Goal: Task Accomplishment & Management: Use online tool/utility

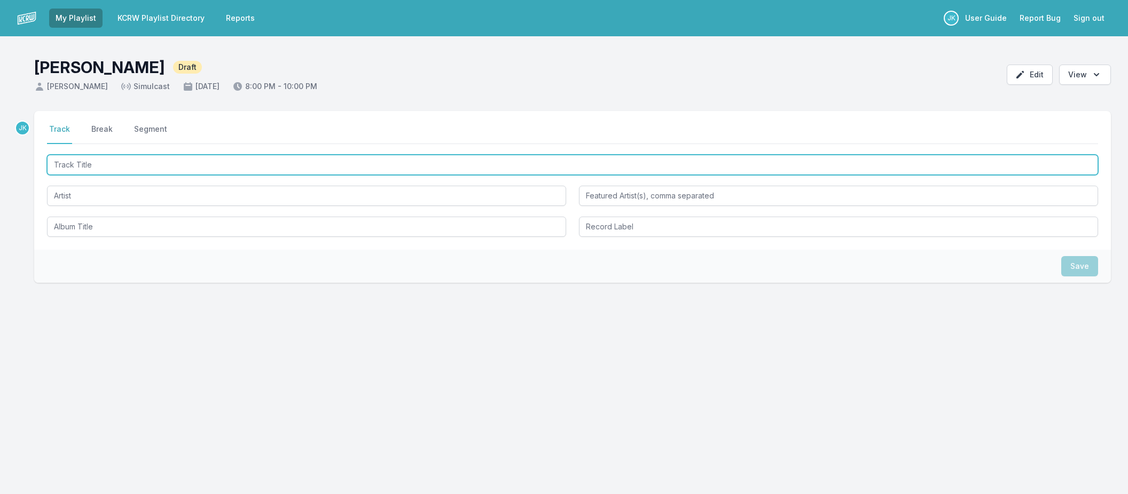
paste input "Find My Love"
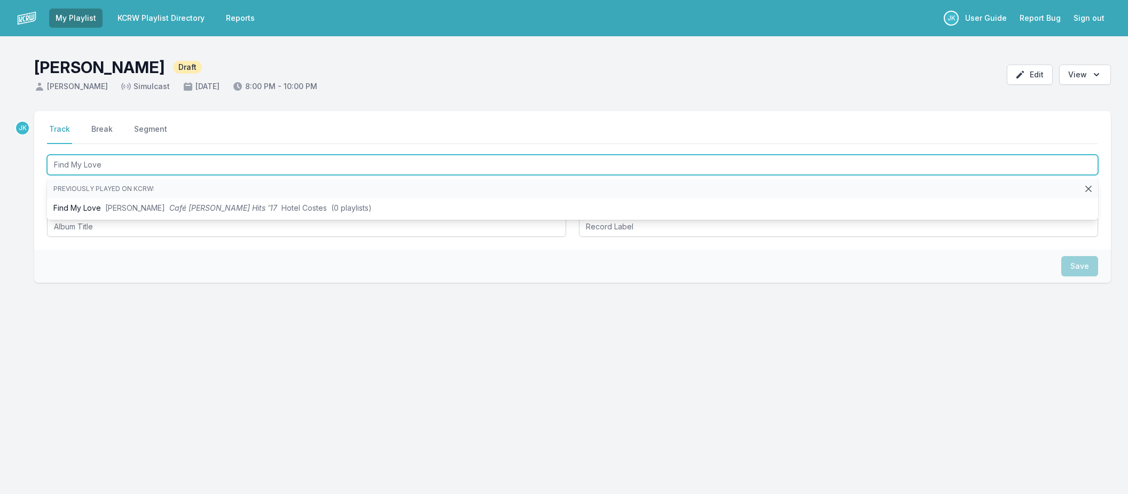
type input "Find My Love"
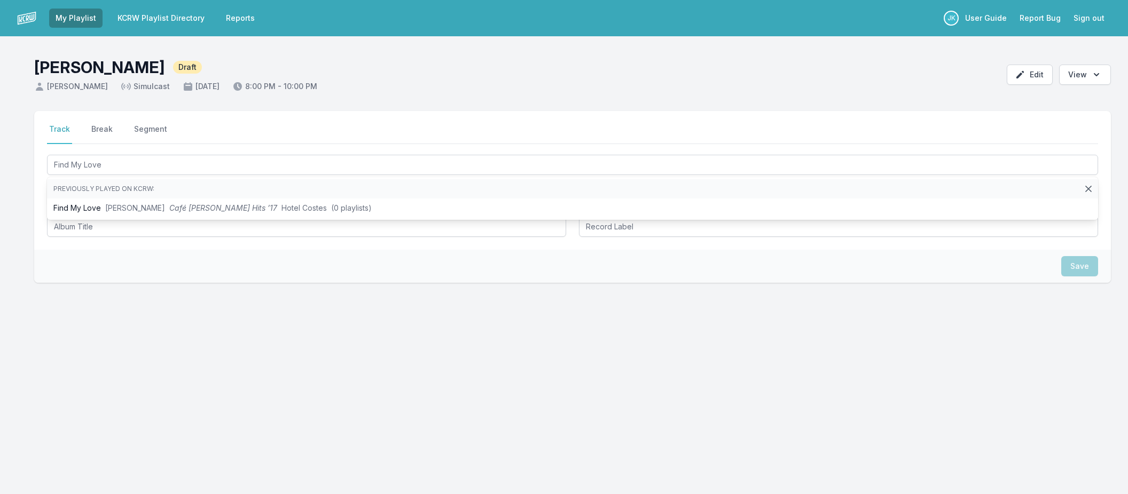
click at [32, 214] on div "Select a tab Track Break Segment Track Break Segment Find My Love Previously pl…" at bounding box center [564, 248] width 1128 height 274
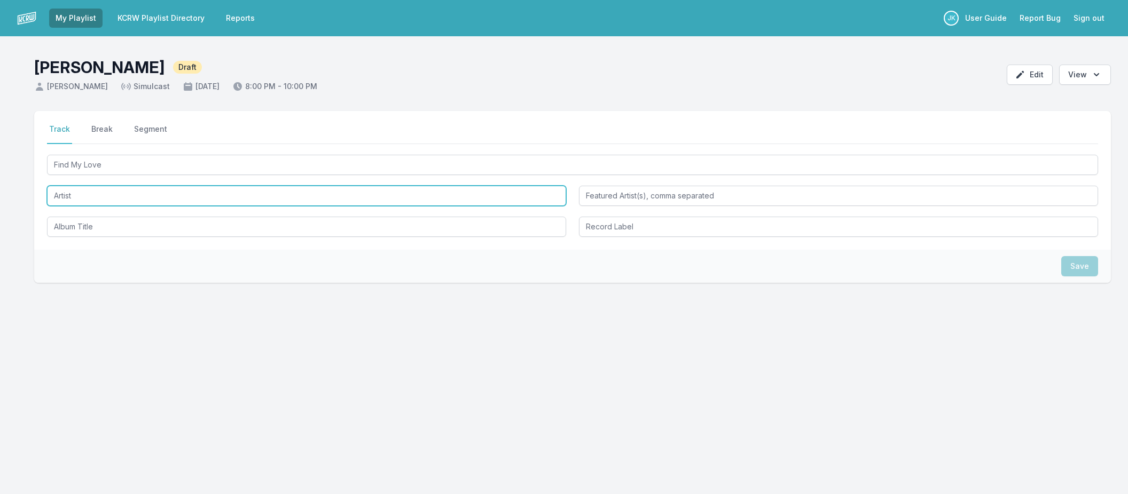
click at [66, 194] on input "Artist" at bounding box center [306, 196] width 519 height 20
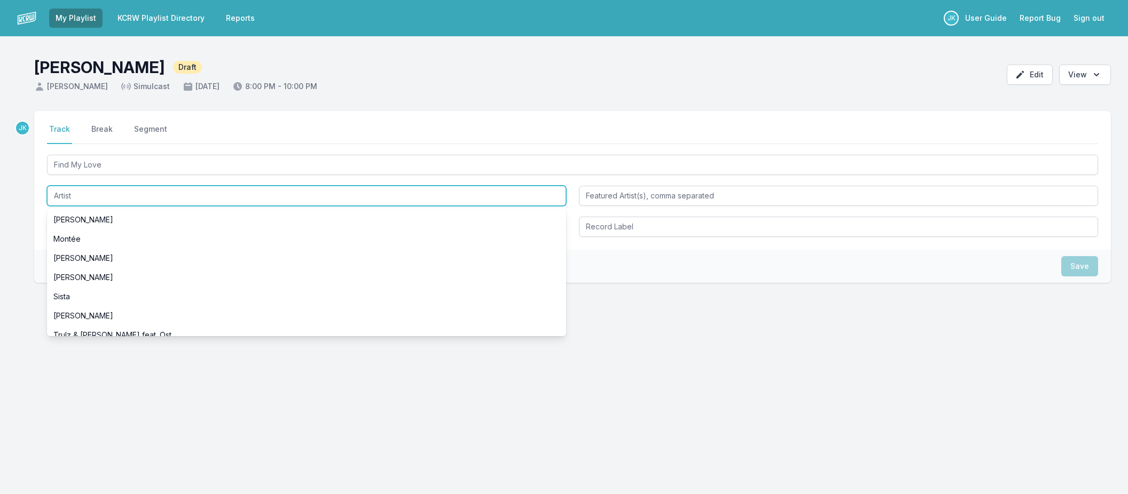
paste input "[PERSON_NAME]"
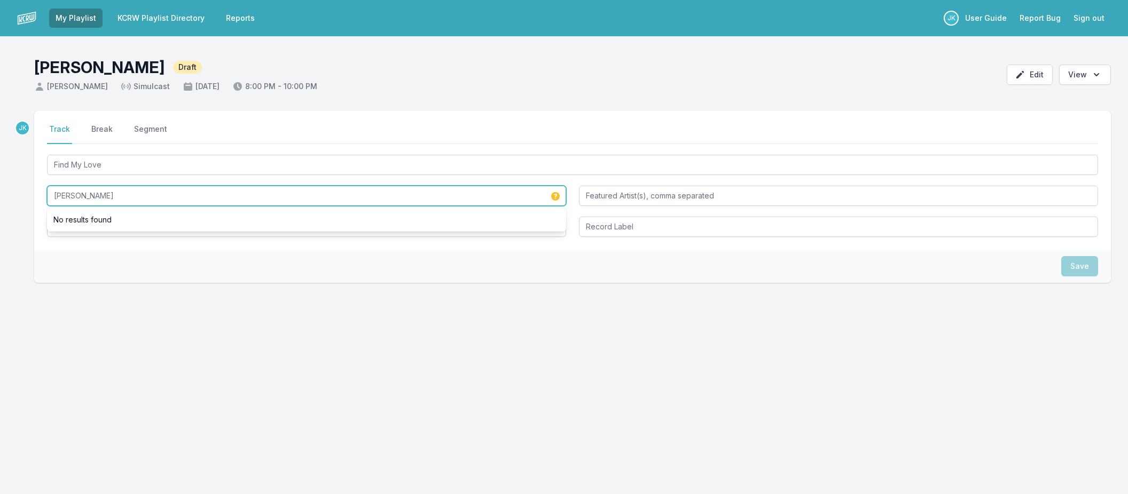
type input "[PERSON_NAME]"
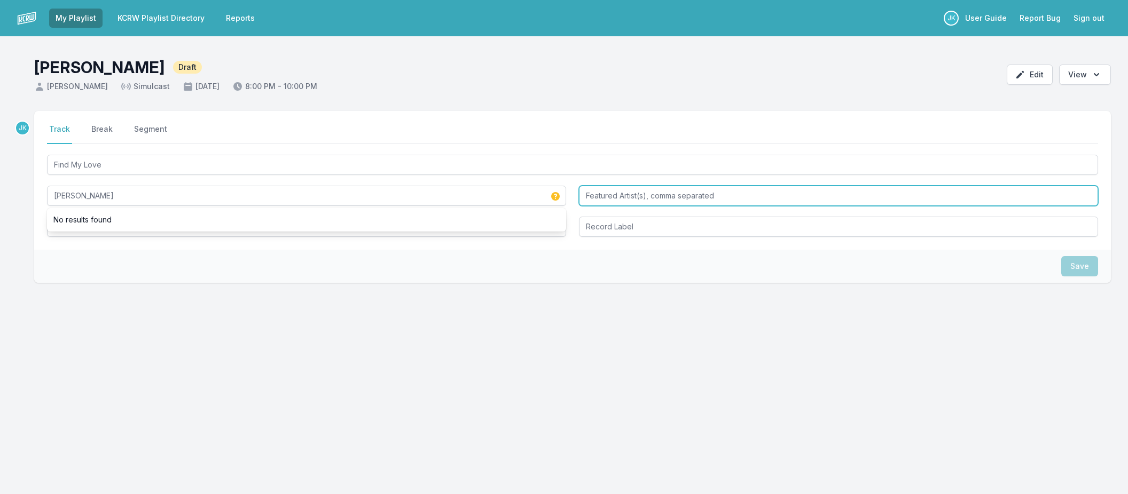
click at [590, 194] on input "Featured Artist(s), comma separated" at bounding box center [838, 196] width 519 height 20
paste input "[PERSON_NAME]"
type input "[PERSON_NAME]"
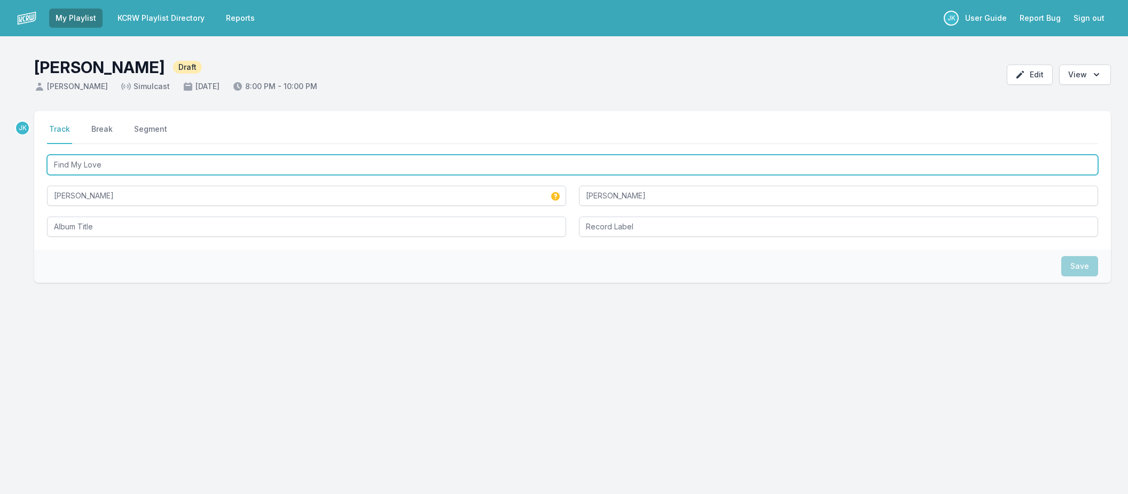
click at [109, 161] on input "Find My Love" at bounding box center [572, 165] width 1051 height 20
drag, startPoint x: 109, startPoint y: 161, endPoint x: 90, endPoint y: 224, distance: 65.5
click at [90, 224] on div "Find My Love [PERSON_NAME] [PERSON_NAME]" at bounding box center [572, 195] width 1051 height 84
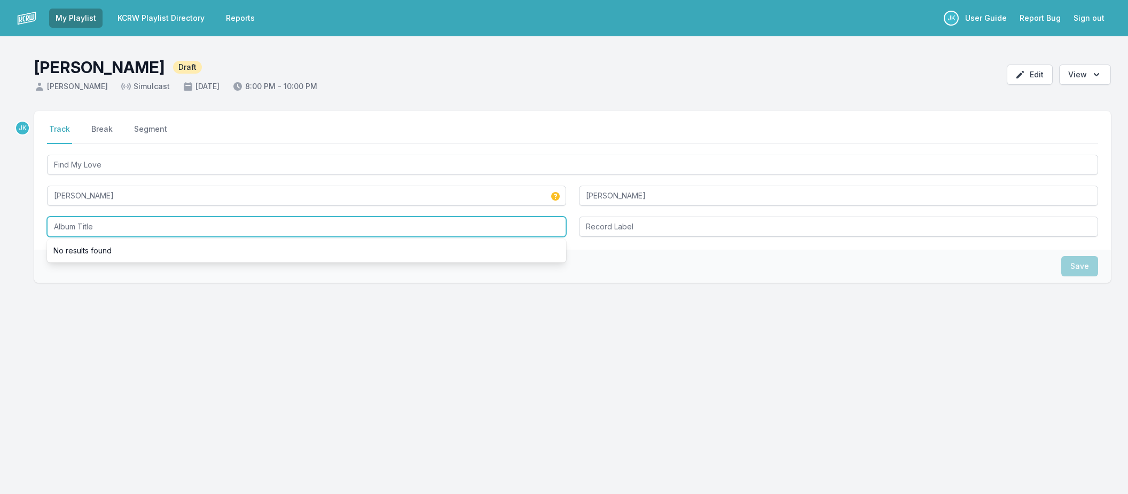
click at [90, 224] on input "Album Title" at bounding box center [306, 227] width 519 height 20
paste input "Find My Love"
type input "Find My Love"
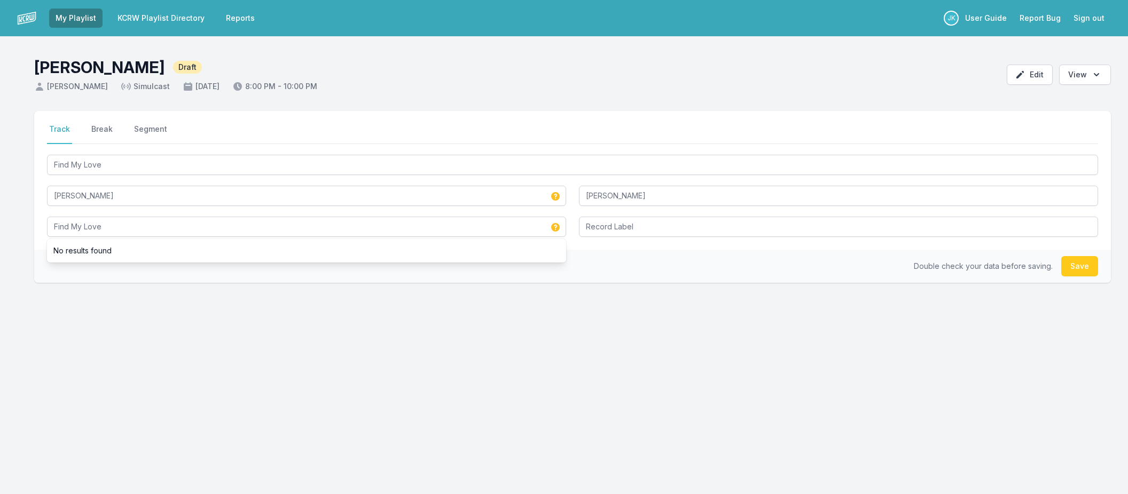
drag, startPoint x: 1074, startPoint y: 262, endPoint x: 634, endPoint y: 210, distance: 443.0
click at [1074, 262] on button "Save" at bounding box center [1079, 266] width 37 height 20
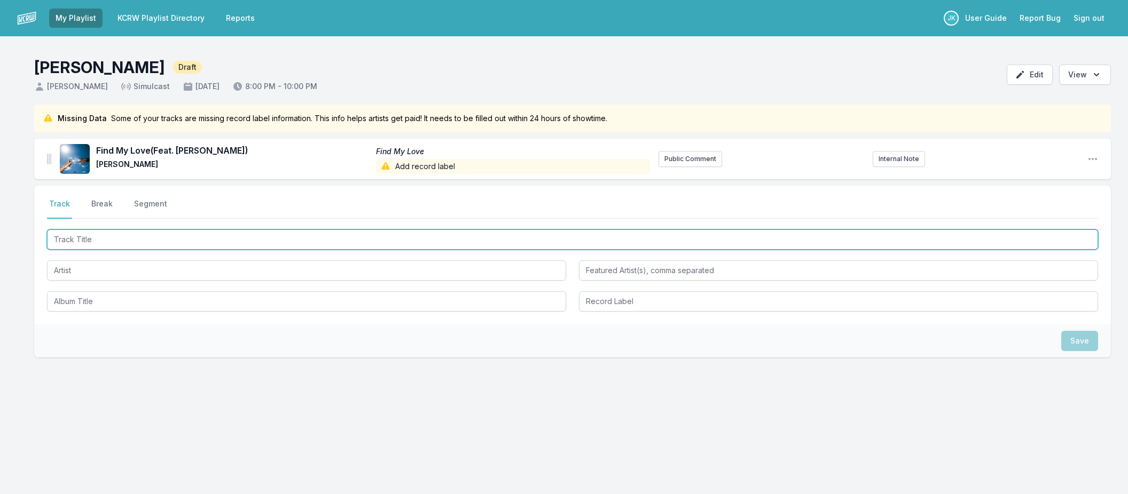
click at [70, 237] on input "Track Title" at bounding box center [572, 240] width 1051 height 20
paste input "Disco Life"
type input "Disco Life"
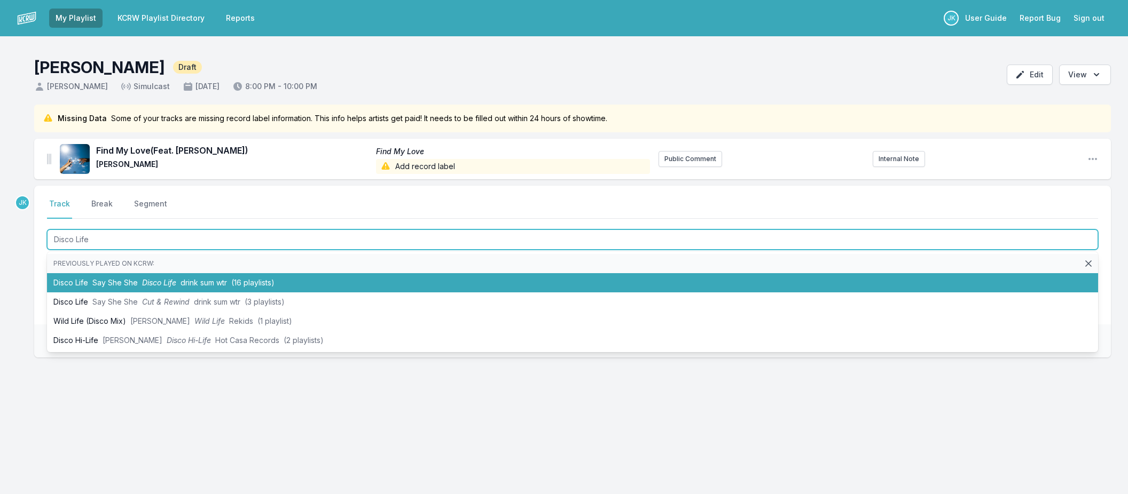
click at [65, 279] on li "Disco Life Say She She Disco Life drink sum wtr (16 playlists)" at bounding box center [572, 282] width 1051 height 19
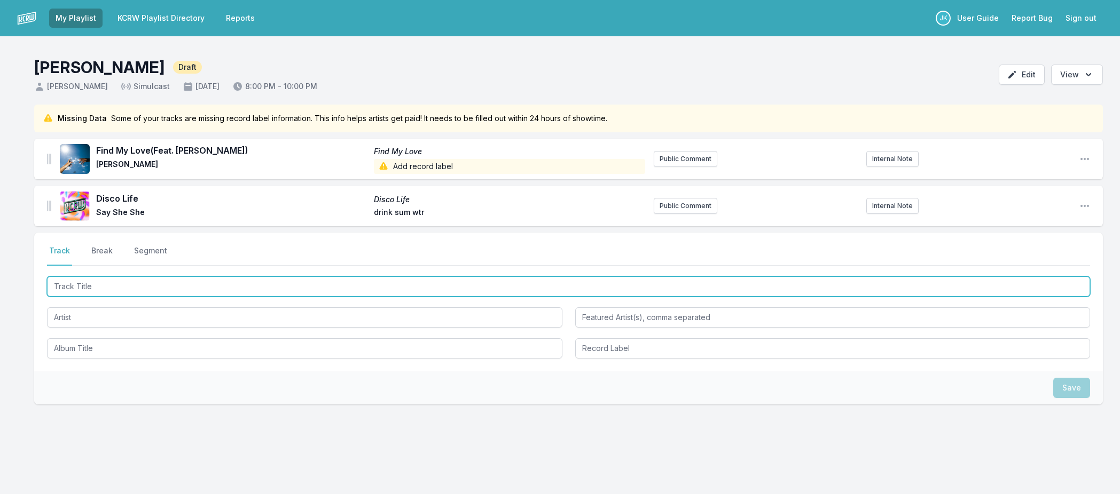
paste input "[GEOGRAPHIC_DATA]"
type input "[GEOGRAPHIC_DATA]"
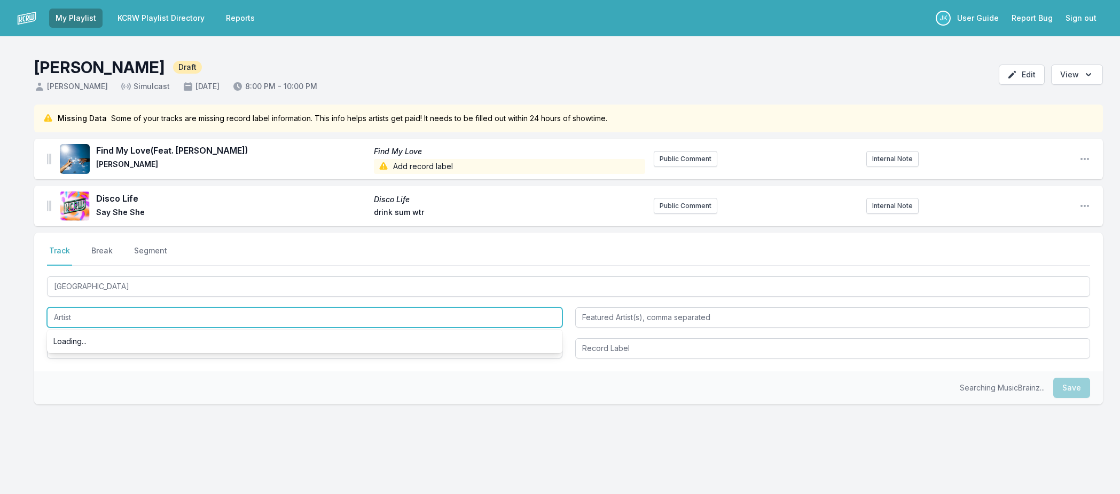
click at [60, 308] on input "Artist" at bounding box center [304, 318] width 515 height 20
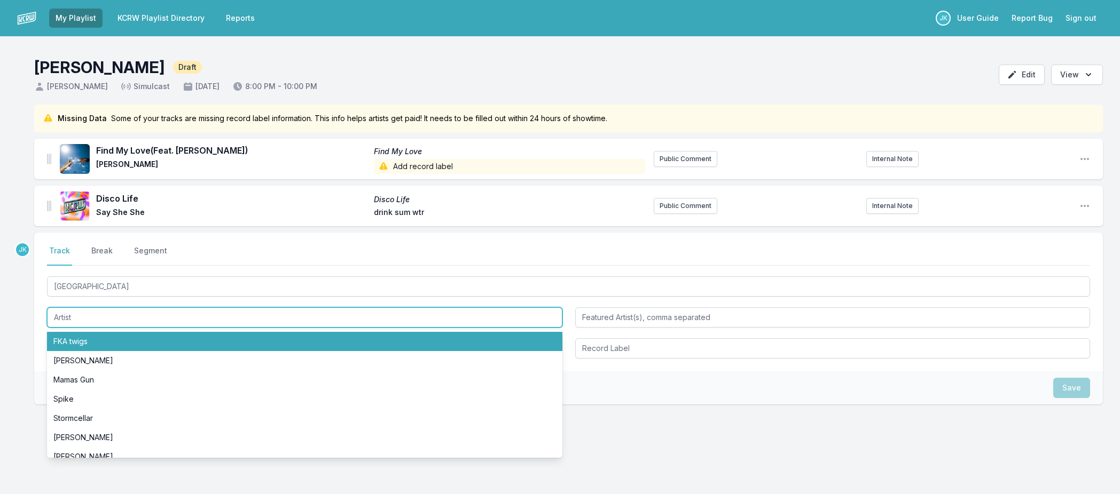
click at [69, 339] on li "FKA twigs" at bounding box center [304, 341] width 515 height 19
type input "FKA twigs"
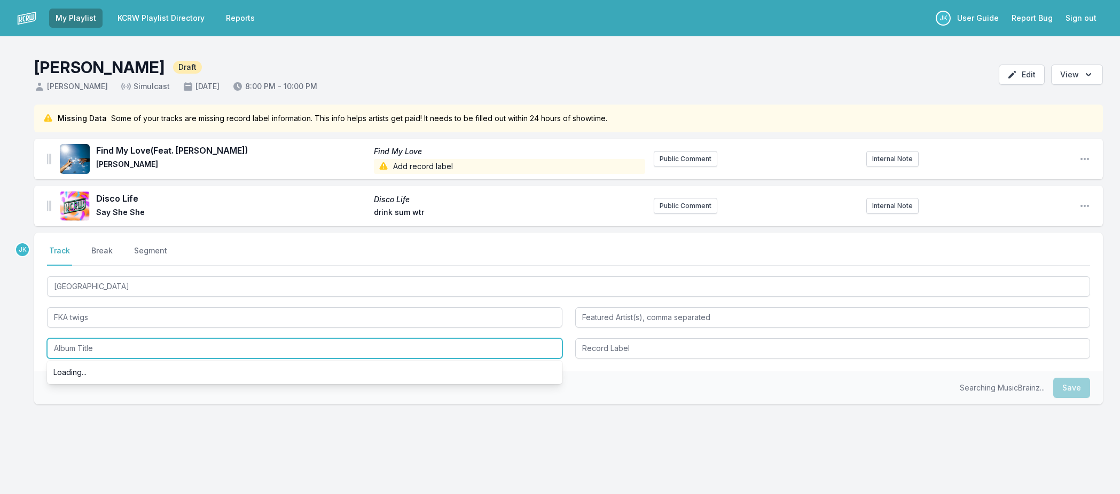
click at [72, 344] on input "Album Title" at bounding box center [304, 349] width 515 height 20
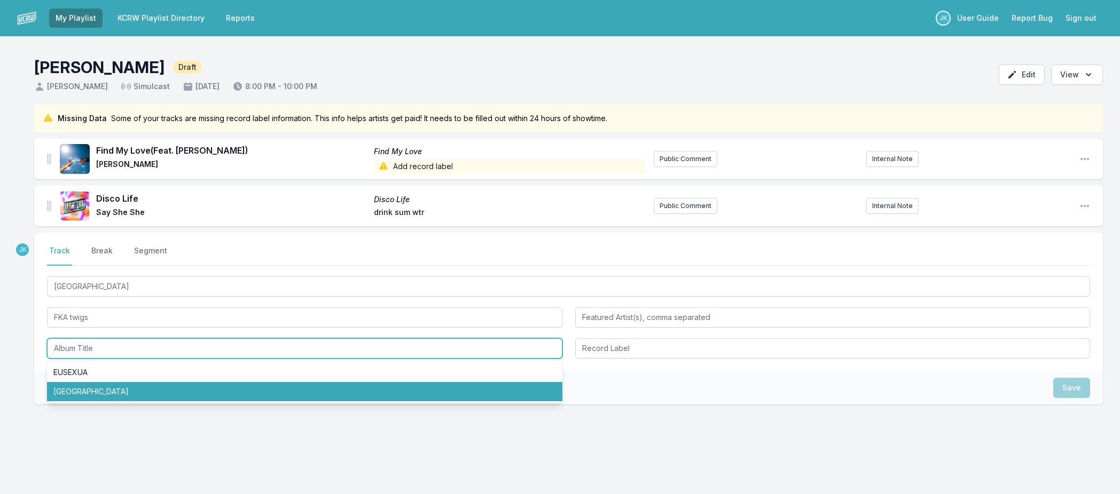
click at [82, 389] on li "[GEOGRAPHIC_DATA]" at bounding box center [304, 391] width 515 height 19
type input "[GEOGRAPHIC_DATA]"
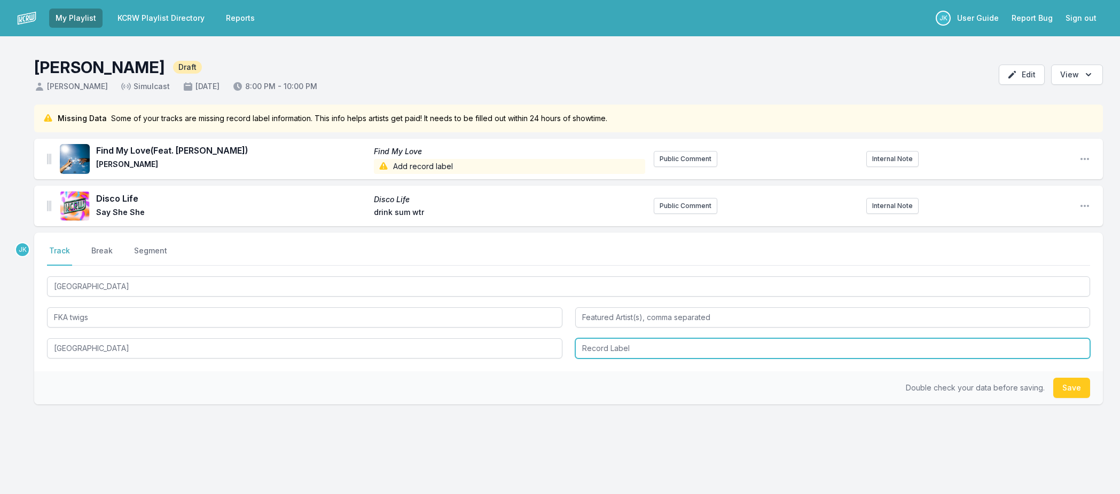
click at [694, 343] on input "Record Label" at bounding box center [832, 349] width 515 height 20
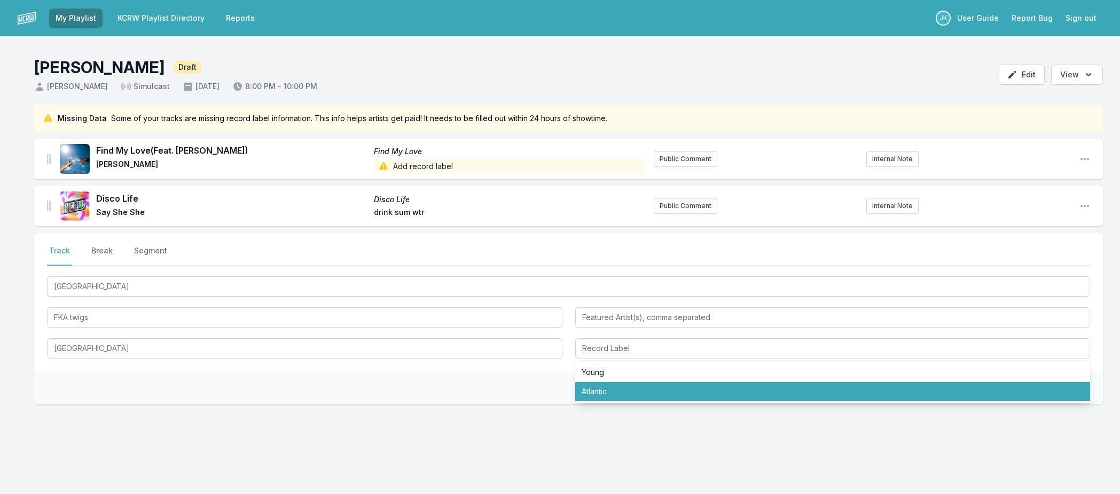
click at [701, 413] on div "Select a tab Track Break Segment Track Break Segment Cheap Hotel FKA twigs Chea…" at bounding box center [568, 353] width 1069 height 240
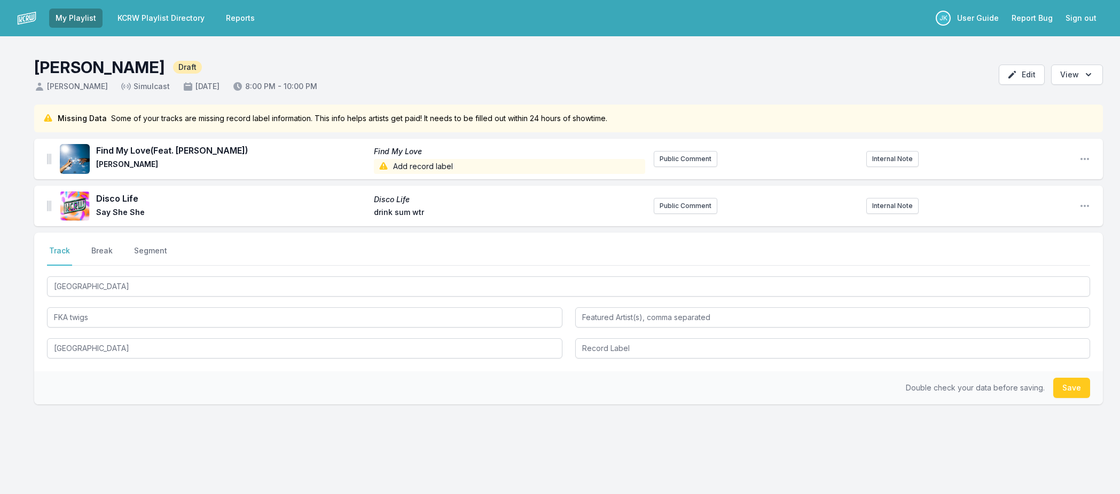
click at [1061, 389] on button "Save" at bounding box center [1071, 388] width 37 height 20
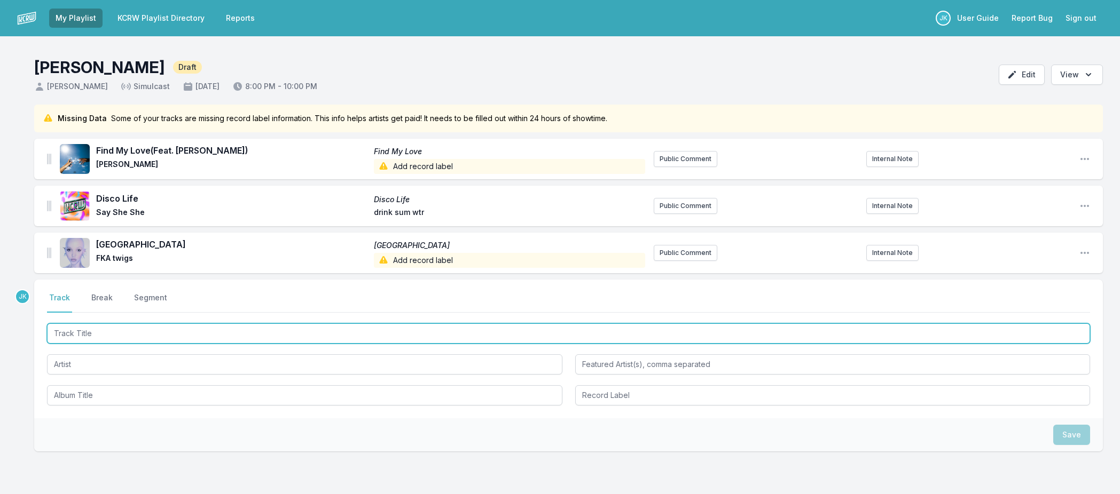
paste input "Once in a Lifetime"
type input "Once in a Lifetime"
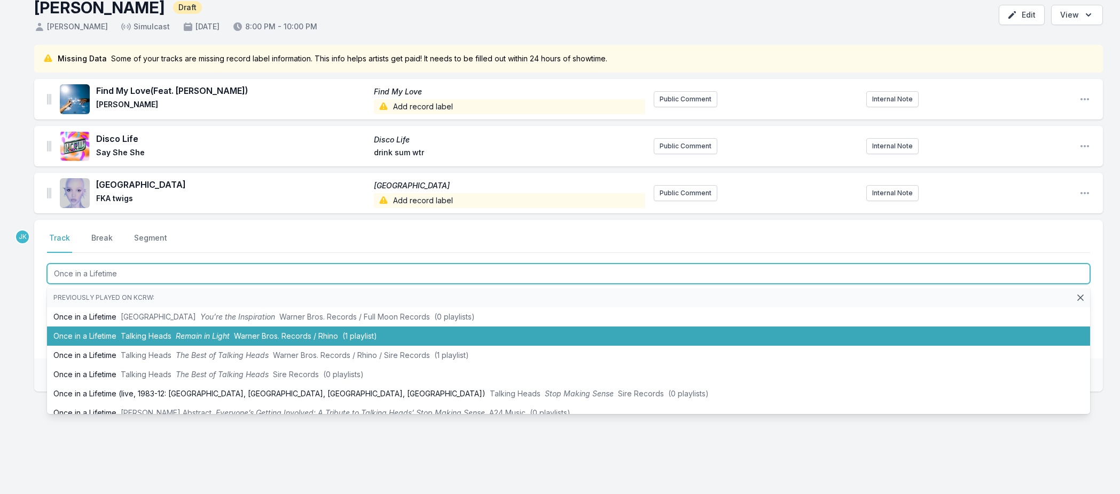
click at [58, 328] on li "Once in a Lifetime Talking Heads Remain in Light Warner Bros. Records / Rhino (…" at bounding box center [568, 336] width 1043 height 19
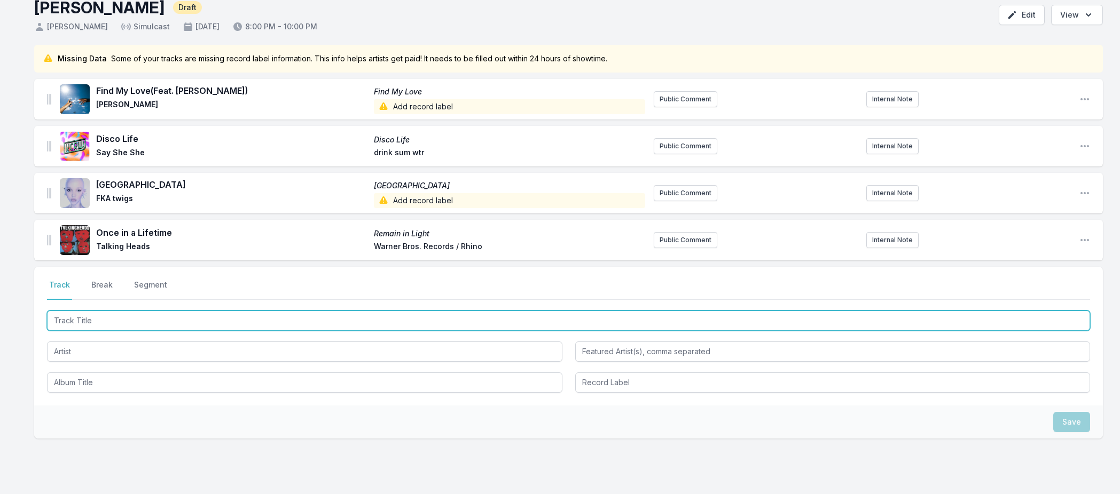
paste input "I Love It!, I Love It!, I Love It!"
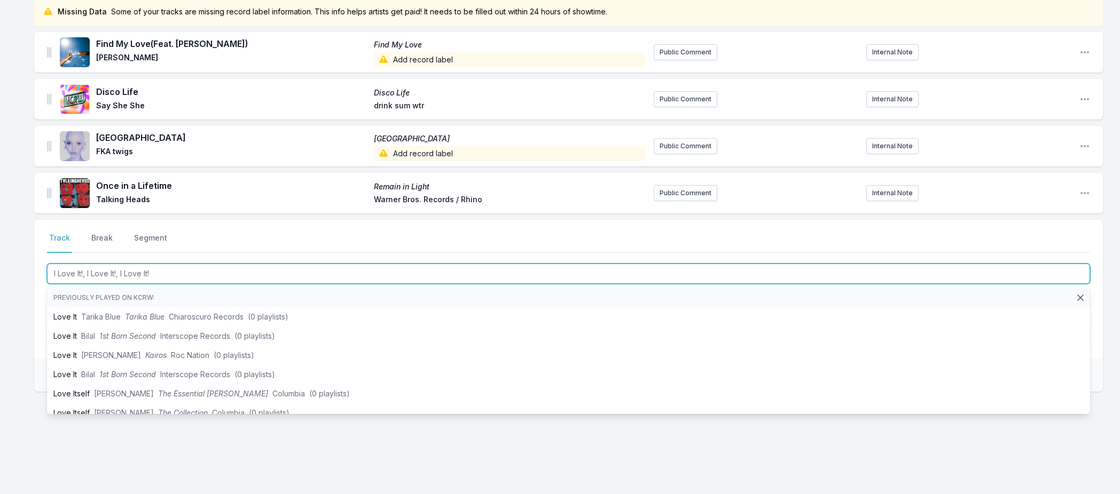
type input "I Love It!, I Love It!, I Love It!"
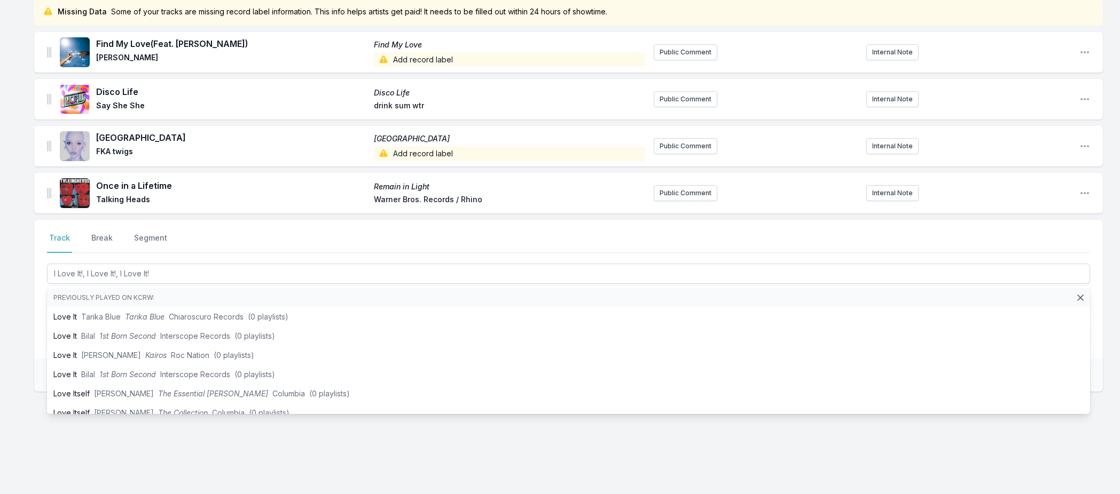
click at [29, 283] on div "Missing Data Some of your tracks are missing record label information. This inf…" at bounding box center [560, 246] width 1120 height 497
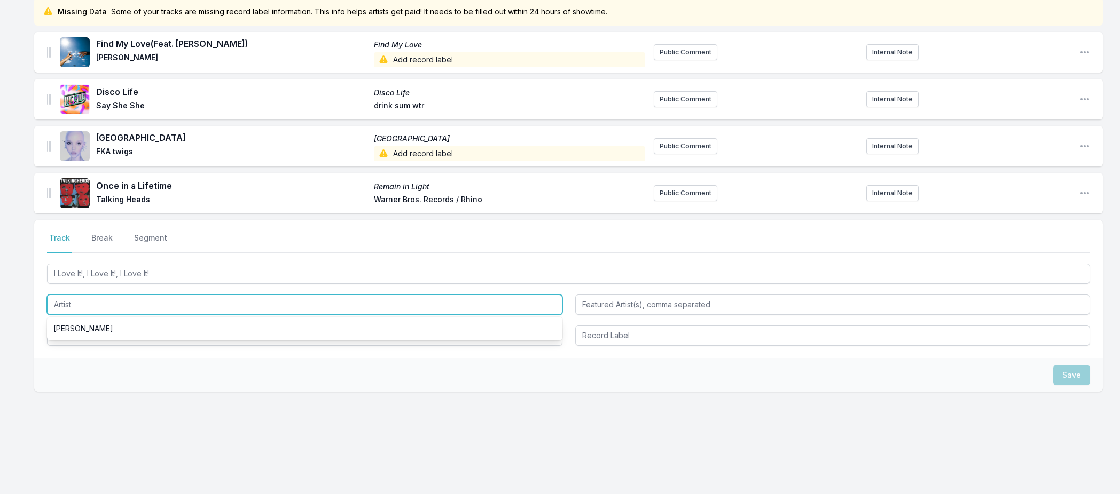
click at [77, 304] on input "Artist" at bounding box center [304, 305] width 515 height 20
paste input "[PERSON_NAME]"
type input "[PERSON_NAME]"
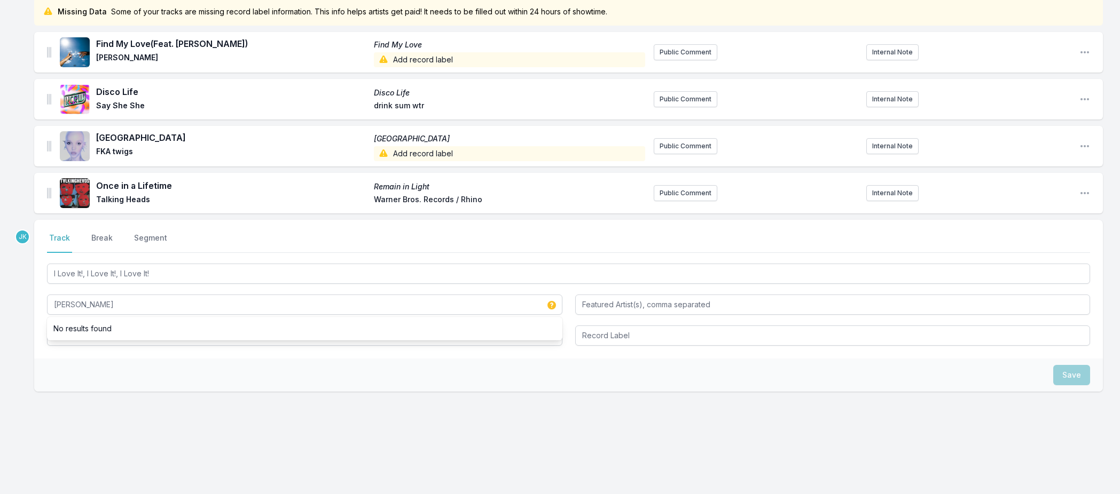
click at [32, 353] on div "Missing Data Some of your tracks are missing record label information. This inf…" at bounding box center [560, 246] width 1120 height 497
click at [64, 337] on input "Album Title" at bounding box center [304, 336] width 515 height 20
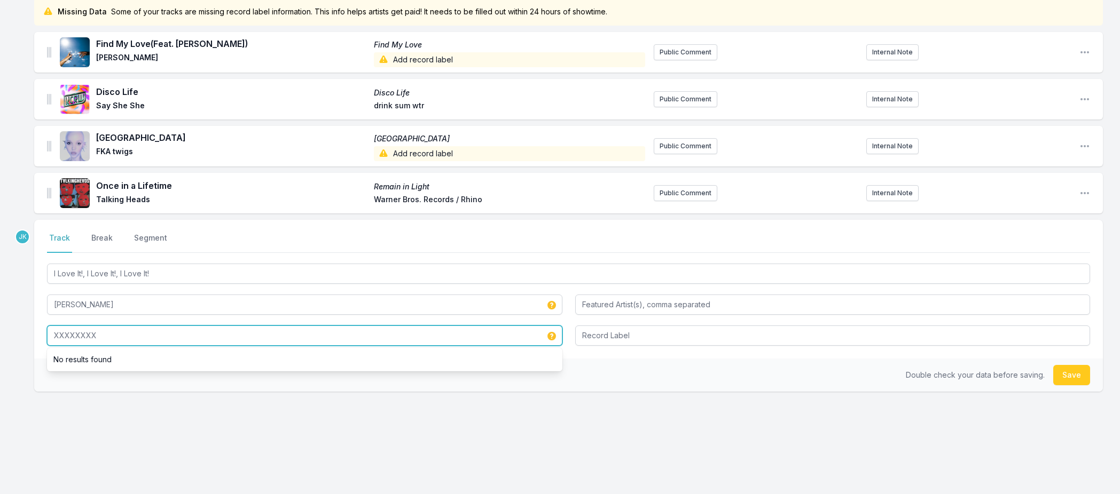
type input "XXXXXXXX"
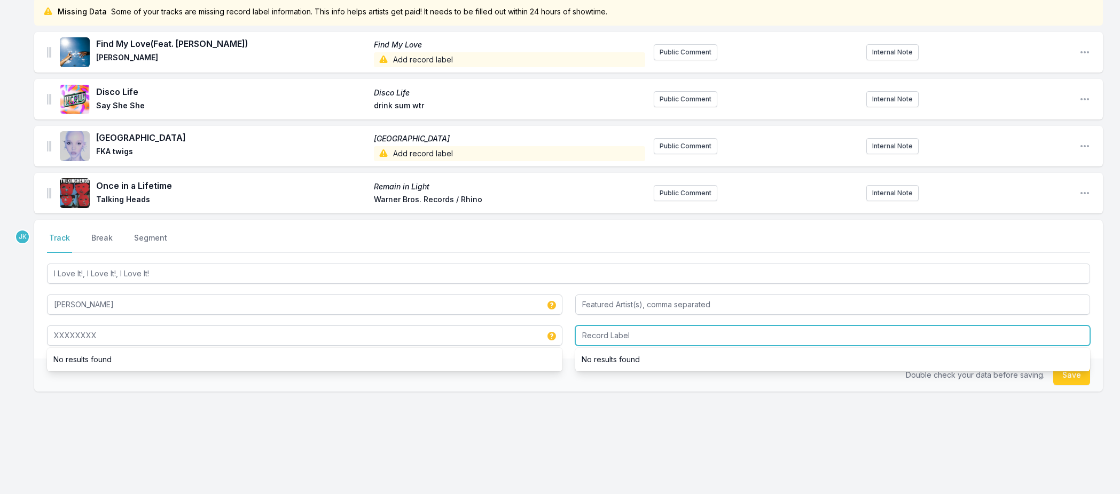
click at [631, 339] on input "Record Label" at bounding box center [832, 336] width 515 height 20
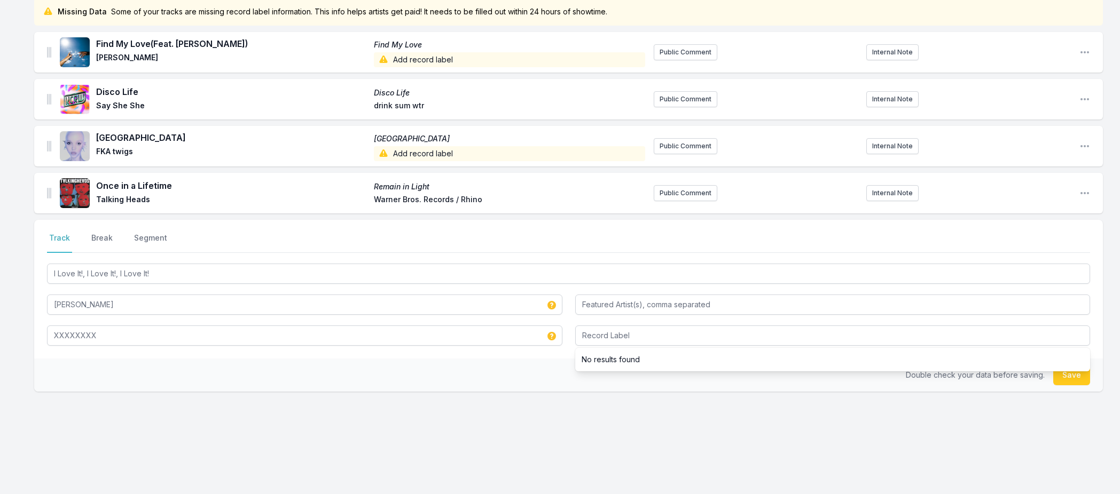
click at [1066, 377] on button "Save" at bounding box center [1071, 375] width 37 height 20
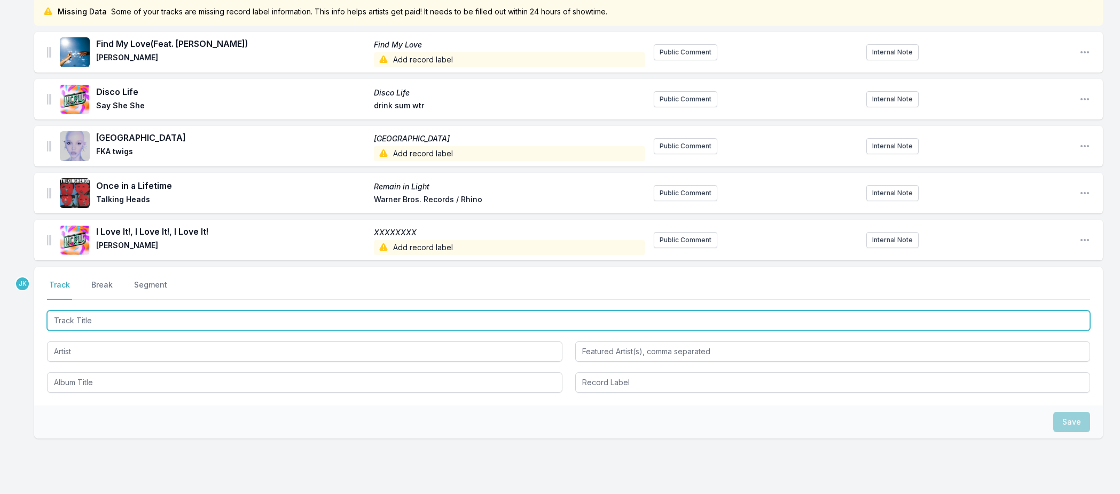
paste input "[GEOGRAPHIC_DATA]"
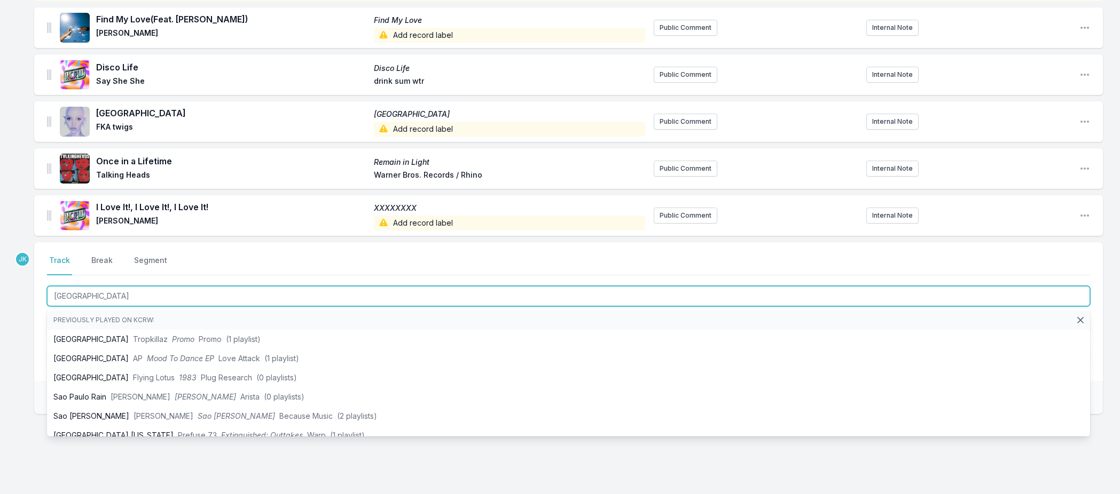
scroll to position [154, 0]
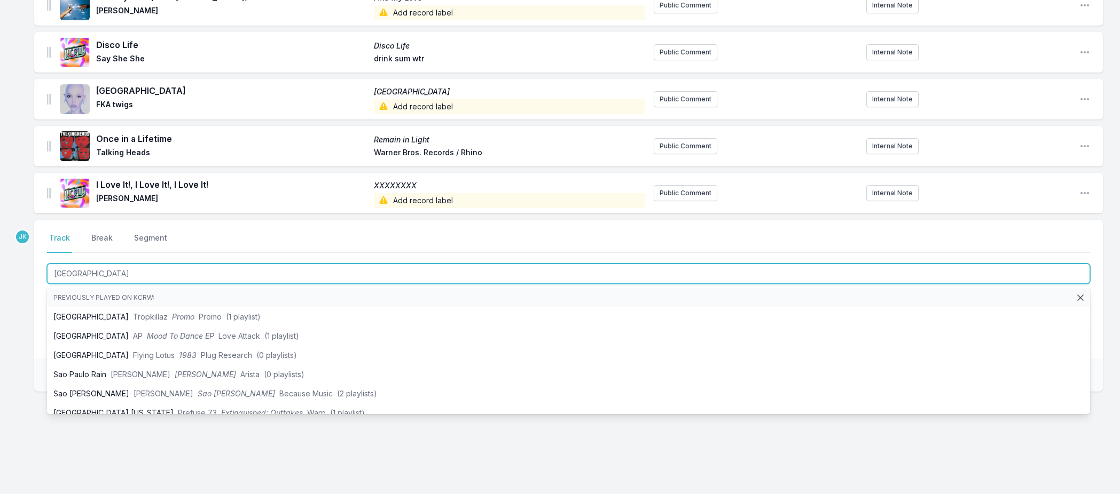
type input "[GEOGRAPHIC_DATA]"
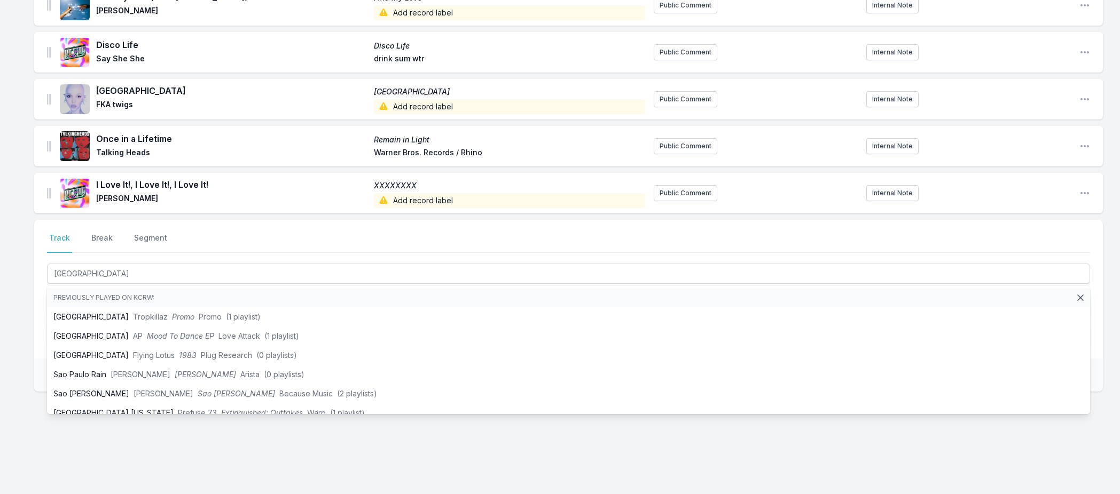
click at [27, 309] on div "Missing Data Some of your tracks are missing record label information. This inf…" at bounding box center [560, 223] width 1120 height 544
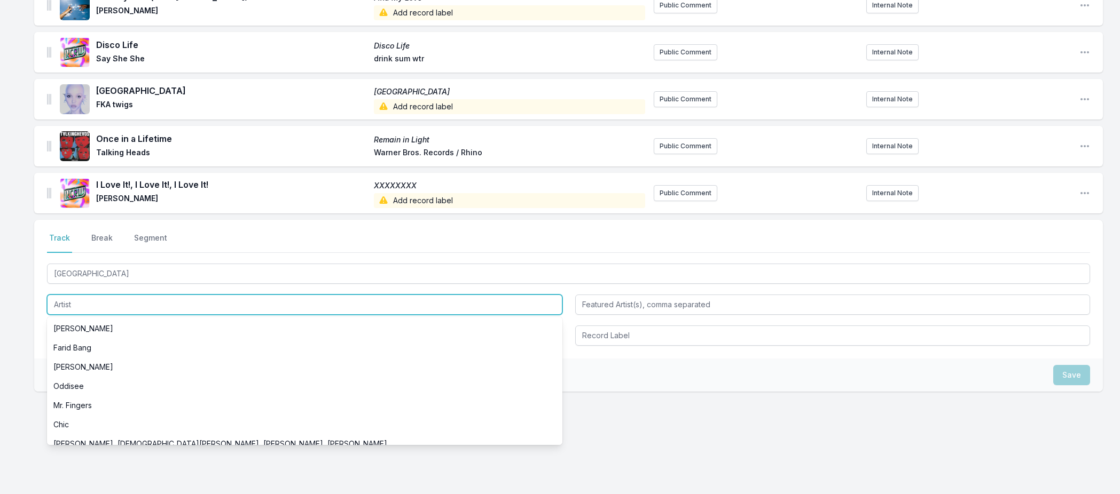
click at [61, 304] on input "Artist" at bounding box center [304, 305] width 515 height 20
paste input "[PERSON_NAME]"
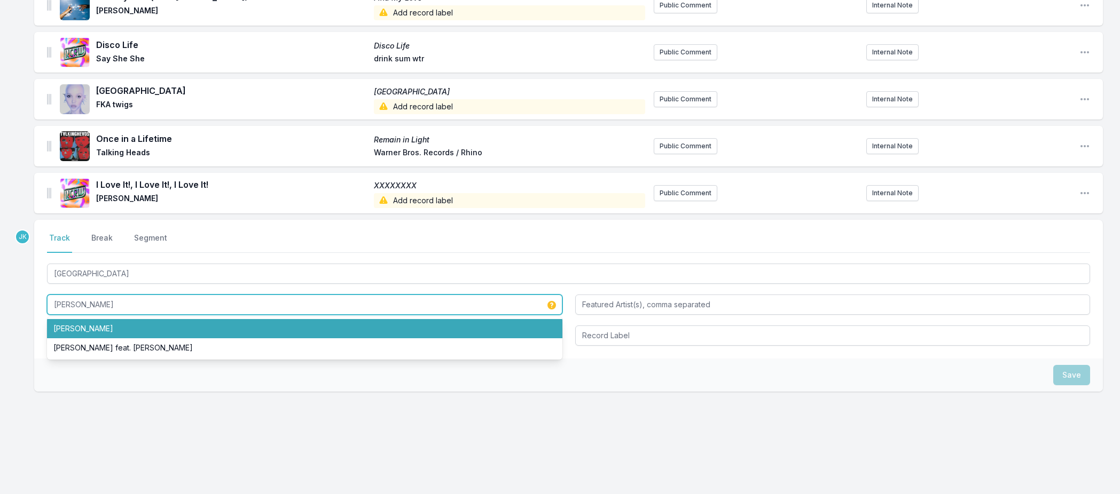
click at [59, 325] on li "[PERSON_NAME]" at bounding box center [304, 328] width 515 height 19
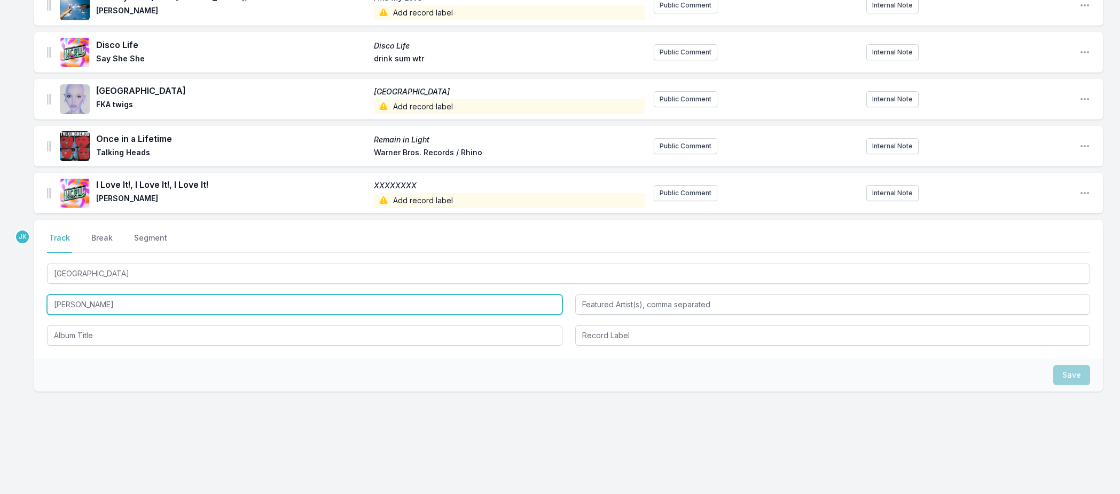
type input "[PERSON_NAME]"
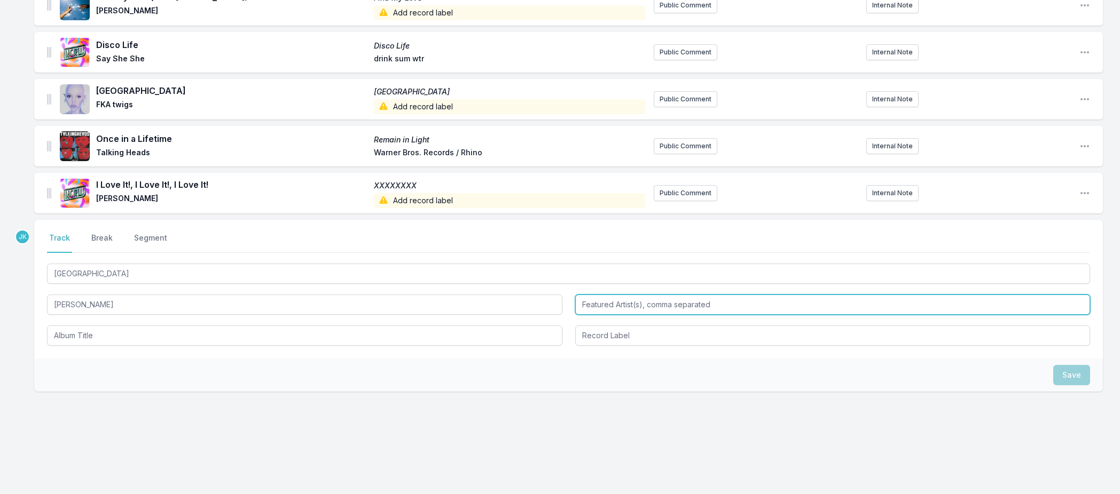
click at [587, 301] on input "Featured Artist(s), comma separated" at bounding box center [832, 305] width 515 height 20
paste input "Anitta"
type input "Anitta"
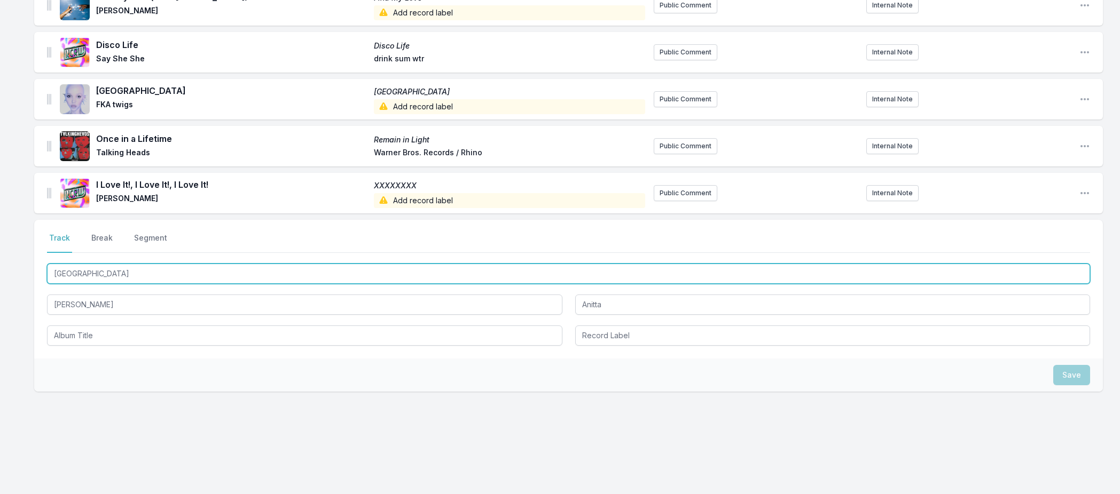
click at [109, 273] on input "[GEOGRAPHIC_DATA]" at bounding box center [568, 274] width 1043 height 20
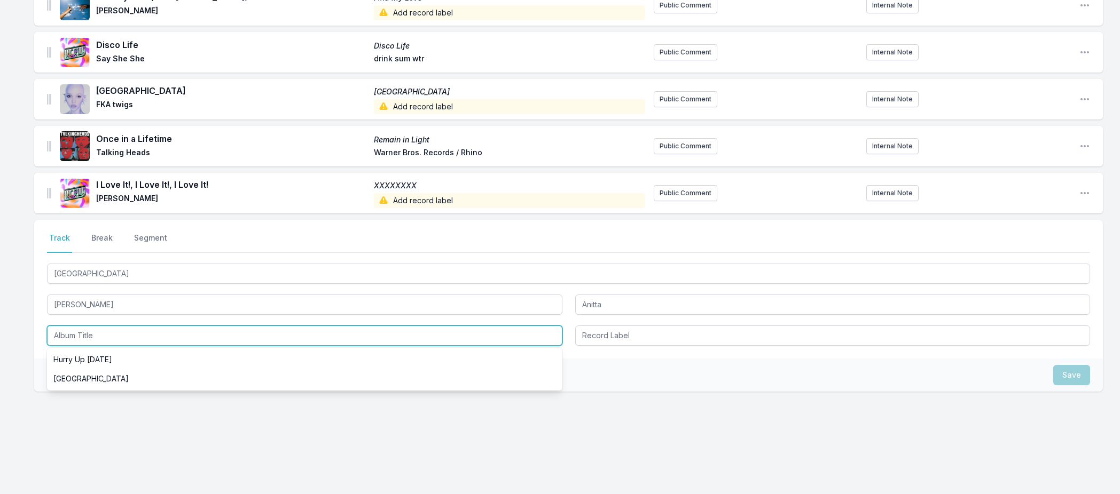
click at [73, 333] on input "Album Title" at bounding box center [304, 336] width 515 height 20
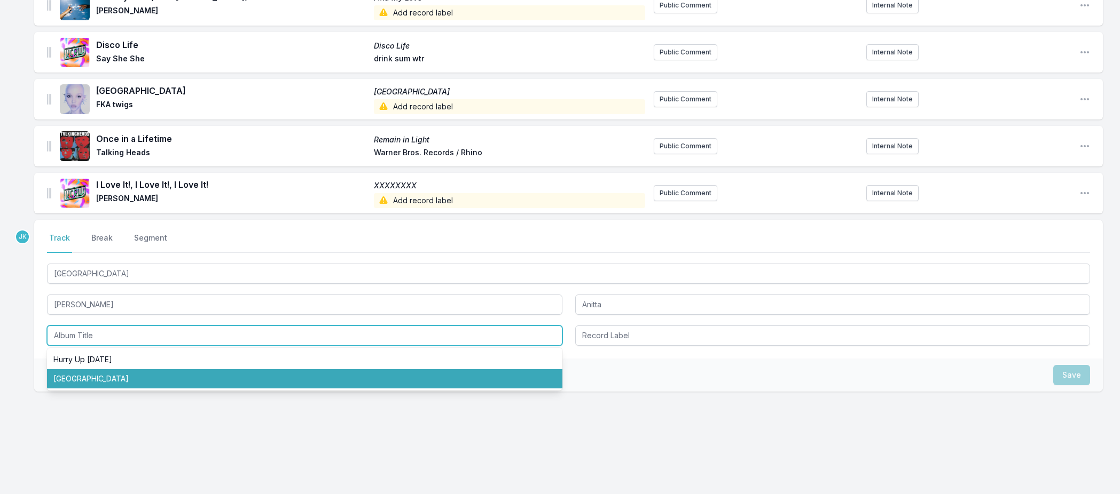
click at [61, 375] on li "[GEOGRAPHIC_DATA]" at bounding box center [304, 379] width 515 height 19
type input "[GEOGRAPHIC_DATA]"
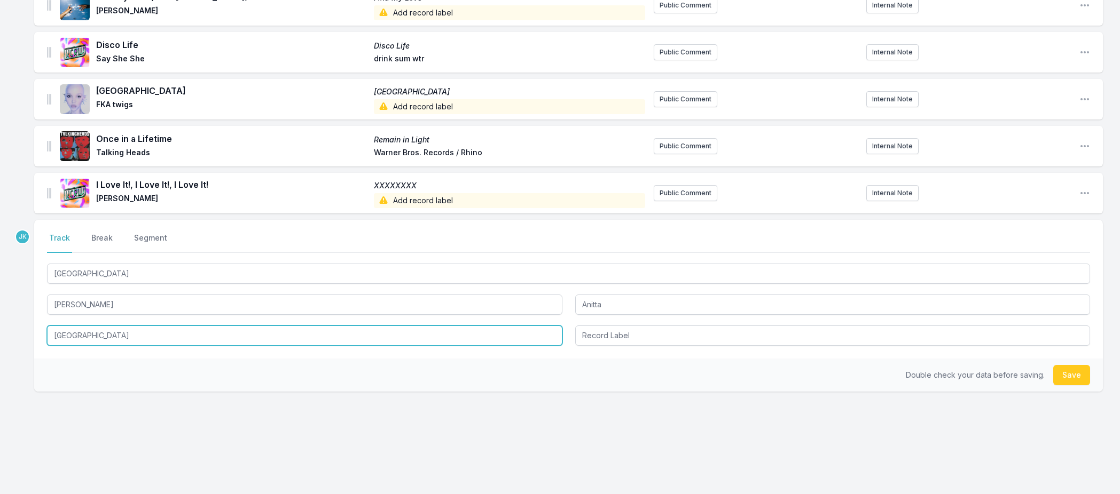
click at [91, 334] on input "[GEOGRAPHIC_DATA]" at bounding box center [304, 336] width 515 height 20
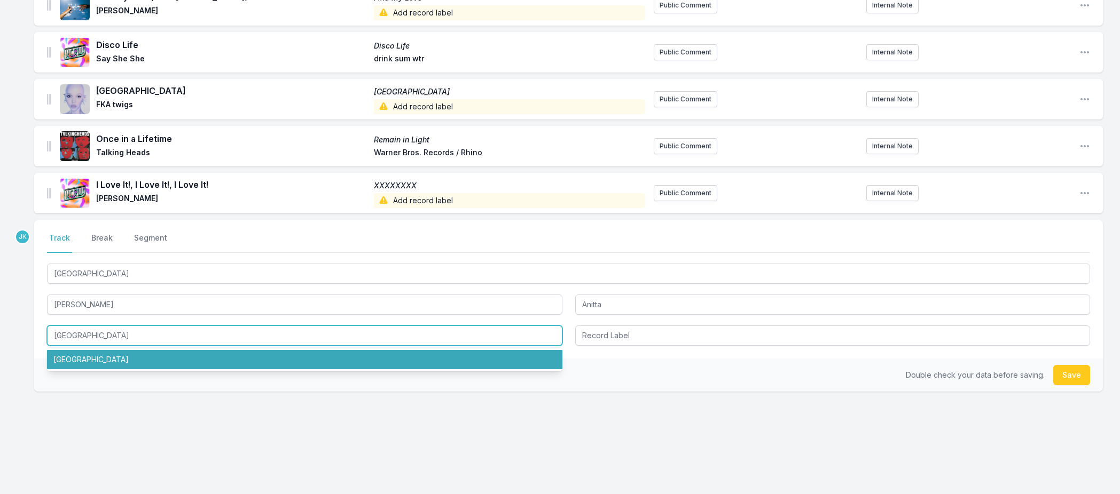
click at [75, 358] on li "[GEOGRAPHIC_DATA]" at bounding box center [304, 359] width 515 height 19
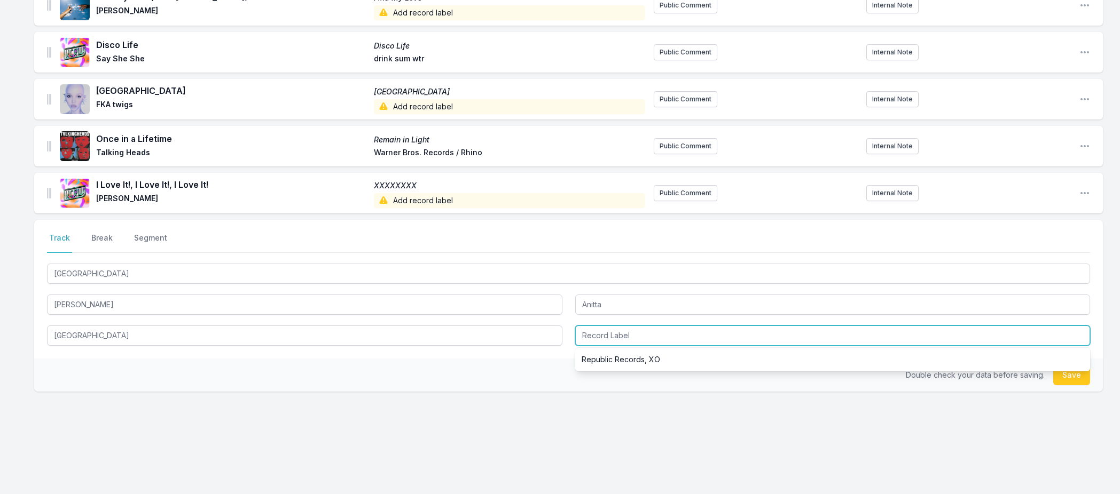
click at [590, 327] on input "Record Label" at bounding box center [832, 336] width 515 height 20
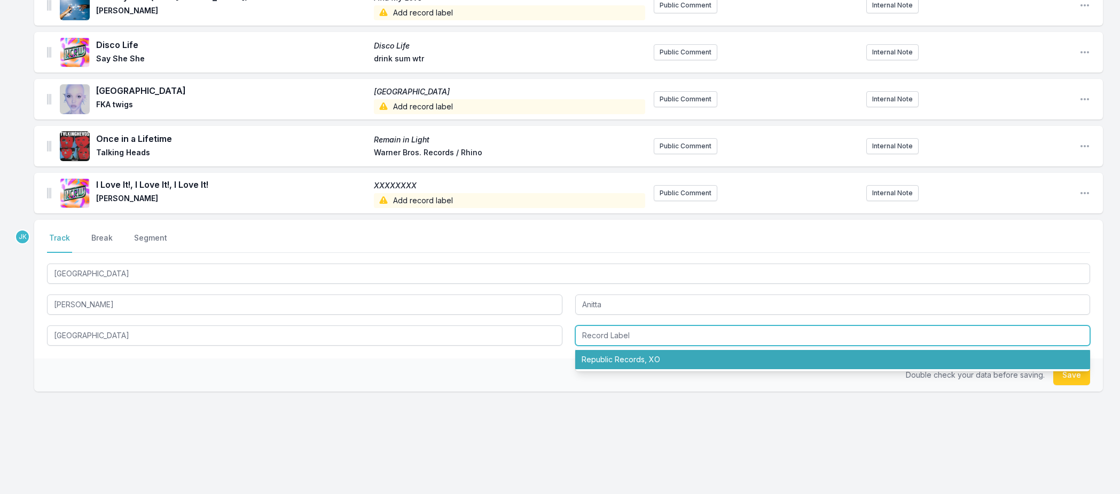
click at [622, 362] on li "Republic Records, XO" at bounding box center [832, 359] width 515 height 19
type input "Republic Records, XO"
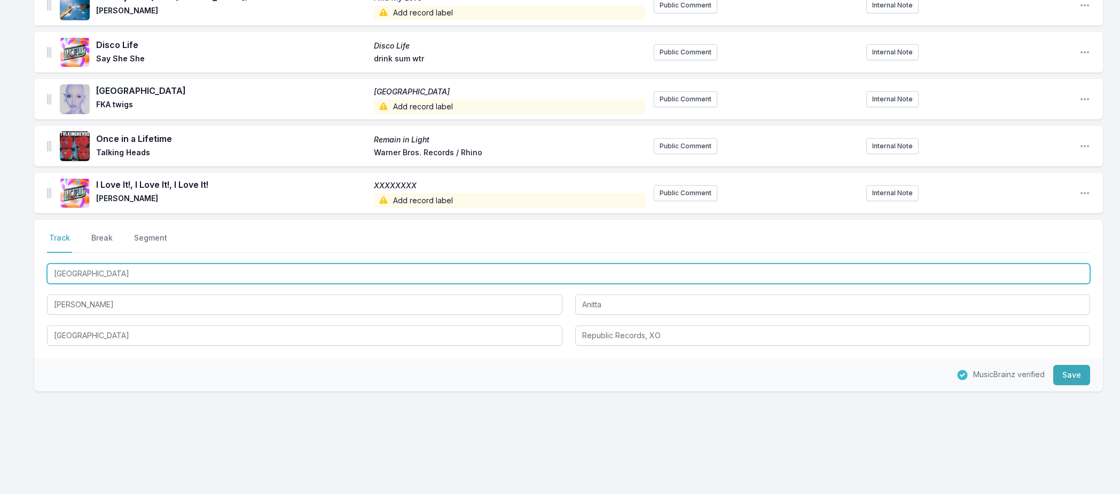
drag, startPoint x: 90, startPoint y: 271, endPoint x: 41, endPoint y: 271, distance: 49.1
click at [41, 271] on div "Select a tab Track Break Segment Track Break Segment [GEOGRAPHIC_DATA] [PERSON_…" at bounding box center [568, 289] width 1069 height 139
paste input "ã"
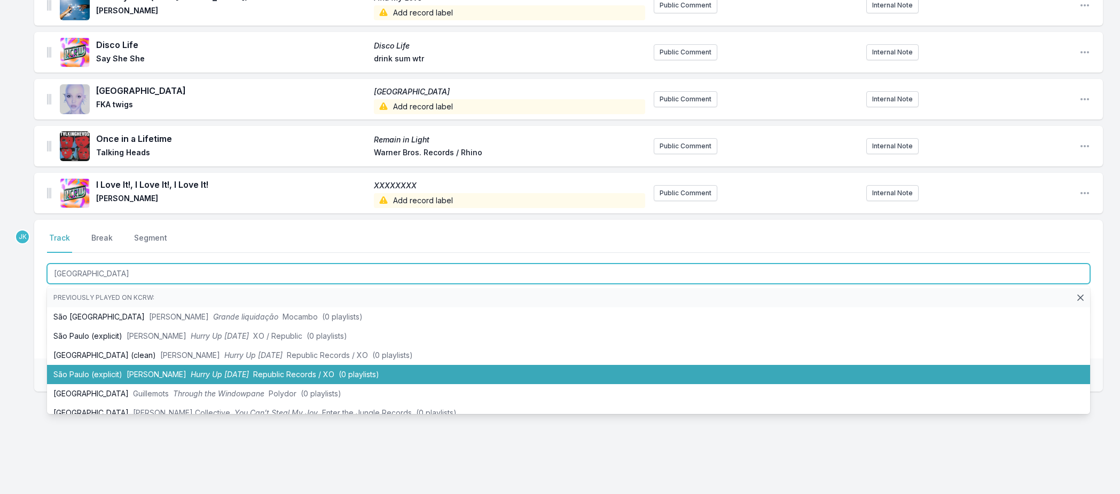
type input "[GEOGRAPHIC_DATA]"
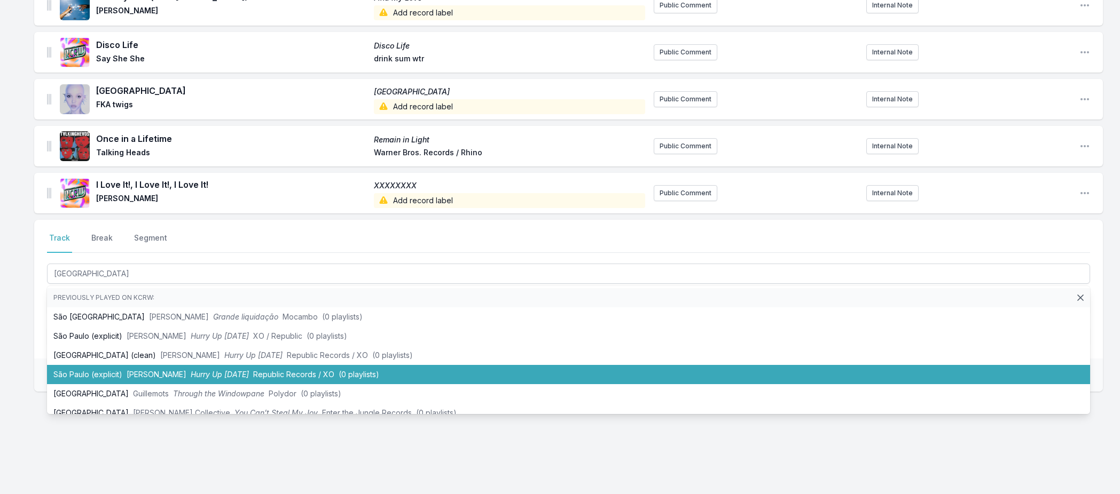
click at [270, 457] on div "Select a tab Track Break Segment Track Break Segment [GEOGRAPHIC_DATA] Previous…" at bounding box center [568, 340] width 1069 height 240
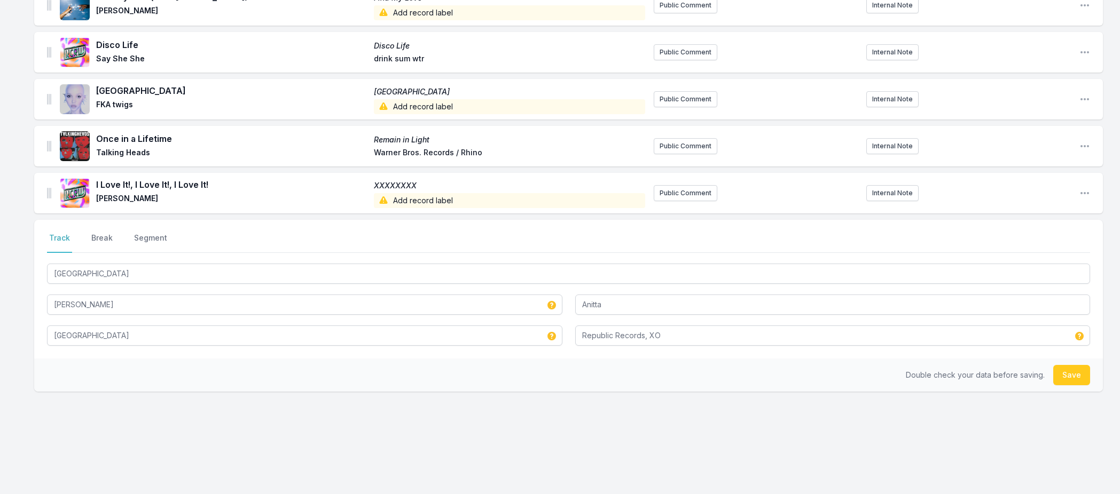
click at [1067, 376] on button "Save" at bounding box center [1071, 375] width 37 height 20
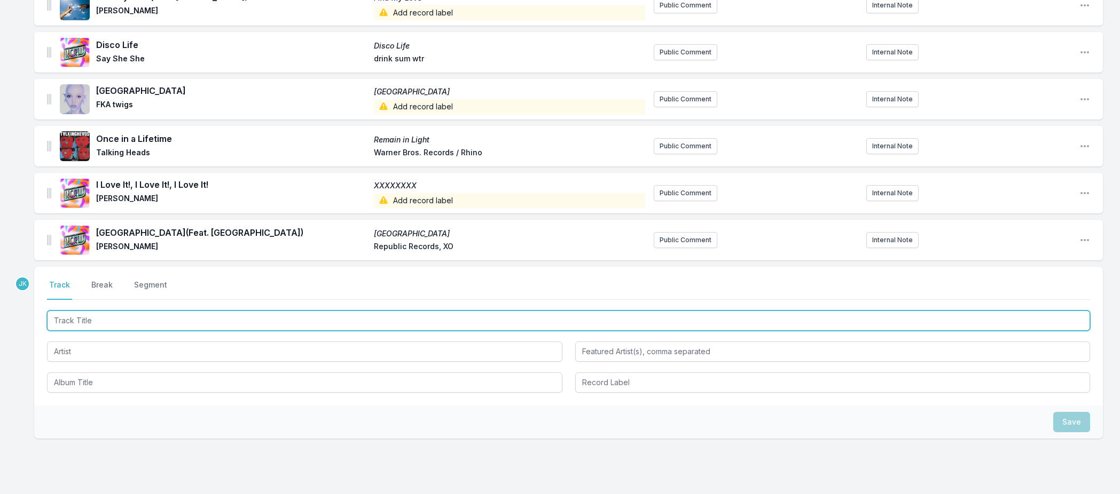
paste input "Are You Even Real"
type input "Are You Even Real"
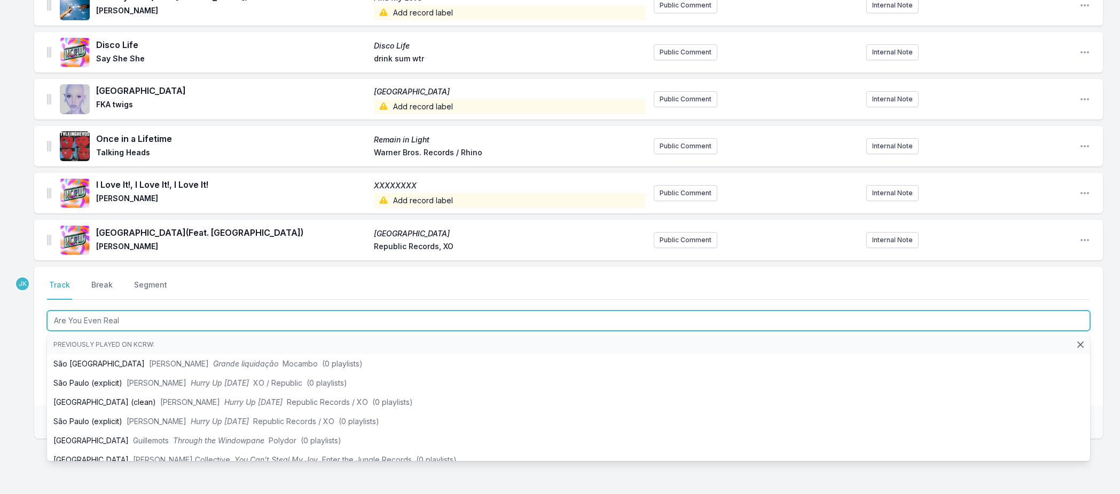
scroll to position [201, 0]
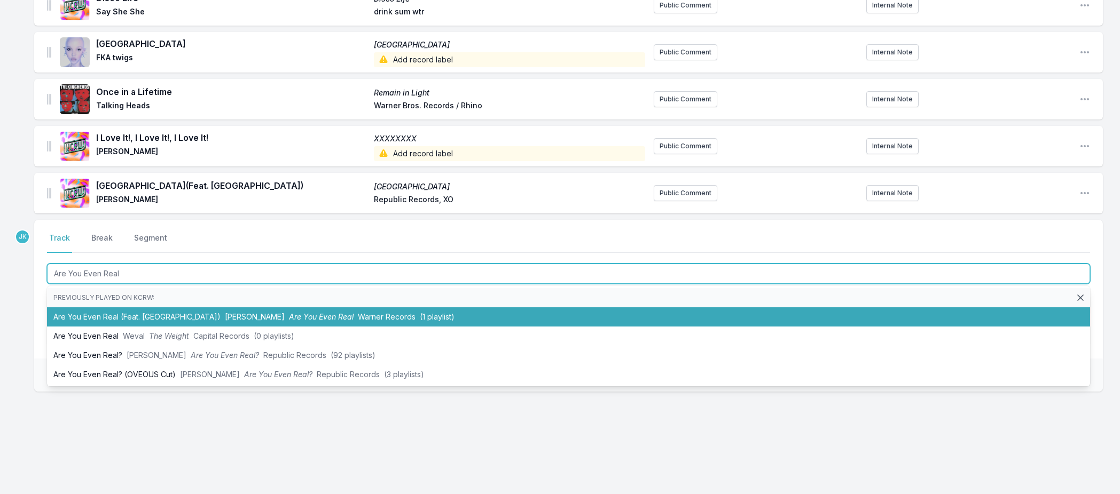
click at [142, 311] on li "Are You Even Real (Feat. GIVĒON) [PERSON_NAME] Are You Even Real Warner Records…" at bounding box center [568, 317] width 1043 height 19
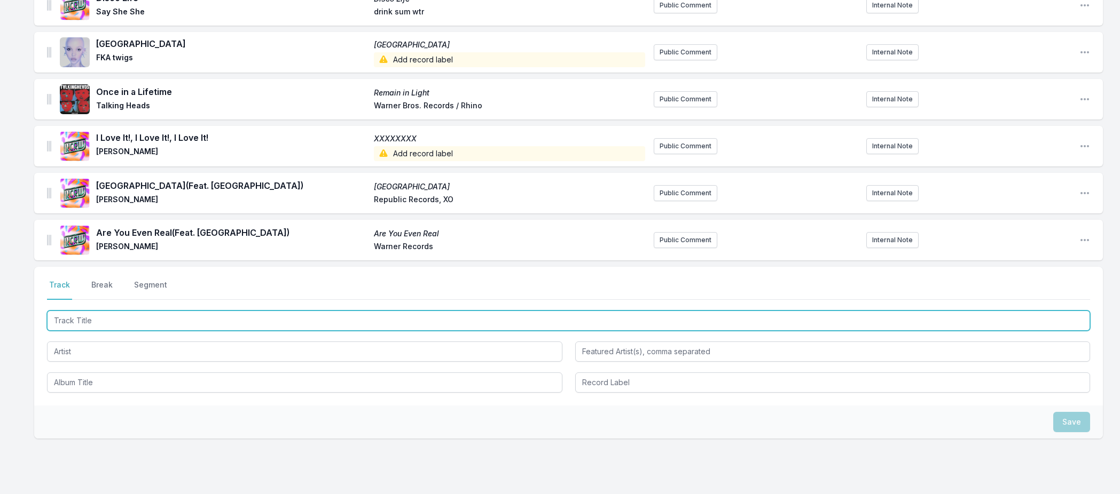
paste input "If Only"
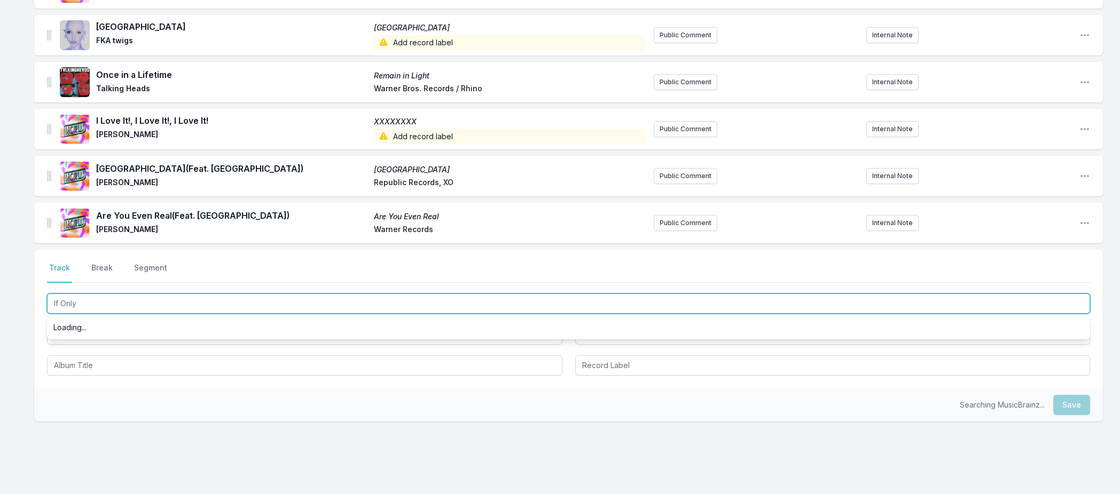
scroll to position [248, 0]
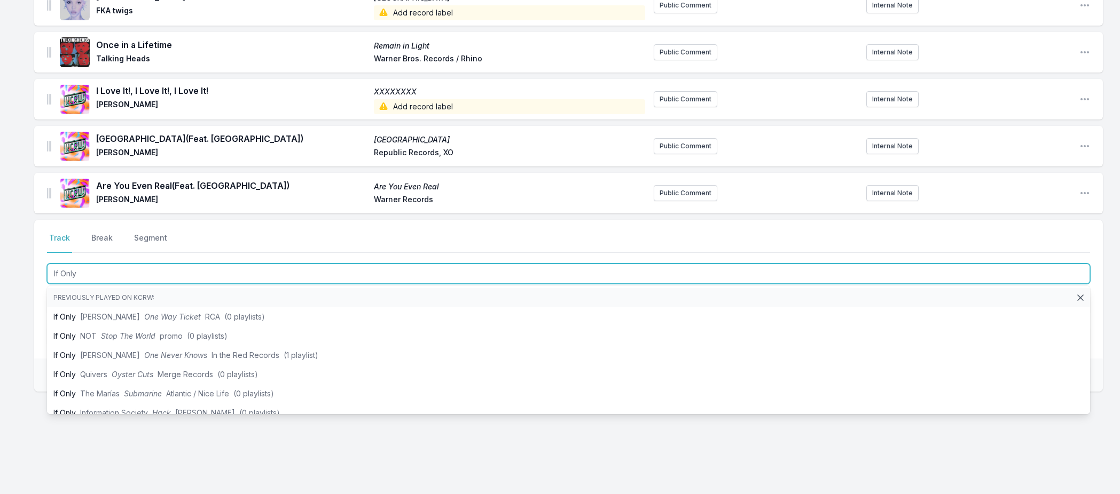
type input "If Only"
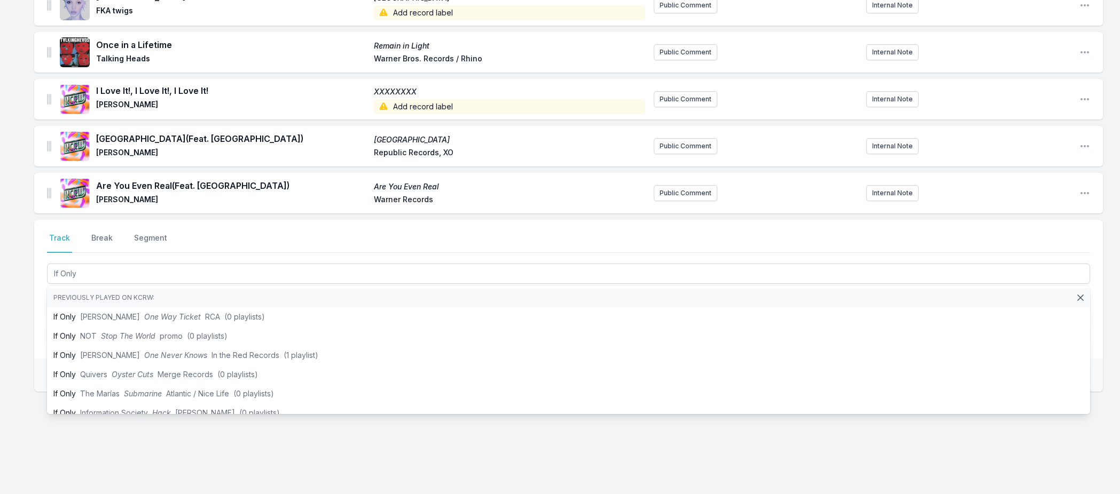
drag, startPoint x: 30, startPoint y: 303, endPoint x: 45, endPoint y: 300, distance: 15.9
click at [30, 303] on div "Missing Data Some of your tracks are missing record label information. This inf…" at bounding box center [560, 176] width 1120 height 638
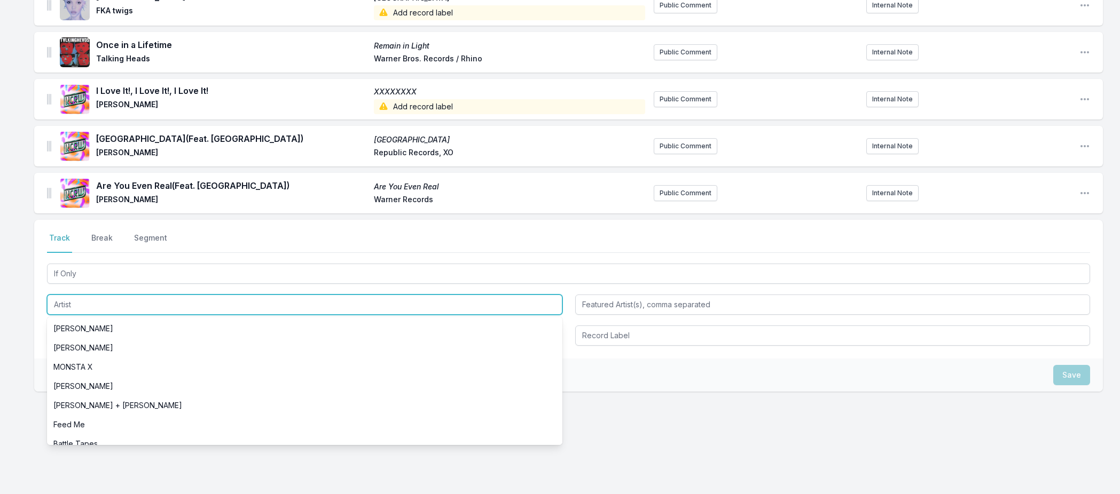
click at [61, 301] on input "Artist" at bounding box center [304, 305] width 515 height 20
paste input "[PERSON_NAME]"
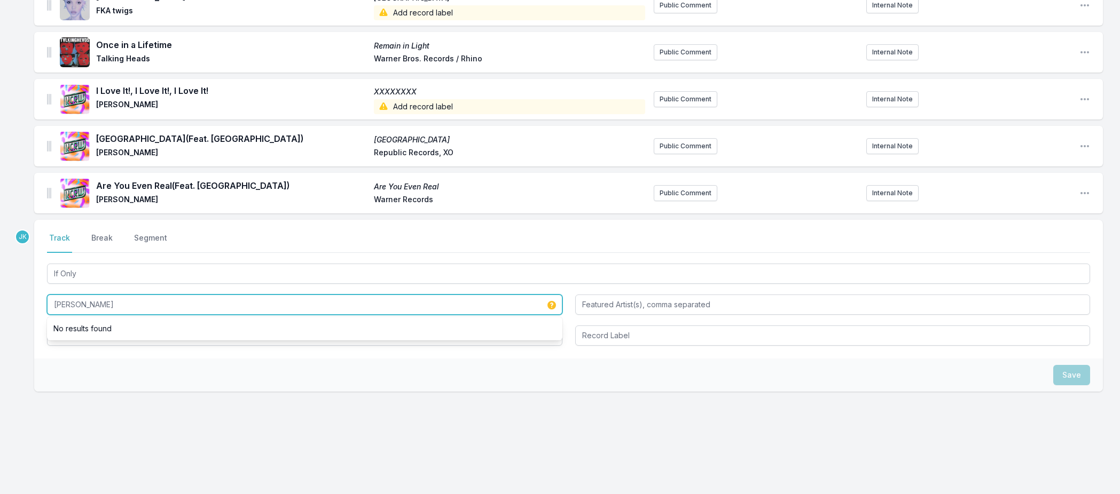
type input "[PERSON_NAME]"
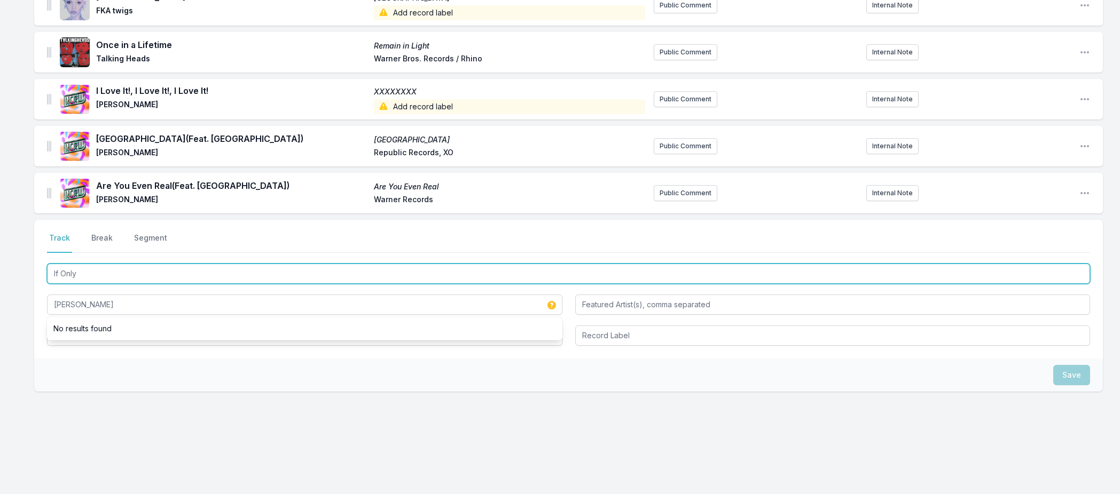
click at [85, 273] on input "If Only" at bounding box center [568, 274] width 1043 height 20
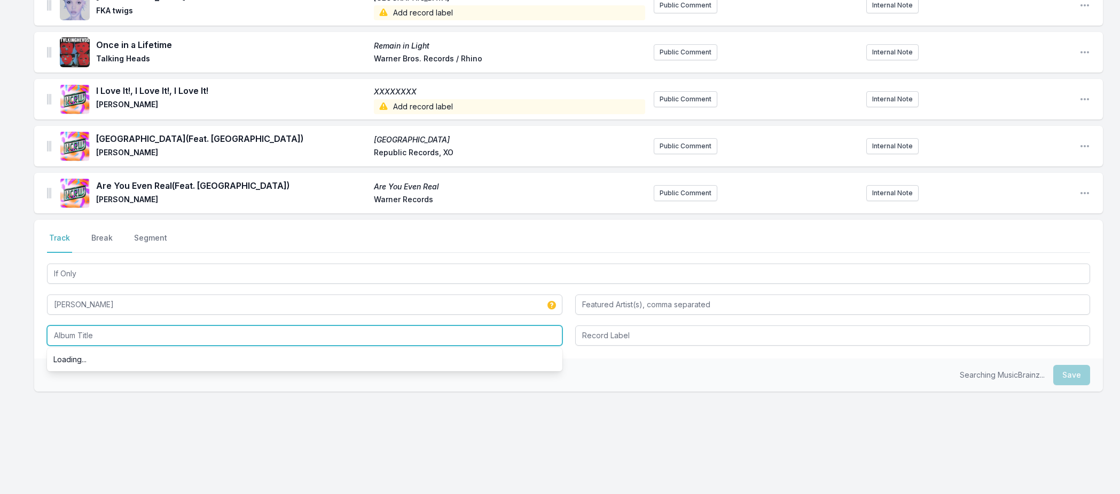
click at [73, 337] on input "Album Title" at bounding box center [304, 336] width 515 height 20
paste input "If Only"
type input "If Only"
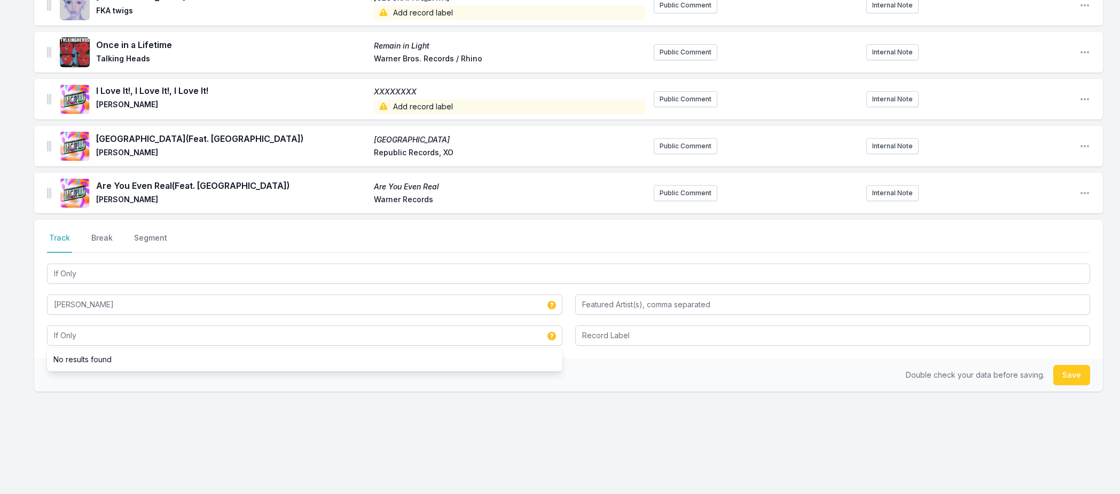
click at [1059, 372] on button "Save" at bounding box center [1071, 375] width 37 height 20
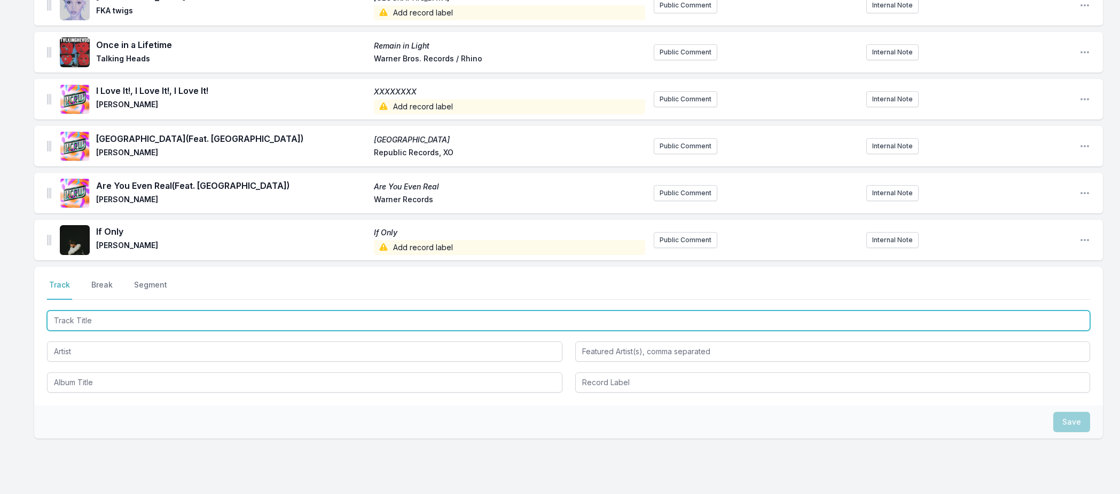
click at [75, 320] on input "Track Title" at bounding box center [568, 321] width 1043 height 20
paste input "orphans//"
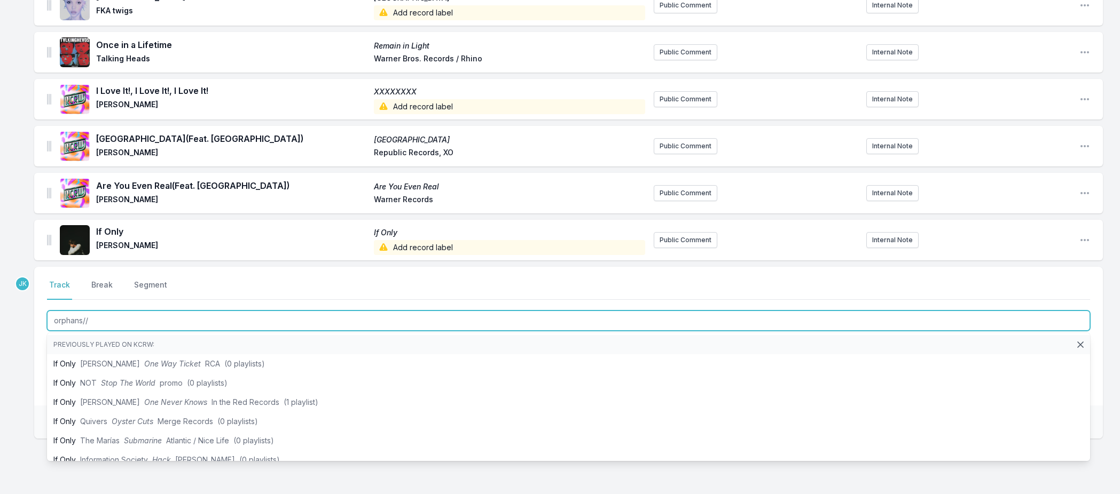
scroll to position [295, 0]
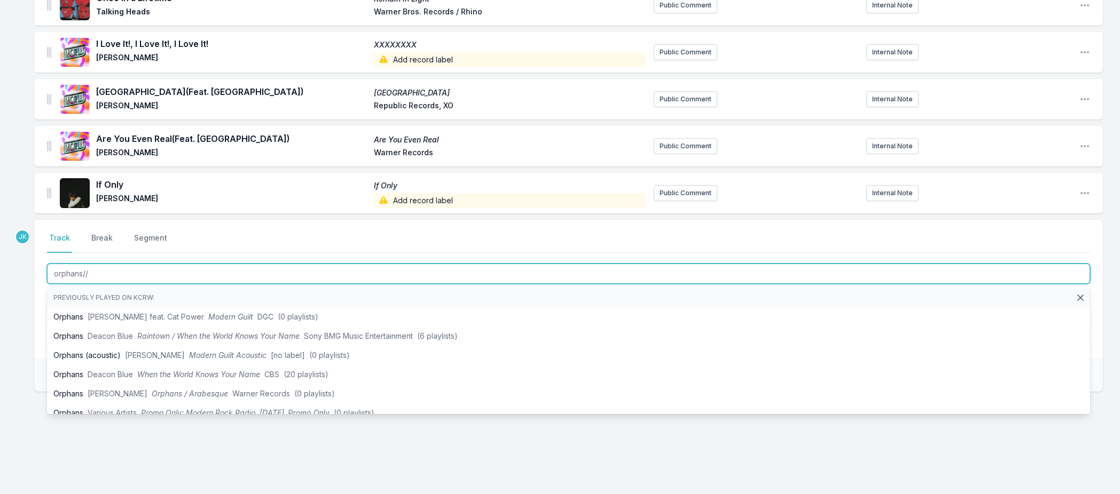
type input "orphans//"
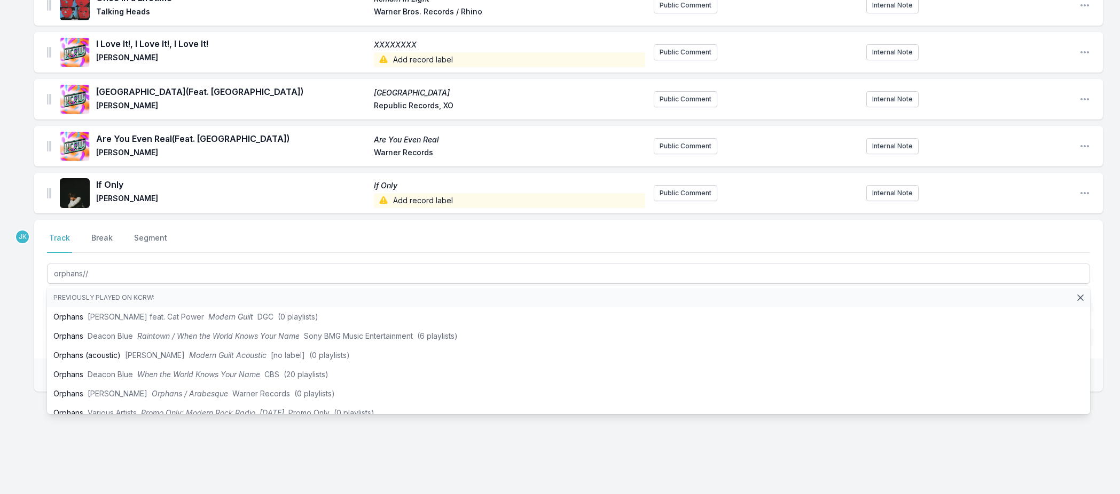
click at [20, 280] on div "Missing Data Some of your tracks are missing record label information. This inf…" at bounding box center [560, 152] width 1120 height 685
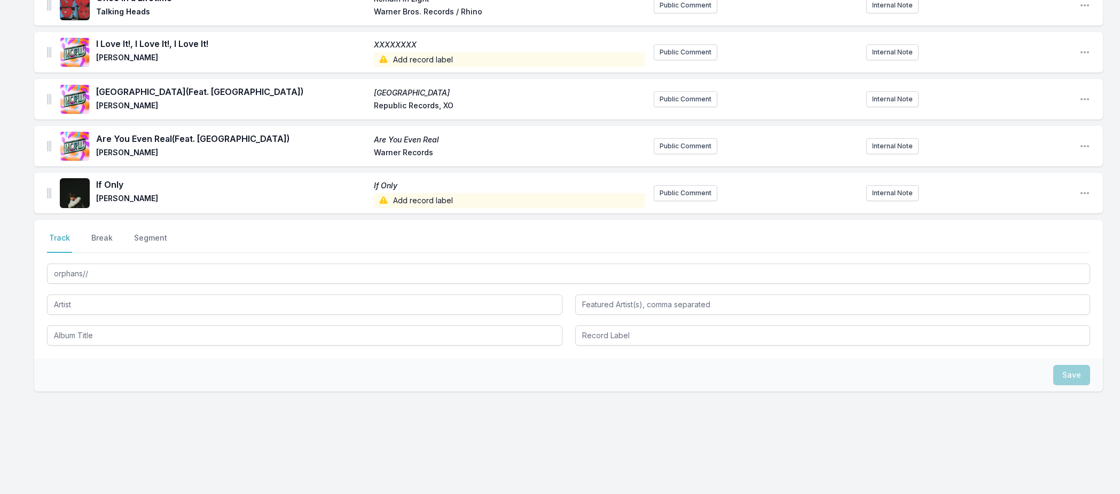
click at [20, 280] on div "Missing Data Some of your tracks are missing record label information. This inf…" at bounding box center [560, 152] width 1120 height 685
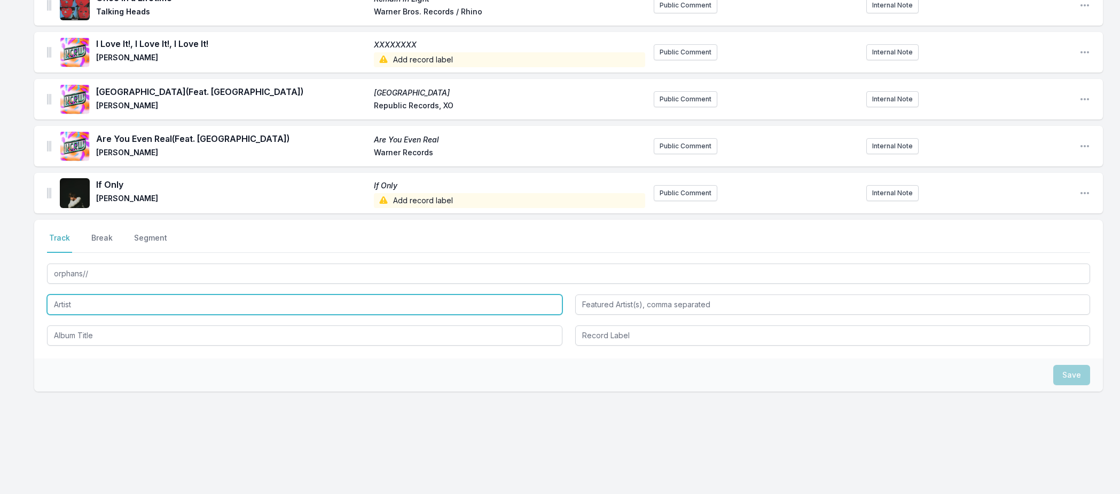
click at [68, 299] on input "Artist" at bounding box center [304, 305] width 515 height 20
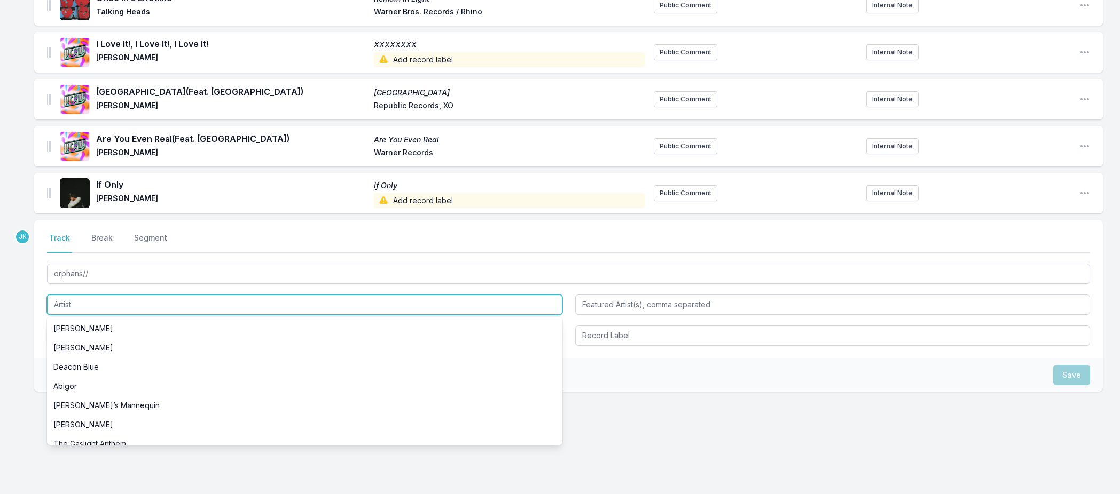
paste input "KennyHoopla"
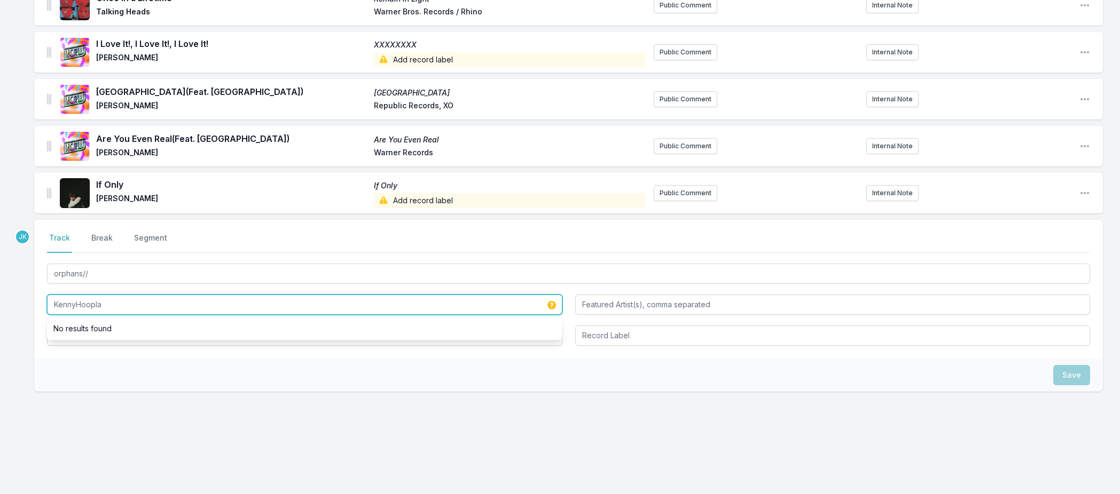
type input "KennyHoopla"
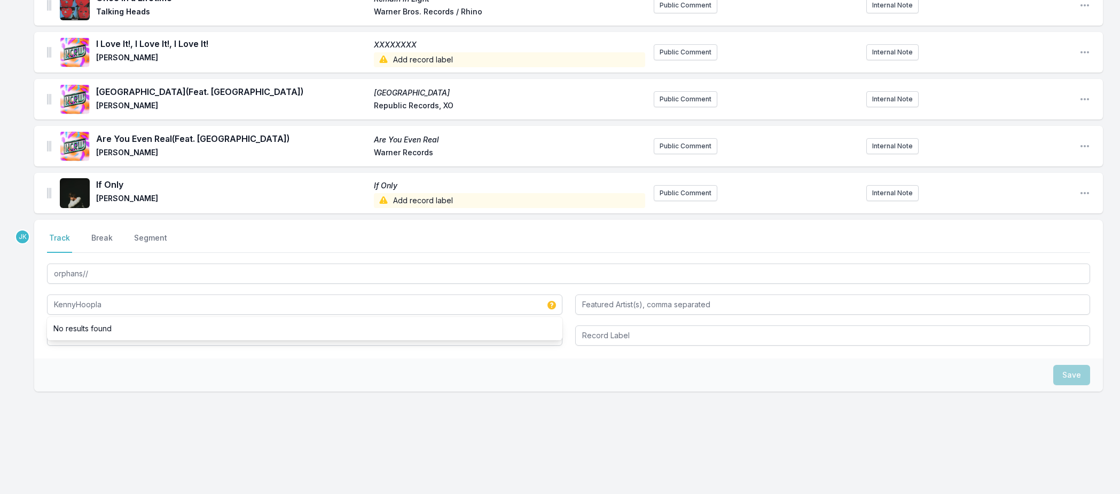
click at [49, 366] on div "Save" at bounding box center [568, 375] width 1069 height 33
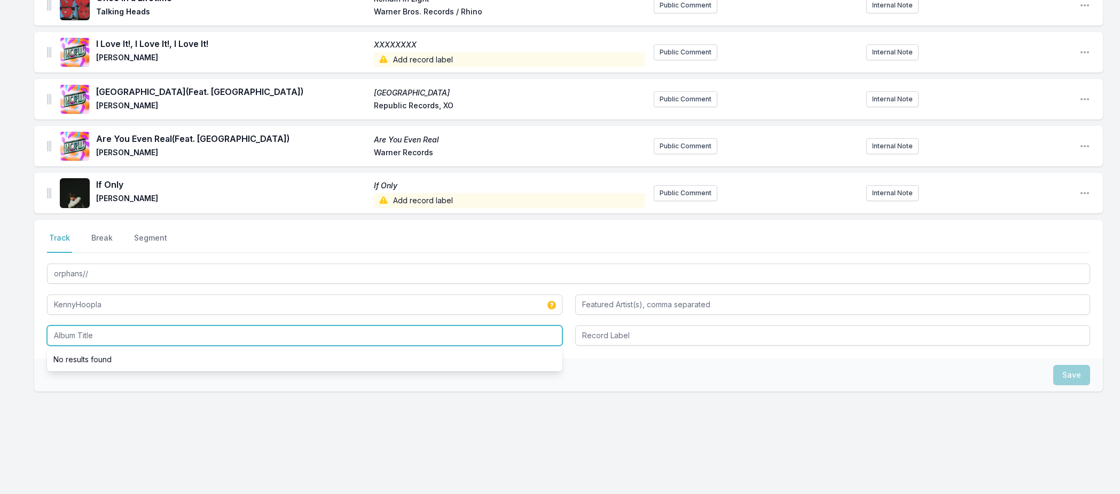
click at [66, 339] on input "Album Title" at bounding box center [304, 336] width 515 height 20
paste input "conditions of an orphan"
type input "conditions of an orphan"
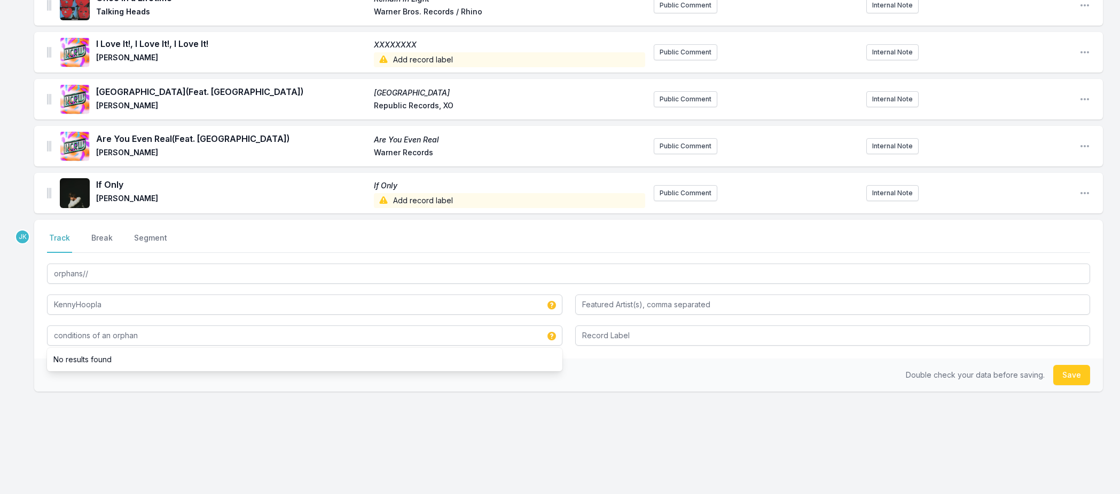
click at [1066, 370] on button "Save" at bounding box center [1071, 375] width 37 height 20
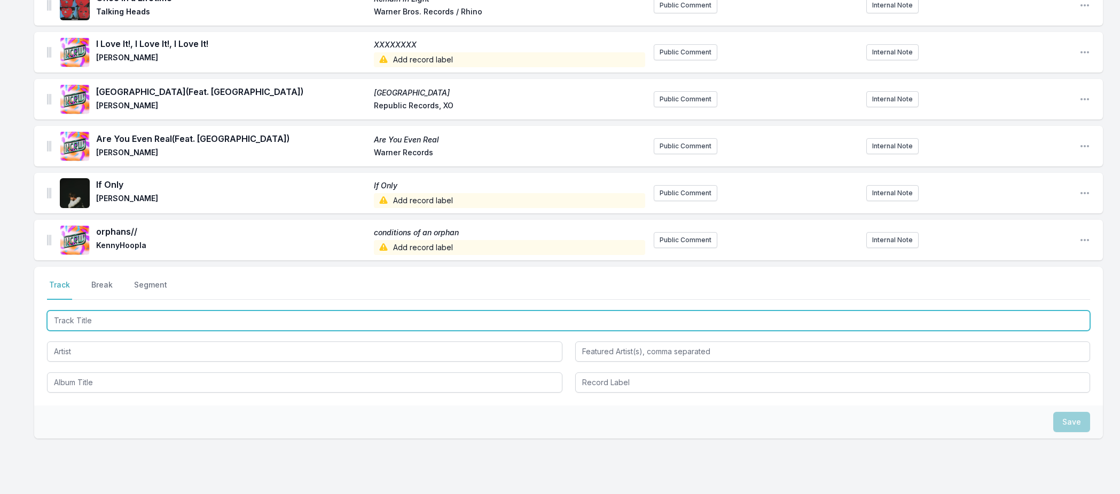
click at [81, 321] on input "Track Title" at bounding box center [568, 321] width 1043 height 20
paste input "Friendly Fire"
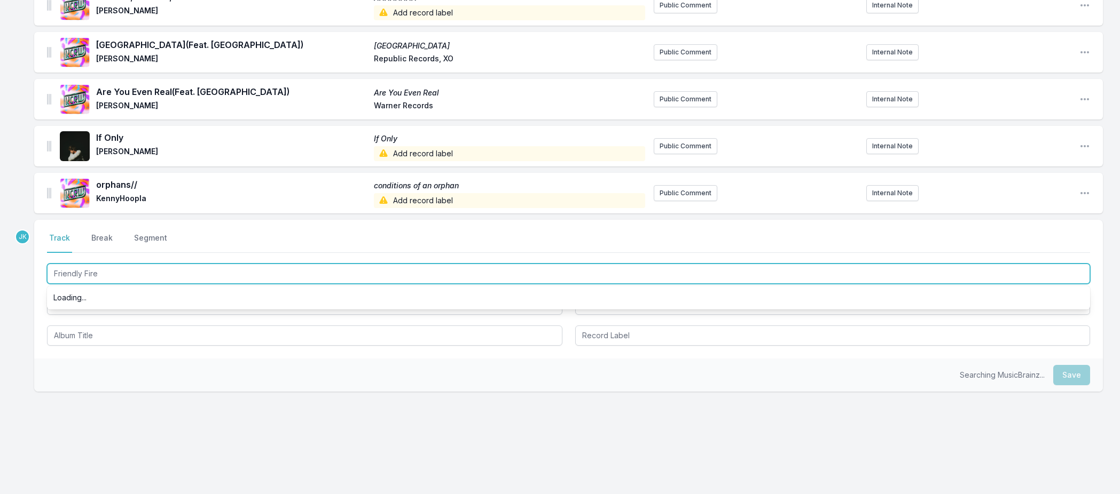
scroll to position [0, 0]
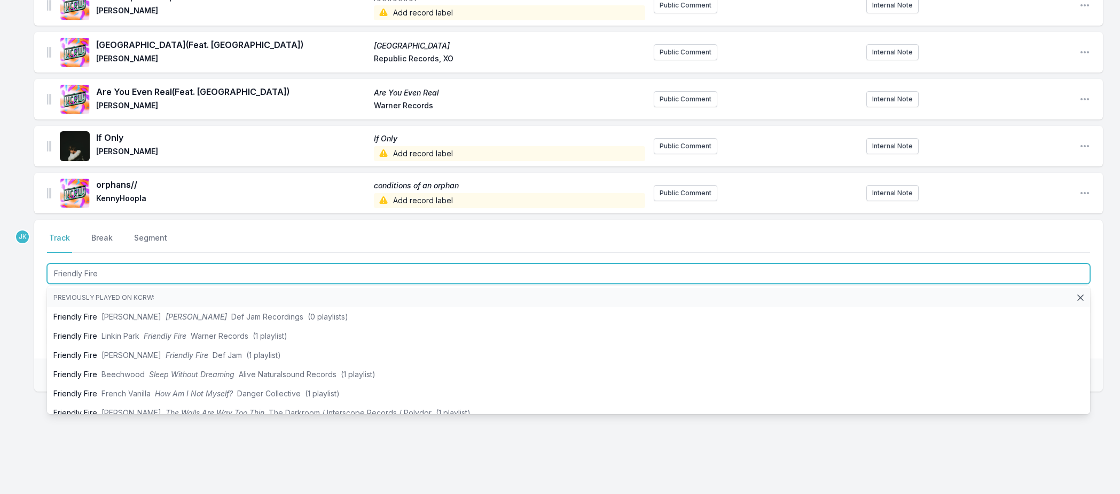
type input "Friendly Fire"
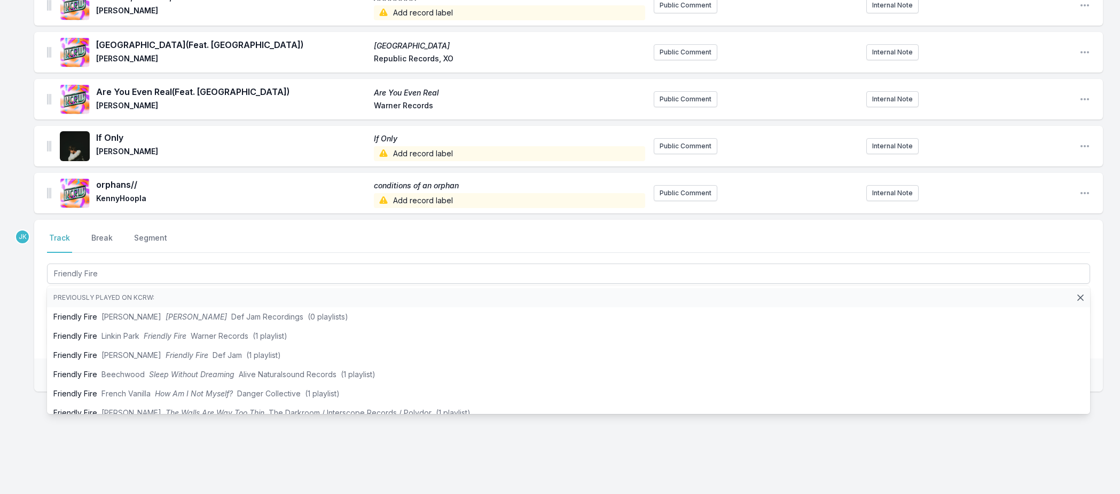
drag, startPoint x: 14, startPoint y: 285, endPoint x: 41, endPoint y: 297, distance: 28.9
click at [15, 285] on div "Missing Data Some of your tracks are missing record label information. This inf…" at bounding box center [560, 129] width 1120 height 732
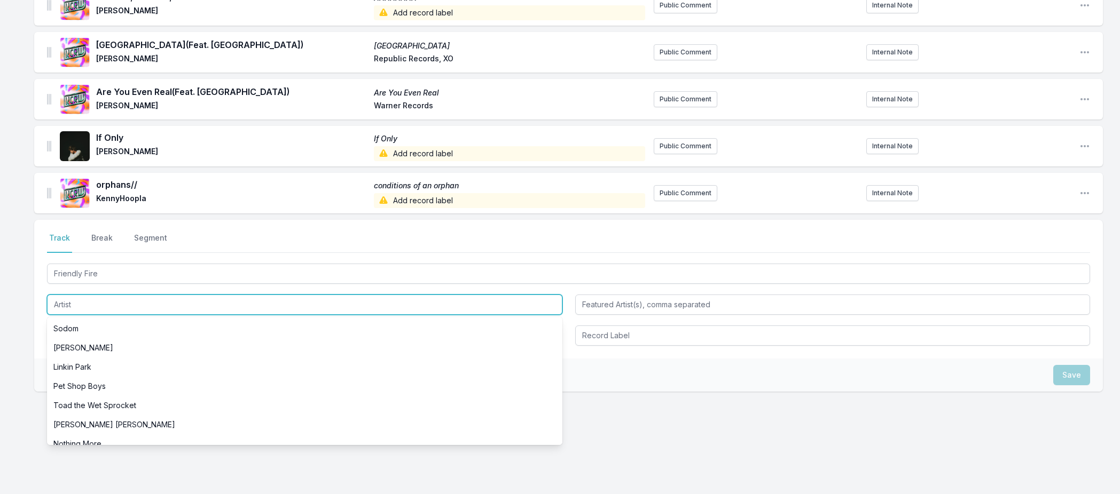
click at [64, 299] on input "Artist" at bounding box center [304, 305] width 515 height 20
paste input "Rainbow Kitten Surprise"
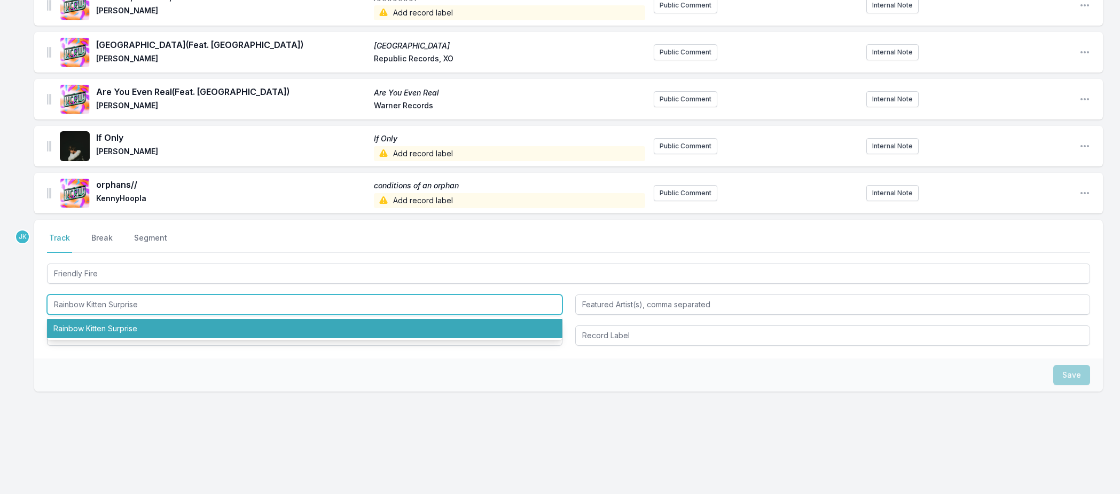
click at [87, 325] on li "Rainbow Kitten Surprise" at bounding box center [304, 328] width 515 height 19
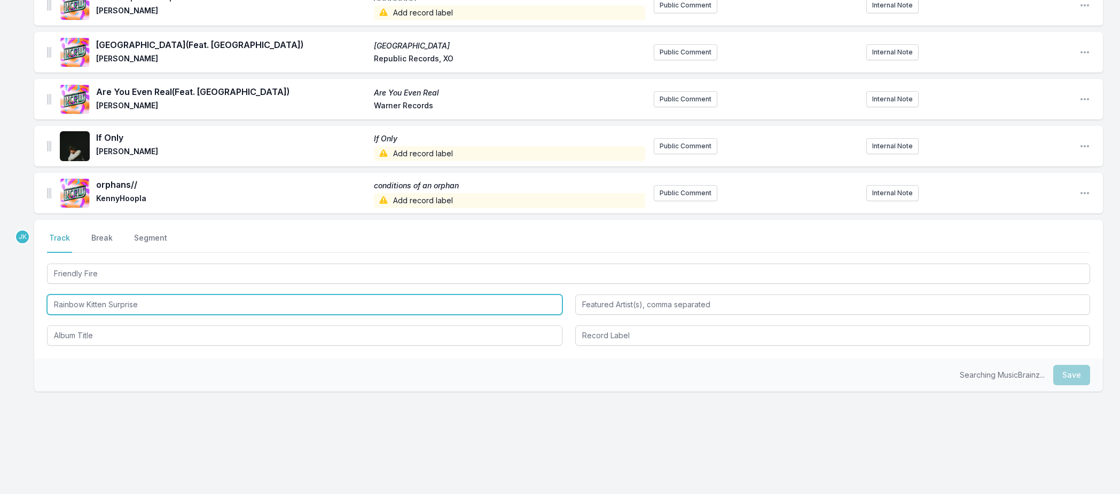
type input "Rainbow Kitten Surprise"
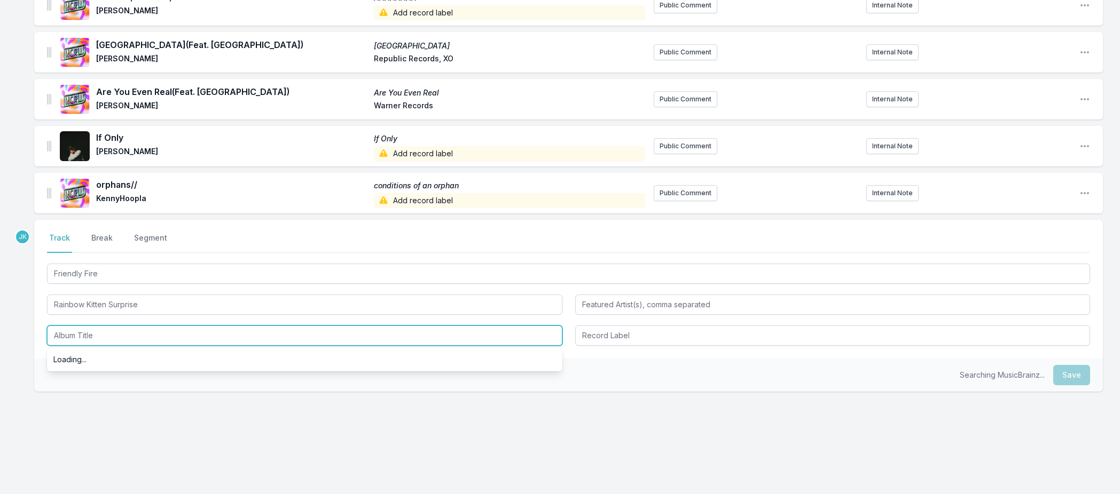
click at [91, 331] on input "Album Title" at bounding box center [304, 336] width 515 height 20
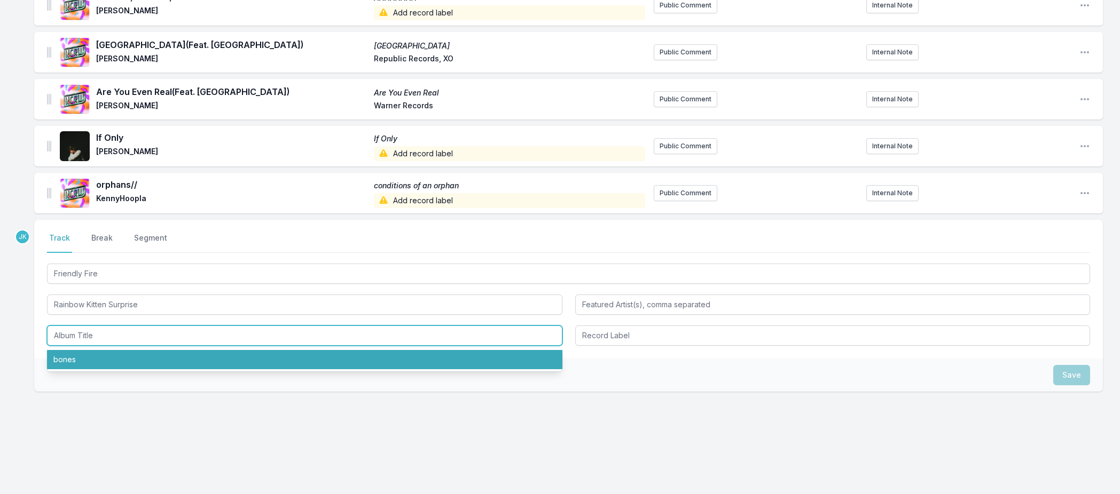
click at [76, 358] on li "bones" at bounding box center [304, 359] width 515 height 19
type input "bones"
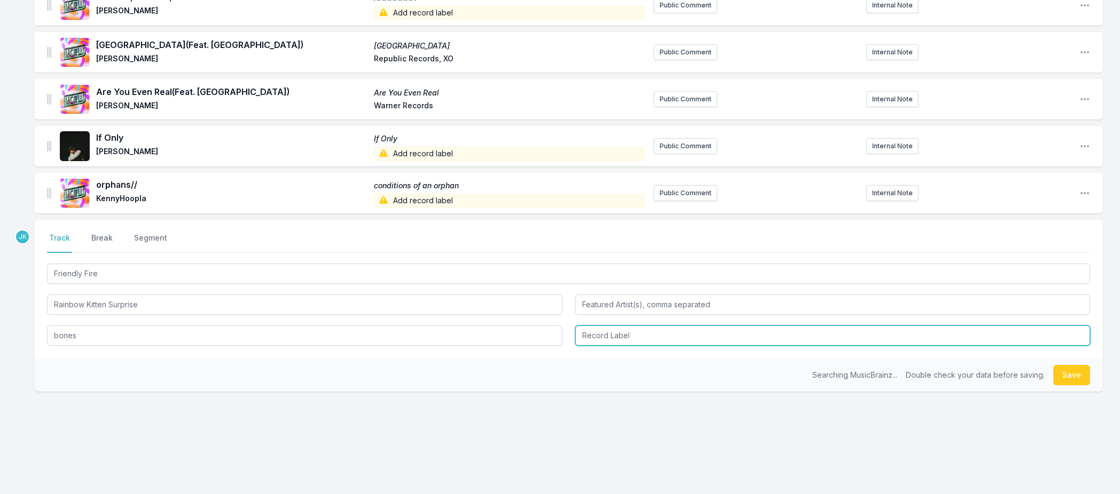
drag, startPoint x: 645, startPoint y: 339, endPoint x: 640, endPoint y: 342, distance: 5.5
click at [644, 338] on input "Record Label" at bounding box center [832, 336] width 515 height 20
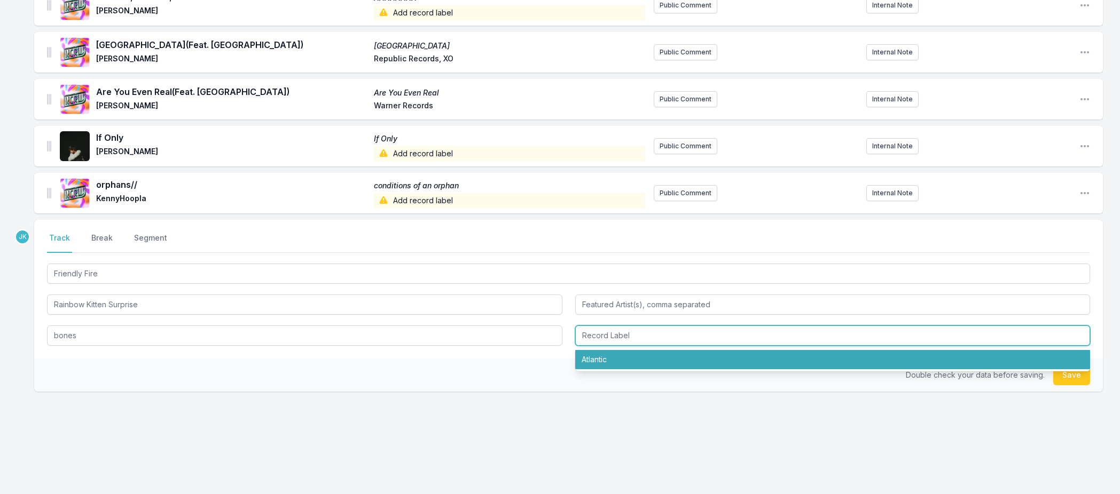
drag, startPoint x: 630, startPoint y: 360, endPoint x: 636, endPoint y: 366, distance: 8.7
click at [631, 361] on li "Atlantic" at bounding box center [832, 359] width 515 height 19
type input "Atlantic"
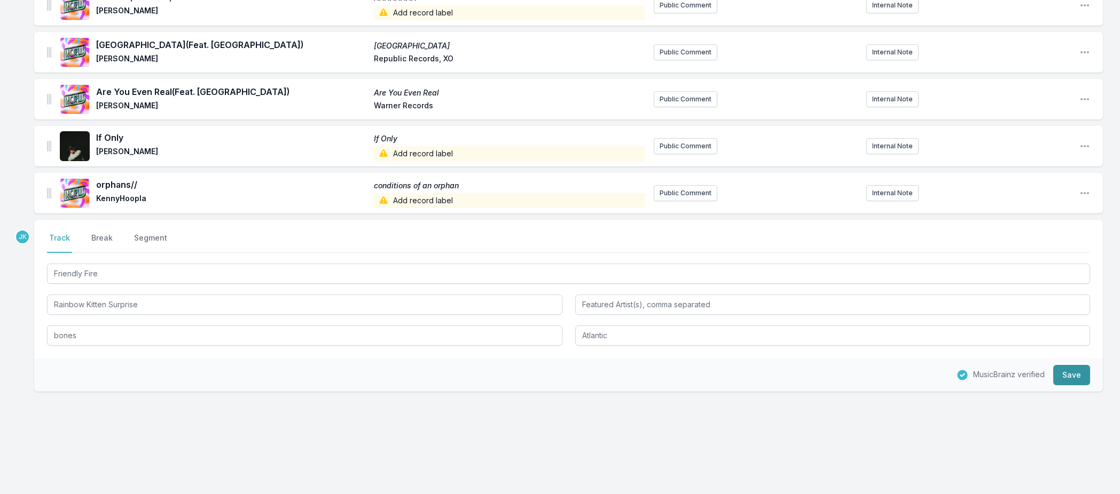
click at [1080, 380] on button "Save" at bounding box center [1071, 375] width 37 height 20
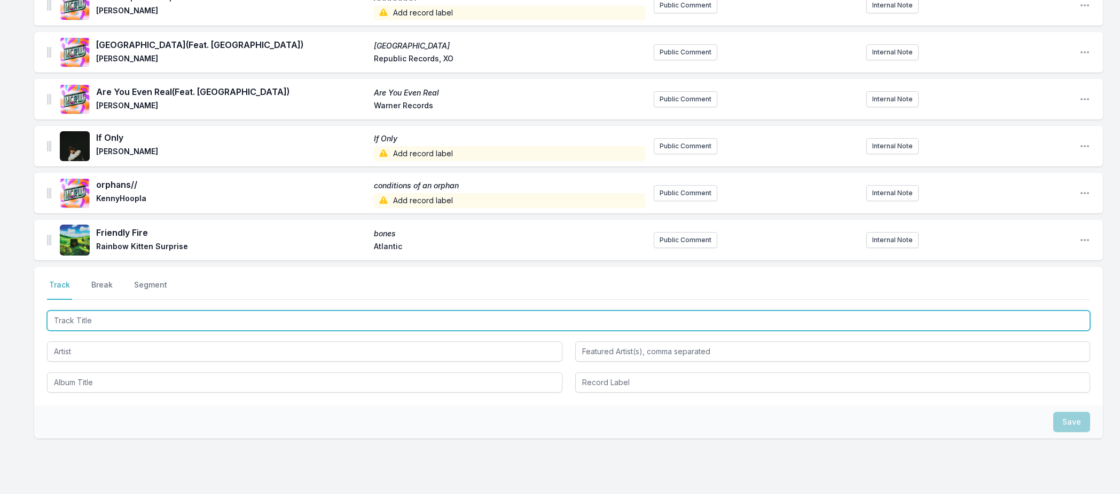
click at [73, 318] on input "Track Title" at bounding box center [568, 321] width 1043 height 20
paste input "Playground Love (Vibraphone Version)"
type input "Playground Love (Vibraphone Version)"
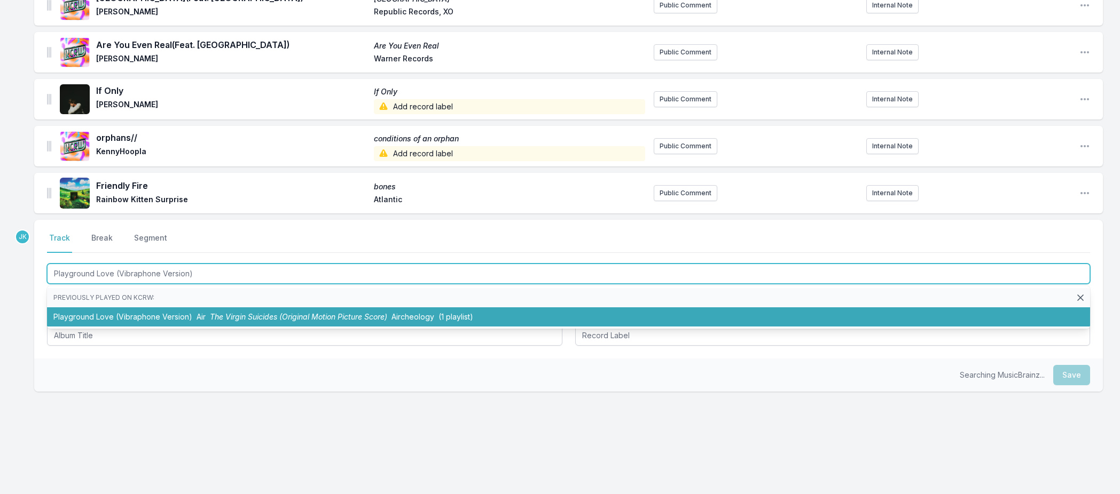
click at [109, 313] on li "Playground Love (Vibraphone Version) Air The Virgin Suicides (Original Motion P…" at bounding box center [568, 317] width 1043 height 19
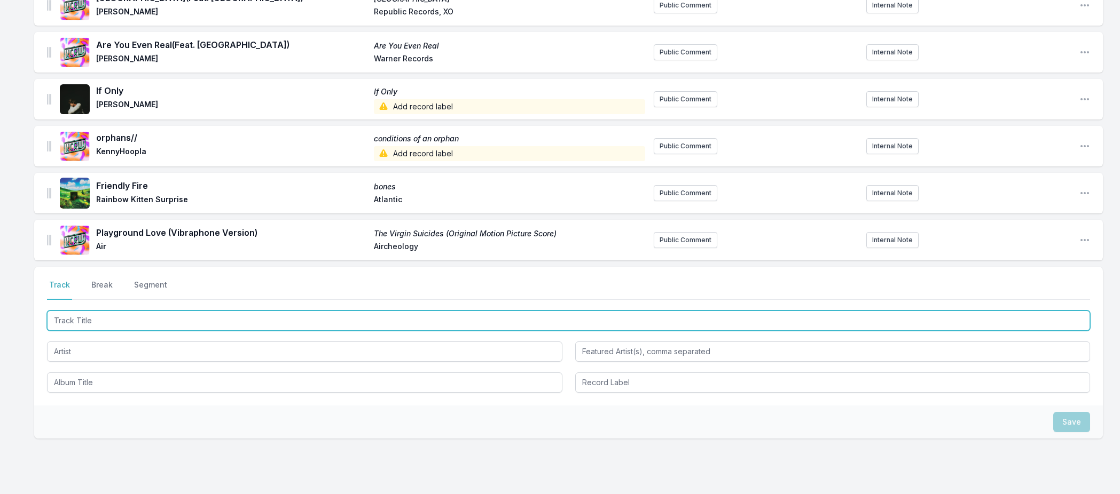
click at [74, 321] on input "Track Title" at bounding box center [568, 321] width 1043 height 20
paste input "Running Running Running"
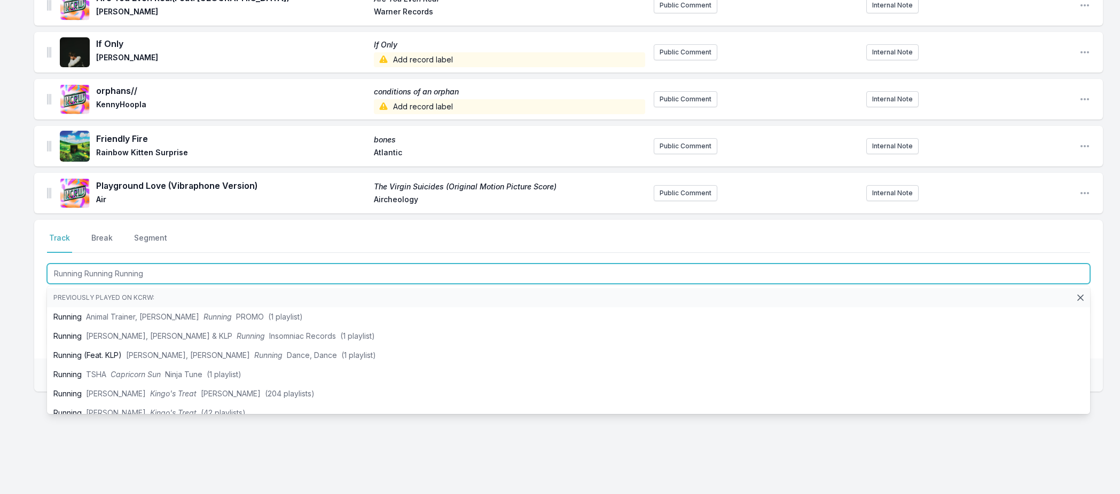
type input "Running Running Running"
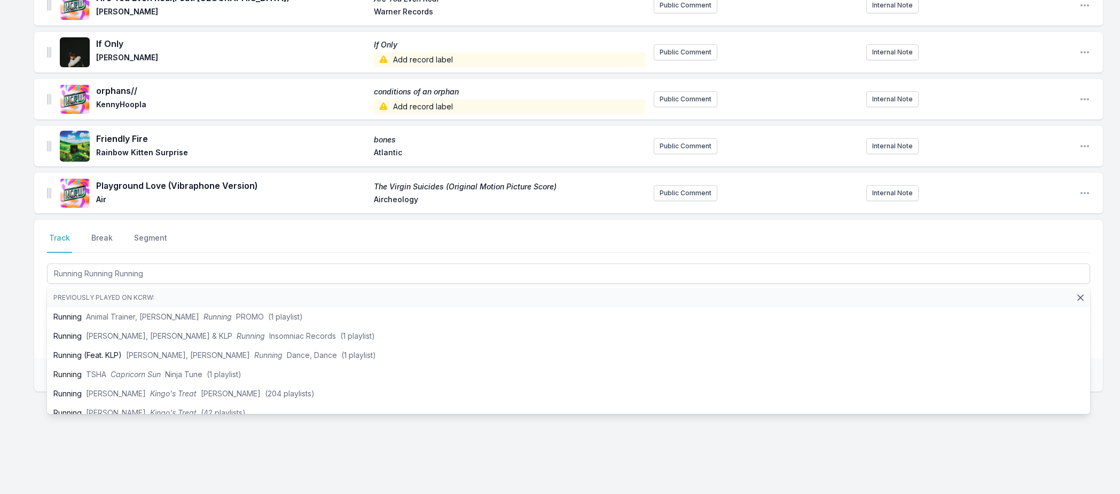
click at [20, 251] on div "Missing Data Some of your tracks are missing record label information. This inf…" at bounding box center [560, 82] width 1120 height 826
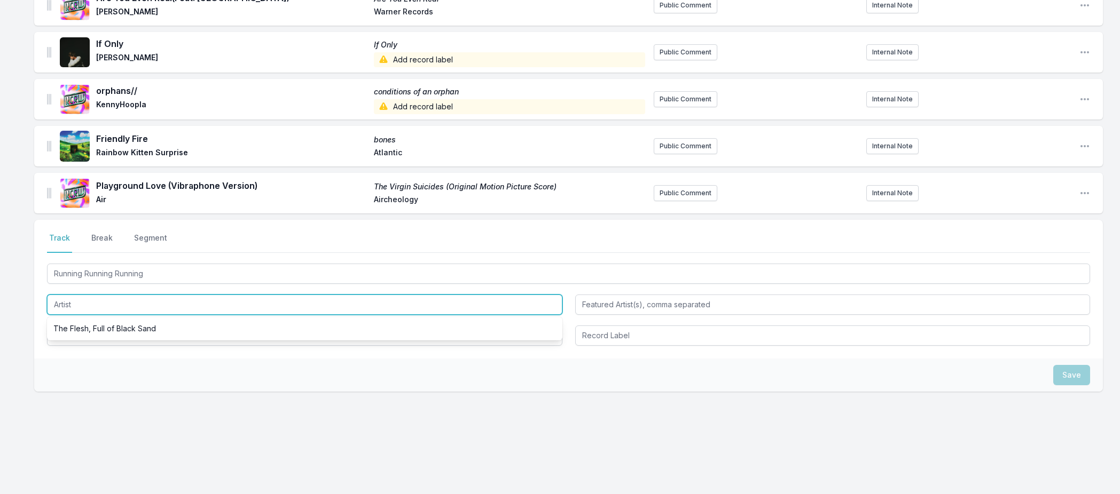
click at [62, 297] on input "Artist" at bounding box center [304, 305] width 515 height 20
type input "[PERSON_NAME]"
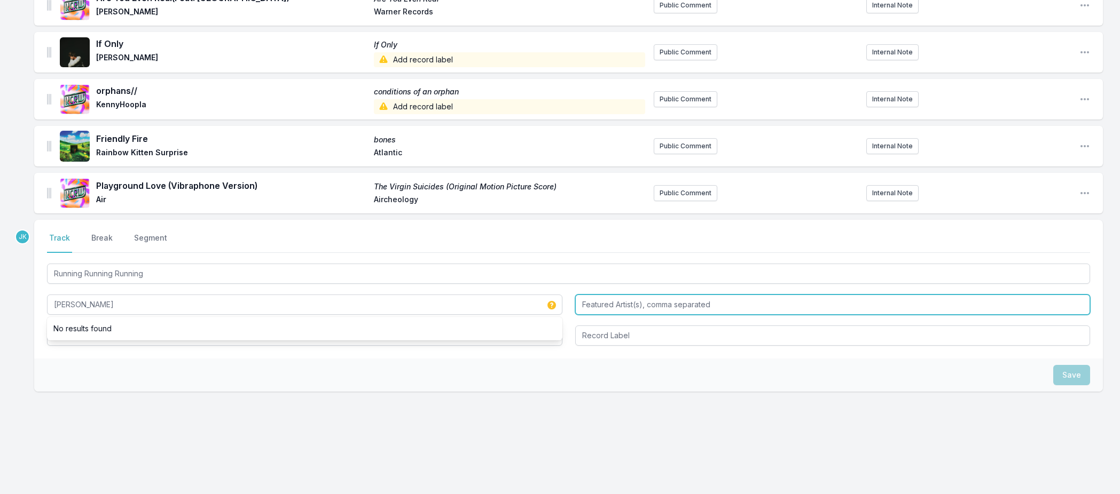
click at [594, 303] on input "Featured Artist(s), comma separated" at bounding box center [832, 305] width 515 height 20
paste input "Quadeca"
type input "Quadeca"
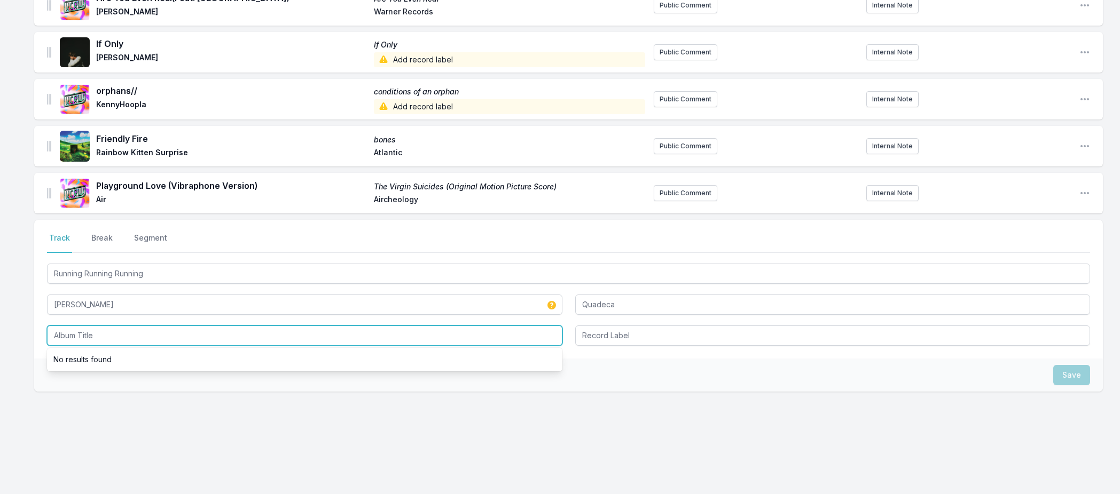
click at [59, 330] on input "Album Title" at bounding box center [304, 336] width 515 height 20
type input "XXXXXXXXXXX"
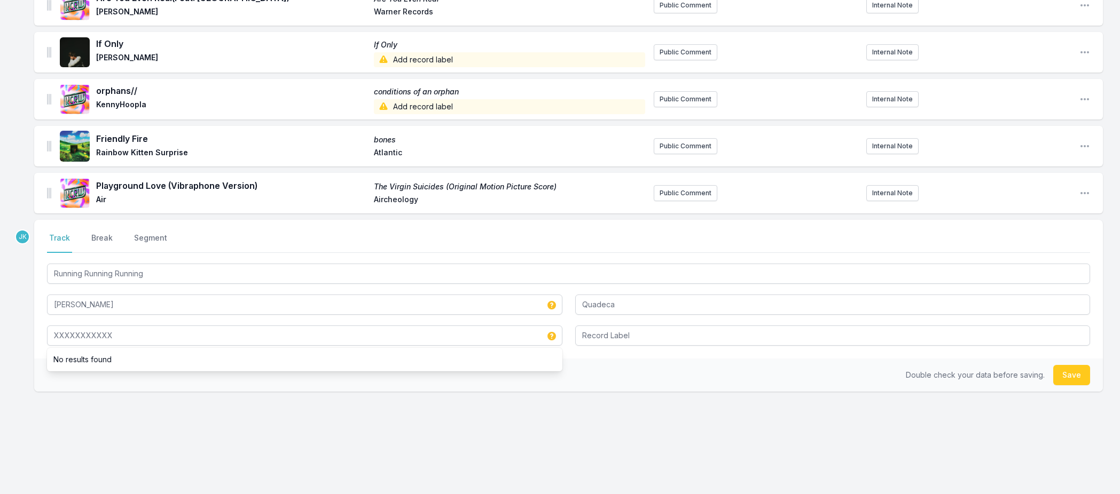
click at [1075, 379] on button "Save" at bounding box center [1071, 375] width 37 height 20
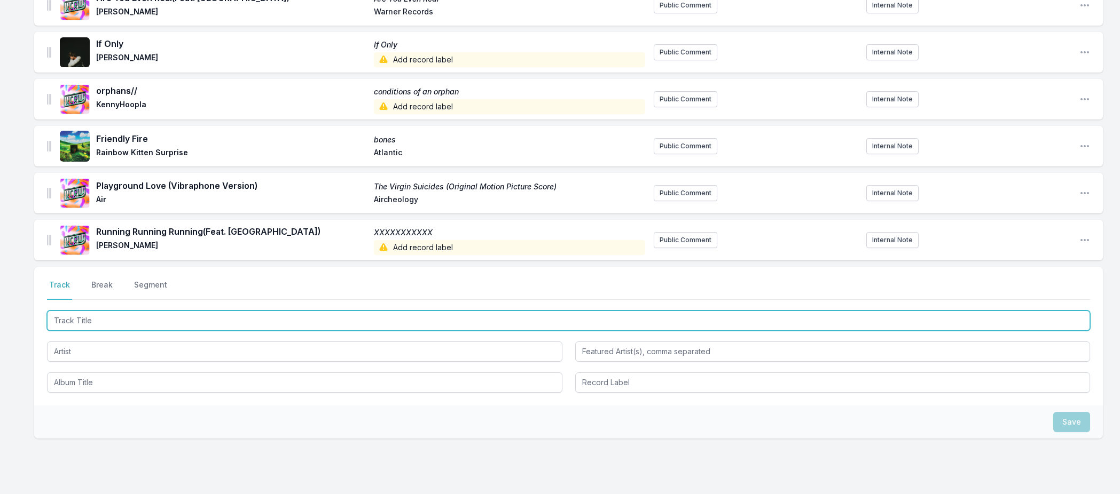
click at [73, 319] on input "Track Title" at bounding box center [568, 321] width 1043 height 20
paste input "Cobra"
type input "Cobra"
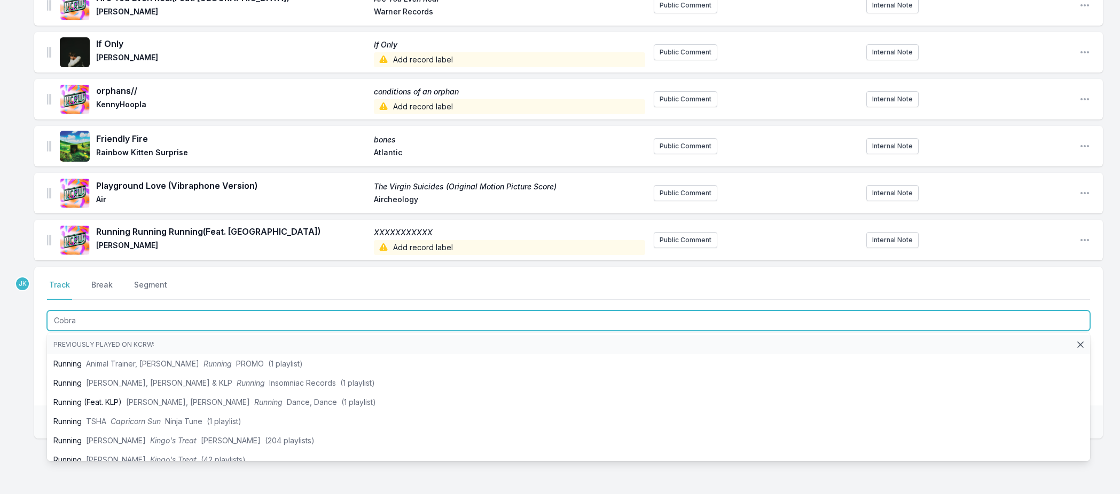
scroll to position [483, 0]
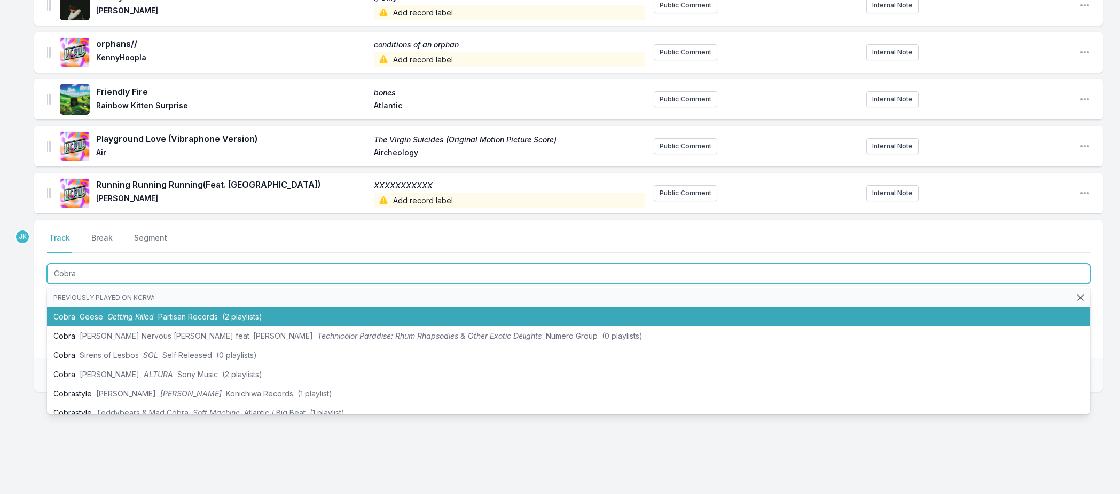
click at [92, 319] on span "Geese" at bounding box center [91, 316] width 23 height 9
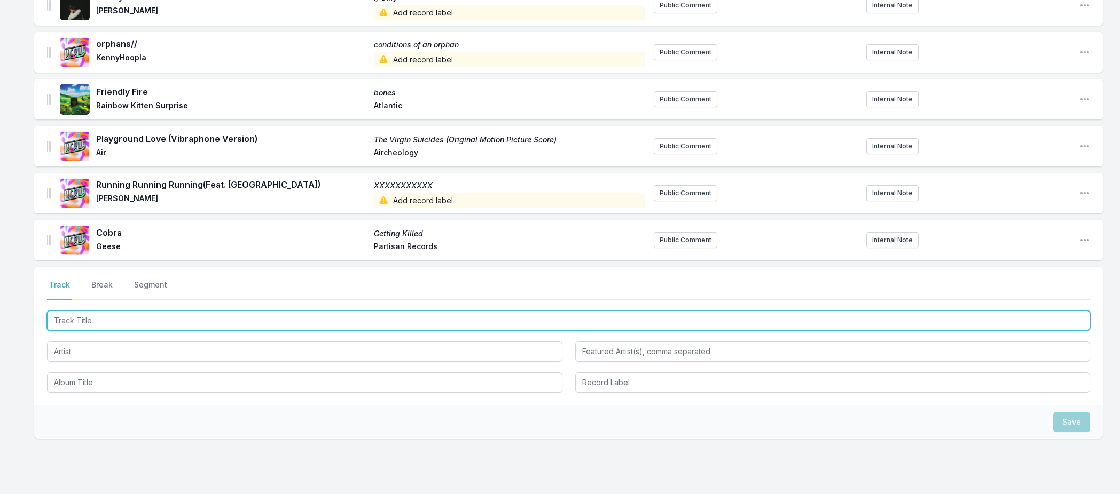
paste input "NOT OK"
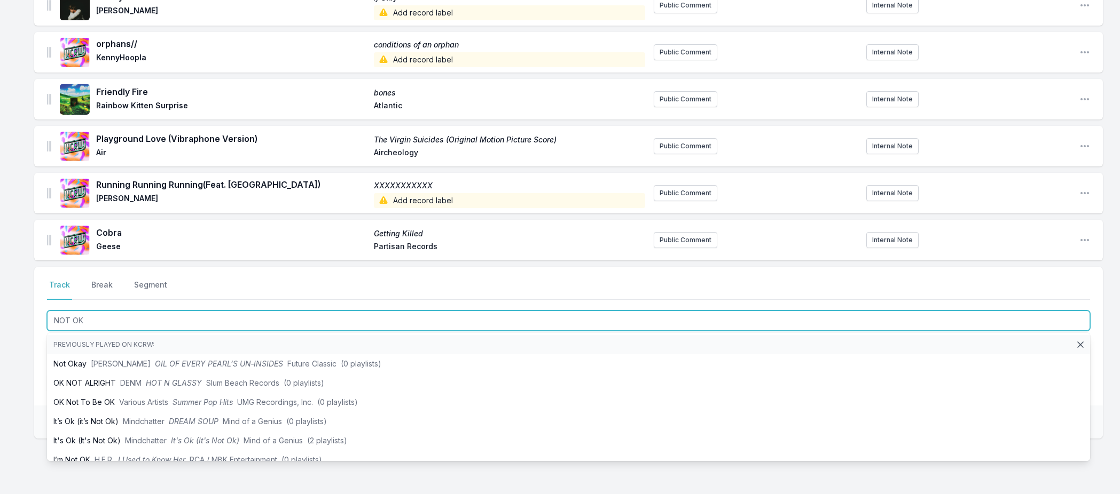
type input "NOT OK"
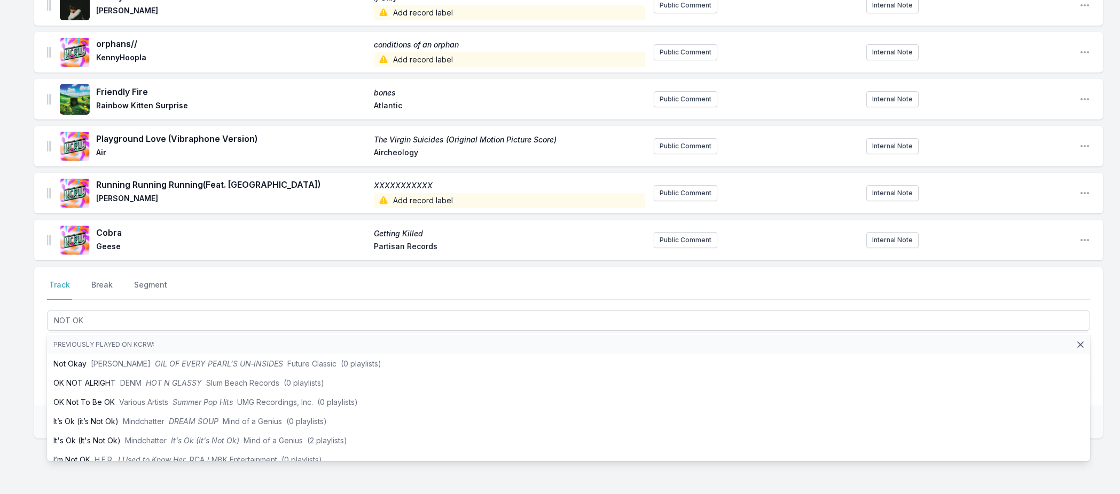
drag, startPoint x: 21, startPoint y: 333, endPoint x: 32, endPoint y: 338, distance: 11.9
click at [21, 333] on div "Missing Data Some of your tracks are missing record label information. This inf…" at bounding box center [560, 82] width 1120 height 920
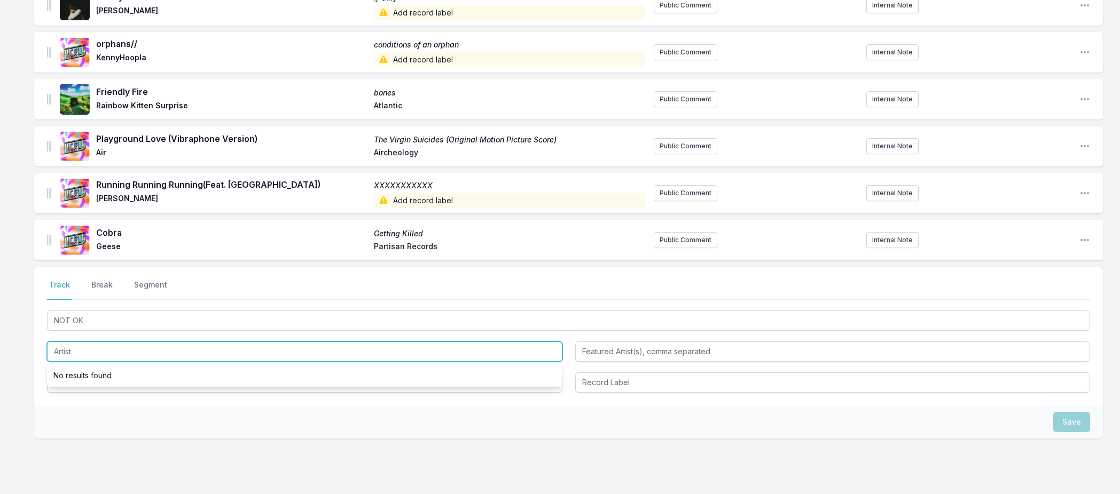
click at [64, 345] on input "Artist" at bounding box center [304, 352] width 515 height 20
paste input "5 Seconds of Summer"
type input "5 Seconds of Summer"
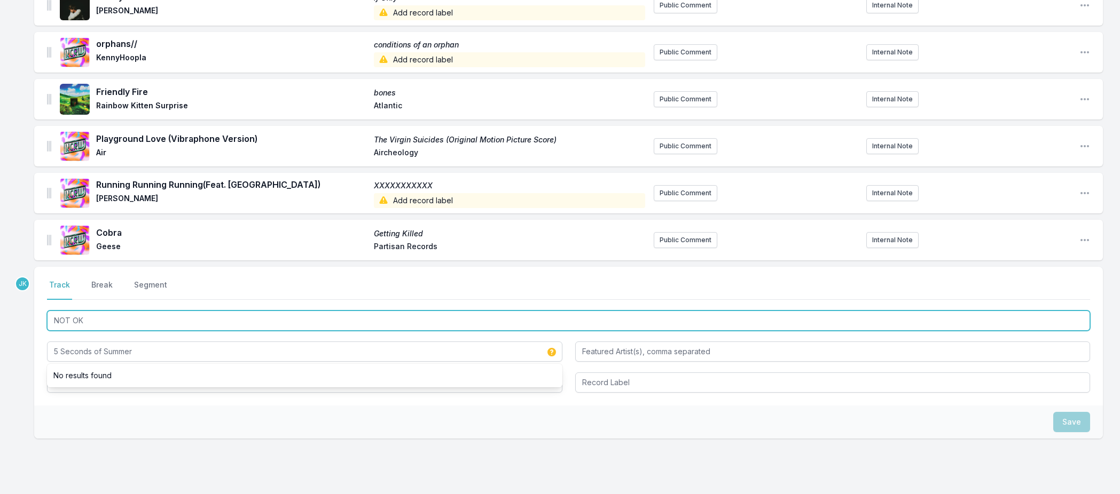
click at [91, 321] on input "NOT OK" at bounding box center [568, 321] width 1043 height 20
drag, startPoint x: 91, startPoint y: 321, endPoint x: 80, endPoint y: 384, distance: 64.0
click at [81, 384] on div "NOT OK 5 Seconds of Summer" at bounding box center [568, 351] width 1043 height 84
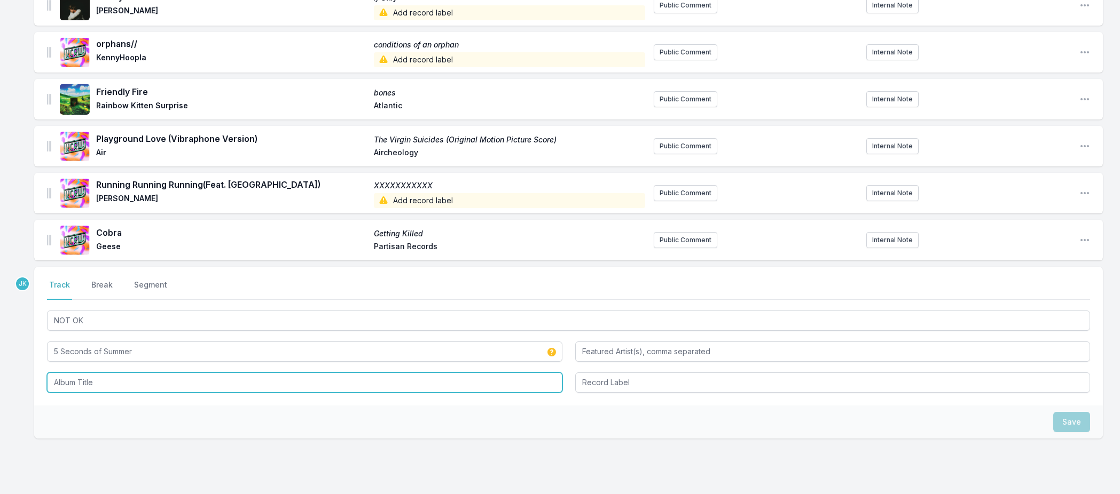
click at [79, 381] on input "Album Title" at bounding box center [304, 383] width 515 height 20
paste input "NOT OK"
type input "NOT OK"
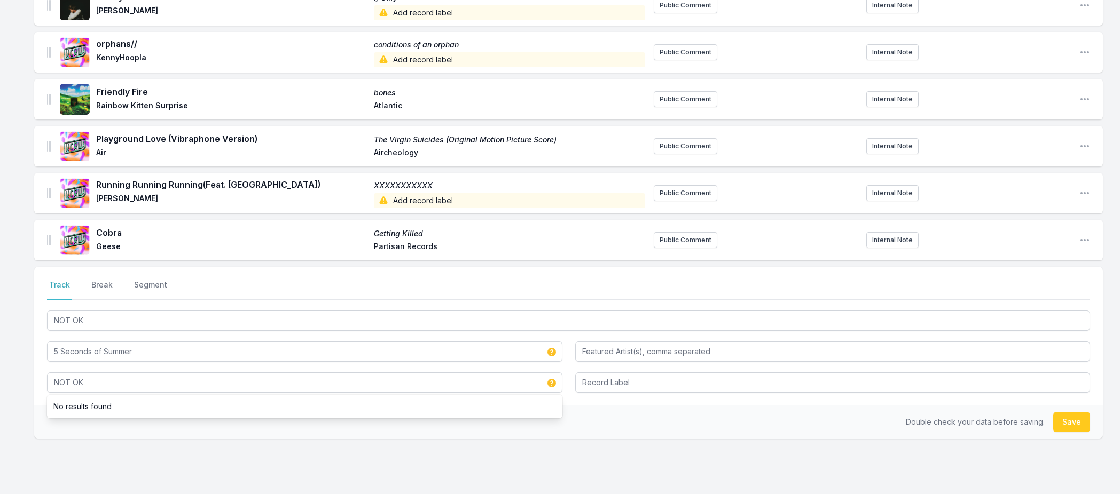
click at [1058, 422] on button "Save" at bounding box center [1071, 422] width 37 height 20
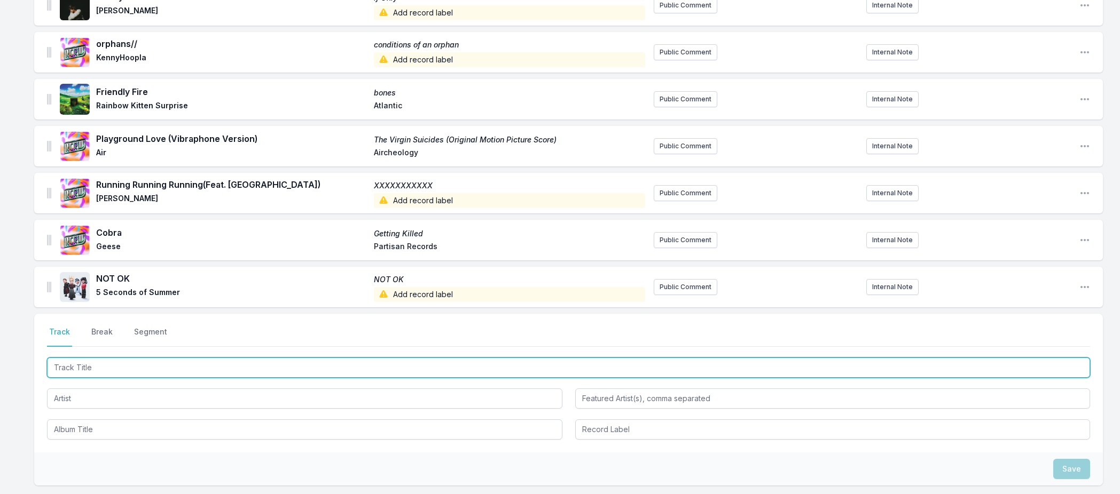
click at [84, 370] on input "Track Title" at bounding box center [568, 368] width 1043 height 20
paste input "One of the Greats"
type input "One of the Greats"
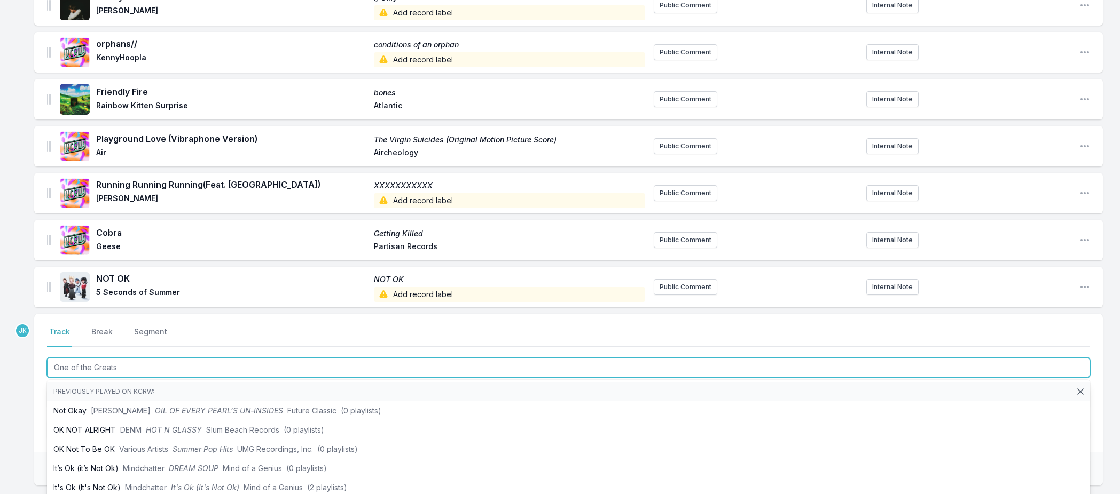
scroll to position [577, 0]
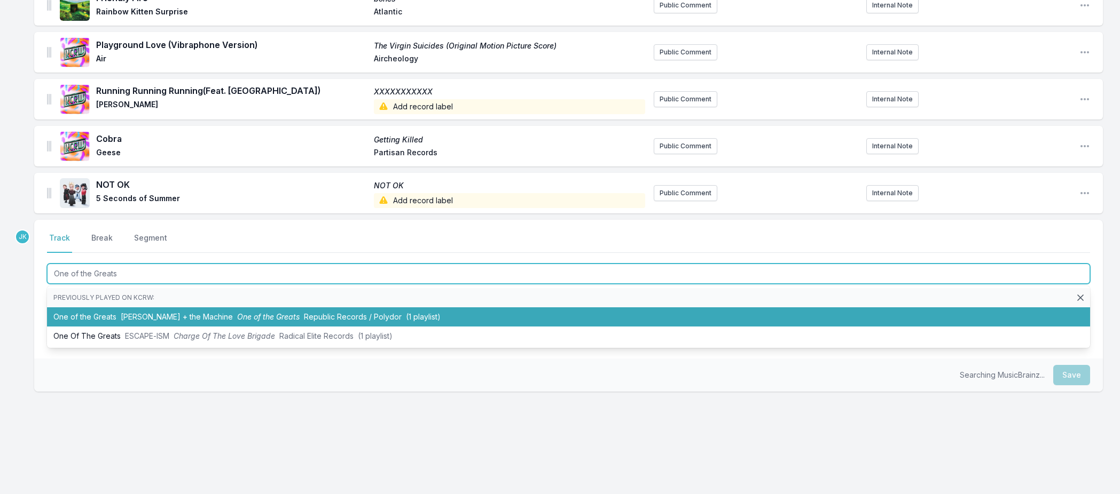
click at [81, 316] on li "One of the Greats [PERSON_NAME] + the Machine One of the Greats Republic Record…" at bounding box center [568, 317] width 1043 height 19
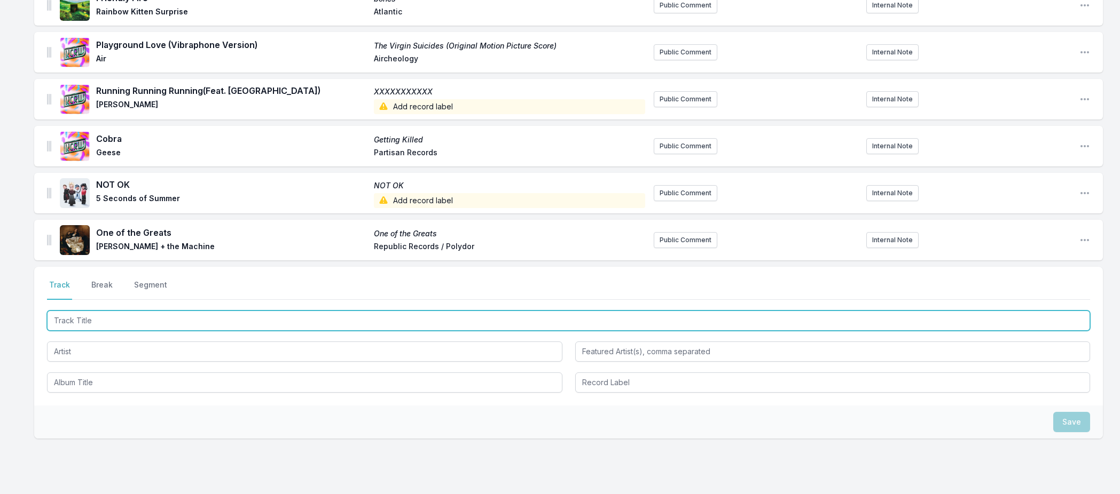
paste input "What Do You Do To Me"
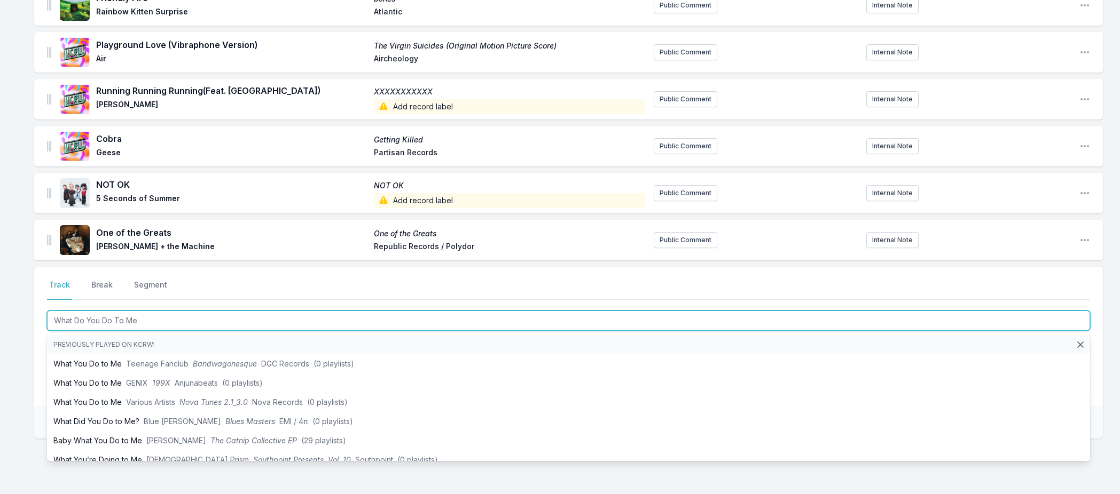
type input "What Do You Do To Me"
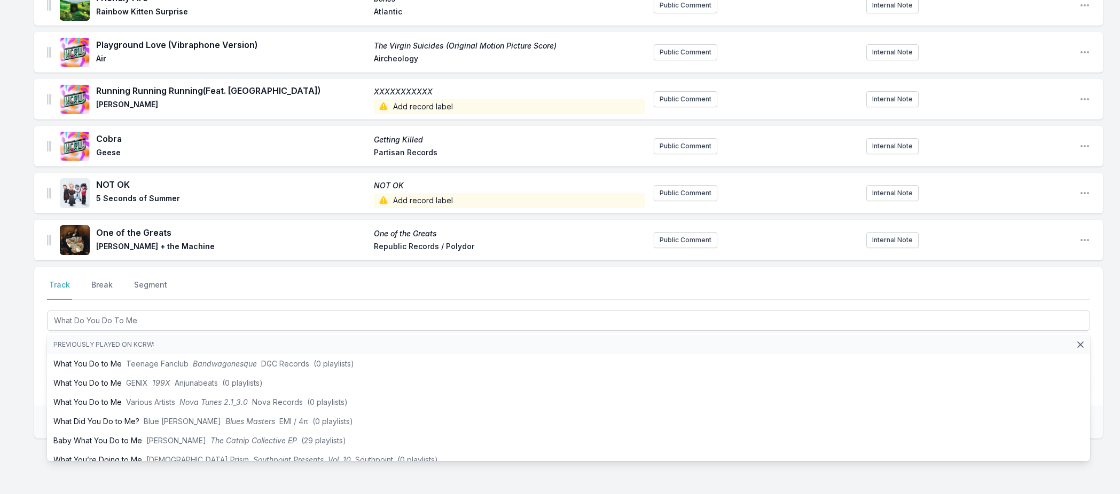
click at [27, 318] on div "Missing Data Some of your tracks are missing record label information. This inf…" at bounding box center [560, 35] width 1120 height 1014
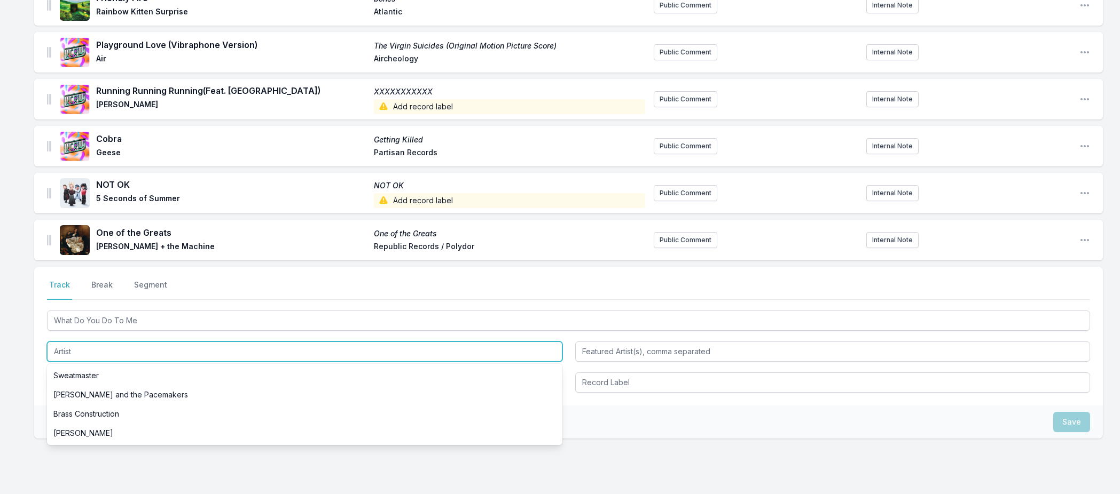
click at [73, 346] on input "Artist" at bounding box center [304, 352] width 515 height 20
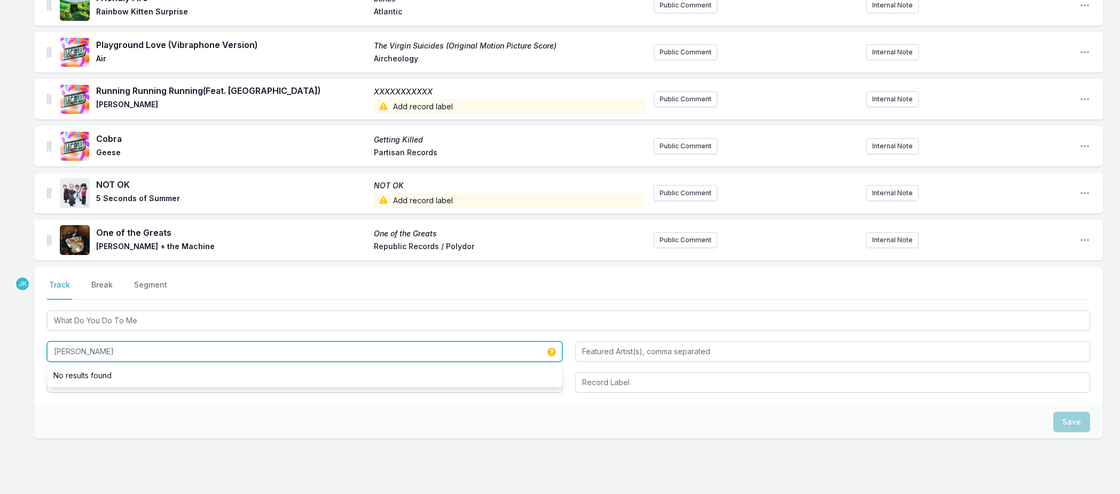
click at [87, 352] on input "[PERSON_NAME]" at bounding box center [304, 352] width 515 height 20
type input "[PERSON_NAME]"
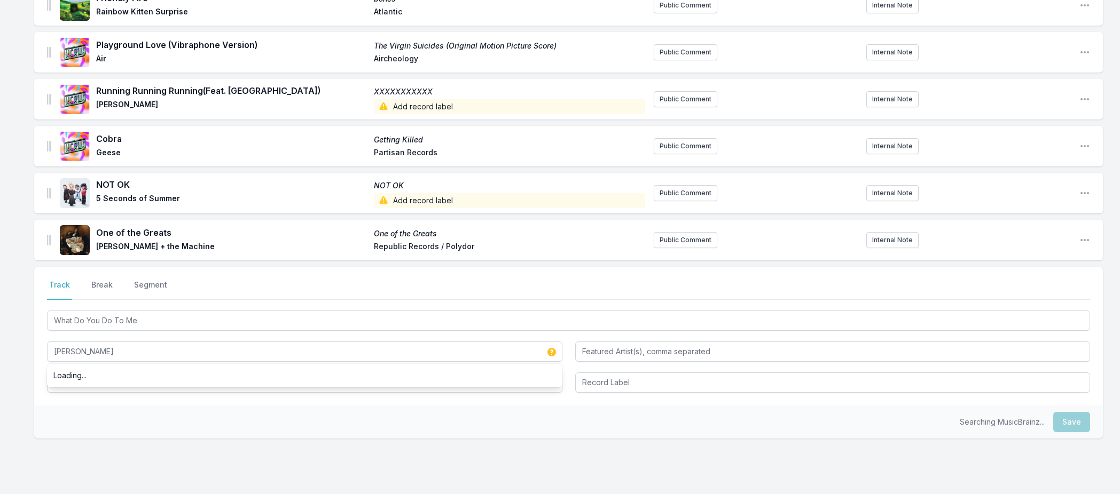
click at [68, 405] on div "Select a tab Track Break Segment Track Break Segment What Do You Do To Me [PERS…" at bounding box center [568, 336] width 1069 height 139
click at [69, 381] on input "Album Title" at bounding box center [304, 383] width 515 height 20
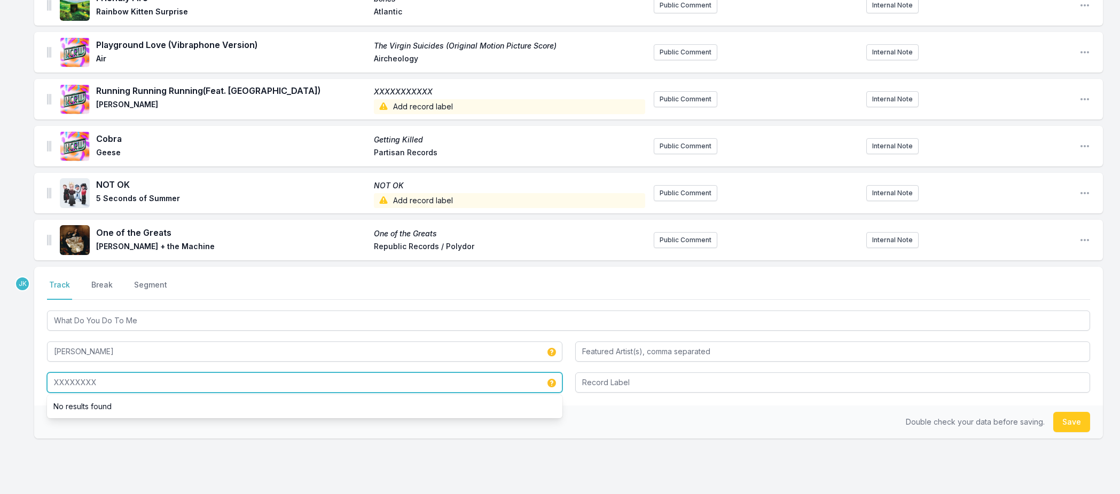
type input "XXXXXXXX"
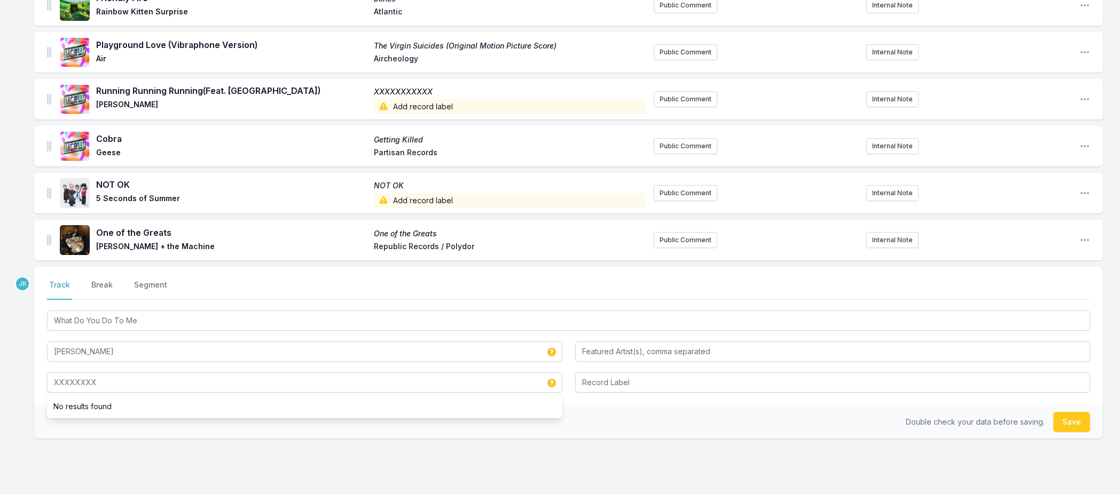
click at [1063, 419] on button "Save" at bounding box center [1071, 422] width 37 height 20
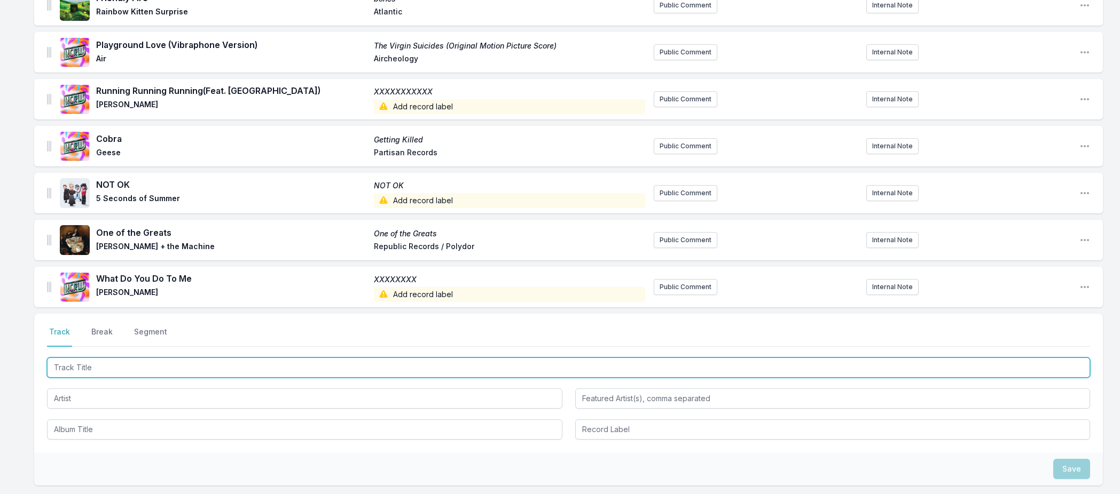
click at [67, 366] on input "Track Title" at bounding box center [568, 368] width 1043 height 20
paste input "Old Balloons"
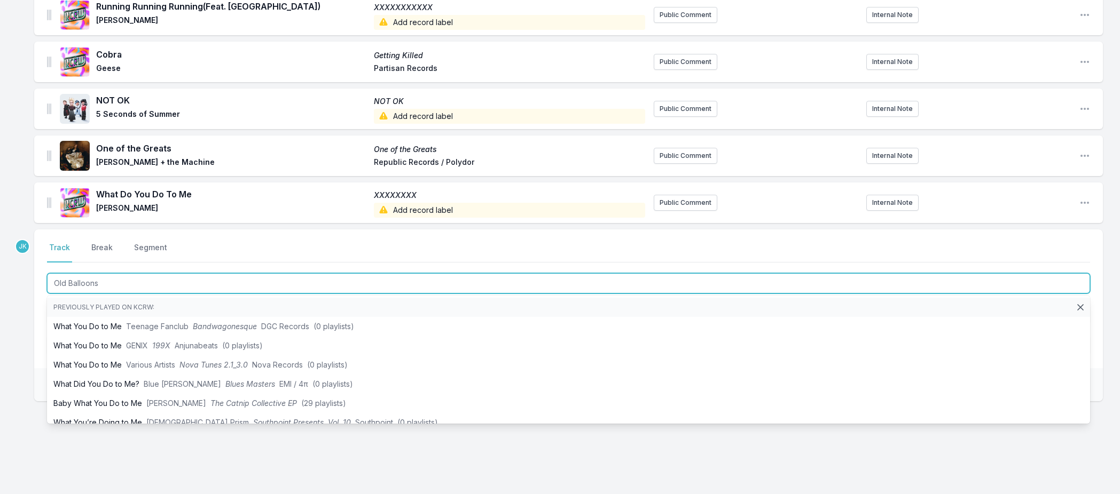
scroll to position [671, 0]
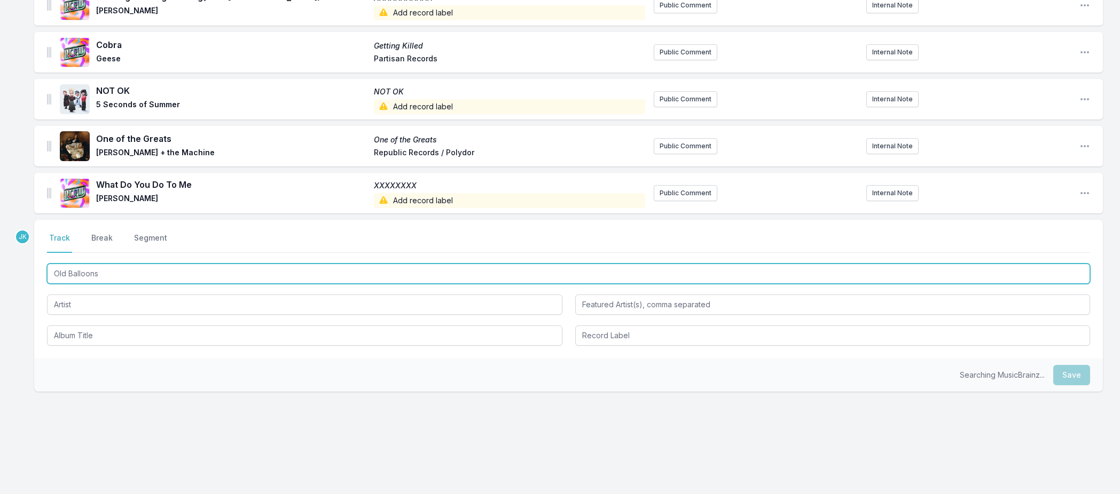
type input "Old Balloons"
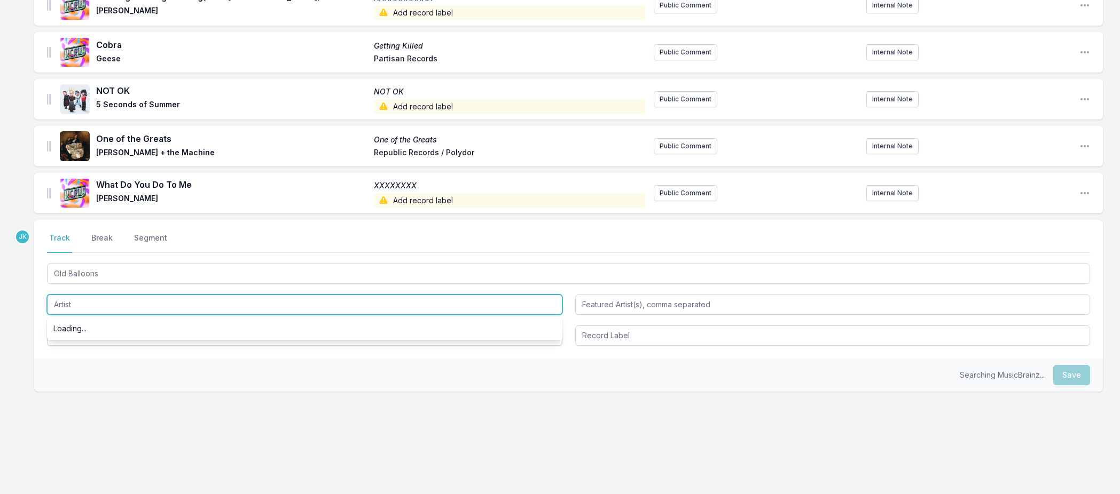
click at [72, 303] on input "Artist" at bounding box center [304, 305] width 515 height 20
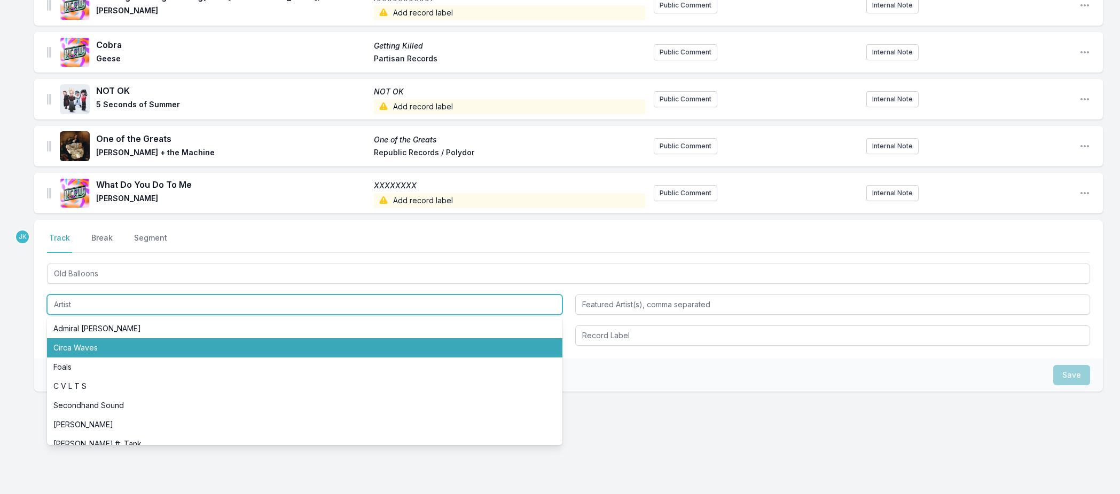
click at [89, 347] on li "Circa Waves" at bounding box center [304, 348] width 515 height 19
type input "Circa Waves"
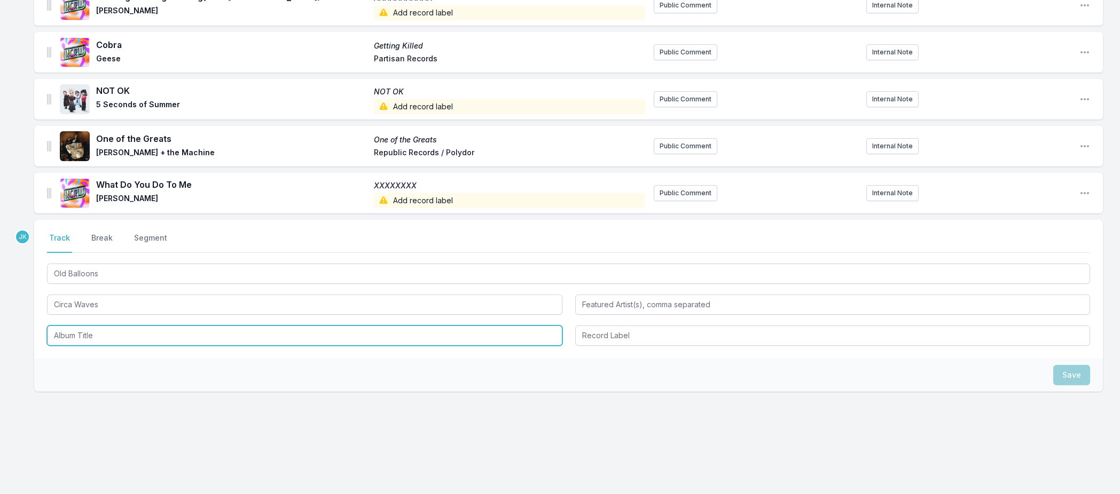
click at [69, 328] on input "Album Title" at bounding box center [304, 336] width 515 height 20
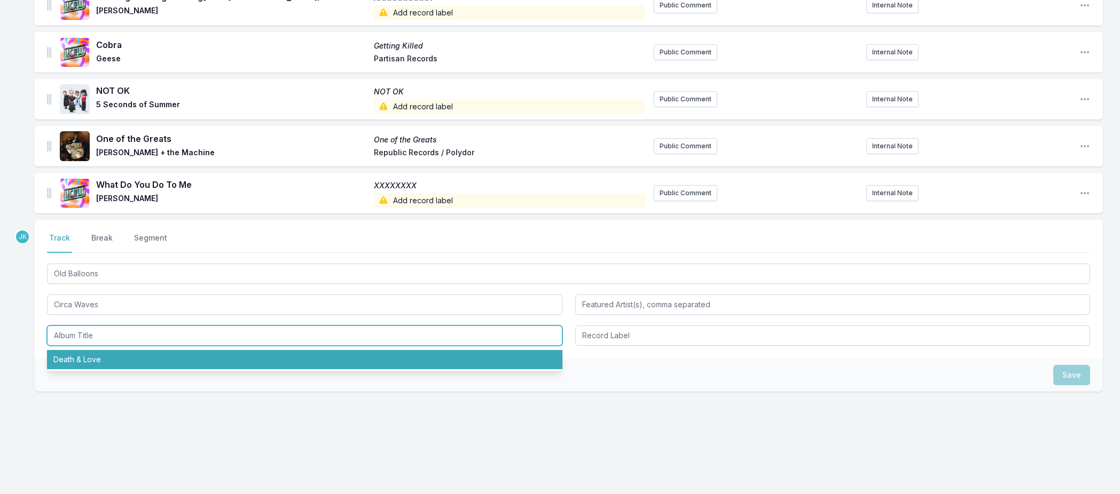
click at [87, 358] on li "Death & Love" at bounding box center [304, 359] width 515 height 19
type input "Death & Love"
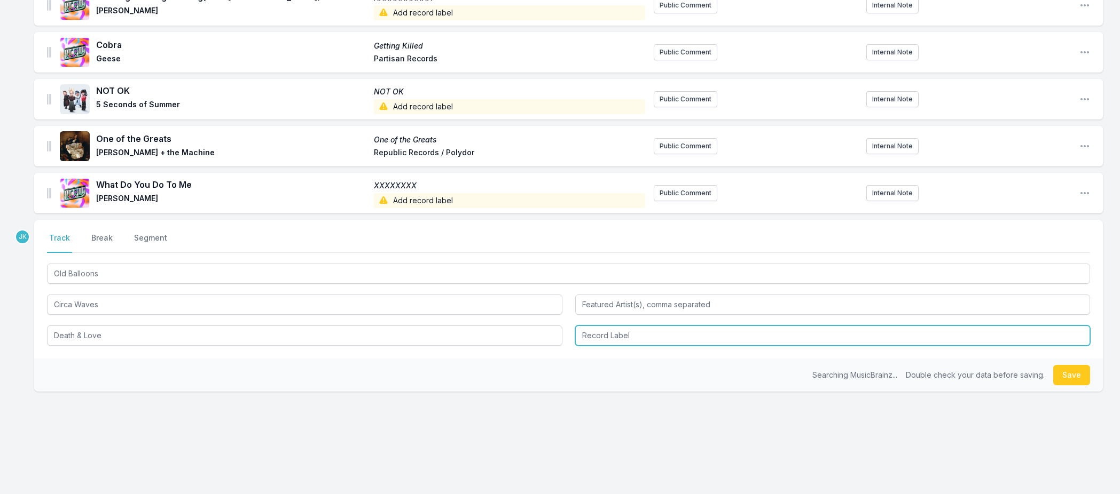
click at [673, 335] on input "Record Label" at bounding box center [832, 336] width 515 height 20
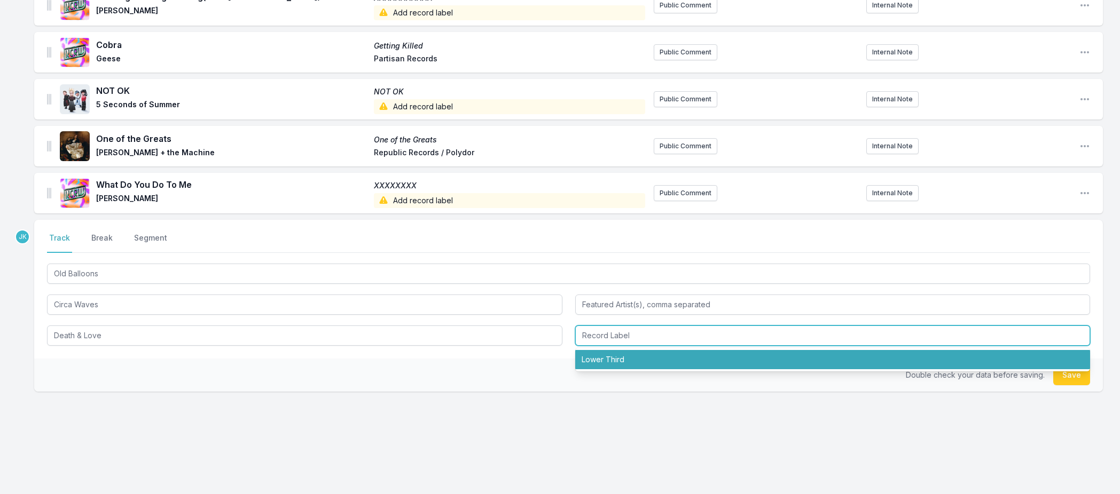
click at [653, 355] on li "Lower Third" at bounding box center [832, 359] width 515 height 19
type input "Lower Third"
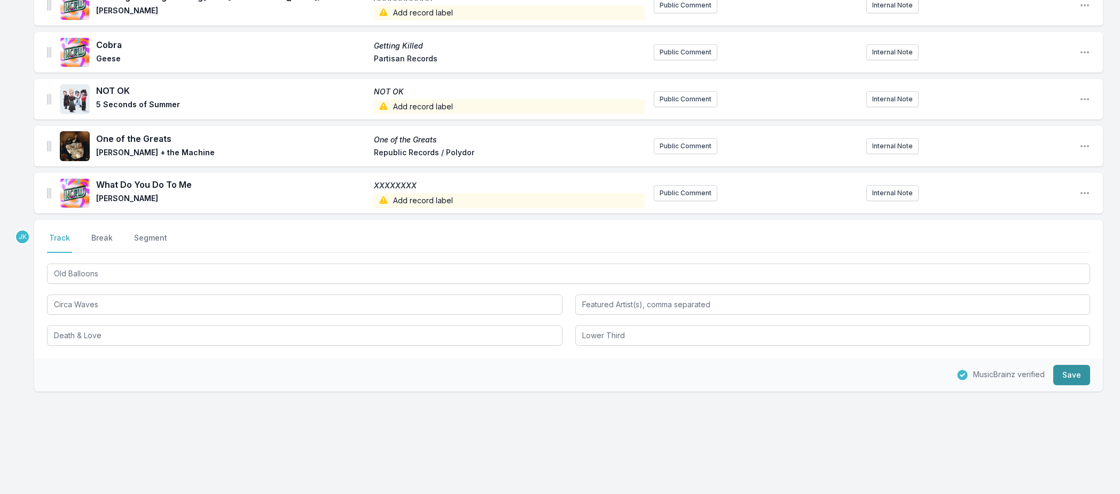
click at [1063, 375] on button "Save" at bounding box center [1071, 375] width 37 height 20
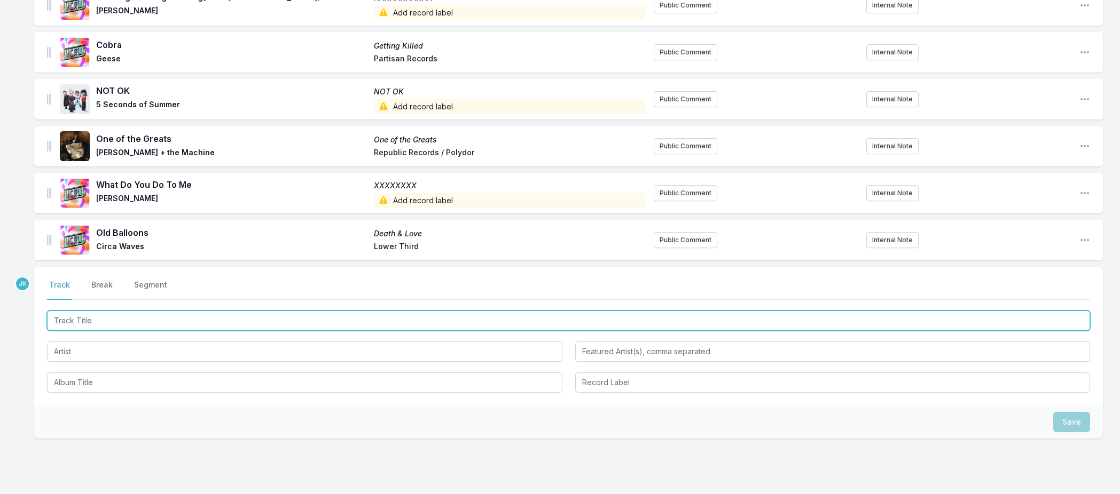
paste input "I Believe In Love"
type input "I Believe In Love"
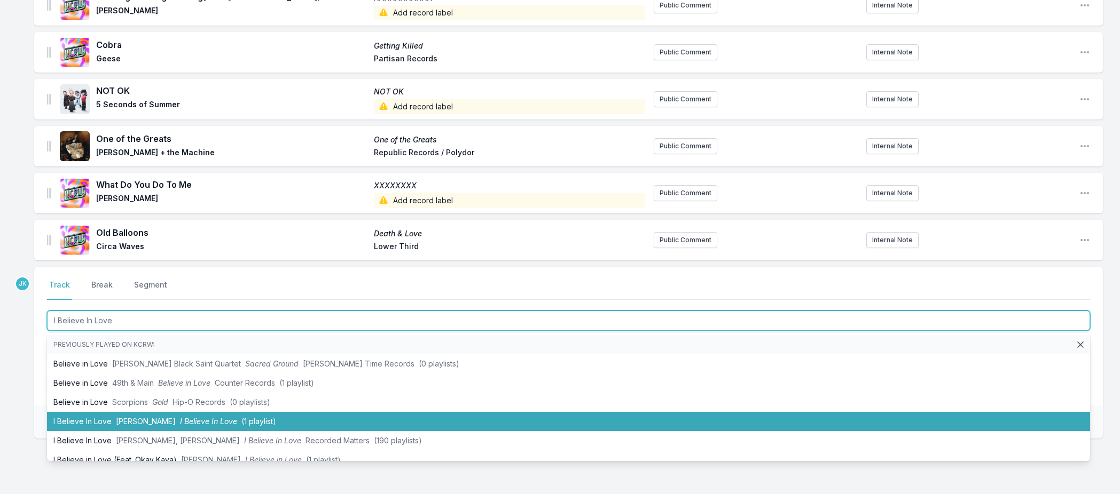
click at [84, 418] on li "I Believe In Love [PERSON_NAME] I Believe In Love (1 playlist)" at bounding box center [568, 421] width 1043 height 19
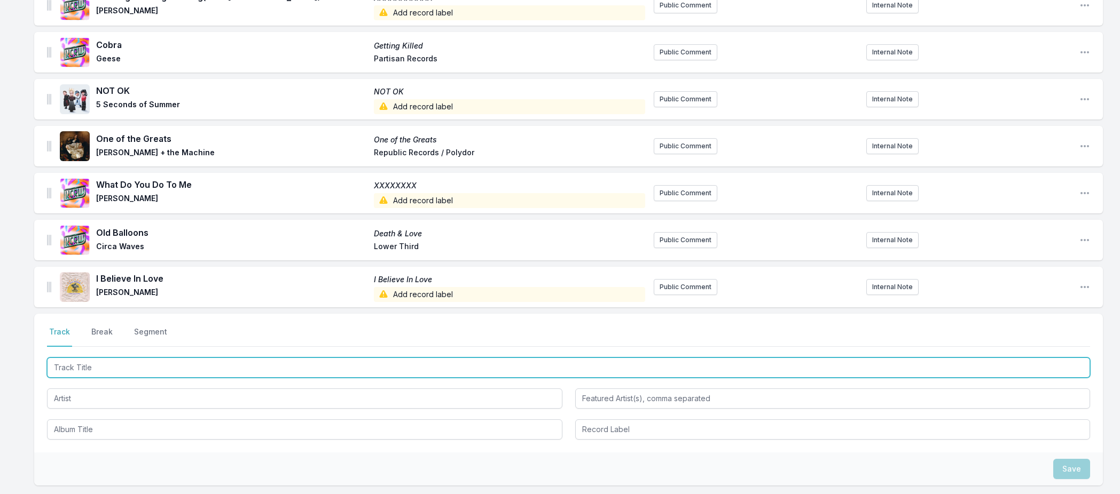
paste input "BUCKSHOT"
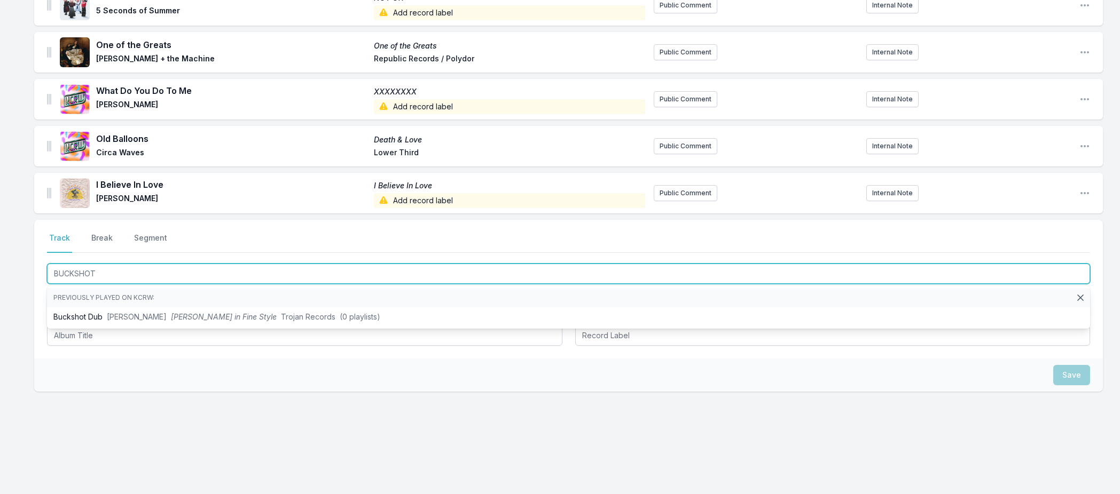
type input "BUCKSHOT"
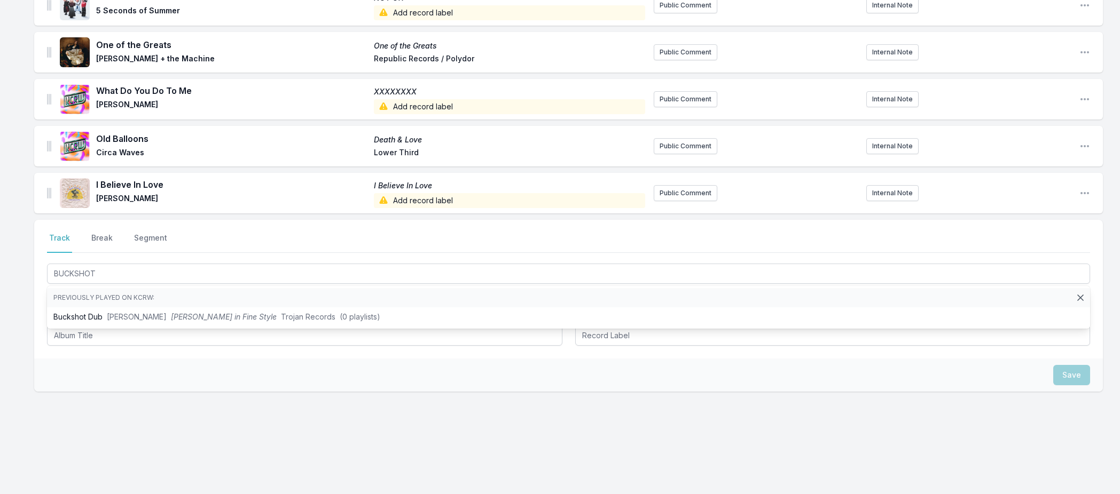
drag, startPoint x: 29, startPoint y: 326, endPoint x: 44, endPoint y: 321, distance: 15.7
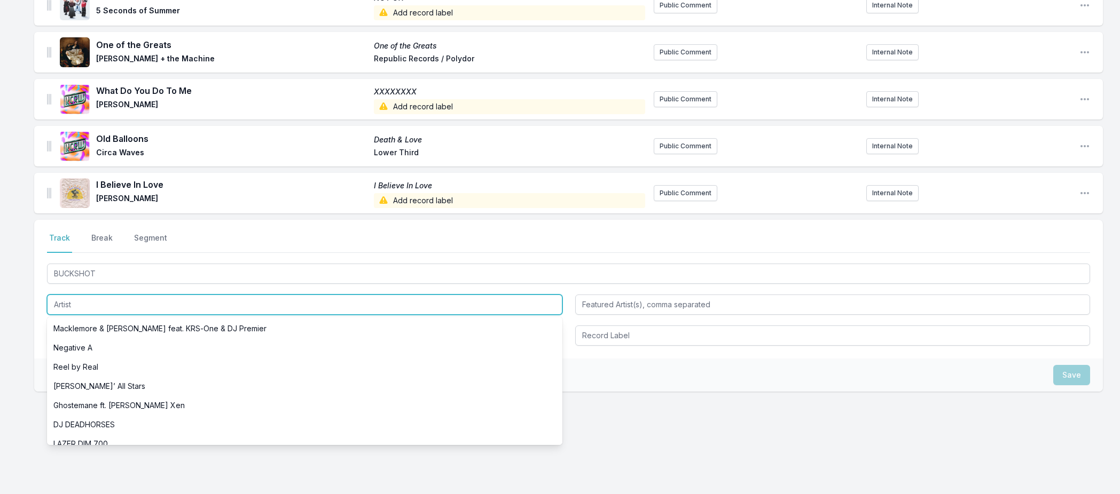
click at [71, 303] on input "Artist" at bounding box center [304, 305] width 515 height 20
paste input "willoh"
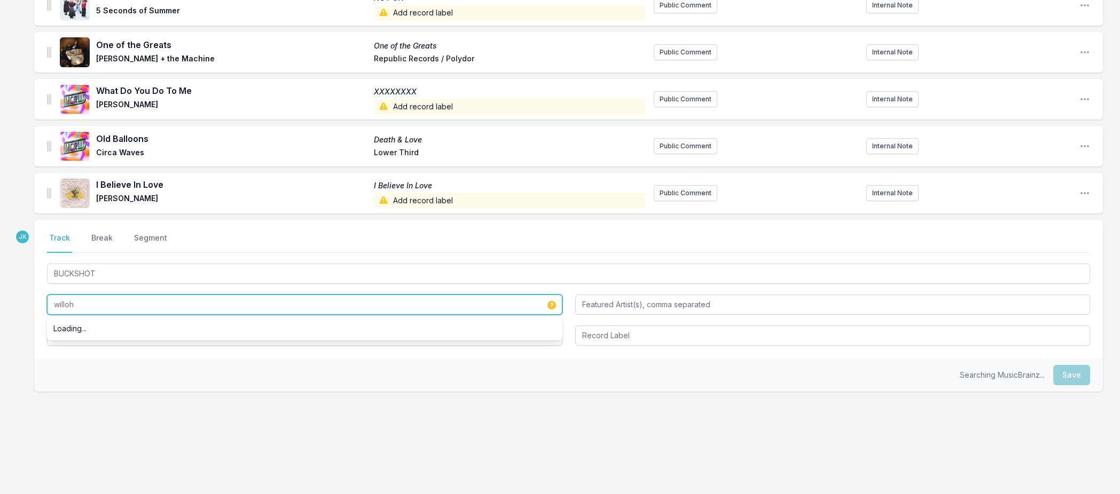
type input "willoh"
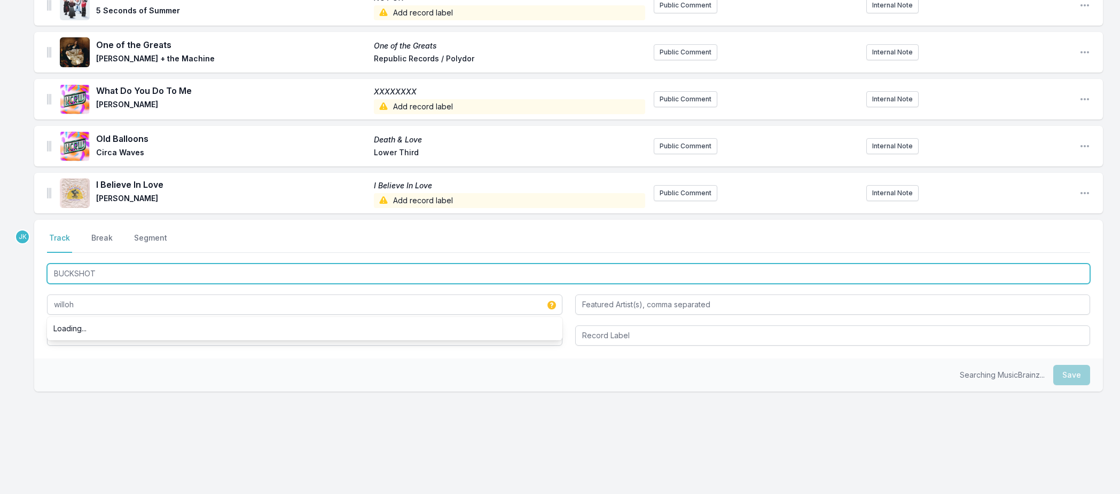
click at [103, 272] on input "BUCKSHOT" at bounding box center [568, 274] width 1043 height 20
drag, startPoint x: 103, startPoint y: 272, endPoint x: 69, endPoint y: 335, distance: 71.4
click at [68, 337] on div "BUCKSHOT willoh" at bounding box center [568, 304] width 1043 height 84
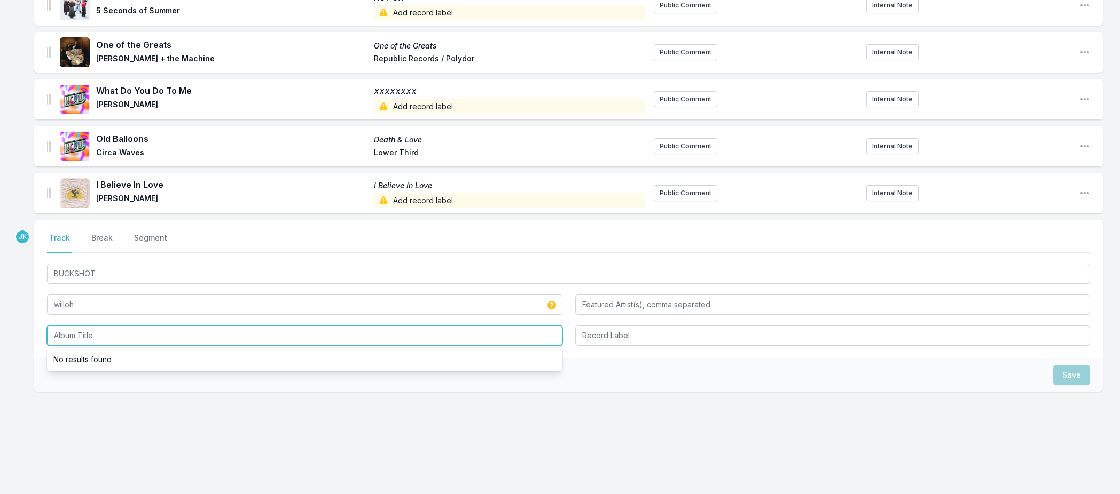
click at [69, 335] on input "Album Title" at bounding box center [304, 336] width 515 height 20
paste input "BUCKSHOT"
type input "BUCKSHOT"
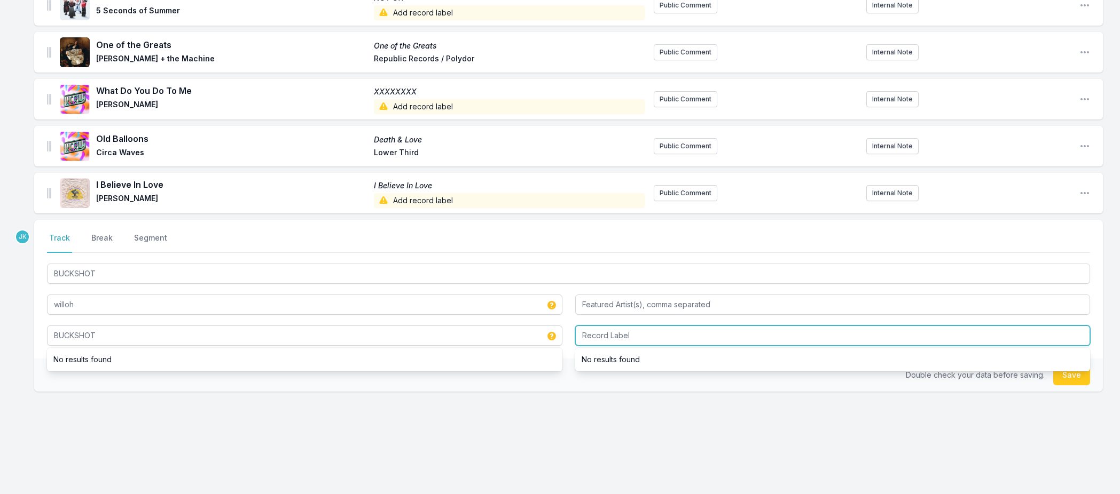
click at [597, 334] on input "Record Label" at bounding box center [832, 336] width 515 height 20
drag, startPoint x: 628, startPoint y: 331, endPoint x: 577, endPoint y: 331, distance: 51.3
click at [577, 331] on input "SLOWPLAY" at bounding box center [832, 336] width 515 height 20
type input "Slowplay"
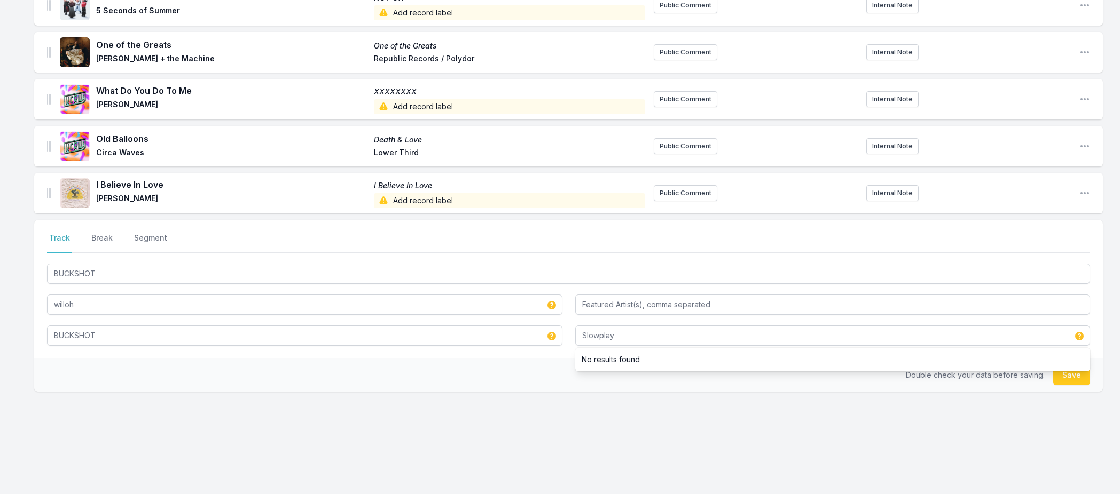
click at [1068, 374] on button "Save" at bounding box center [1071, 375] width 37 height 20
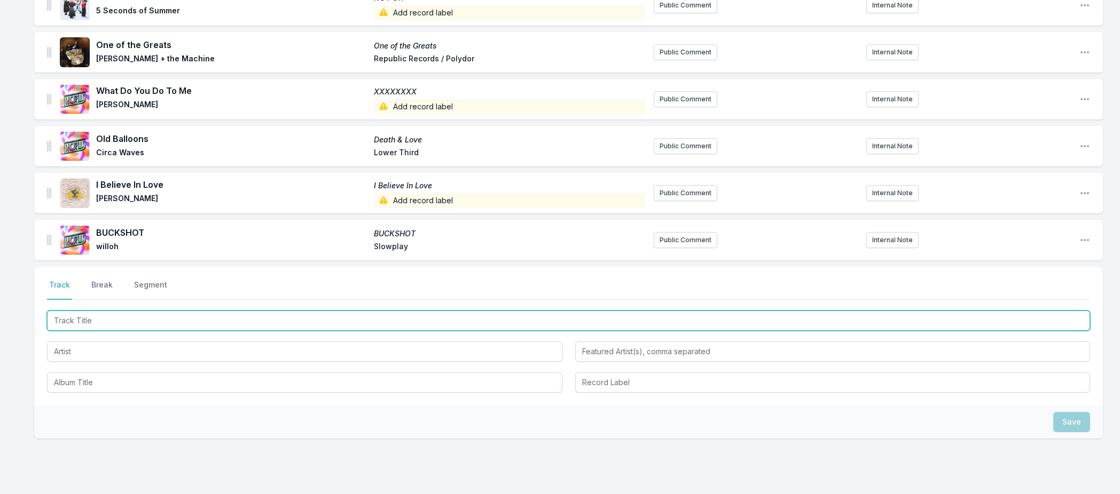
click at [60, 315] on input "Track Title" at bounding box center [568, 321] width 1043 height 20
paste input "Moon"
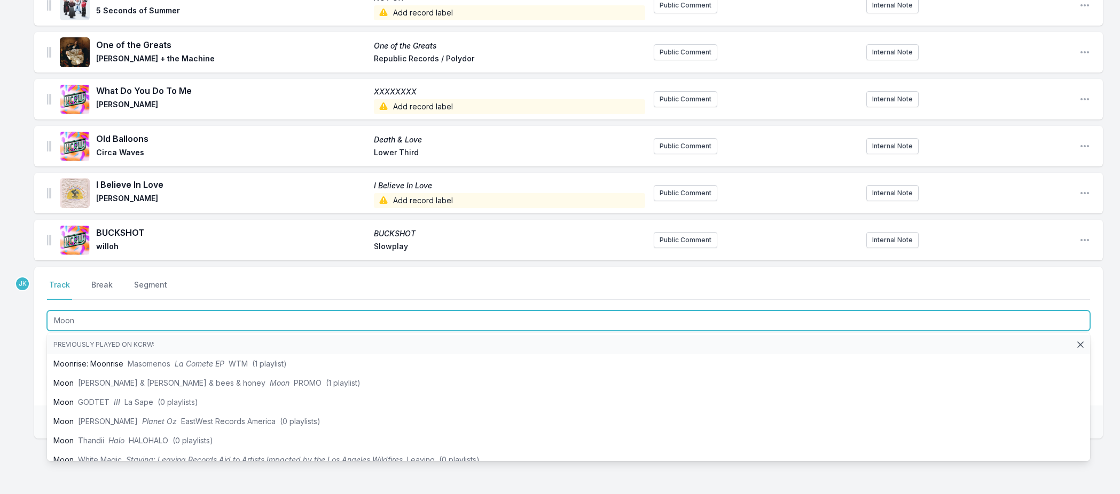
type input "Moon"
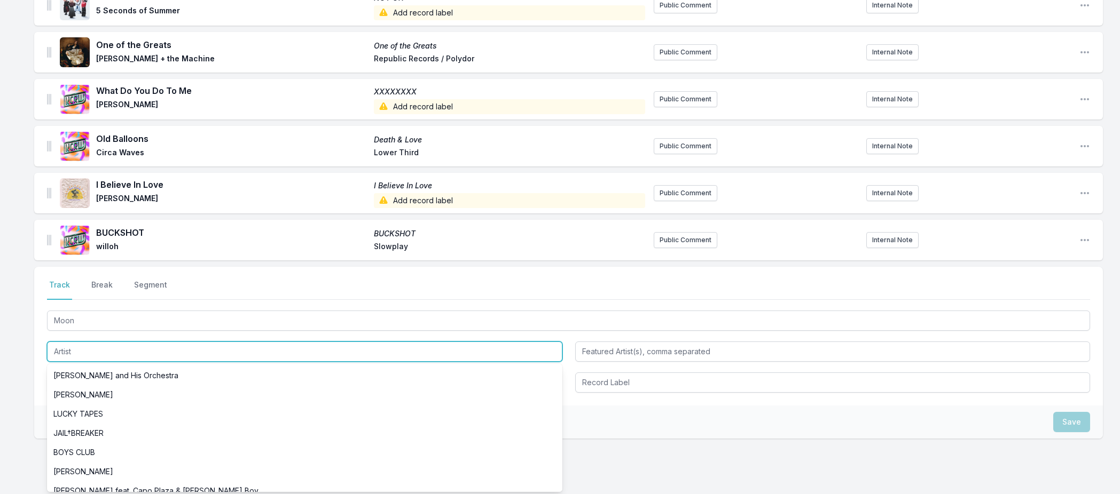
click at [74, 348] on input "Artist" at bounding box center [304, 352] width 515 height 20
paste input "[PERSON_NAME]"
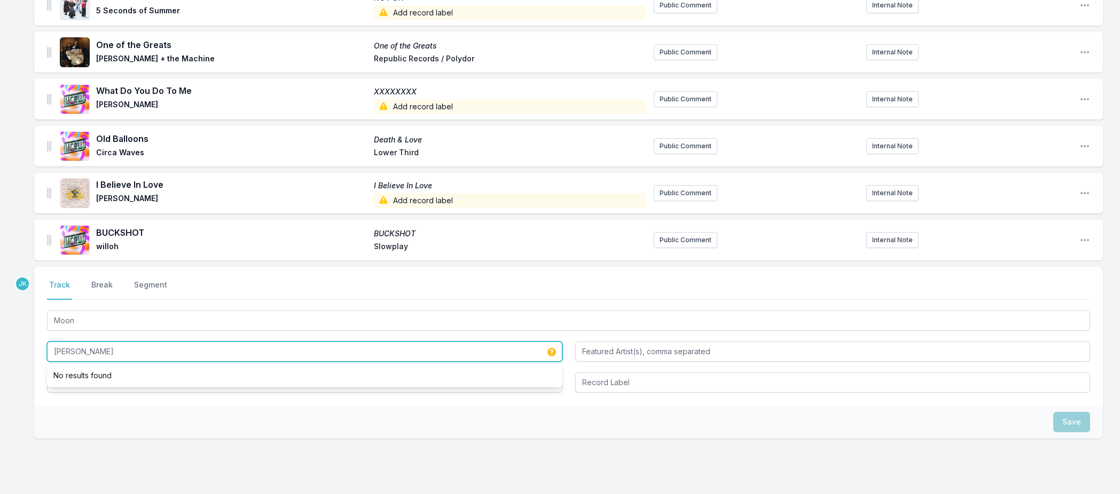
type input "[PERSON_NAME]"
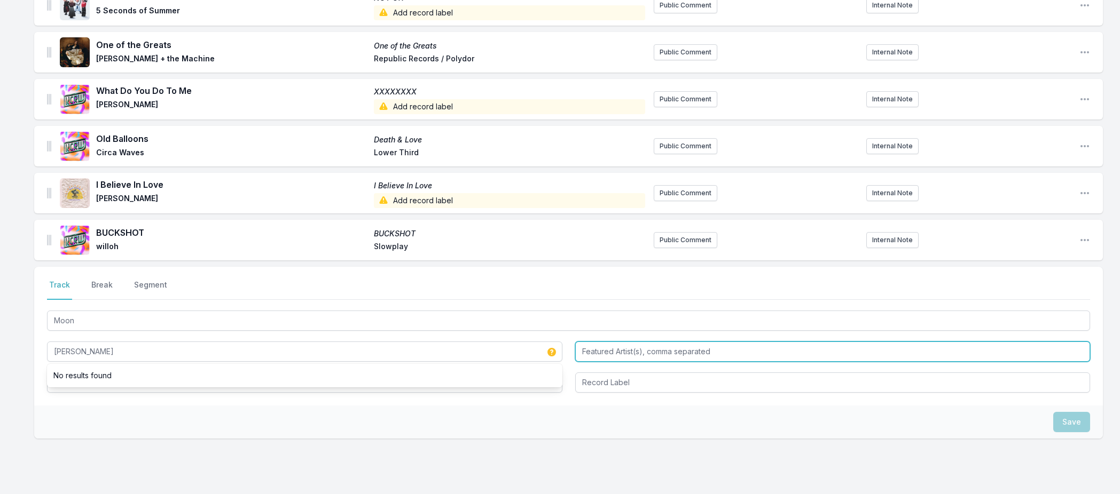
click at [594, 350] on input "Featured Artist(s), comma separated" at bounding box center [832, 352] width 515 height 20
paste input "Bon Iver"
type input "Bon Iver"
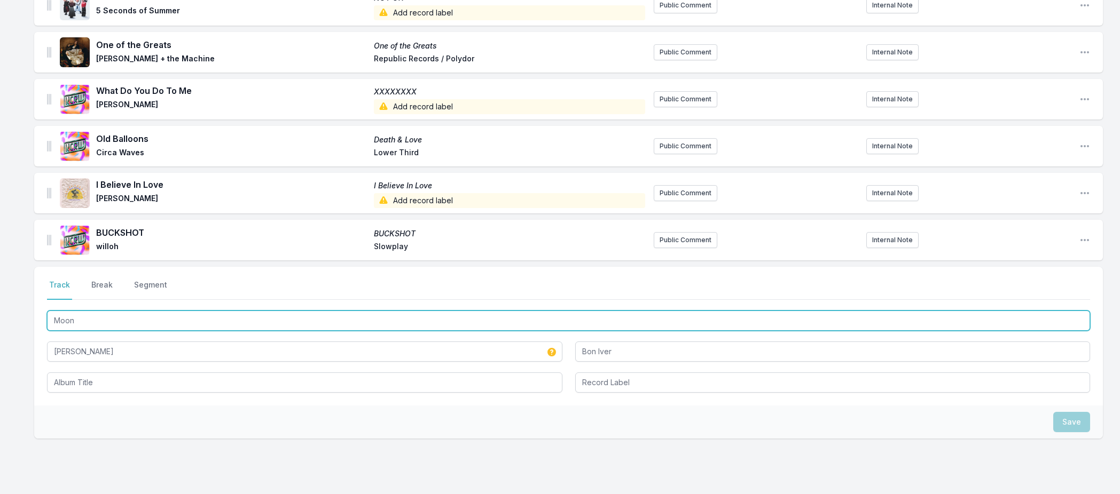
click at [83, 321] on input "Moon" at bounding box center [568, 321] width 1043 height 20
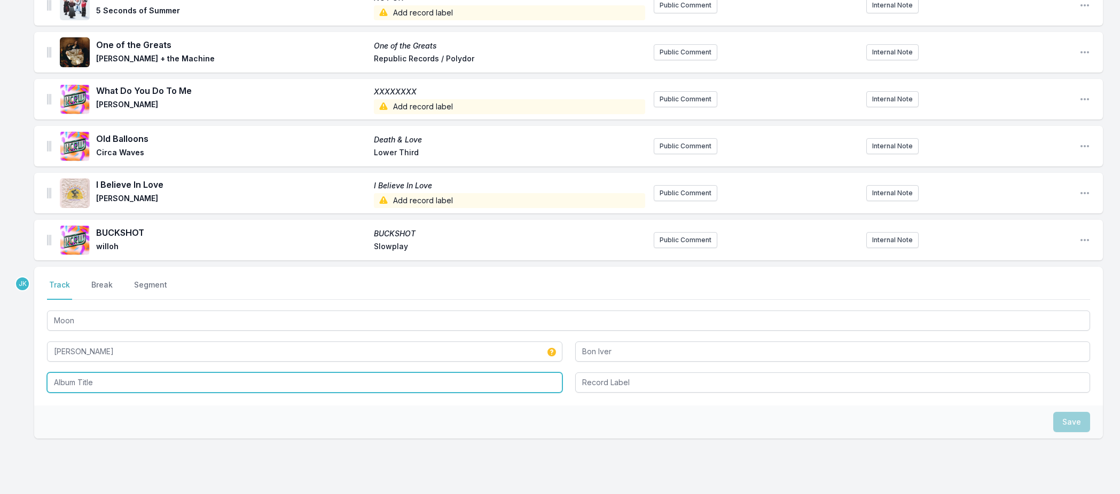
click at [72, 380] on input "Album Title" at bounding box center [304, 383] width 515 height 20
paste input "Moon"
type input "Moon"
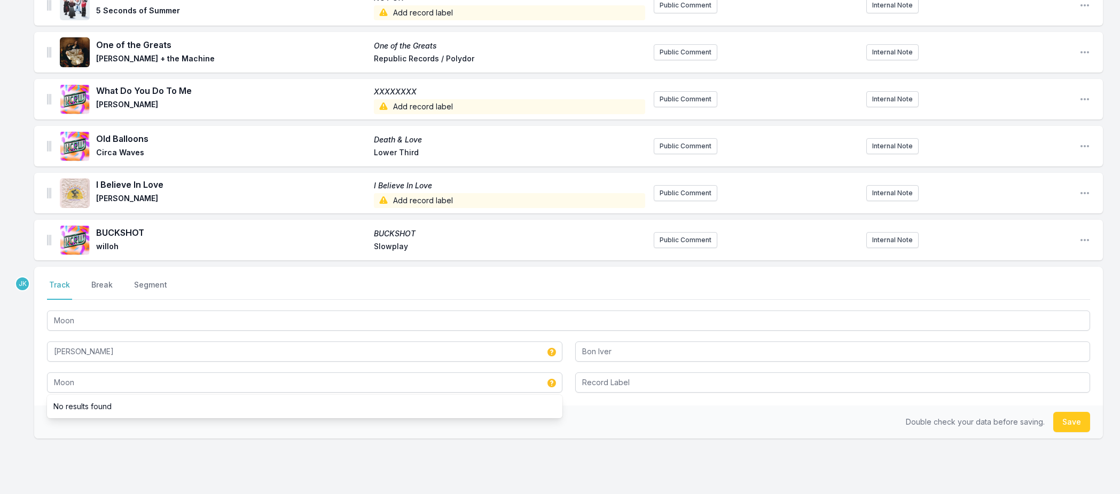
click at [1060, 424] on button "Save" at bounding box center [1071, 422] width 37 height 20
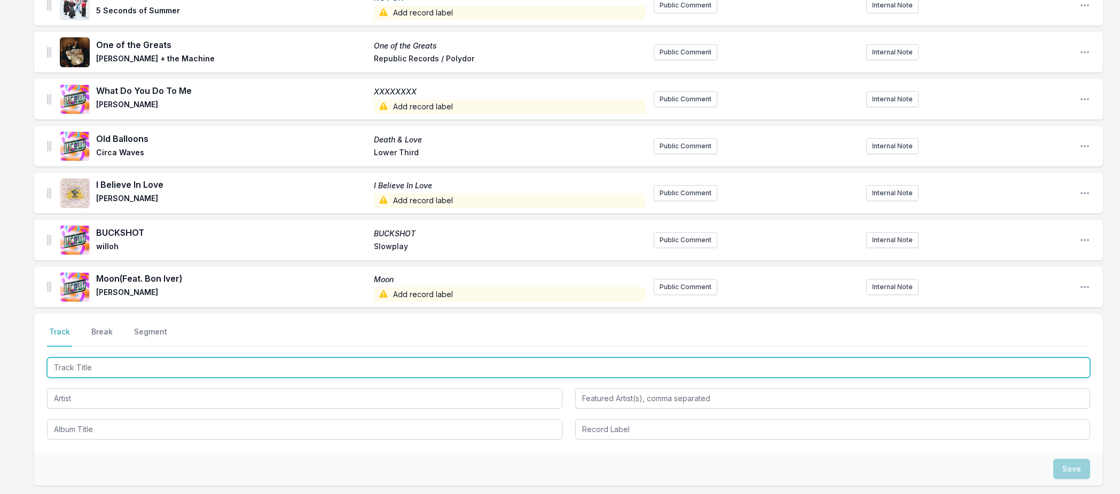
click at [77, 365] on input "Track Title" at bounding box center [568, 368] width 1043 height 20
paste input "We Both Know"
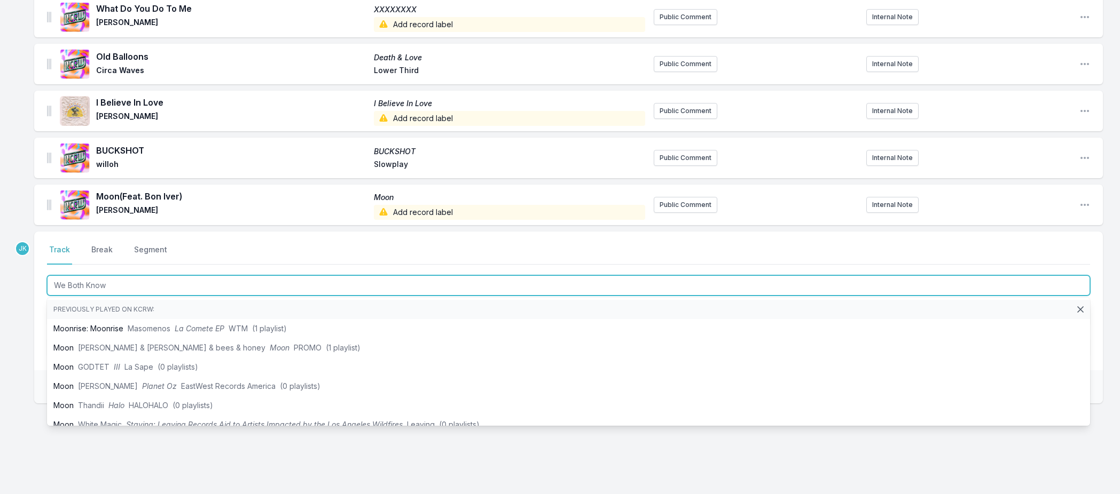
scroll to position [859, 0]
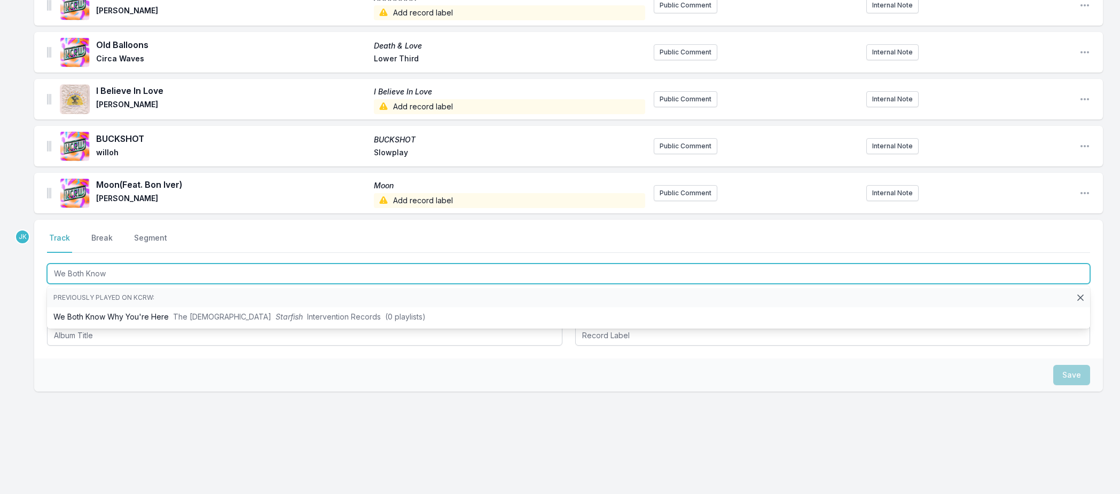
type input "We Both Know"
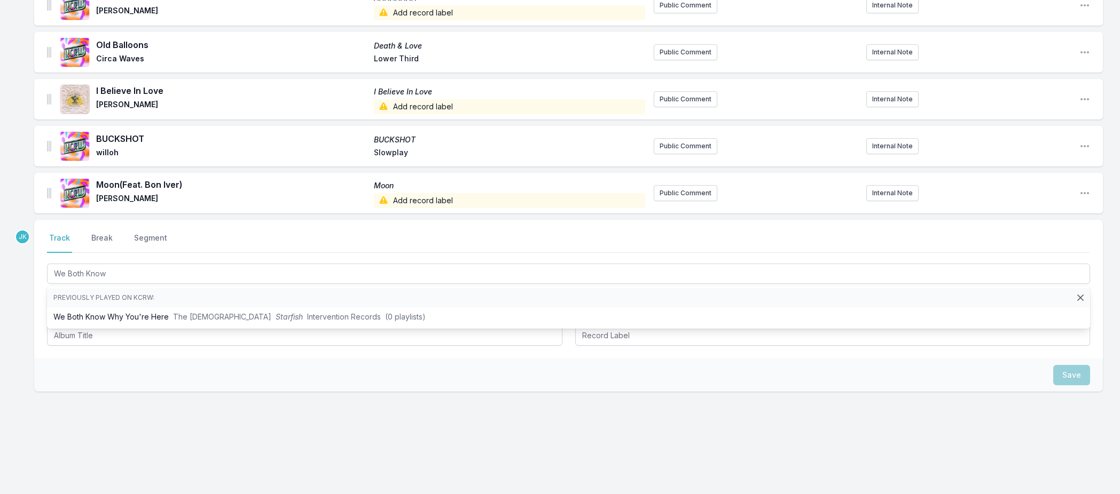
click at [37, 333] on div "Select a tab Track Break Segment Track Break Segment We Both Know Previously pl…" at bounding box center [568, 289] width 1069 height 139
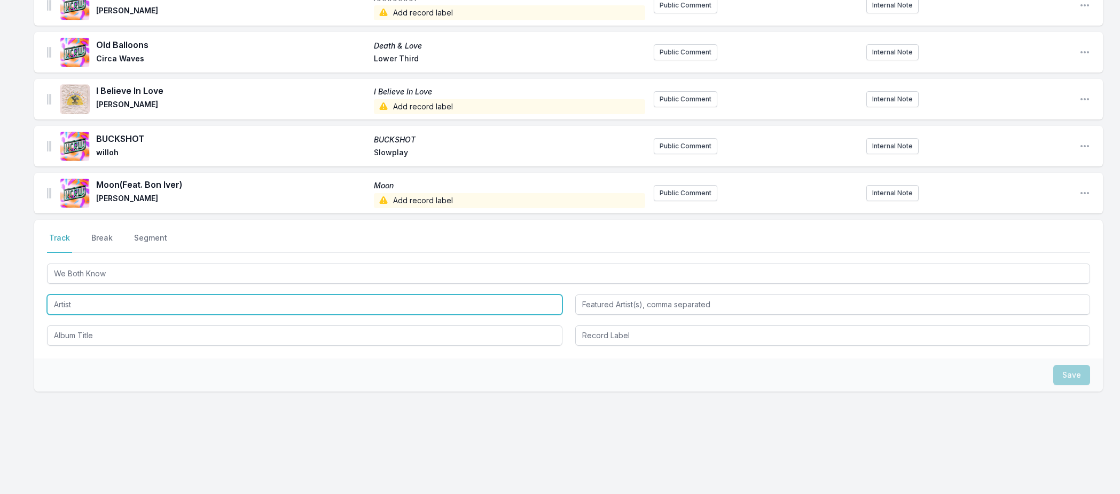
click at [69, 302] on input "Artist" at bounding box center [304, 305] width 515 height 20
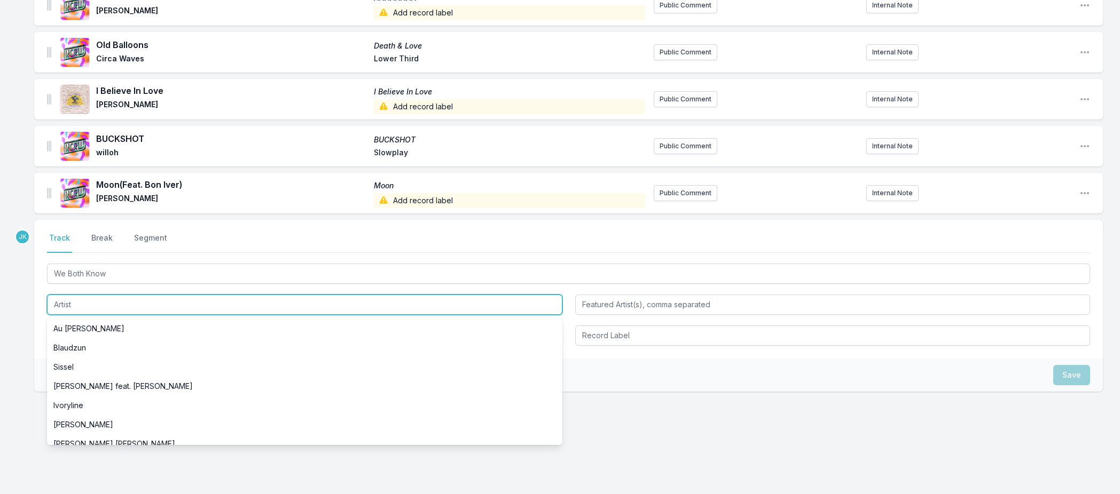
paste input "[PERSON_NAME]"
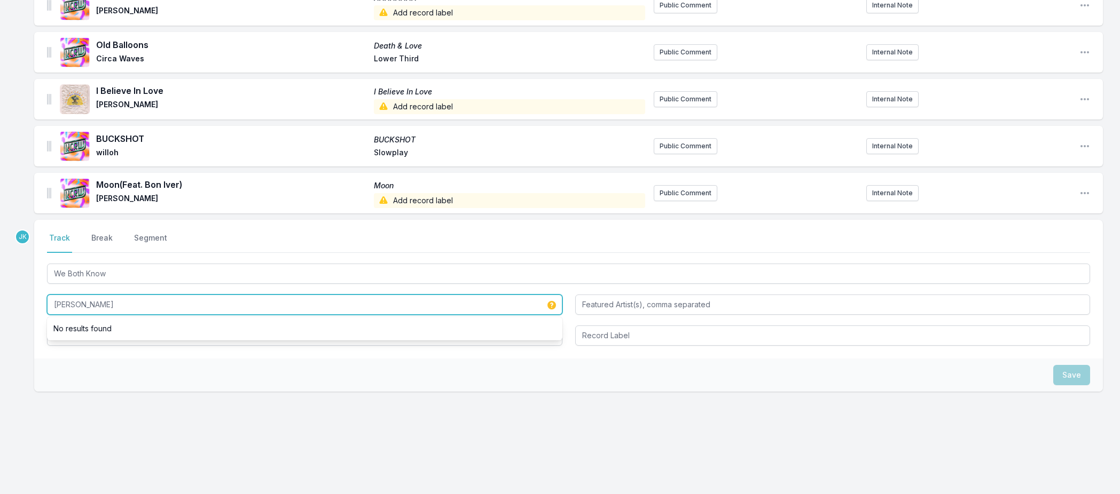
type input "[PERSON_NAME]"
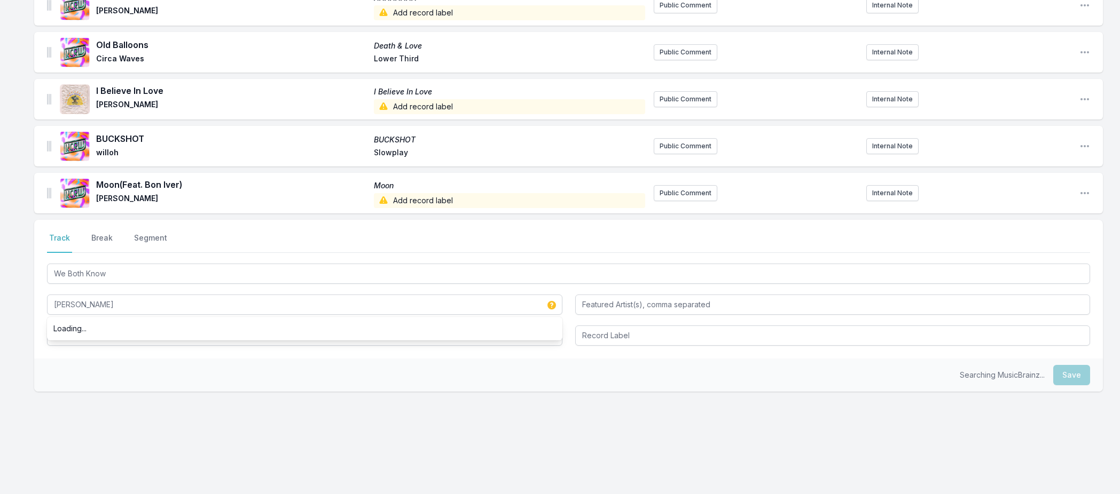
drag, startPoint x: 69, startPoint y: 302, endPoint x: 66, endPoint y: 328, distance: 26.3
click at [66, 328] on div "Loading..." at bounding box center [304, 328] width 515 height 19
drag, startPoint x: 21, startPoint y: 364, endPoint x: 32, endPoint y: 363, distance: 10.7
click at [62, 341] on input "Album Title" at bounding box center [304, 336] width 515 height 20
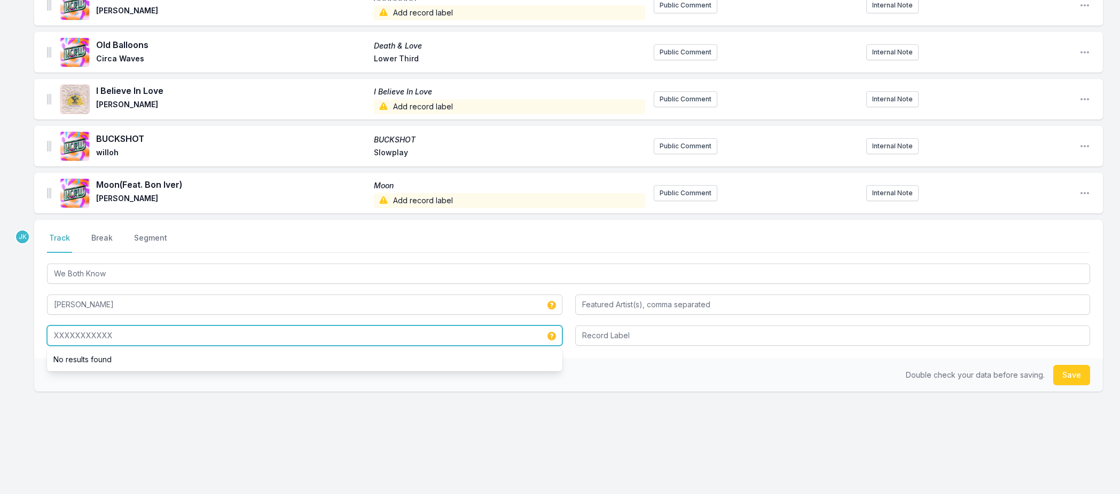
type input "XXXXXXXXXXX"
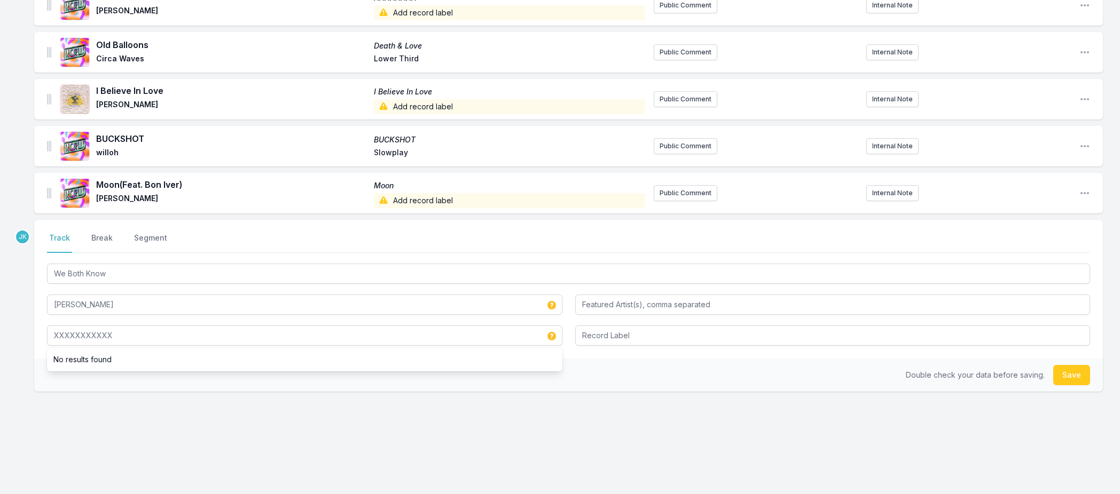
click at [1066, 372] on button "Save" at bounding box center [1071, 375] width 37 height 20
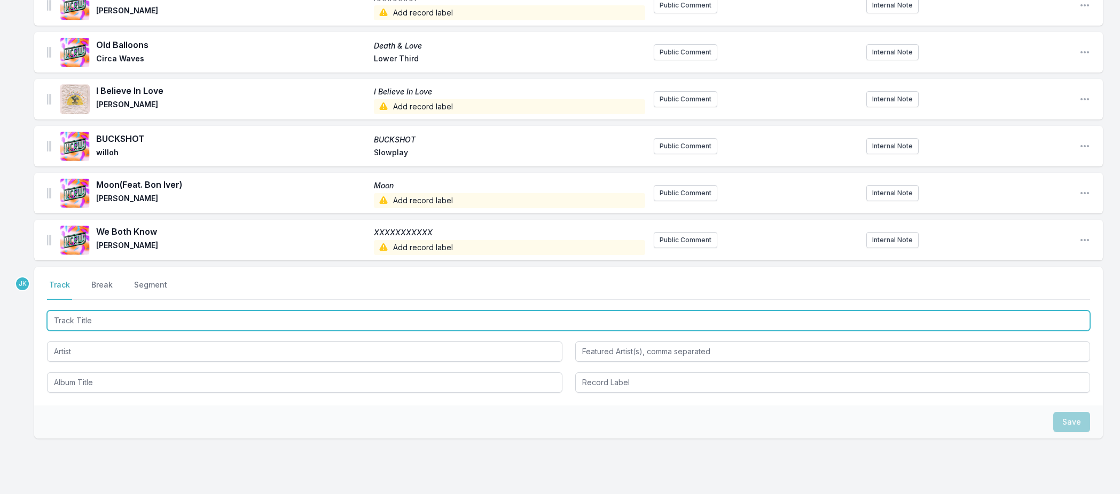
paste input "The Cabin on the Hill"
type input "The Cabin on the Hill"
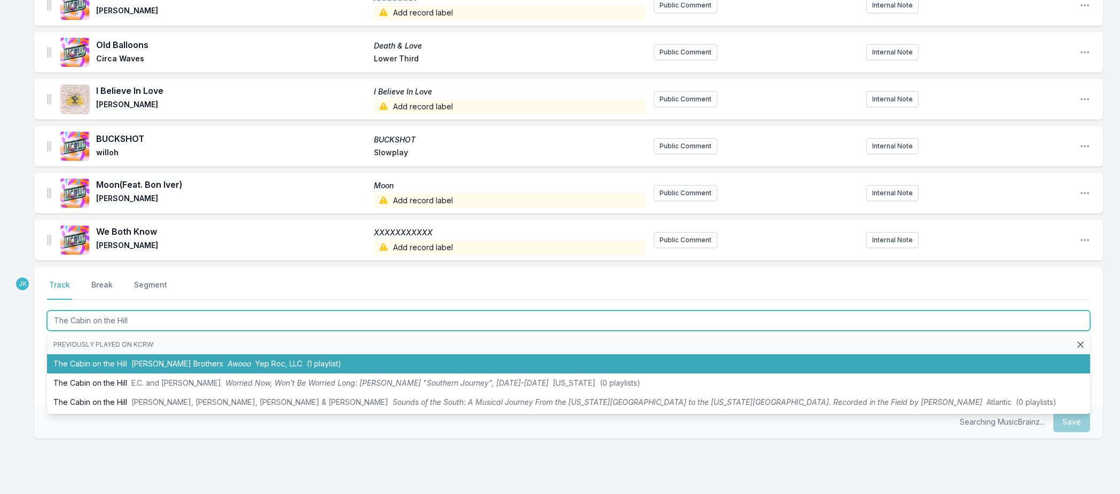
click at [89, 362] on li "The Cabin on the [PERSON_NAME] Brothers Awooo Yep Roc, LLC (1 playlist)" at bounding box center [568, 364] width 1043 height 19
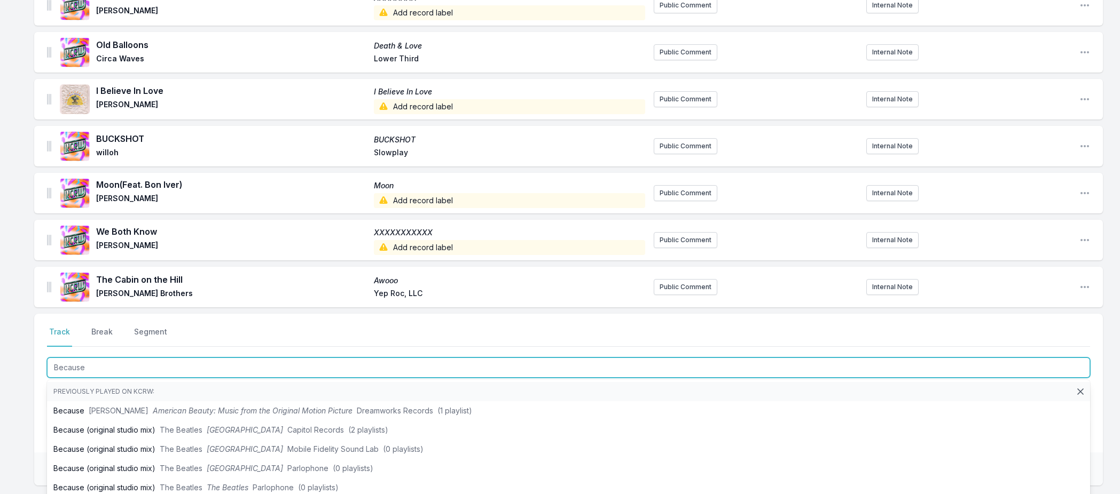
type input "Because"
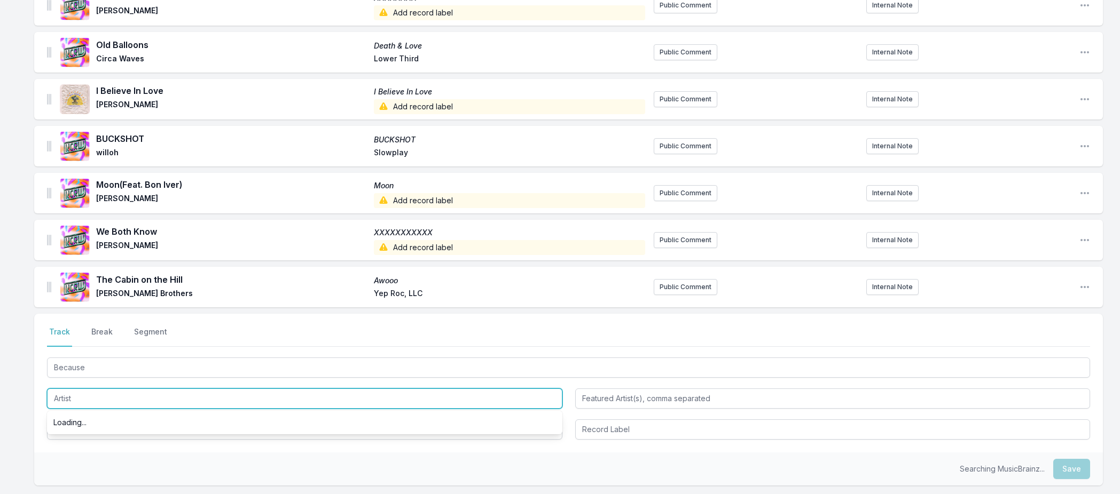
click at [73, 398] on input "Artist" at bounding box center [304, 399] width 515 height 20
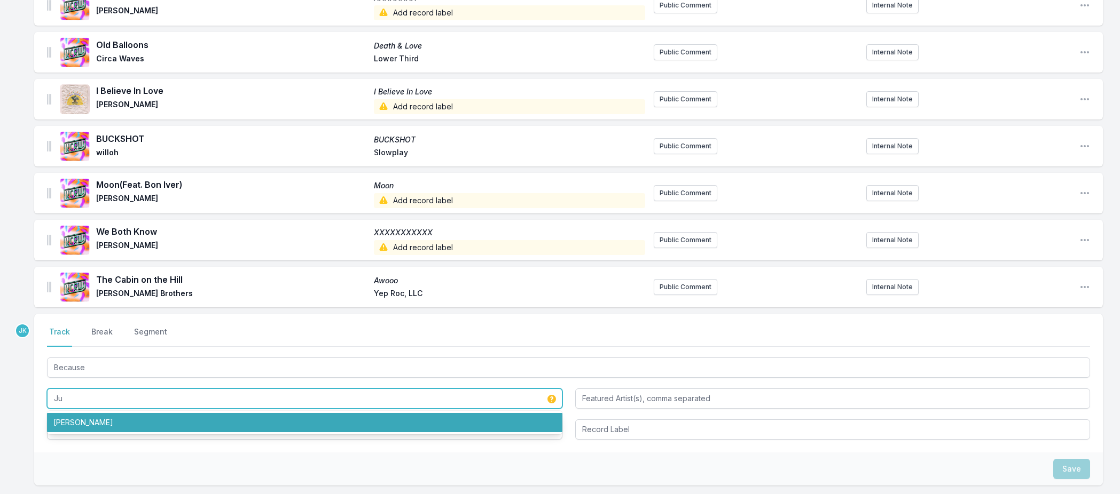
click at [72, 426] on li "[PERSON_NAME]" at bounding box center [304, 422] width 515 height 19
type input "[PERSON_NAME]"
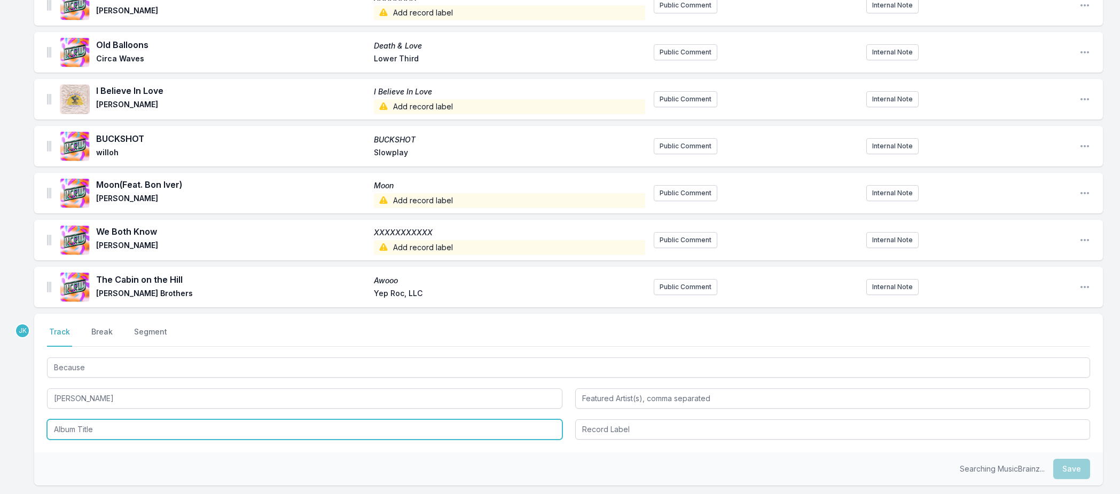
click at [72, 426] on input "Album Title" at bounding box center [304, 430] width 515 height 20
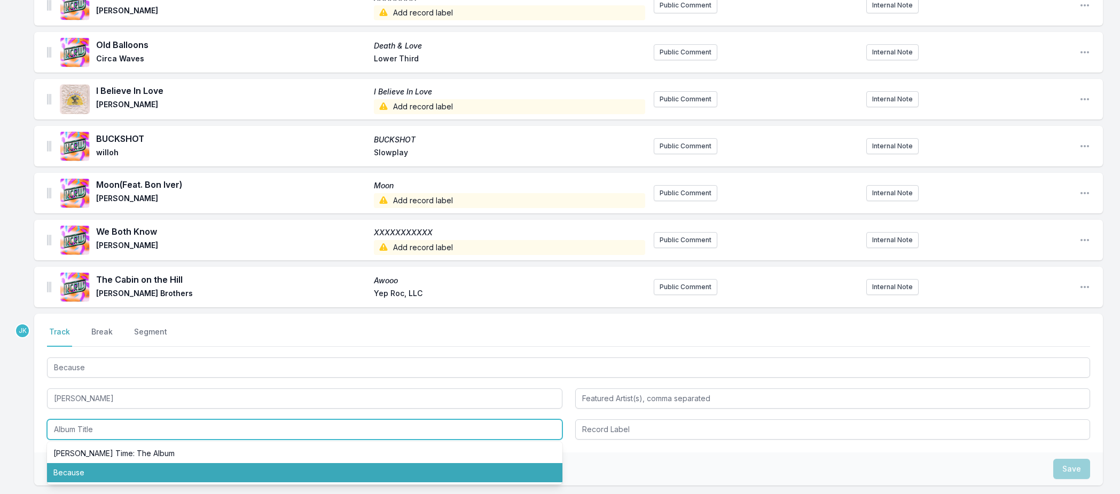
drag, startPoint x: 77, startPoint y: 468, endPoint x: 92, endPoint y: 469, distance: 14.5
click at [77, 468] on li "Because" at bounding box center [304, 472] width 515 height 19
type input "Because"
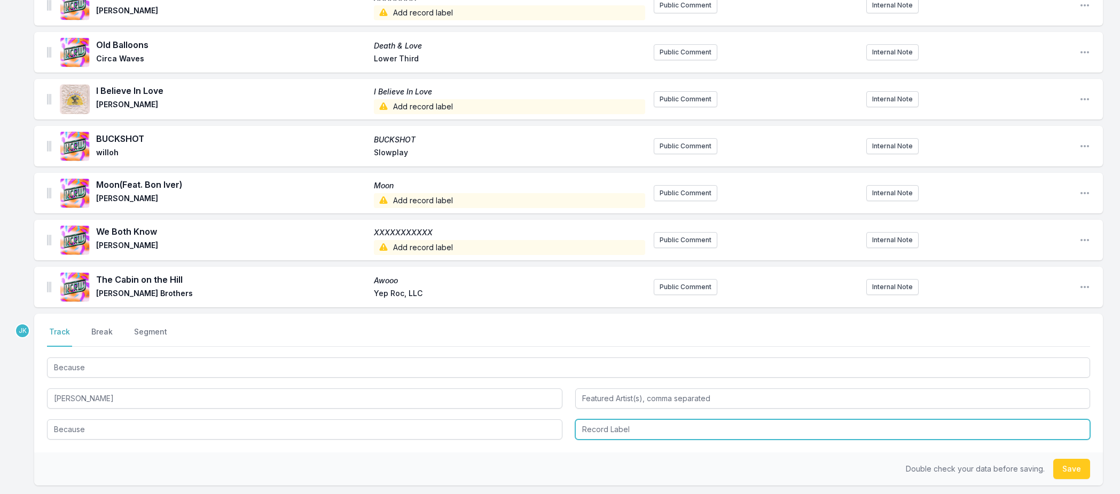
drag, startPoint x: 598, startPoint y: 427, endPoint x: 586, endPoint y: 426, distance: 11.2
click at [598, 427] on input "Record Label" at bounding box center [832, 430] width 515 height 20
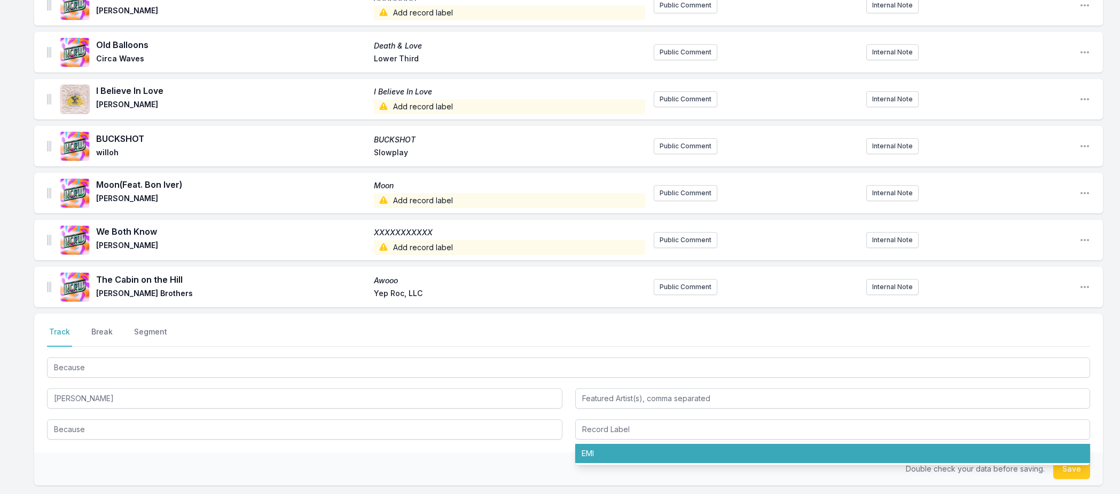
click at [1067, 473] on button "Save" at bounding box center [1071, 469] width 37 height 20
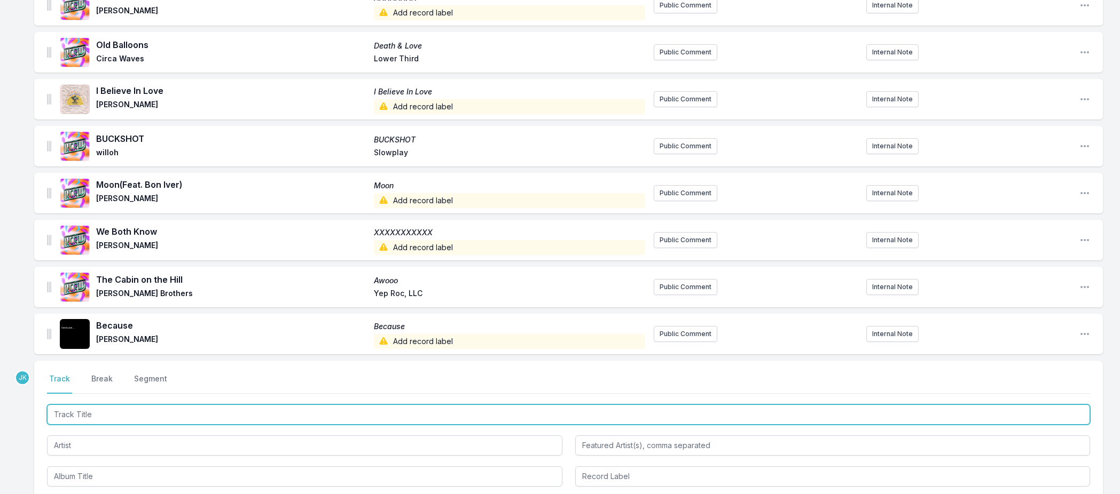
paste input "Giving Up Air"
type input "Giving Up Air"
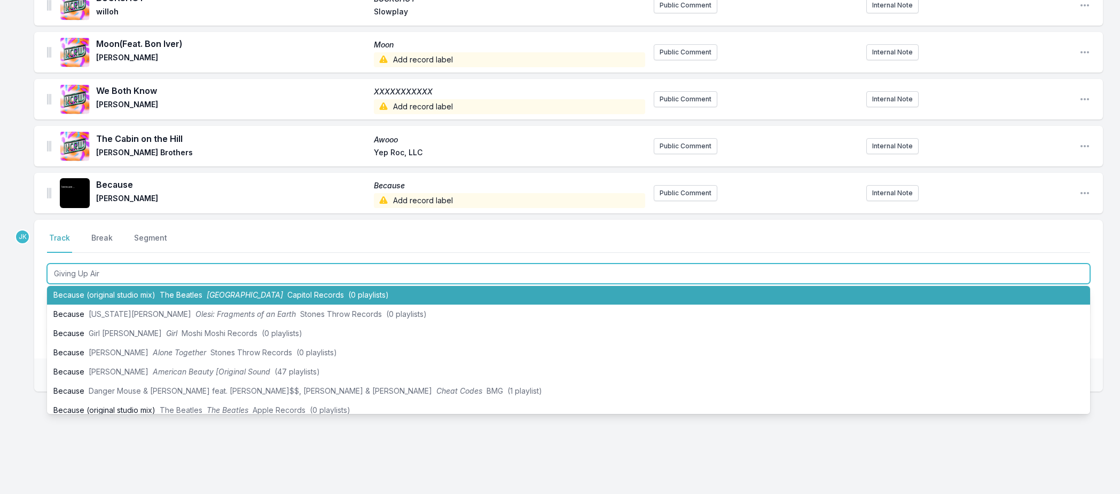
scroll to position [0, 0]
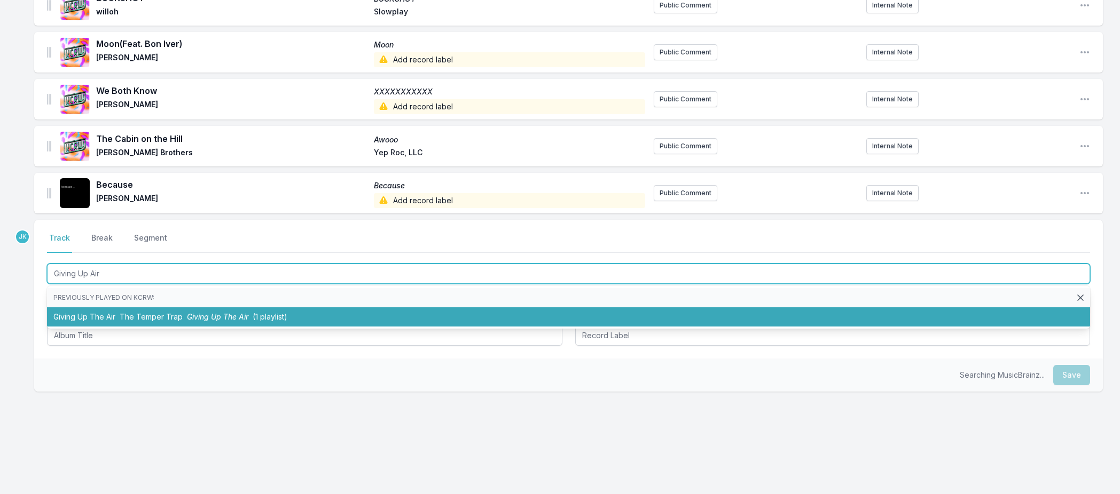
click at [113, 314] on li "Giving Up The Air The Temper Trap Giving Up The Air (1 playlist)" at bounding box center [568, 317] width 1043 height 19
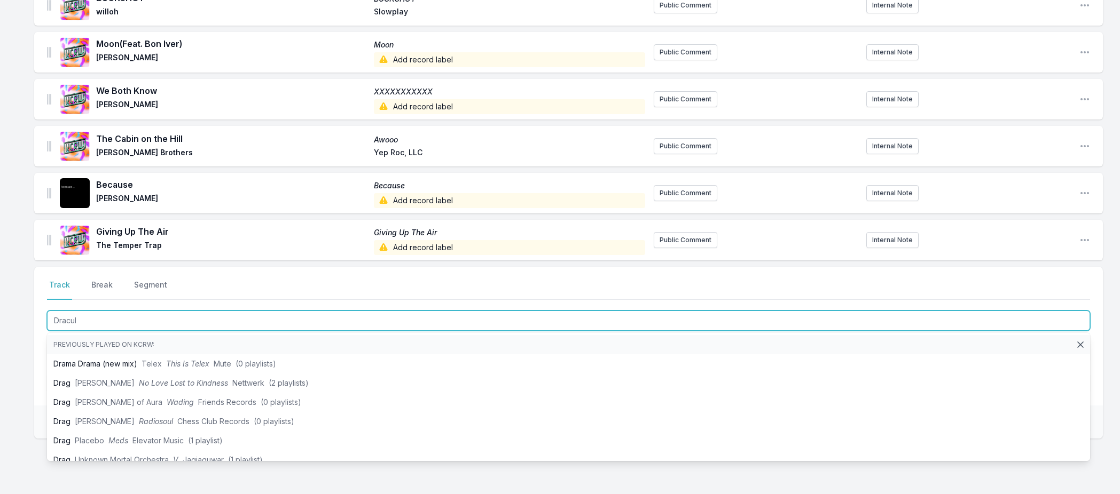
type input "Dracula"
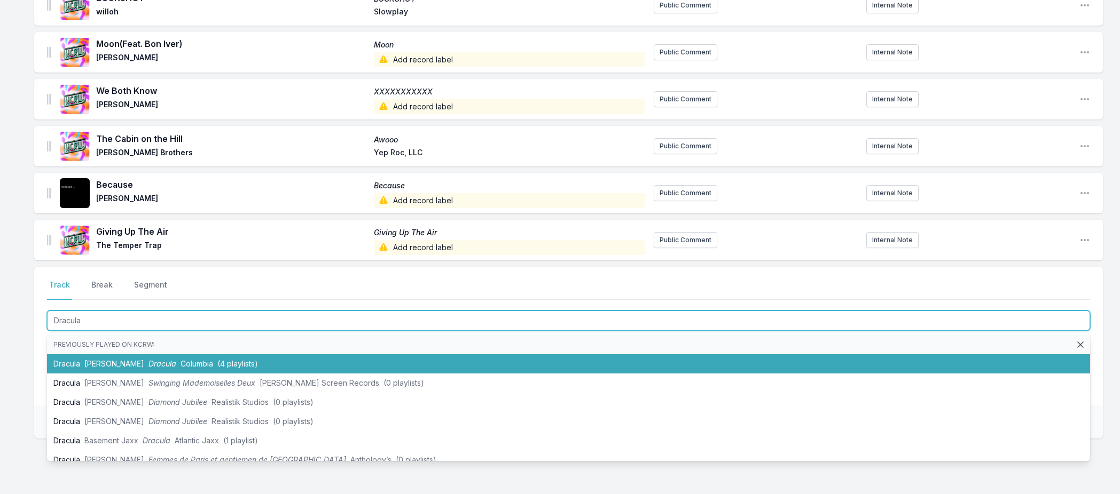
click at [84, 363] on span "[PERSON_NAME]" at bounding box center [114, 363] width 60 height 9
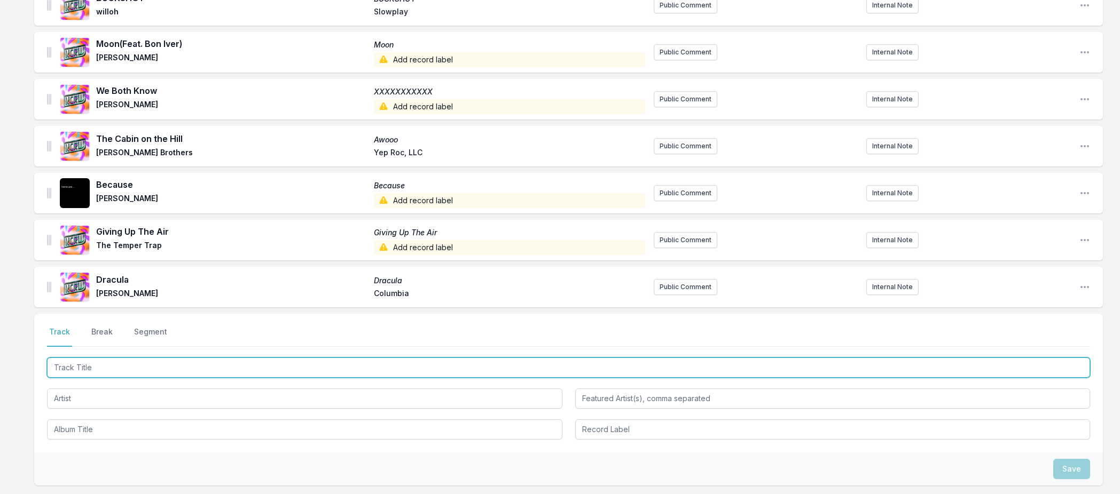
click at [62, 367] on input "Track Title" at bounding box center [568, 368] width 1043 height 20
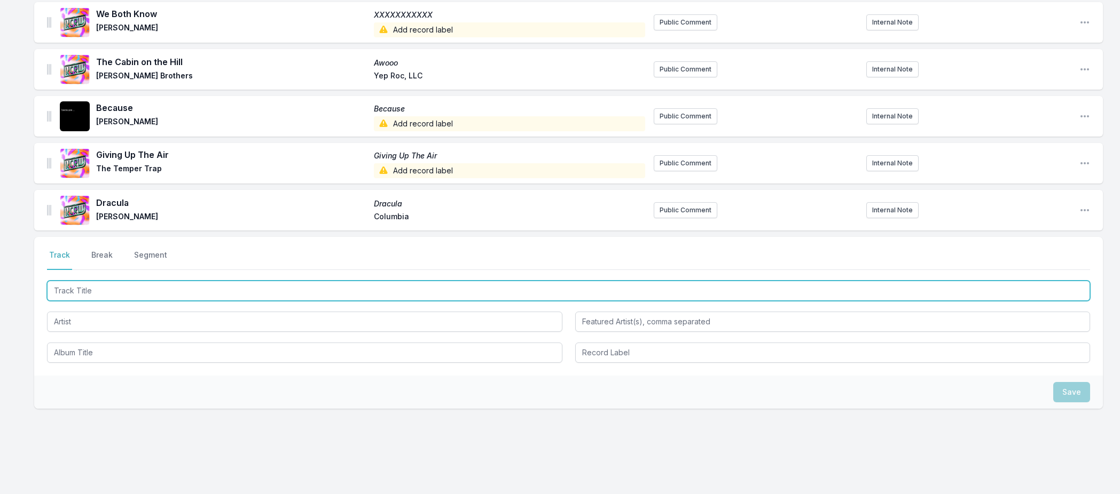
scroll to position [1094, 0]
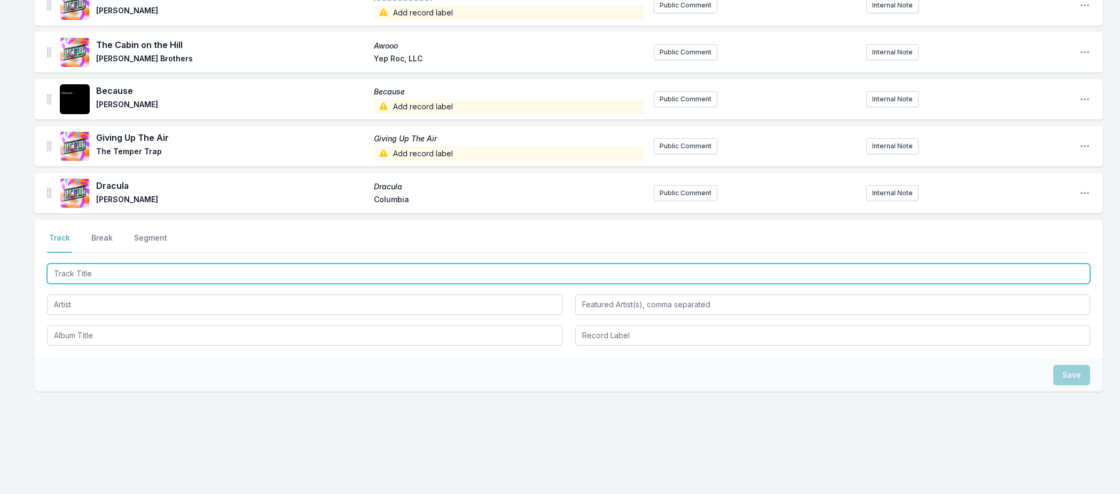
paste input "Tanana"
type input "Tanana"
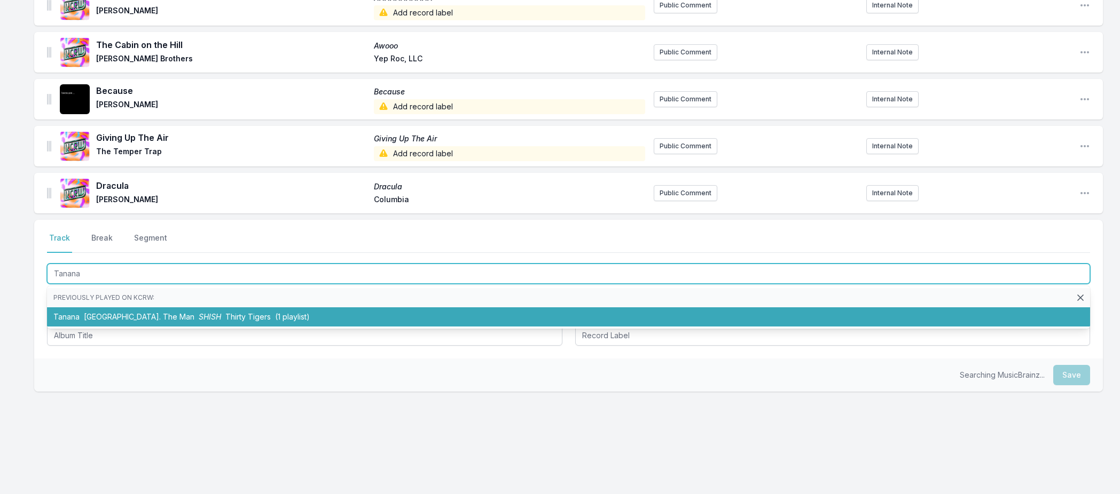
click at [115, 319] on span "[GEOGRAPHIC_DATA]. The Man" at bounding box center [139, 316] width 111 height 9
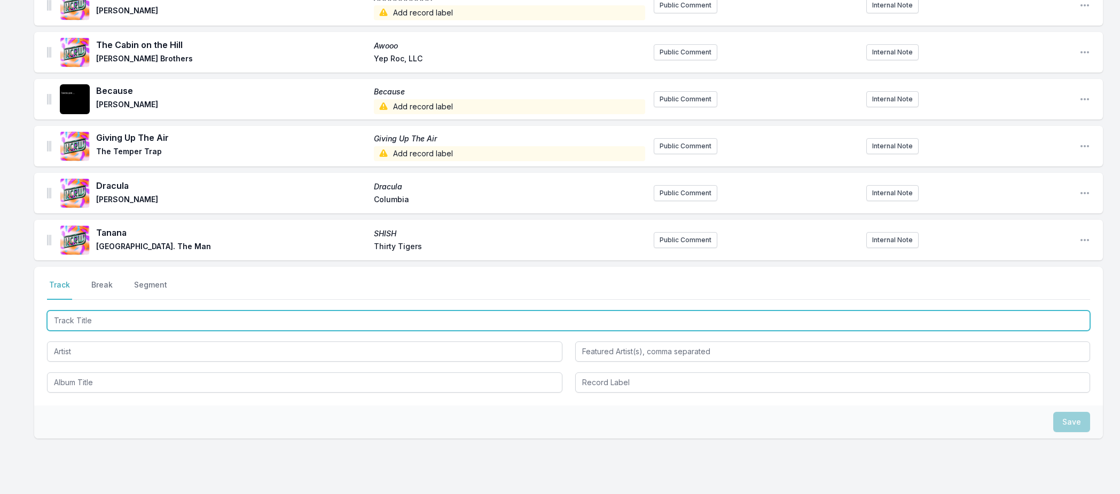
paste input "Blitz"
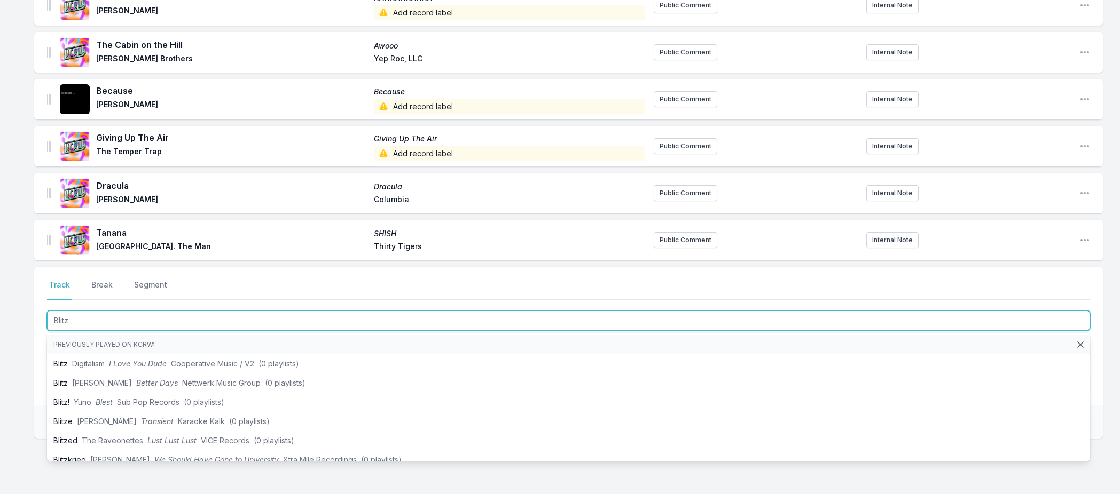
type input "Blitz"
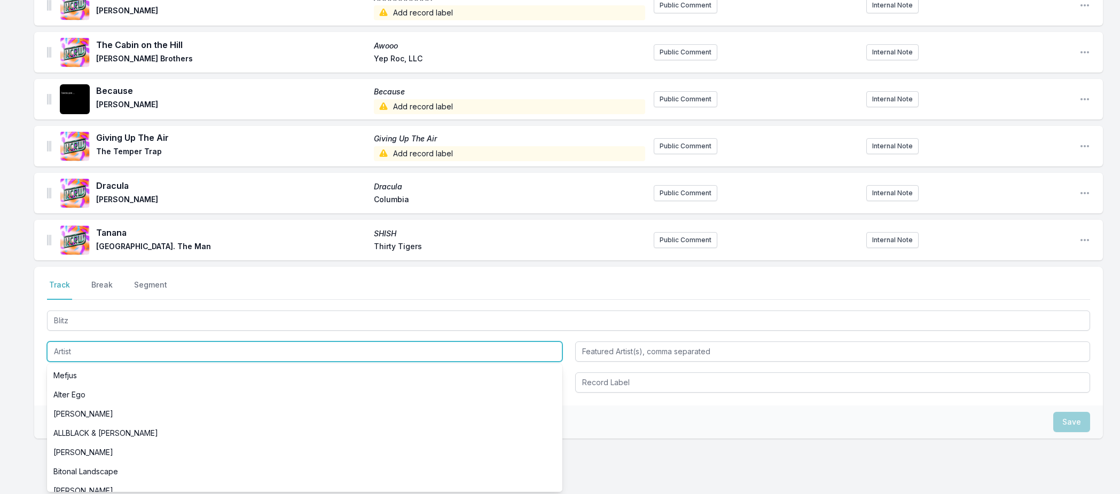
click at [67, 355] on input "Artist" at bounding box center [304, 352] width 515 height 20
paste input "[PERSON_NAME]"
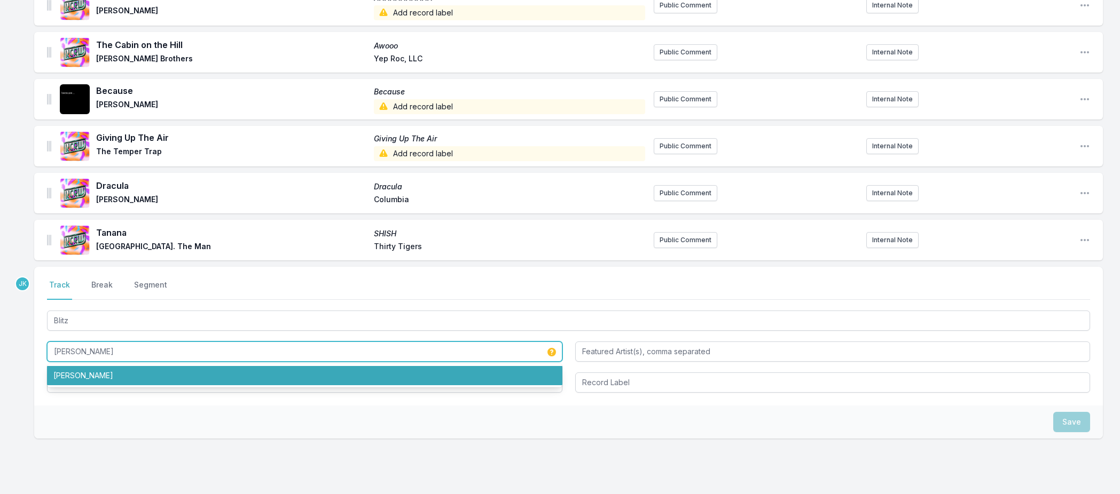
click at [87, 375] on li "[PERSON_NAME]" at bounding box center [304, 375] width 515 height 19
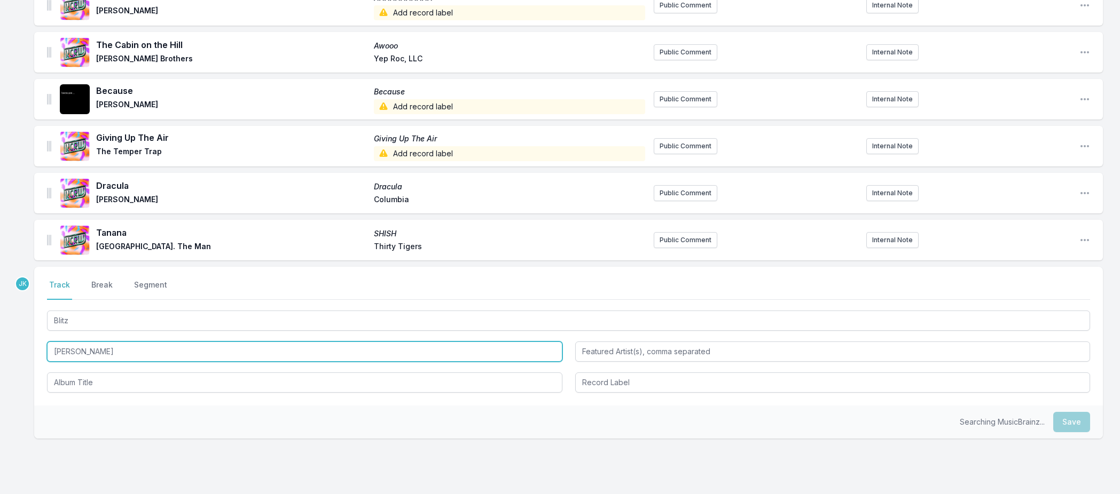
type input "[PERSON_NAME]"
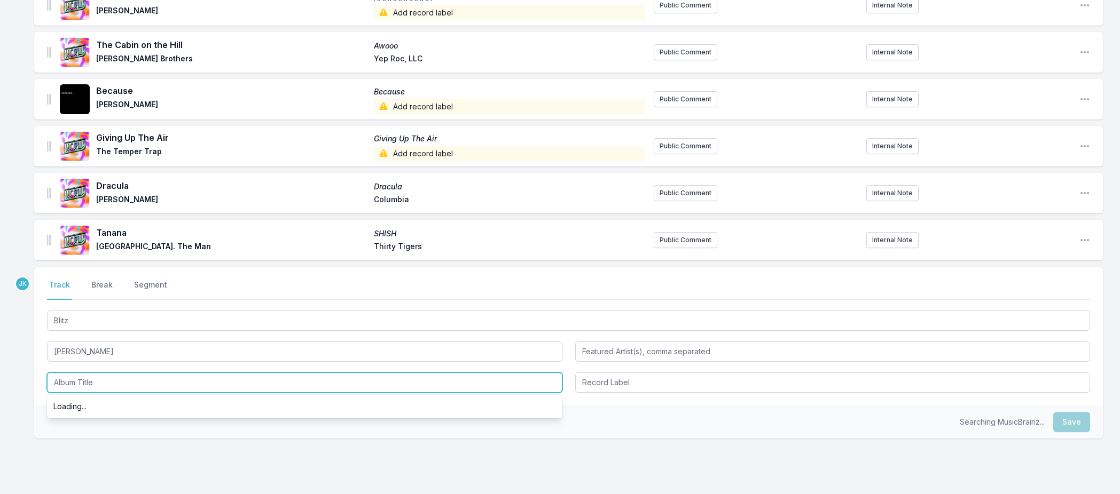
click at [83, 378] on input "Album Title" at bounding box center [304, 383] width 515 height 20
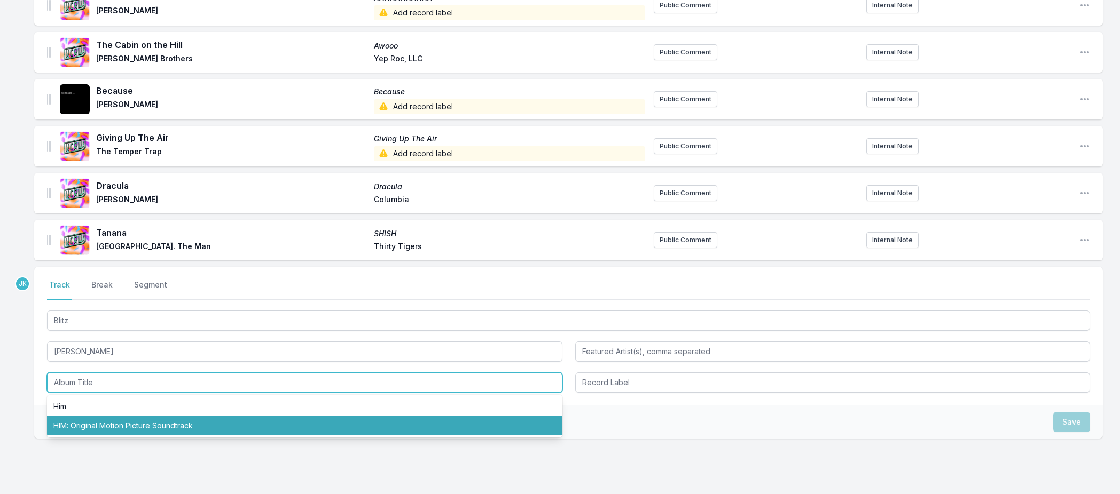
click at [99, 427] on li "HIM: Original Motion Picture Soundtrack" at bounding box center [304, 426] width 515 height 19
type input "HIM: Original Motion Picture Soundtrack"
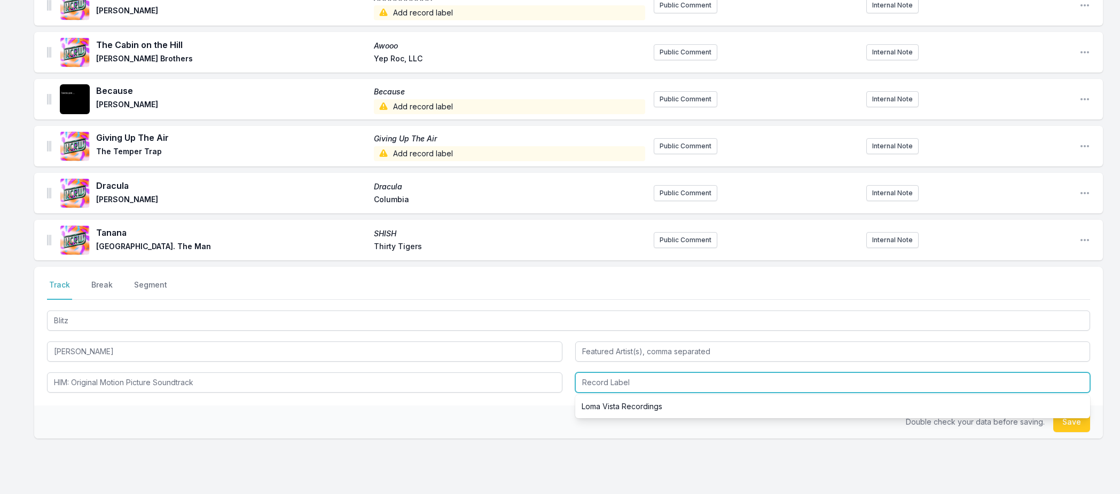
click at [641, 383] on input "Record Label" at bounding box center [832, 383] width 515 height 20
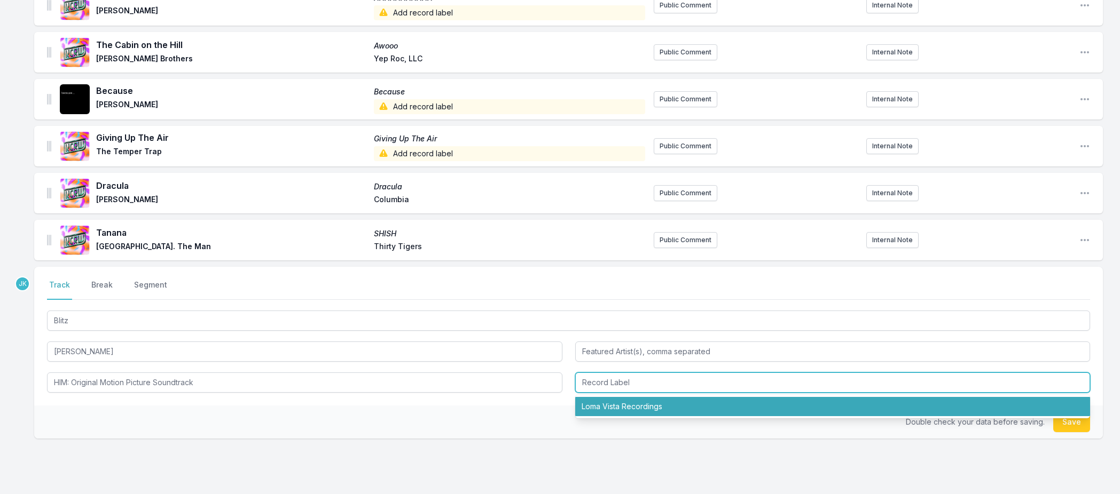
click at [643, 404] on li "Loma Vista Recordings" at bounding box center [832, 406] width 515 height 19
type input "Loma Vista Recordings"
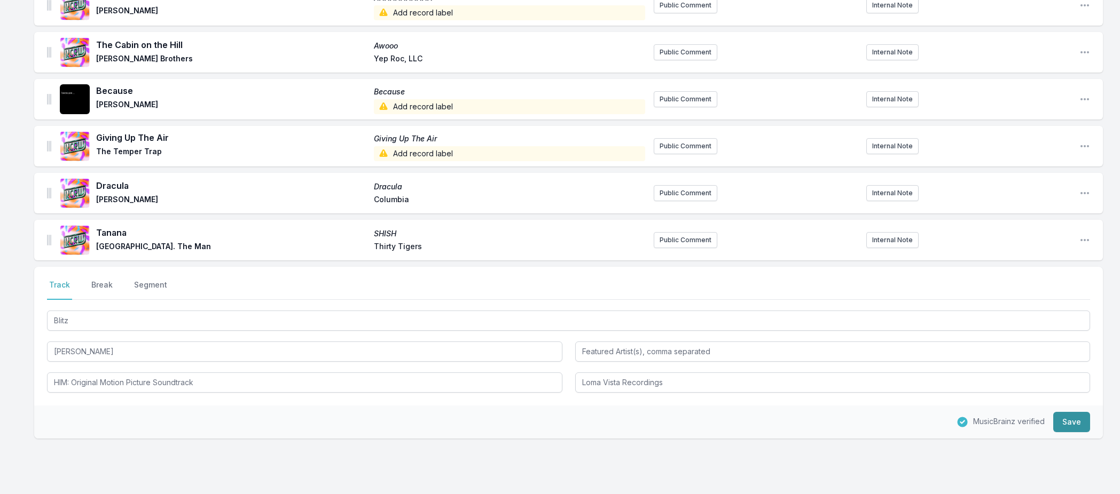
click at [1066, 422] on button "Save" at bounding box center [1071, 422] width 37 height 20
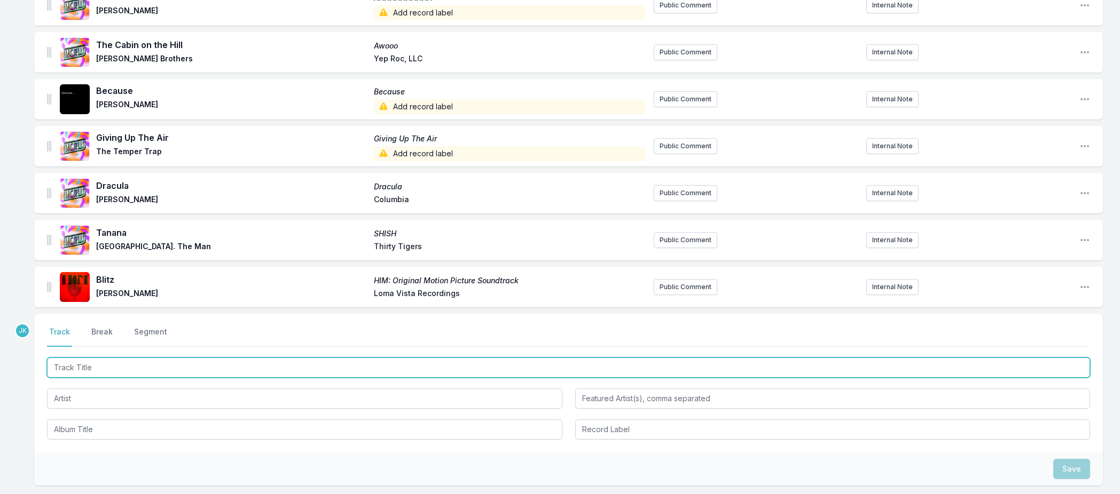
paste input "Silver Moon"
type input "Silver Moon"
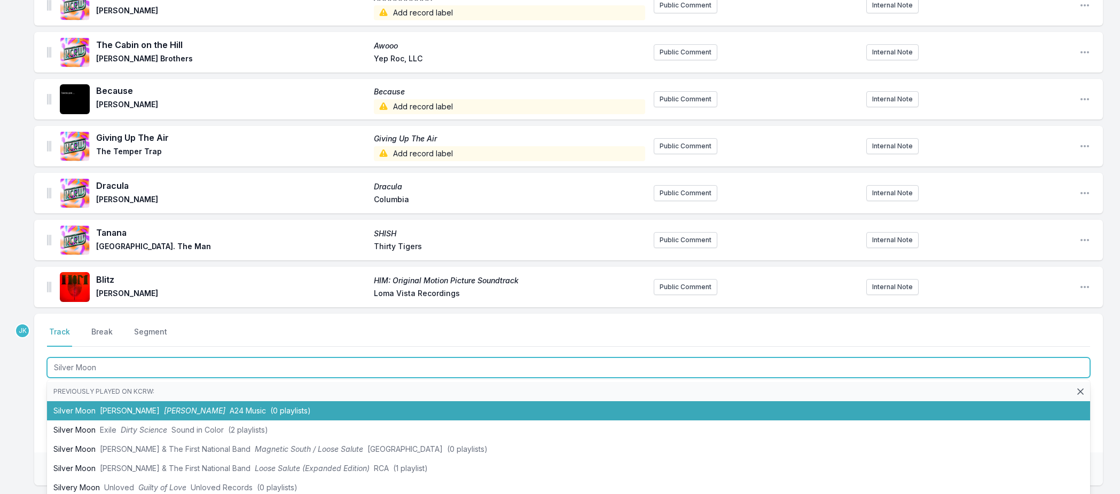
click at [78, 410] on li "Silver [PERSON_NAME] [PERSON_NAME] [PERSON_NAME] A24 Music (0 playlists)" at bounding box center [568, 411] width 1043 height 19
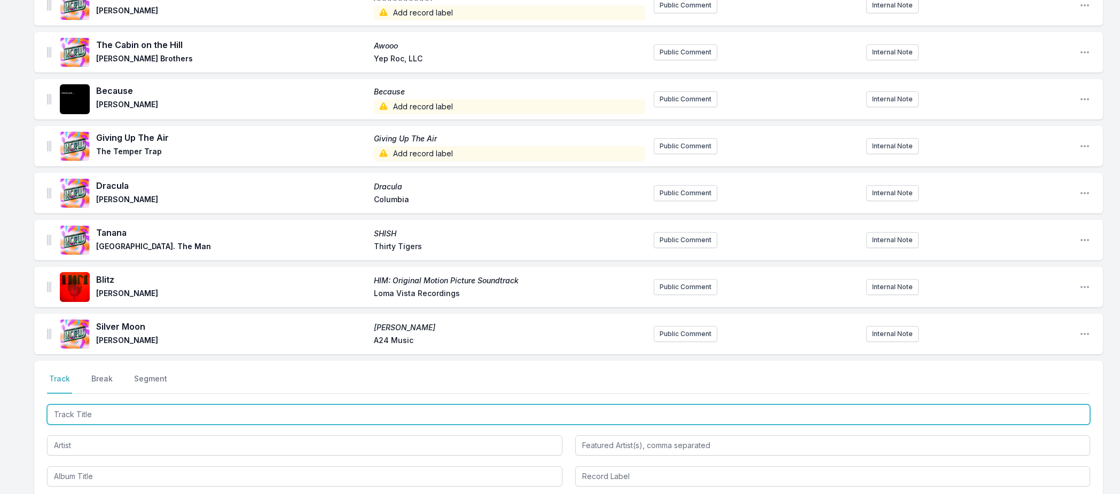
paste input "Only Time"
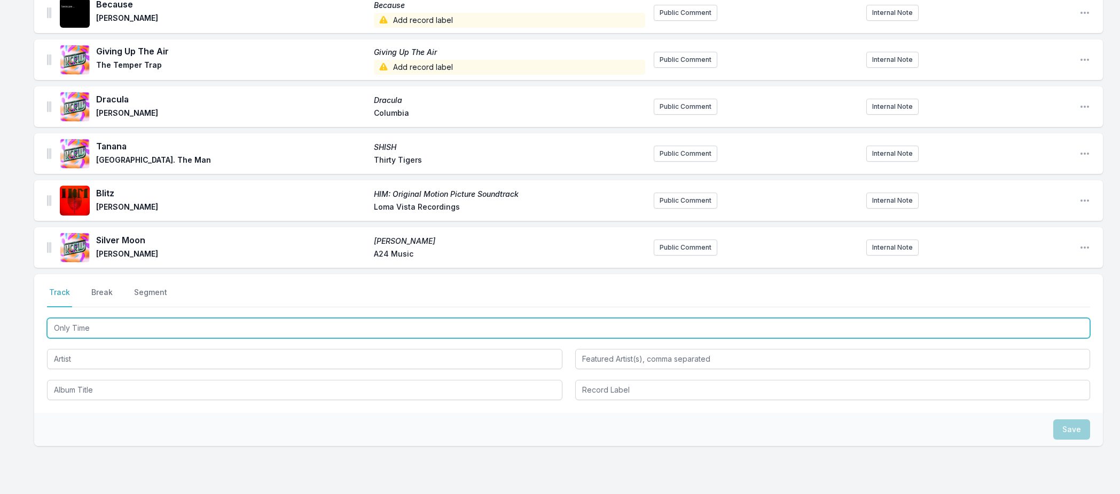
scroll to position [1235, 0]
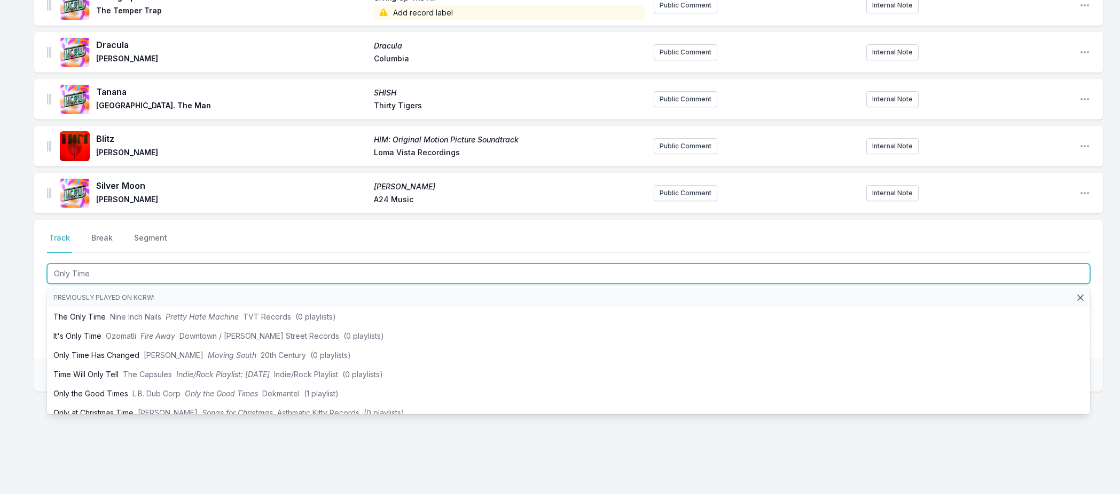
type input "Only Time"
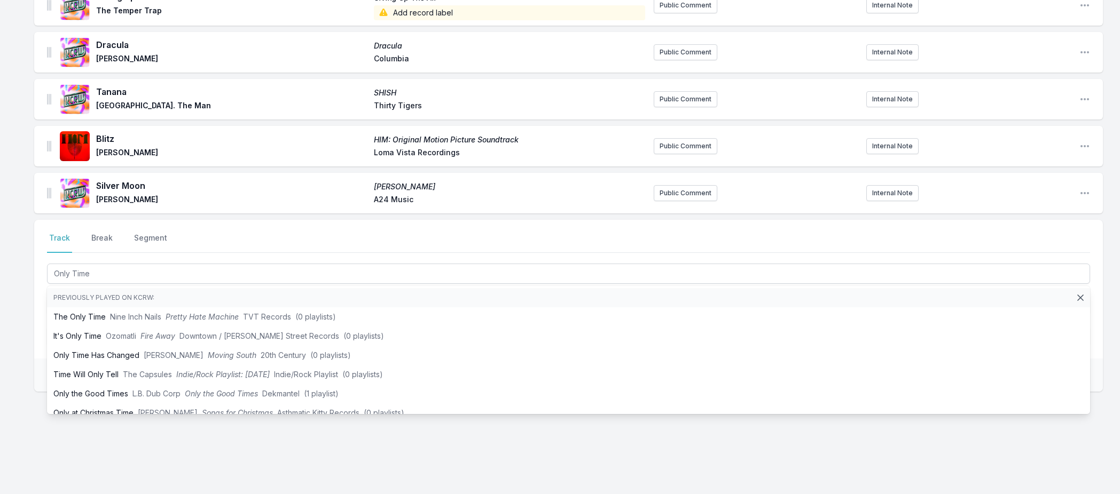
click at [35, 321] on div "Select a tab Track Break Segment Track Break Segment Only Time Previously playe…" at bounding box center [568, 289] width 1069 height 139
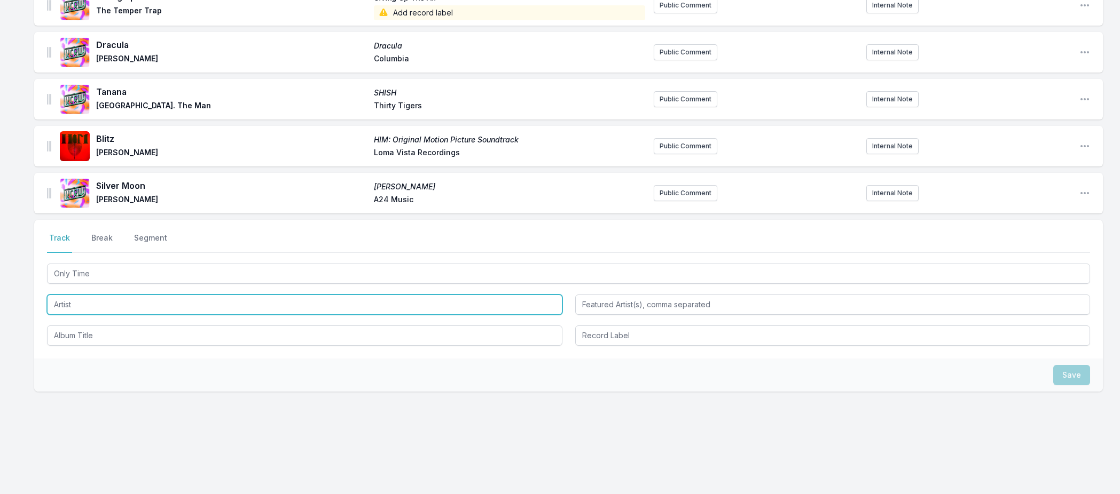
click at [69, 302] on input "Artist" at bounding box center [304, 305] width 515 height 20
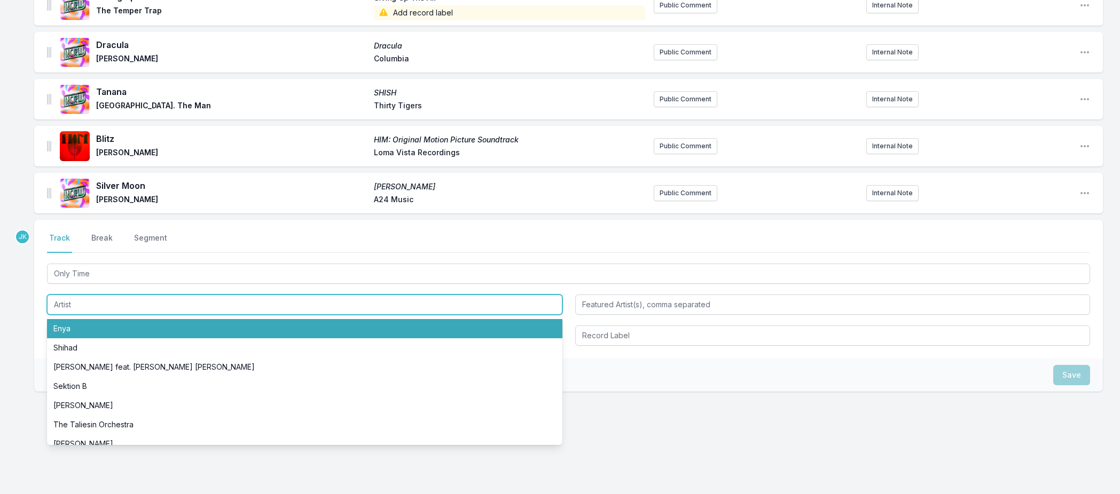
click at [65, 324] on li "Enya" at bounding box center [304, 328] width 515 height 19
type input "Enya"
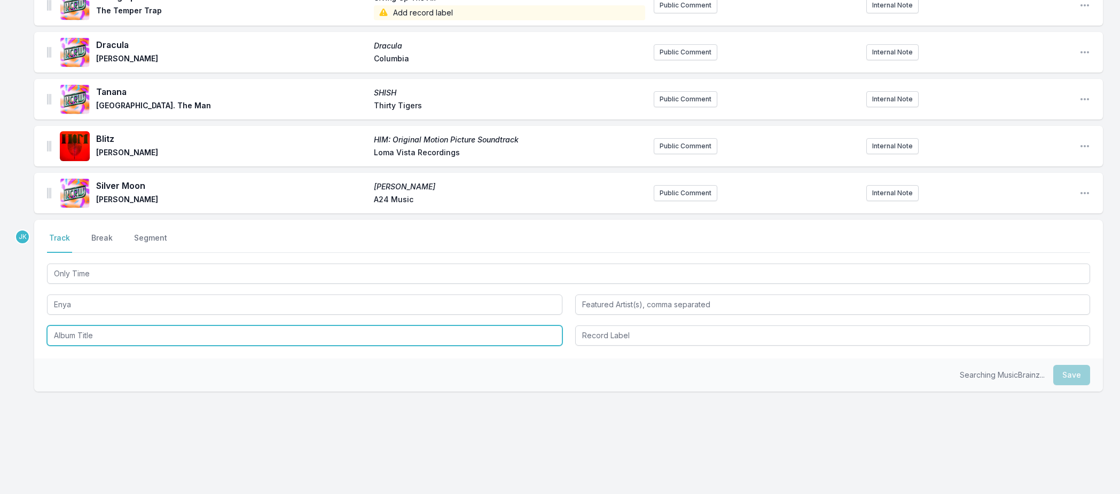
click at [72, 334] on input "Album Title" at bounding box center [304, 336] width 515 height 20
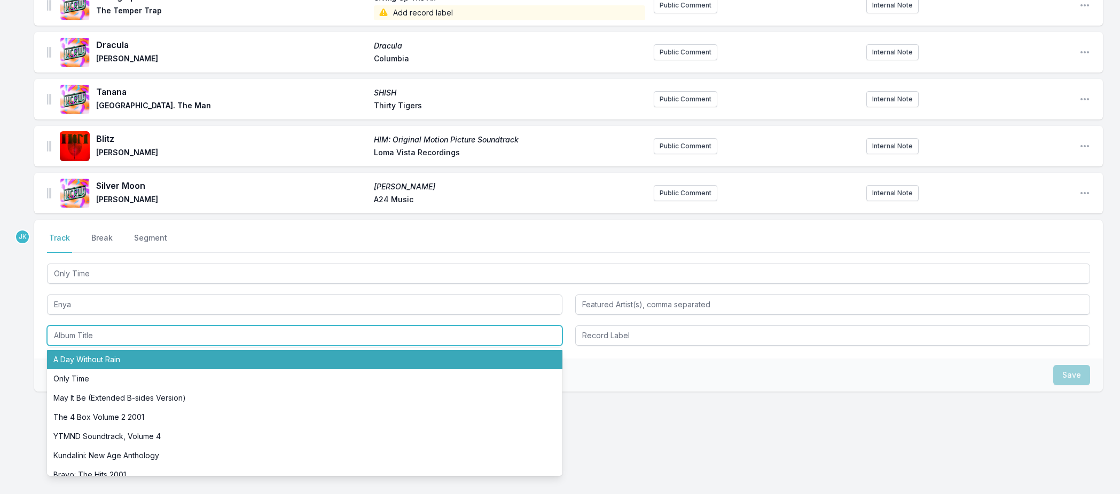
drag, startPoint x: 82, startPoint y: 357, endPoint x: 144, endPoint y: 357, distance: 61.9
click at [82, 357] on li "A Day Without Rain" at bounding box center [304, 359] width 515 height 19
type input "A Day Without Rain"
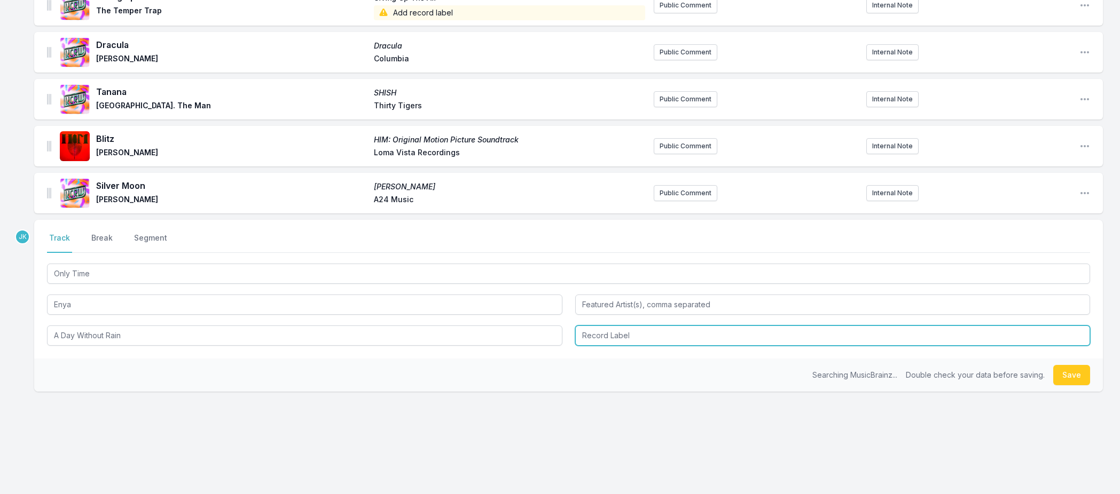
click at [596, 337] on input "Record Label" at bounding box center [832, 336] width 515 height 20
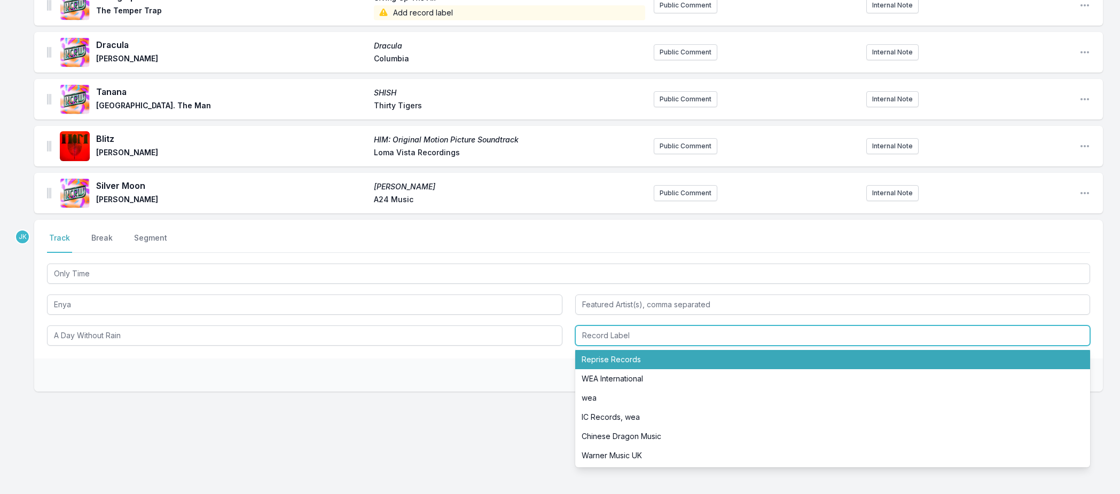
click at [611, 359] on li "Reprise Records" at bounding box center [832, 359] width 515 height 19
type input "Reprise Records"
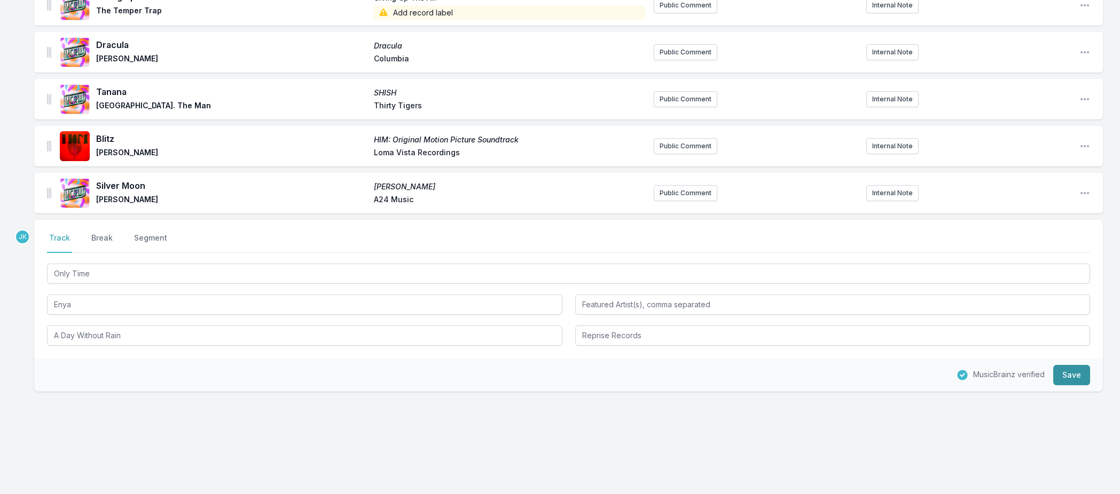
click at [1062, 378] on button "Save" at bounding box center [1071, 375] width 37 height 20
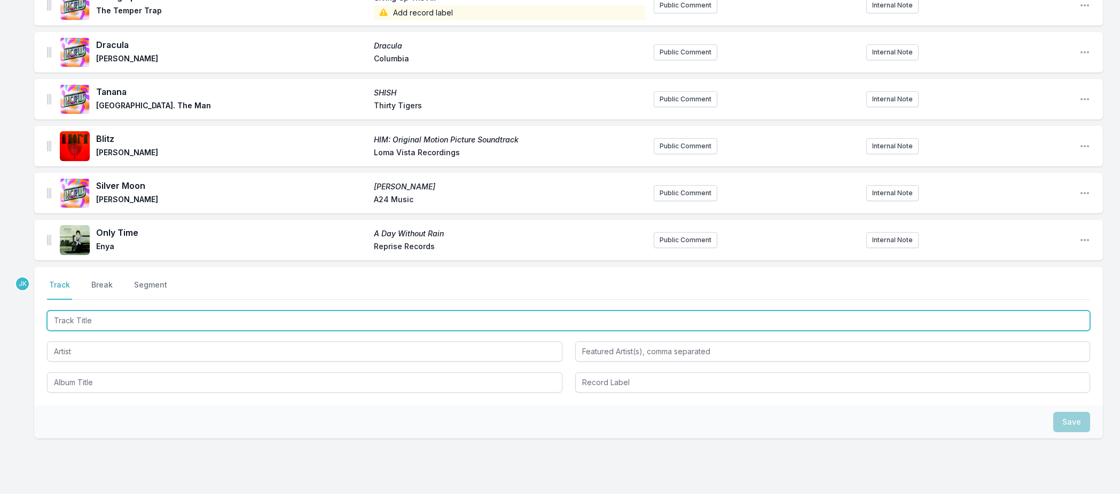
paste input "What Would You Do For Love"
type input "What Would You Do For Love"
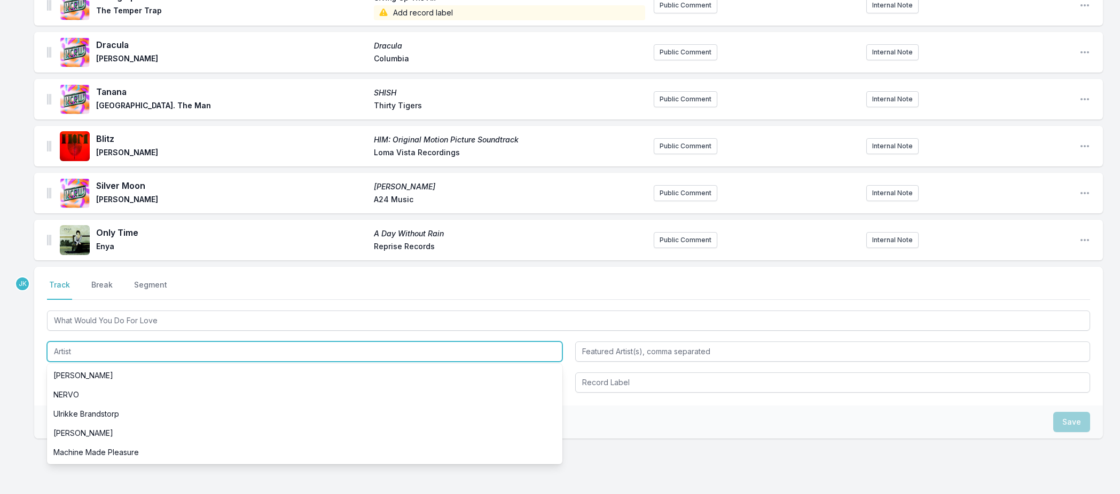
click at [89, 351] on input "Artist" at bounding box center [304, 352] width 515 height 20
paste input "[PERSON_NAME], [PERSON_NAME]"
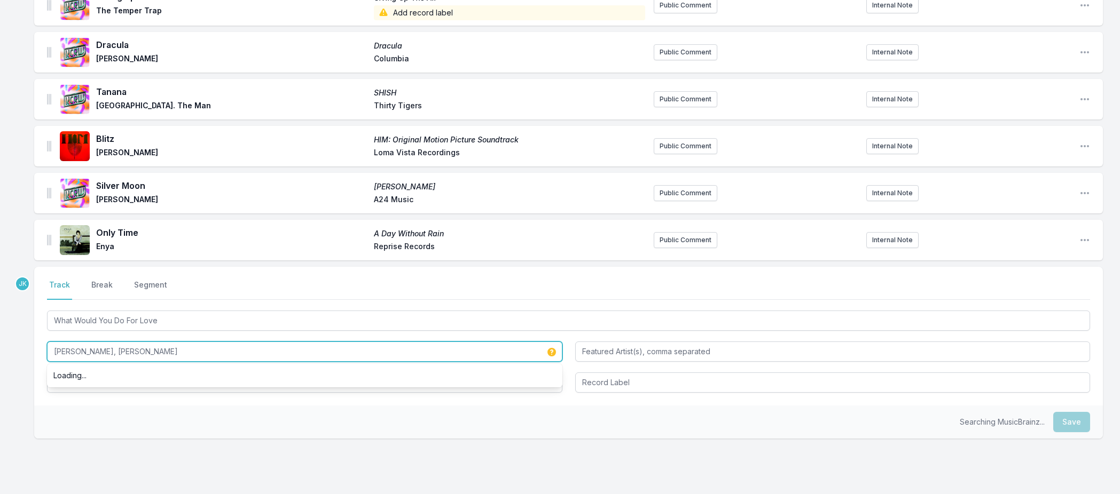
drag, startPoint x: 106, startPoint y: 351, endPoint x: 169, endPoint y: 350, distance: 63.0
click at [171, 349] on input "[PERSON_NAME], [PERSON_NAME]" at bounding box center [304, 352] width 515 height 20
type input "Junior Simba,"
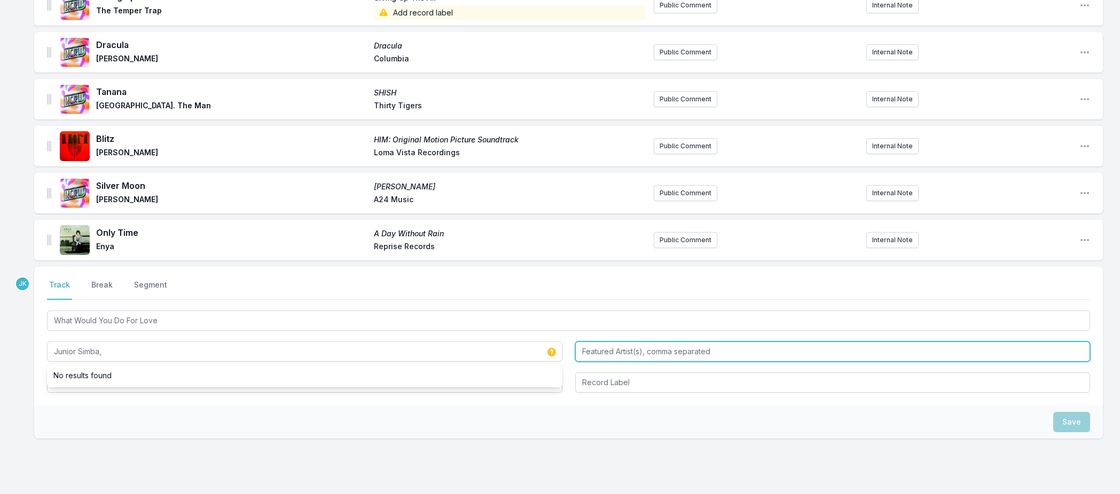
click at [584, 350] on input "Featured Artist(s), comma separated" at bounding box center [832, 352] width 515 height 20
paste input "[PERSON_NAME]"
type input "[PERSON_NAME]"
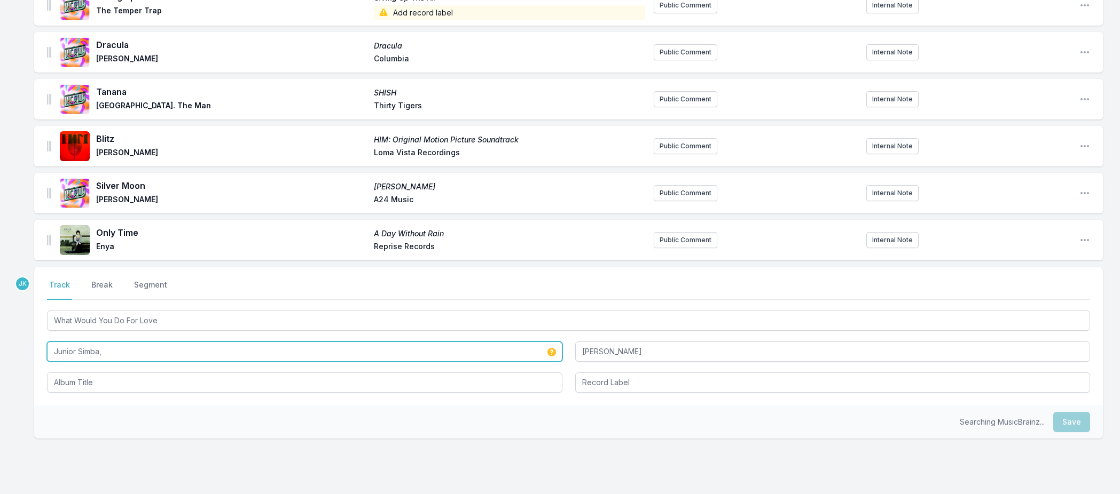
click at [113, 354] on input "Junior Simba," at bounding box center [304, 352] width 515 height 20
type input "Junior Simba"
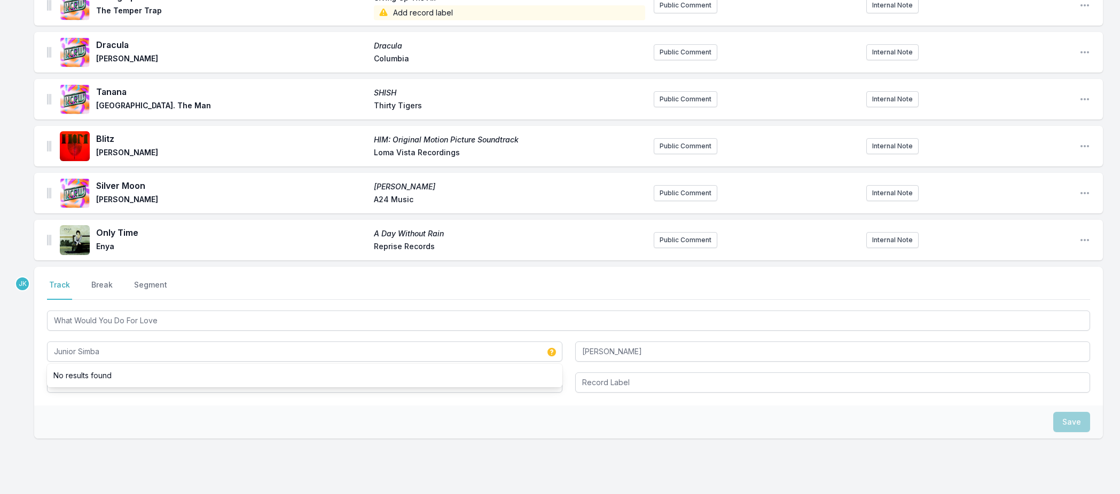
click at [74, 422] on div "Save" at bounding box center [568, 422] width 1069 height 33
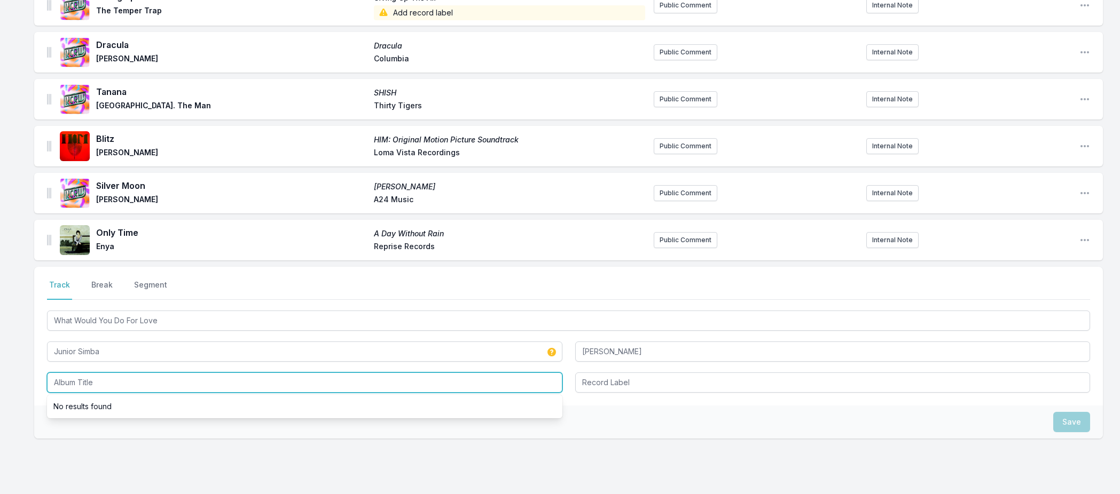
click at [72, 384] on input "Album Title" at bounding box center [304, 383] width 515 height 20
paste input "What Would You Do For Love"
type input "What Would You Do For Love"
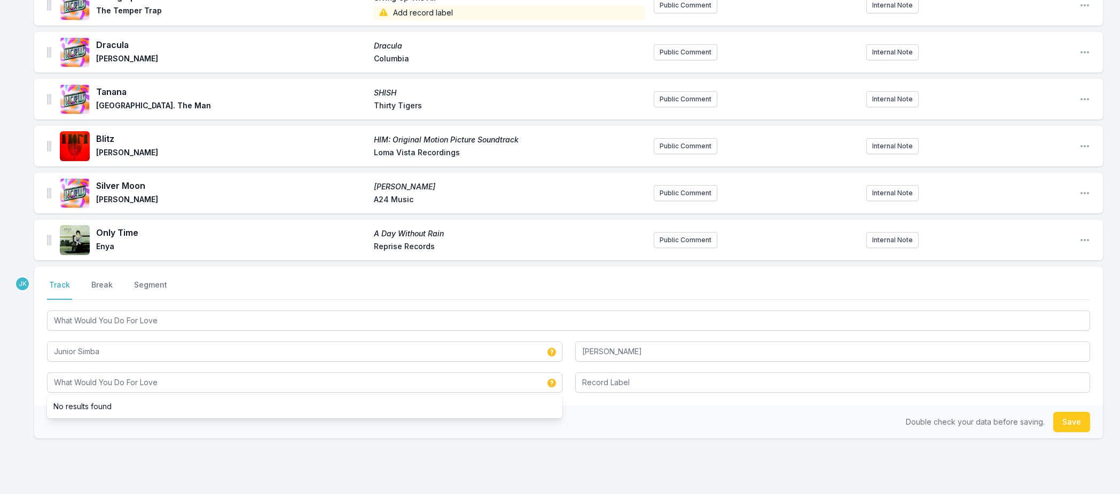
drag, startPoint x: 1069, startPoint y: 426, endPoint x: 1022, endPoint y: 421, distance: 47.2
click at [1069, 426] on button "Save" at bounding box center [1071, 422] width 37 height 20
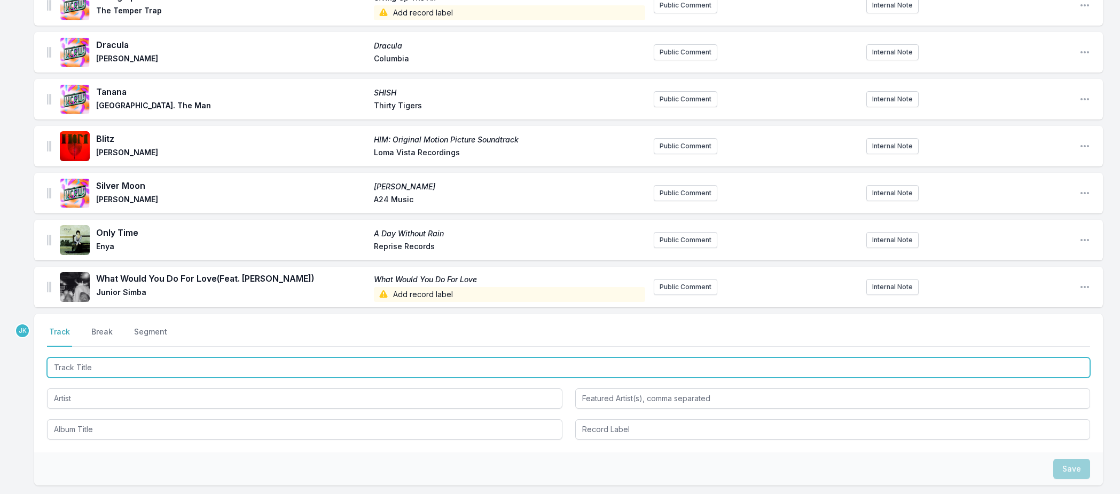
paste input "No Looking Back"
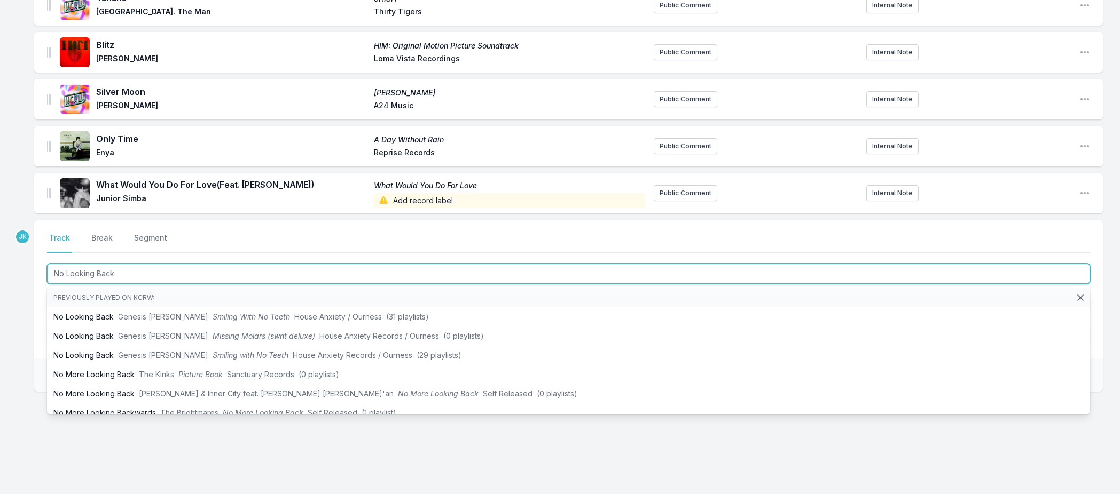
type input "No Looking Back"
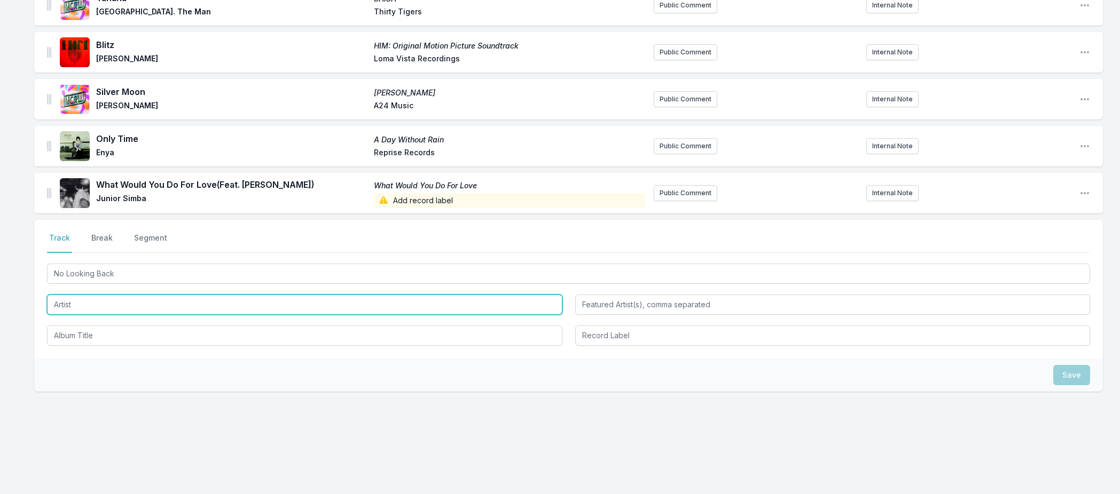
click at [87, 302] on input "Artist" at bounding box center [304, 305] width 515 height 20
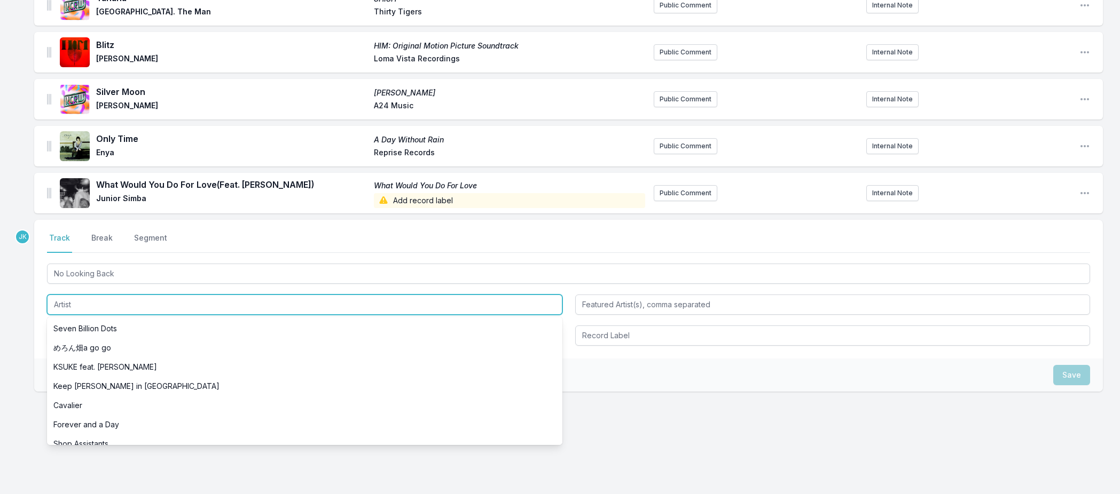
paste input "Everything Is Recorded"
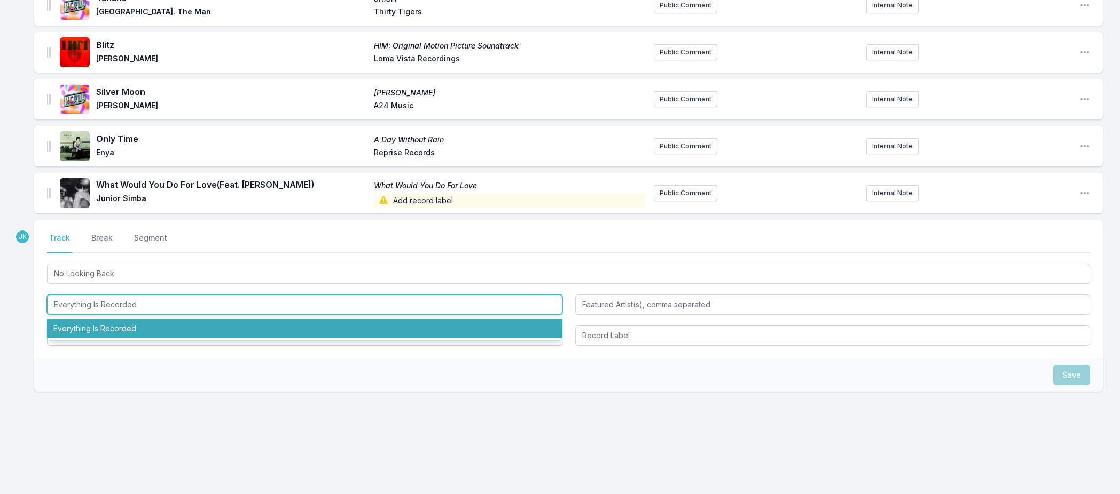
click at [73, 330] on li "Everything Is Recorded" at bounding box center [304, 328] width 515 height 19
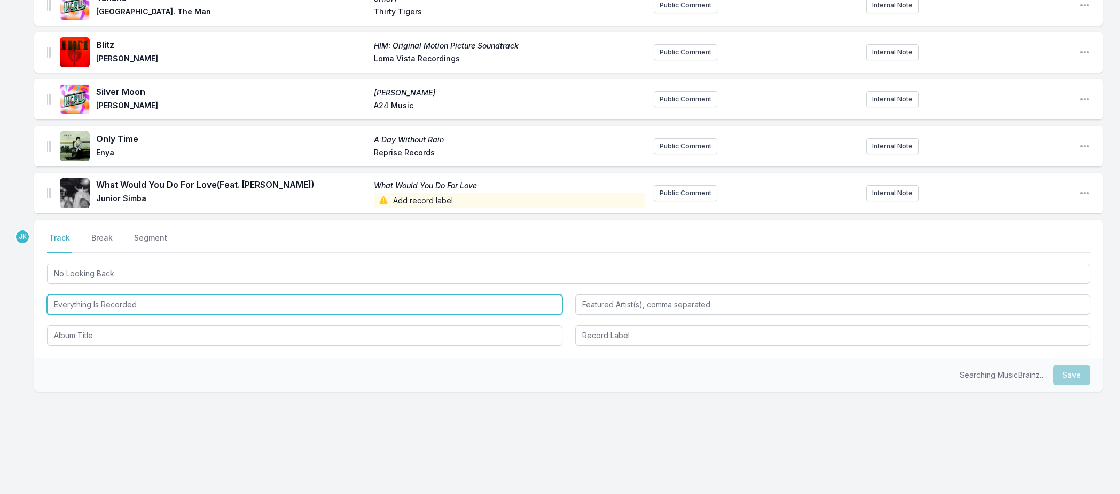
type input "Everything Is Recorded"
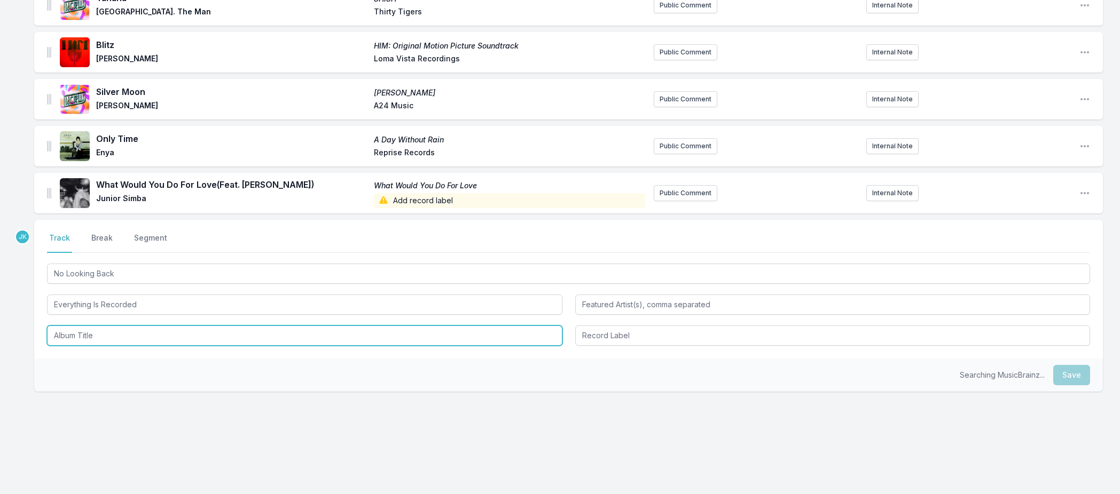
click at [74, 332] on input "Album Title" at bounding box center [304, 336] width 515 height 20
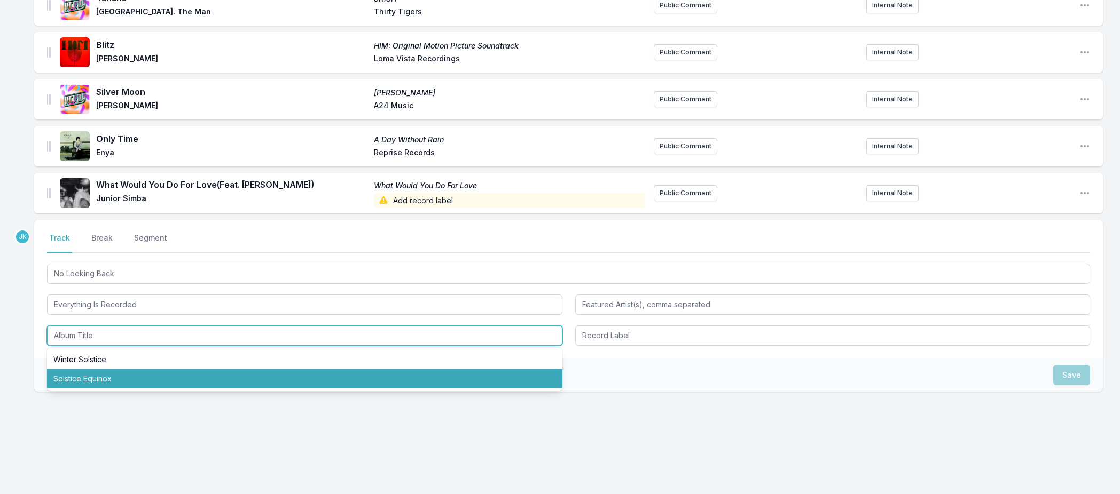
click at [89, 376] on li "Solstice Equinox" at bounding box center [304, 379] width 515 height 19
type input "Solstice Equinox"
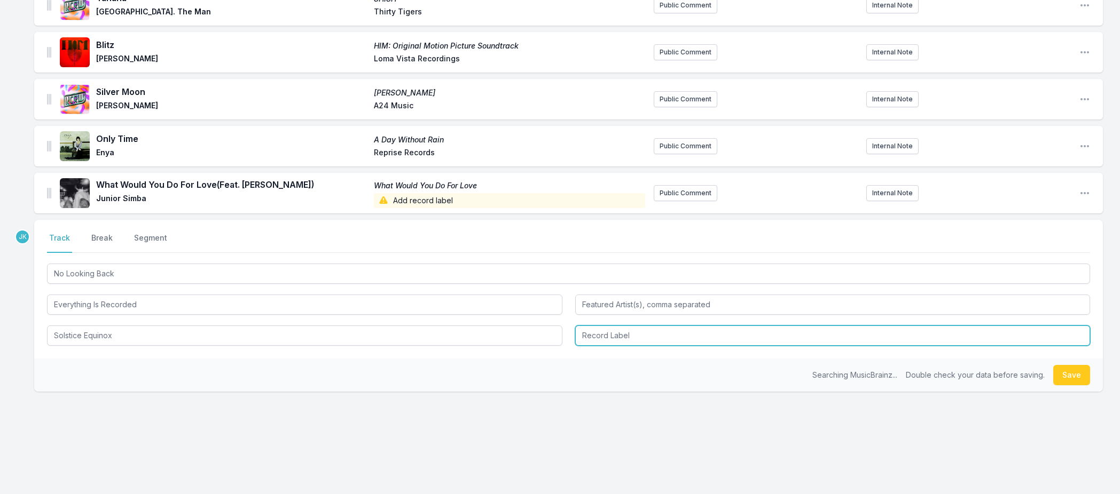
click at [604, 336] on input "Record Label" at bounding box center [832, 336] width 515 height 20
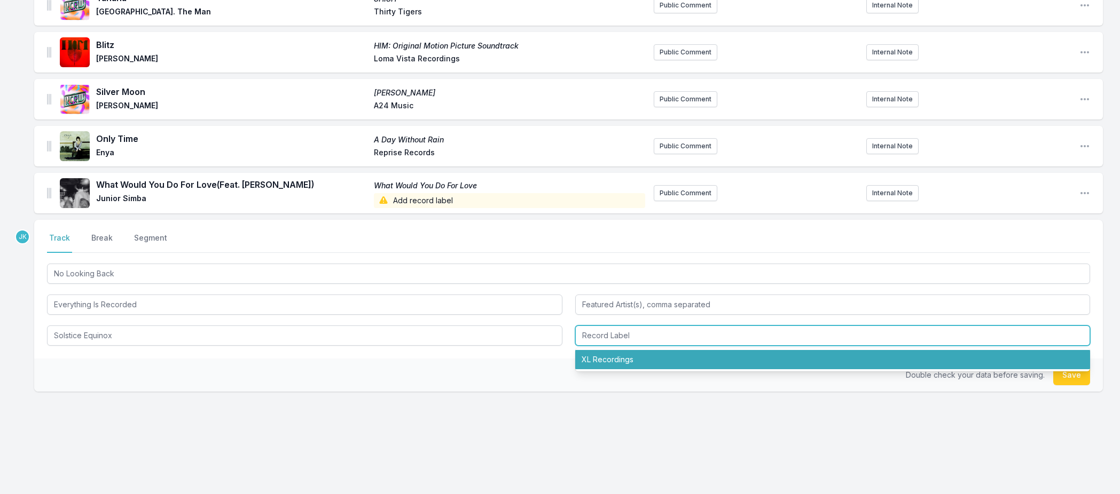
drag, startPoint x: 612, startPoint y: 358, endPoint x: 601, endPoint y: 363, distance: 12.2
click at [612, 358] on li "XL Recordings" at bounding box center [832, 359] width 515 height 19
type input "XL Recordings"
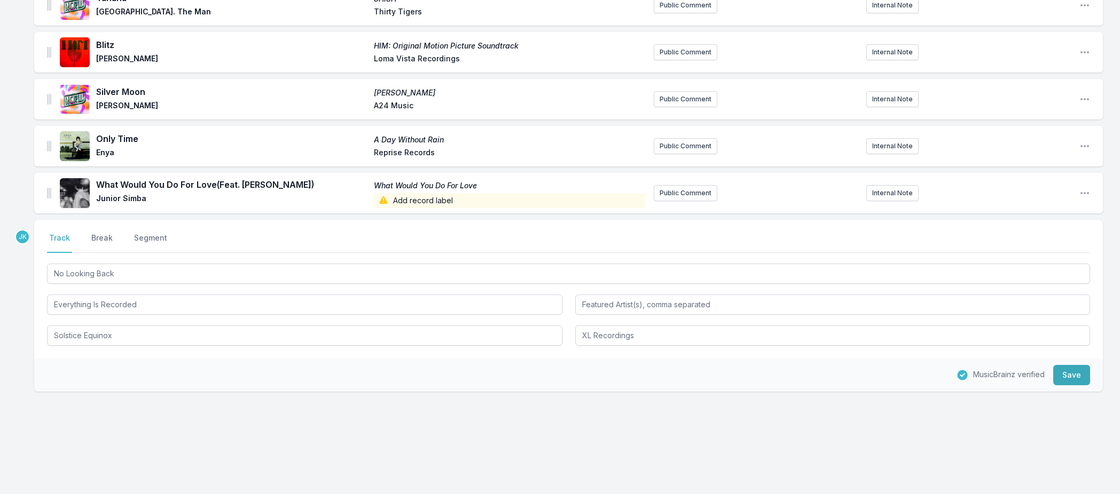
drag, startPoint x: 1063, startPoint y: 373, endPoint x: 1023, endPoint y: 377, distance: 40.8
click at [1063, 373] on button "Save" at bounding box center [1071, 375] width 37 height 20
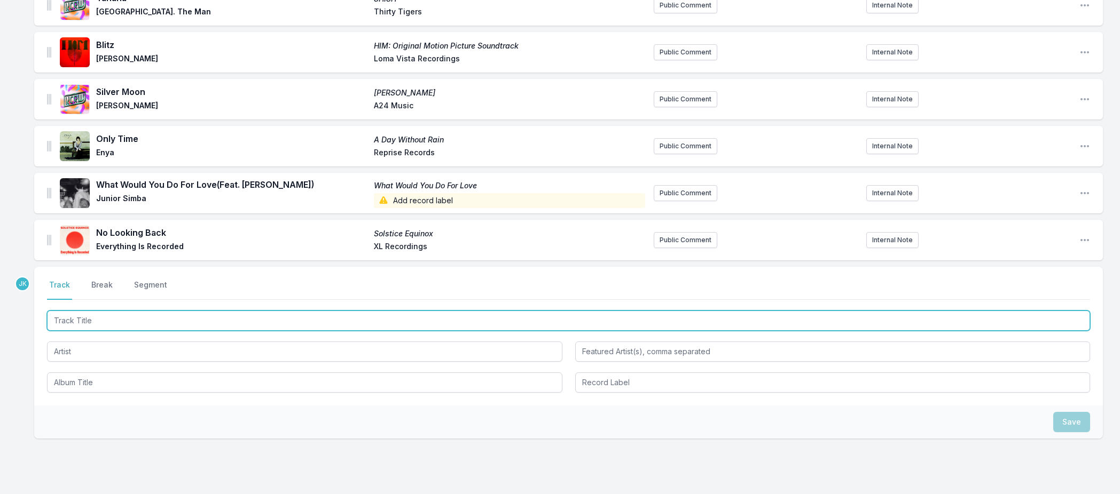
paste input "Kids Table"
type input "Kids Table"
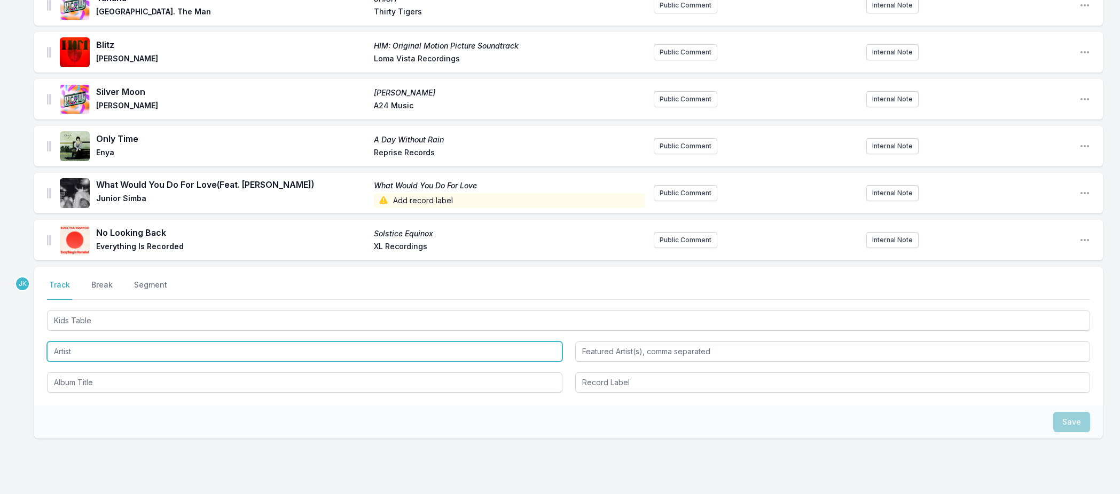
click at [76, 352] on input "Artist" at bounding box center [304, 352] width 515 height 20
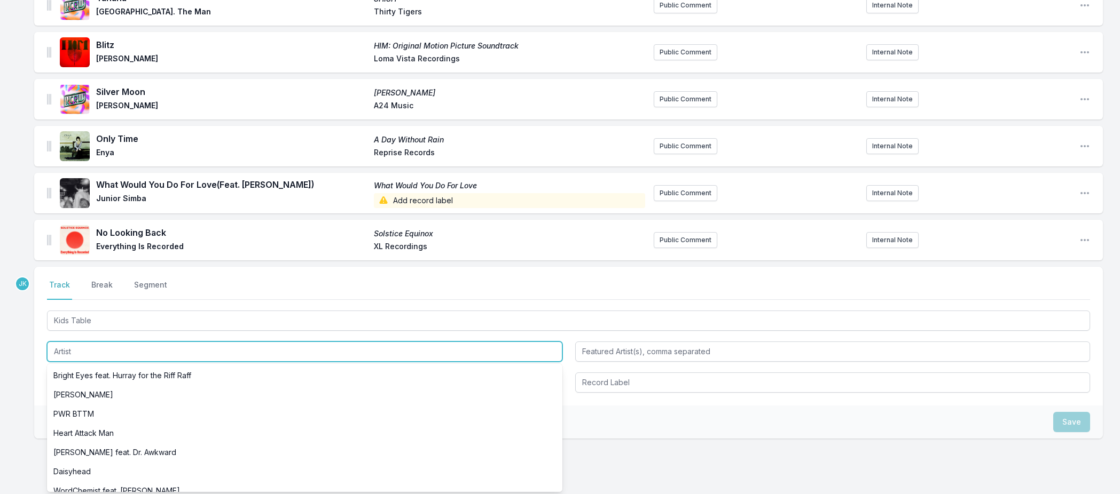
paste input "Bright Eyes"
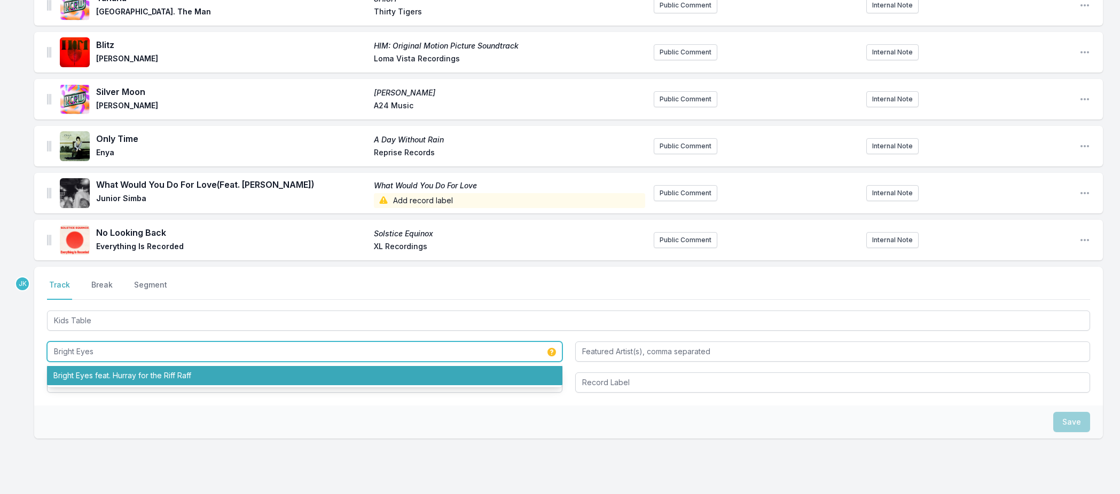
type input "Bright Eyes"
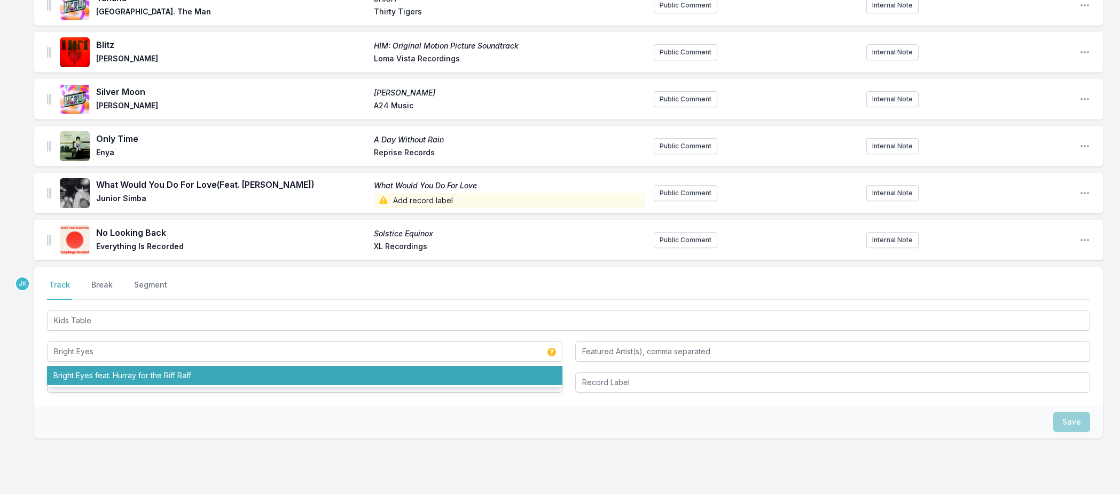
drag, startPoint x: 19, startPoint y: 332, endPoint x: 17, endPoint y: 326, distance: 6.5
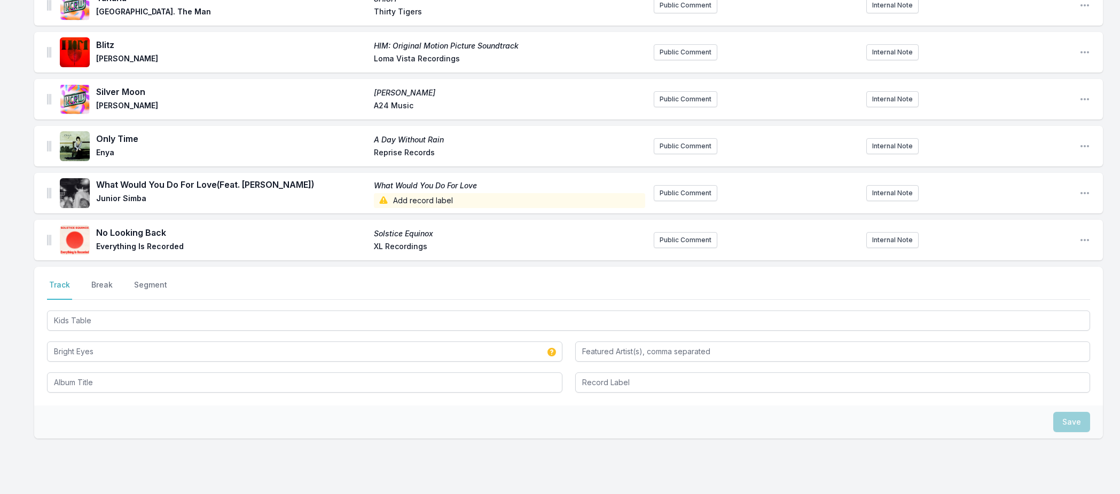
drag, startPoint x: 373, startPoint y: 466, endPoint x: 211, endPoint y: 426, distance: 166.2
click at [347, 459] on div "Select a tab Track Break Segment Track Break Segment Kids Table Bright Eyes Save" at bounding box center [568, 387] width 1069 height 240
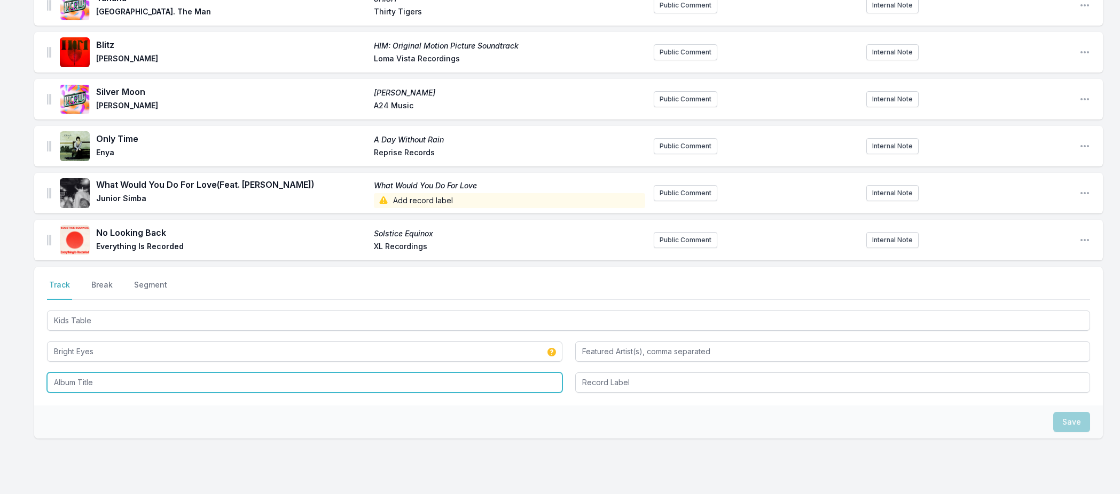
click at [106, 382] on input "Album Title" at bounding box center [304, 383] width 515 height 20
paste input "Kids Table"
type input "Kids Table"
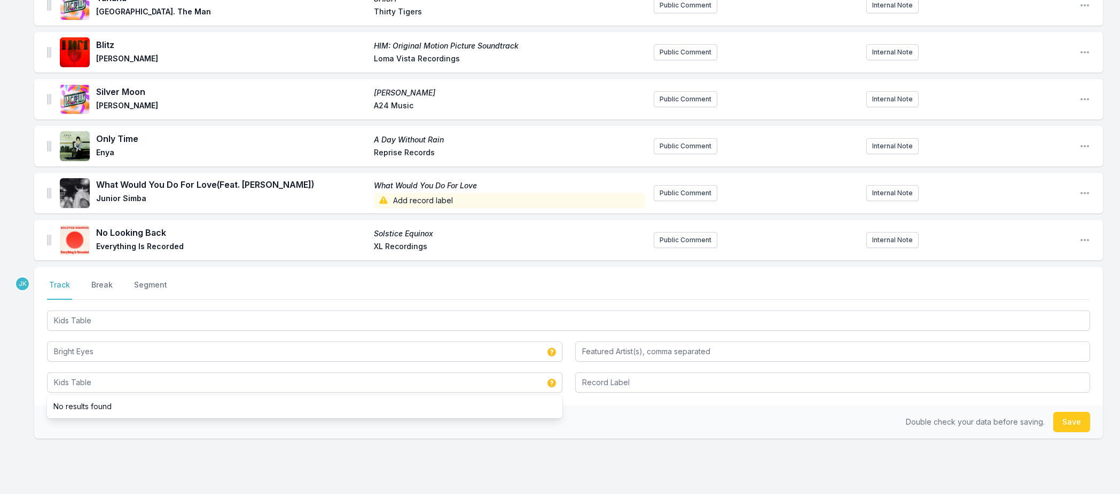
click at [1063, 425] on button "Save" at bounding box center [1071, 422] width 37 height 20
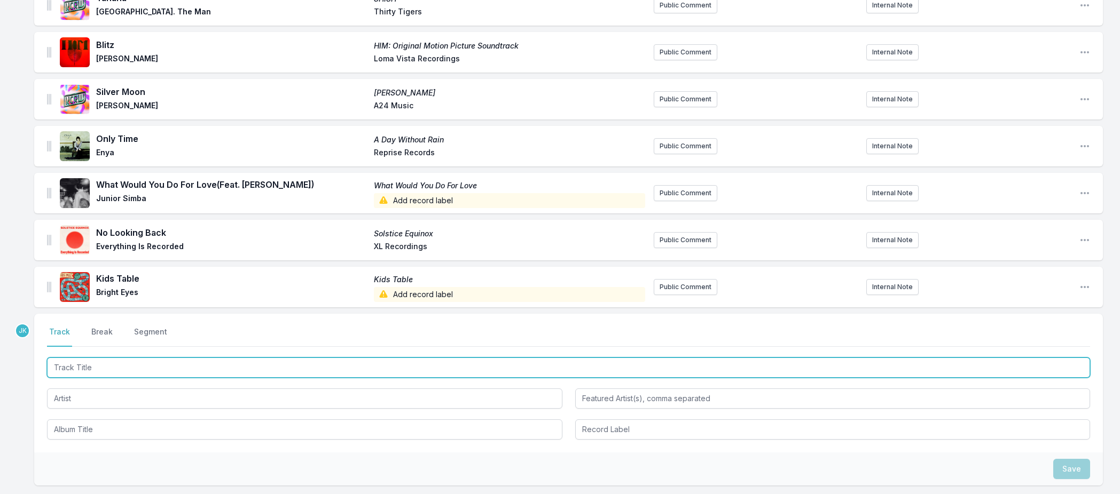
paste input "one2three"
type input "one2three"
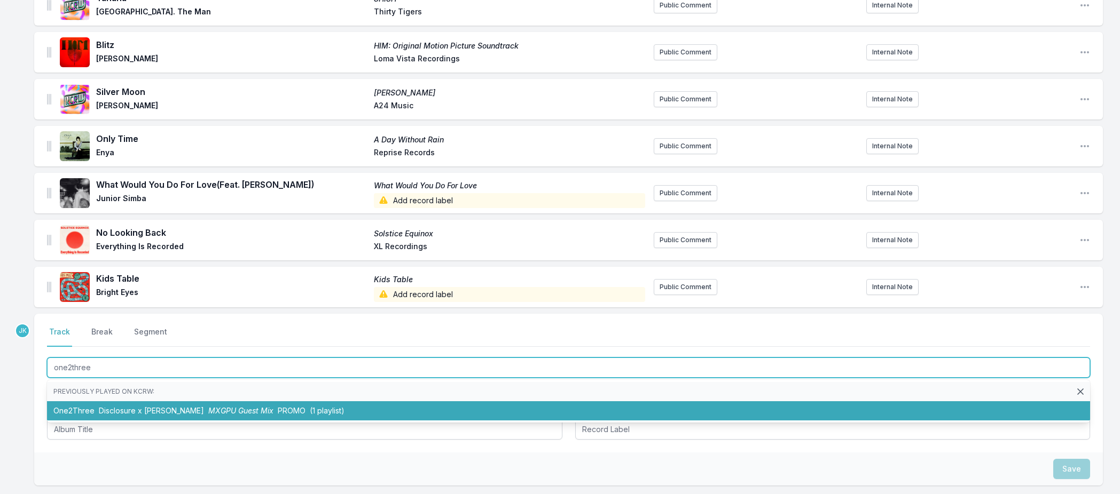
click at [69, 407] on li "One2Three Disclosure x [PERSON_NAME] MXGPU Guest Mix PROMO (1 playlist)" at bounding box center [568, 411] width 1043 height 19
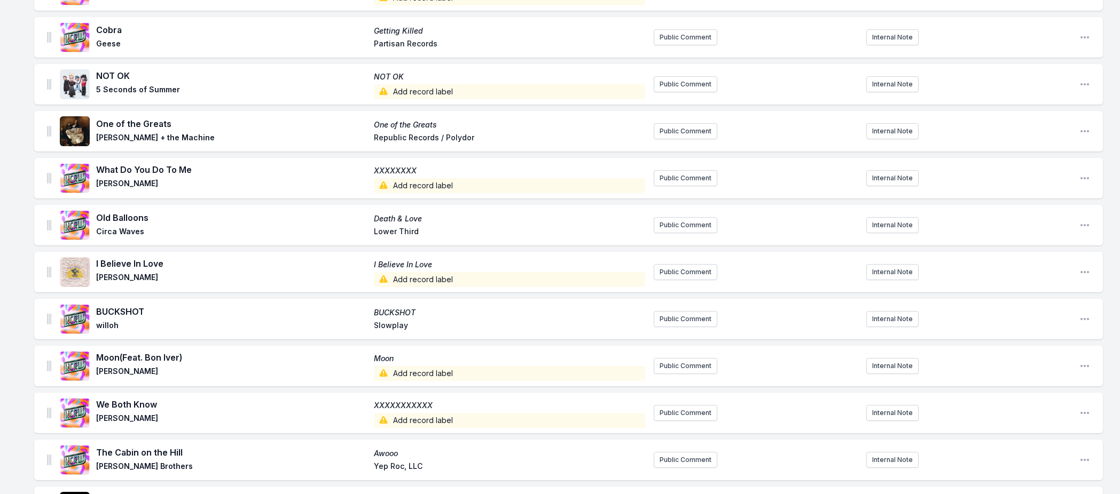
scroll to position [0, 0]
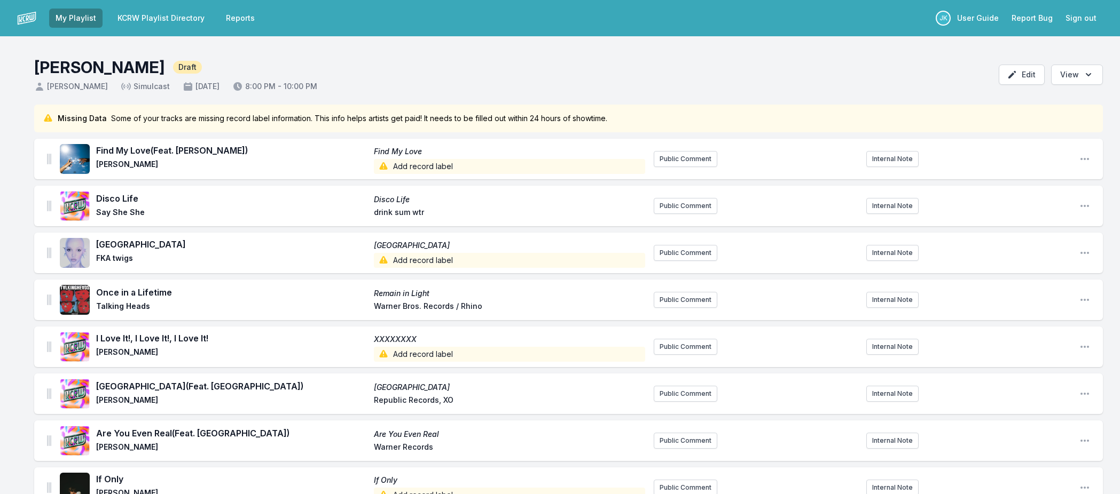
click at [413, 169] on span "Add record label" at bounding box center [509, 166] width 271 height 15
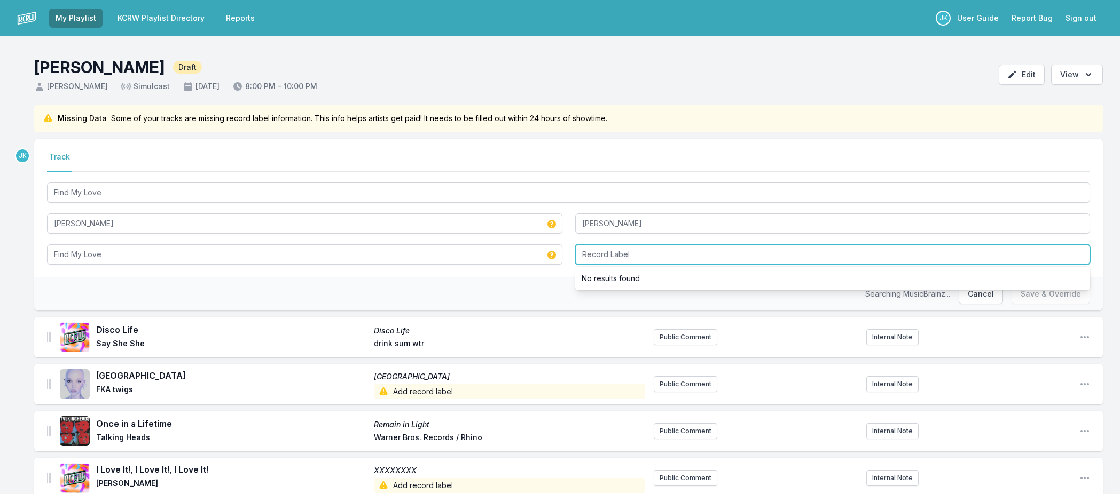
click at [599, 255] on input "Record Label" at bounding box center [832, 255] width 515 height 20
paste input "AWAL Recordings Ltd"
type input "AWAL Recordings Ltd"
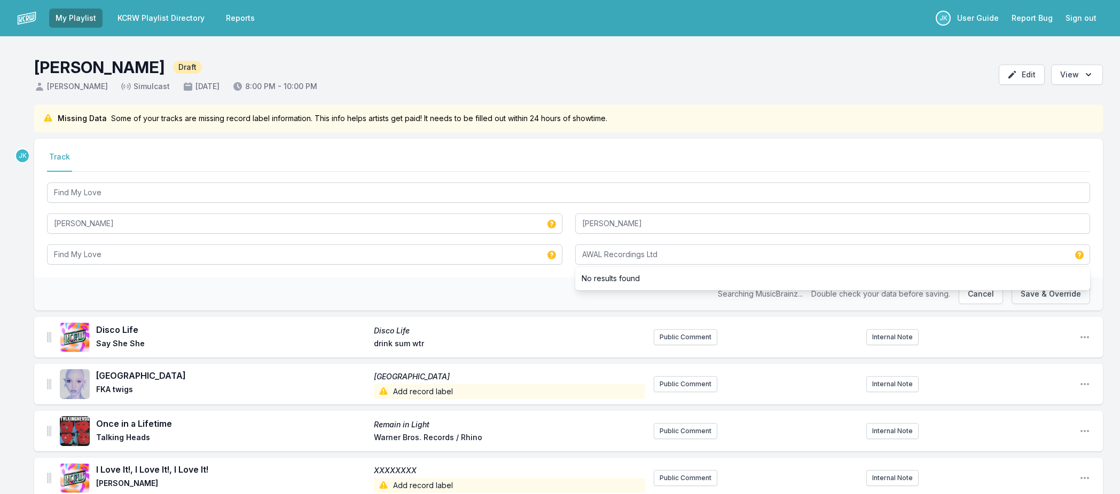
click at [1048, 298] on button "Save & Override" at bounding box center [1050, 294] width 78 height 20
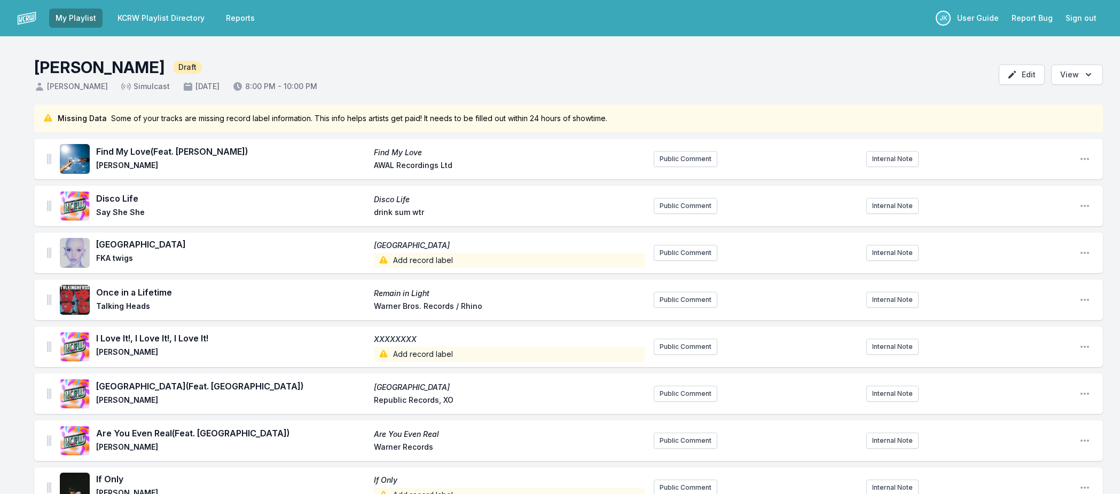
click at [411, 261] on span "Add record label" at bounding box center [509, 260] width 271 height 15
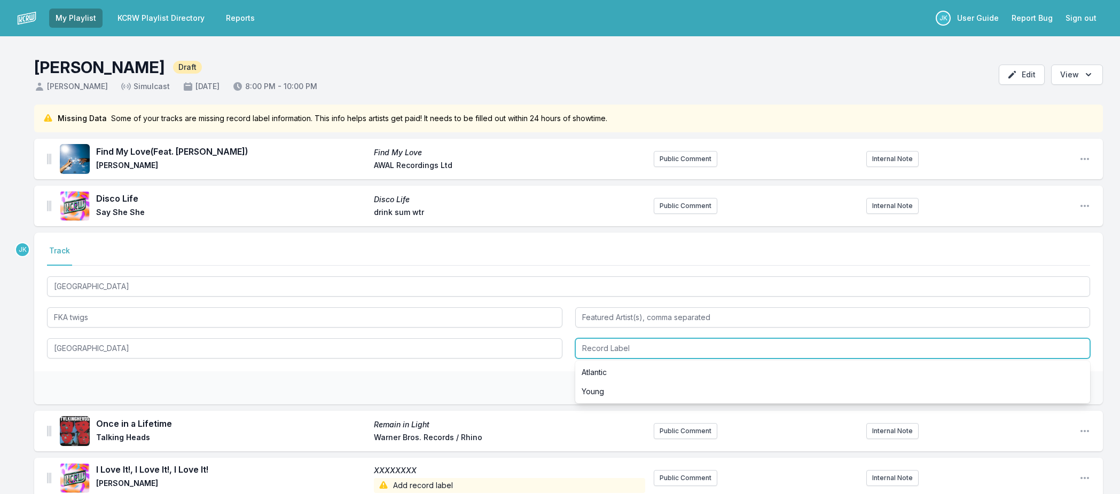
click at [618, 343] on input "Record Label" at bounding box center [832, 349] width 515 height 20
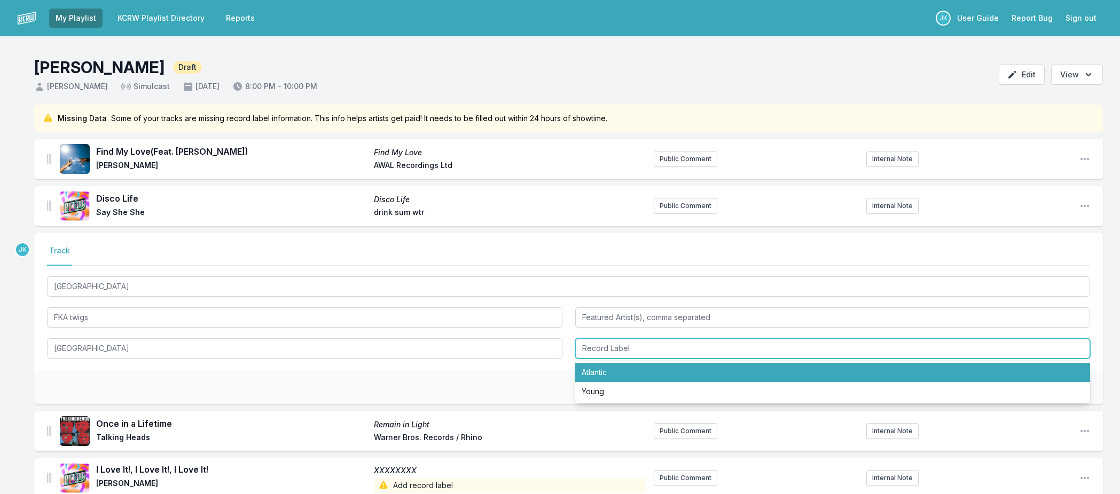
drag, startPoint x: 601, startPoint y: 373, endPoint x: 689, endPoint y: 365, distance: 89.0
click at [601, 373] on li "Atlantic" at bounding box center [832, 372] width 515 height 19
type input "Atlantic"
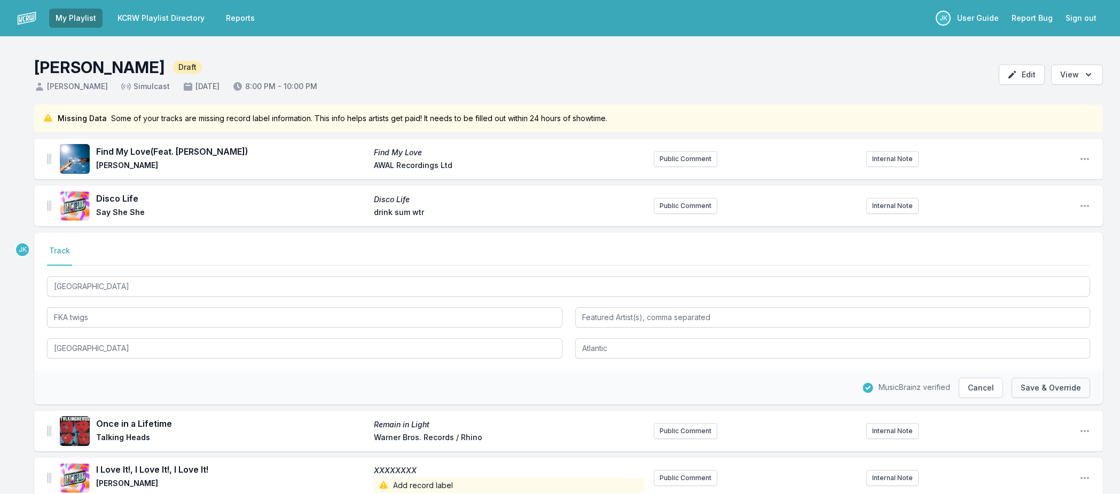
click at [1033, 392] on button "Save & Override" at bounding box center [1050, 388] width 78 height 20
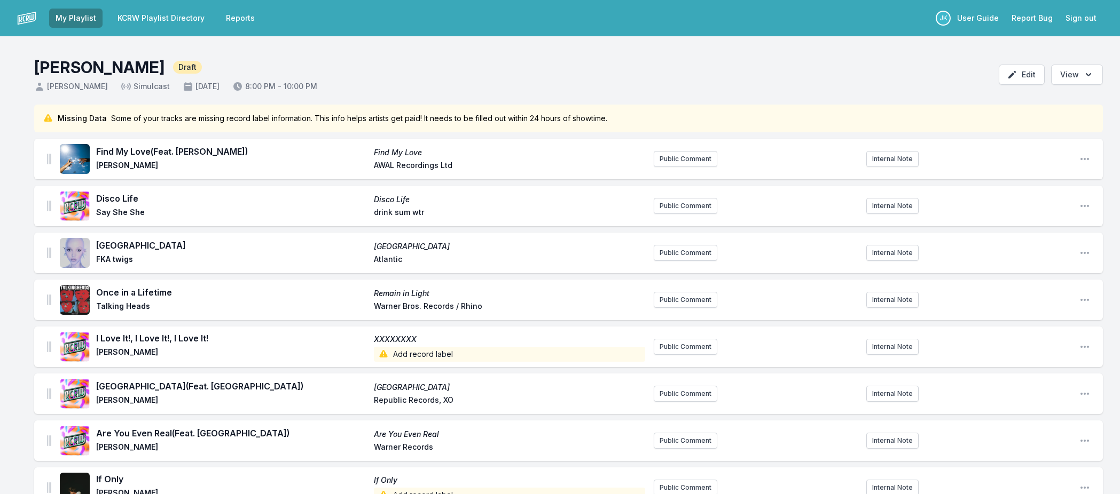
click at [411, 355] on span "Add record label" at bounding box center [509, 354] width 271 height 15
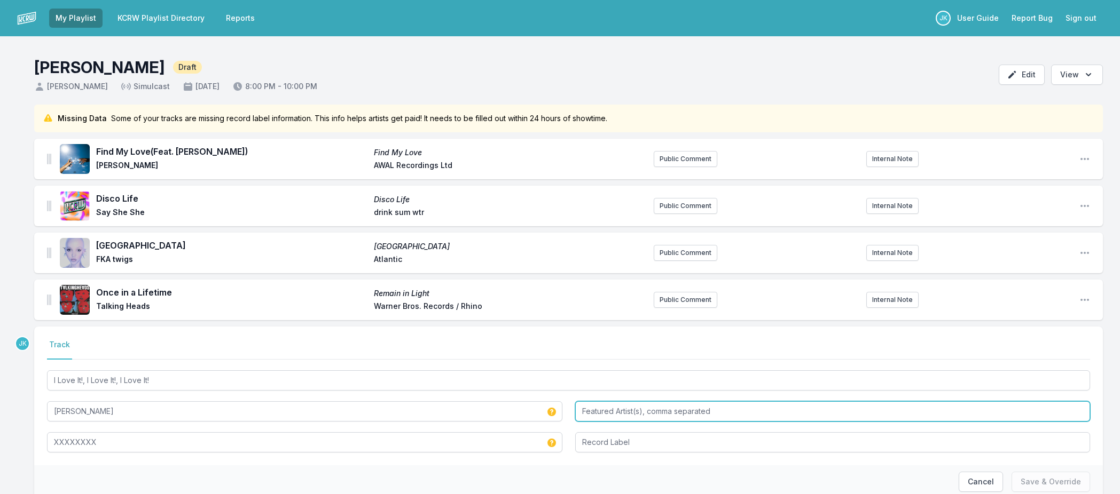
click at [602, 414] on input "Featured Artist(s), comma separated" at bounding box center [832, 412] width 515 height 20
click at [587, 410] on input "[PERSON_NAME]" at bounding box center [832, 412] width 515 height 20
type input "[PERSON_NAME]"
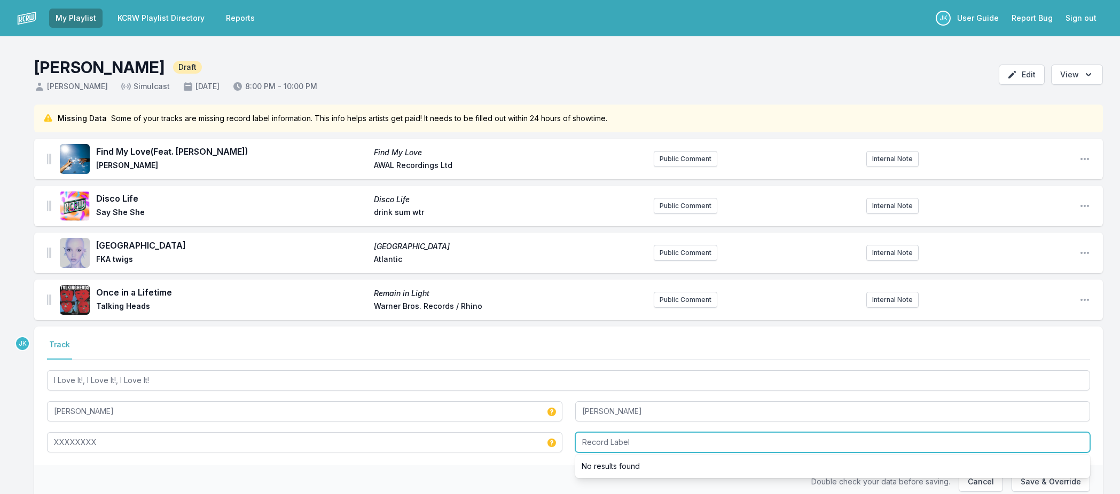
click at [610, 442] on input "Record Label" at bounding box center [832, 443] width 515 height 20
paste input "MOWO! INC"
type input "MOWO! INC"
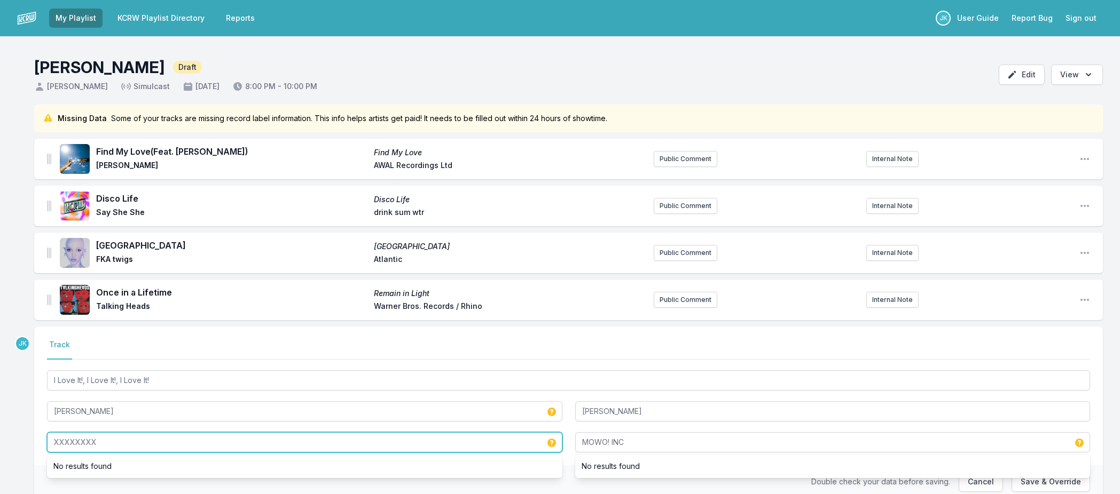
click at [124, 445] on input "XXXXXXXX" at bounding box center [304, 443] width 515 height 20
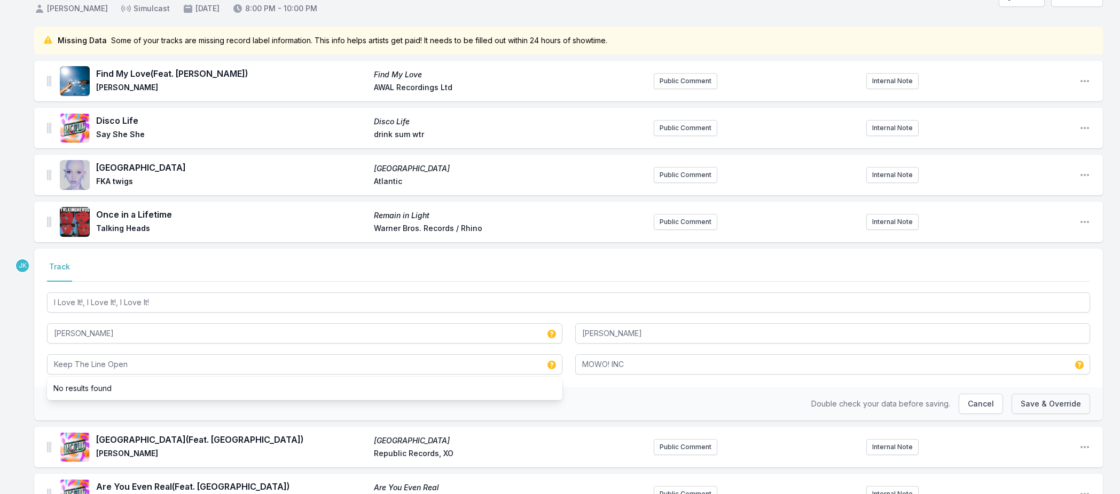
click at [1035, 403] on button "Save & Override" at bounding box center [1050, 404] width 78 height 20
type input "XXXXXXXX"
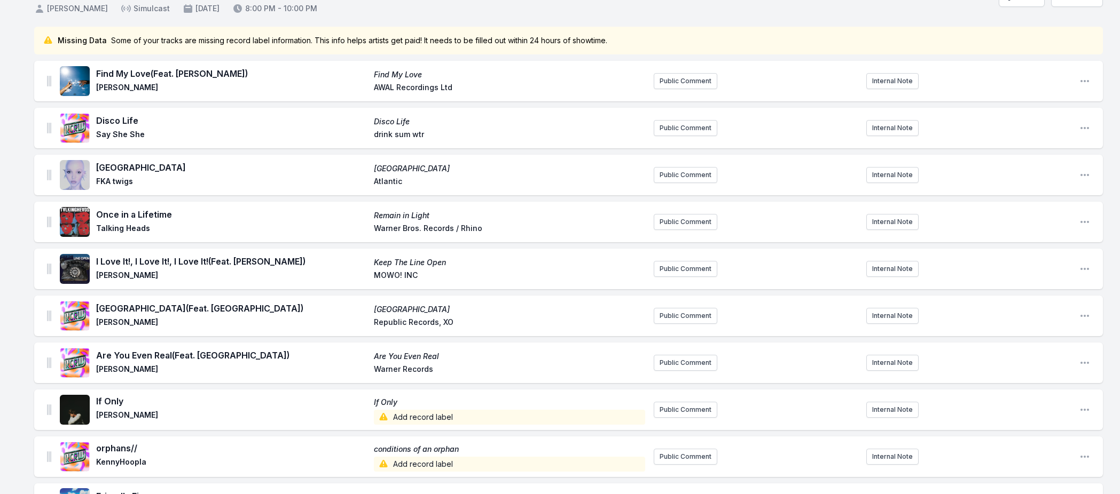
click at [396, 411] on span "Add record label" at bounding box center [509, 417] width 271 height 15
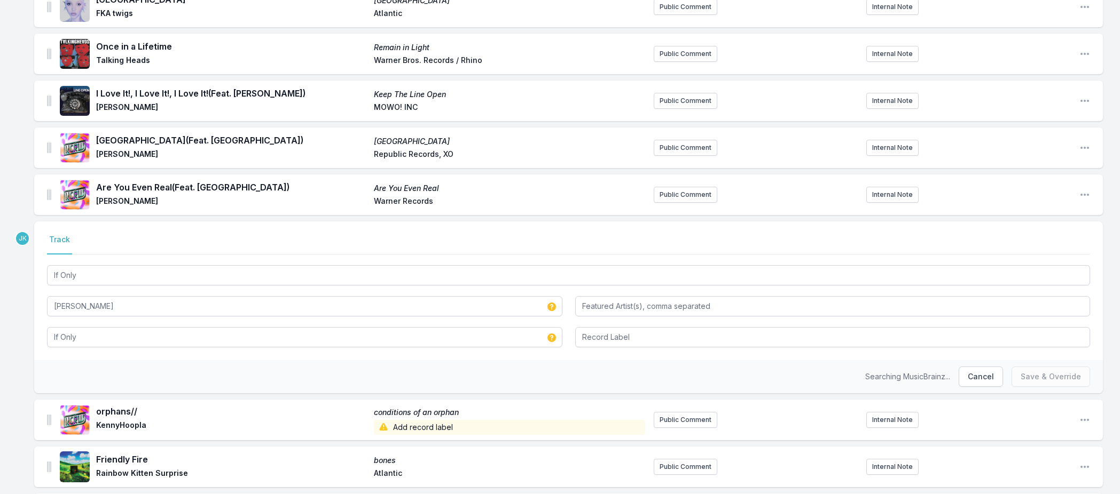
scroll to position [292, 0]
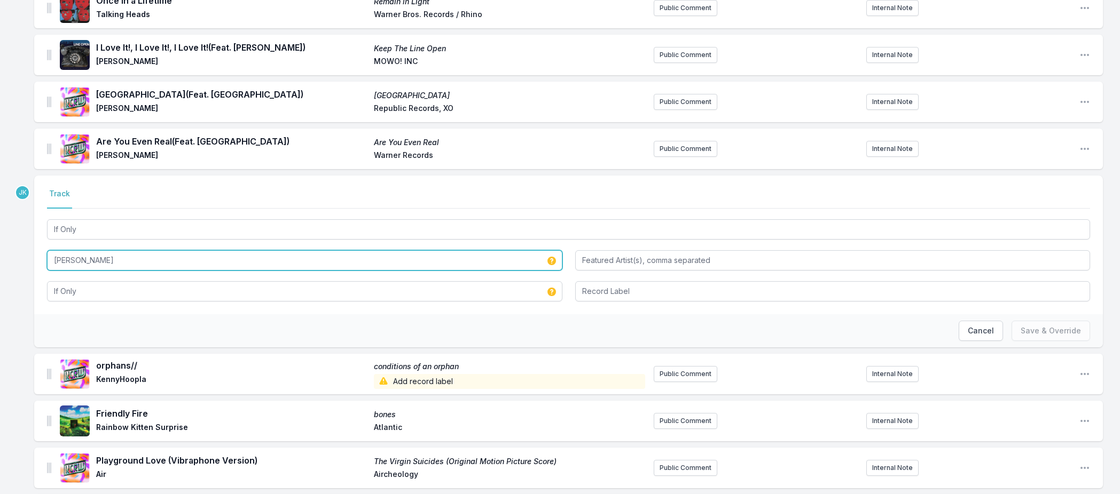
click at [84, 257] on input "[PERSON_NAME]" at bounding box center [304, 260] width 515 height 20
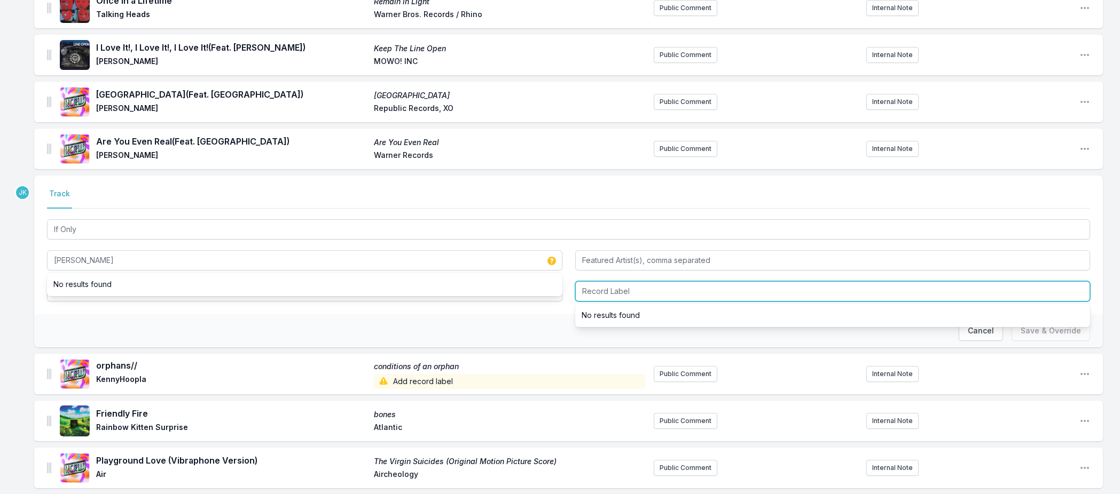
drag, startPoint x: 601, startPoint y: 296, endPoint x: 602, endPoint y: 287, distance: 9.2
click at [601, 291] on input "Record Label" at bounding box center [832, 291] width 515 height 20
paste input "[PERSON_NAME]"
type input "[PERSON_NAME]"
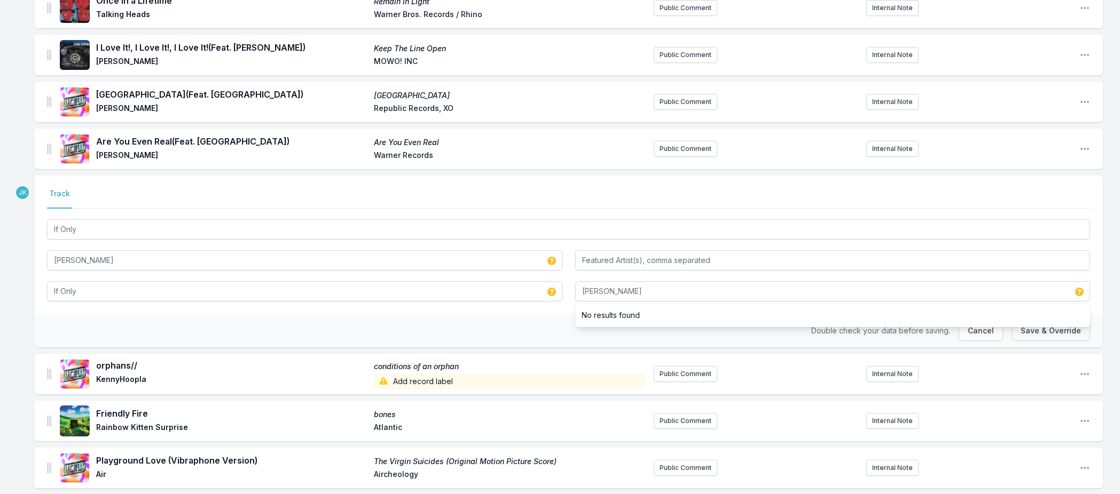
click at [1036, 337] on button "Save & Override" at bounding box center [1050, 331] width 78 height 20
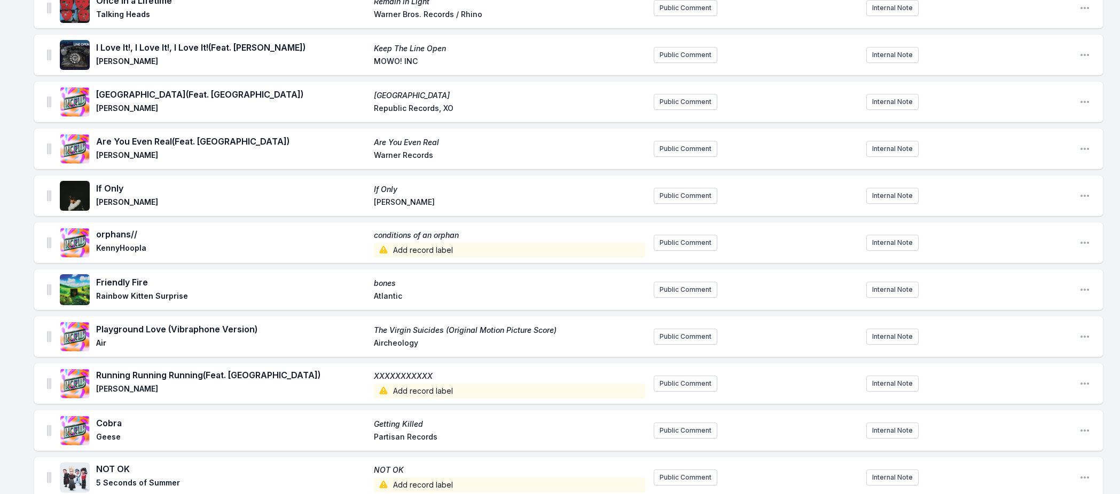
click at [414, 248] on span "Add record label" at bounding box center [509, 250] width 271 height 15
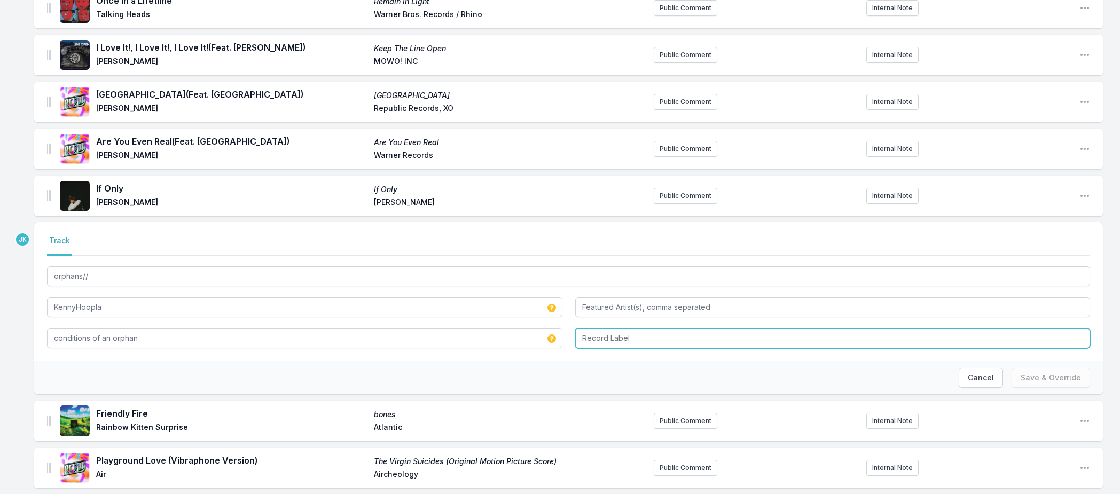
click at [596, 342] on input "Record Label" at bounding box center [832, 338] width 515 height 20
paste input "GARBAGEHILL RECORDS"
type input "GARBAGEHILL RECORDS"
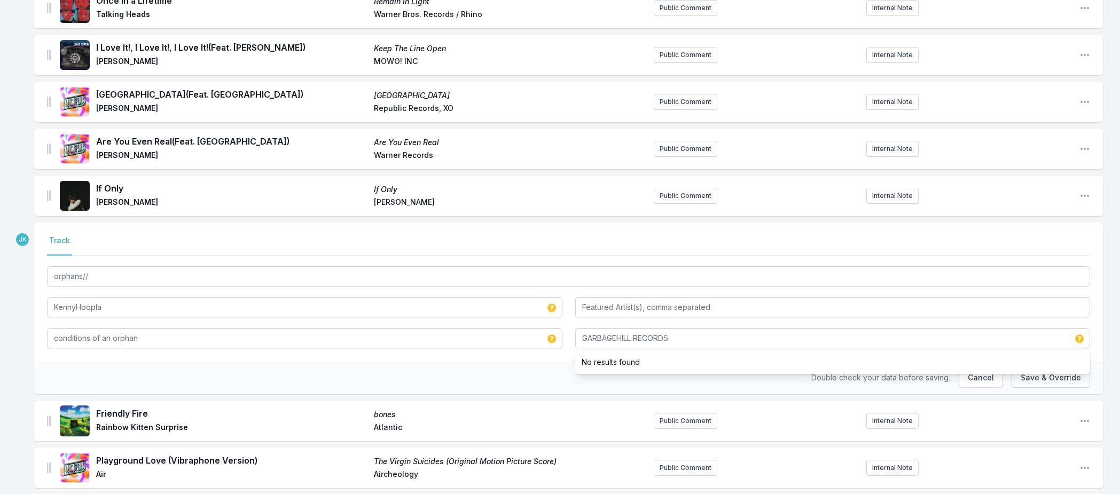
click at [1035, 376] on button "Save & Override" at bounding box center [1050, 378] width 78 height 20
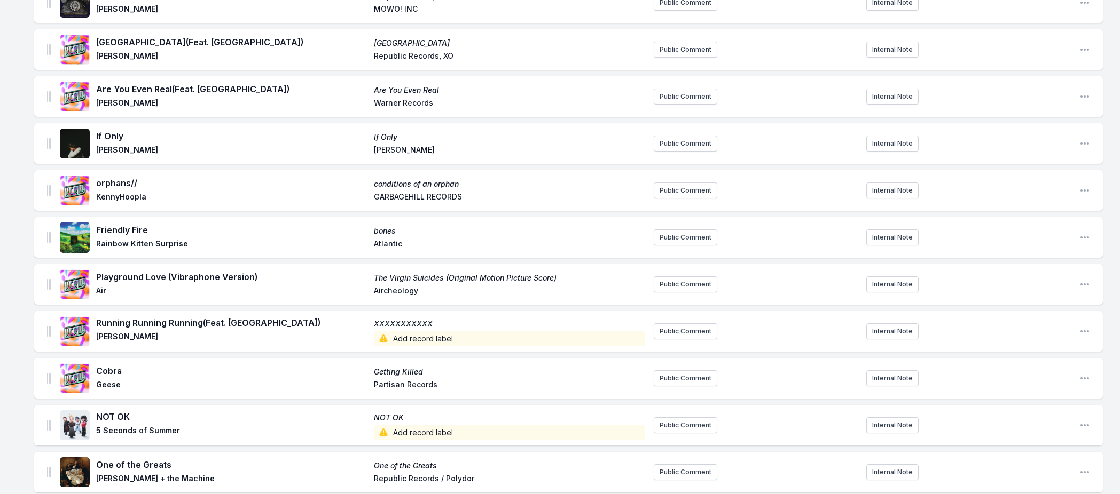
scroll to position [377, 0]
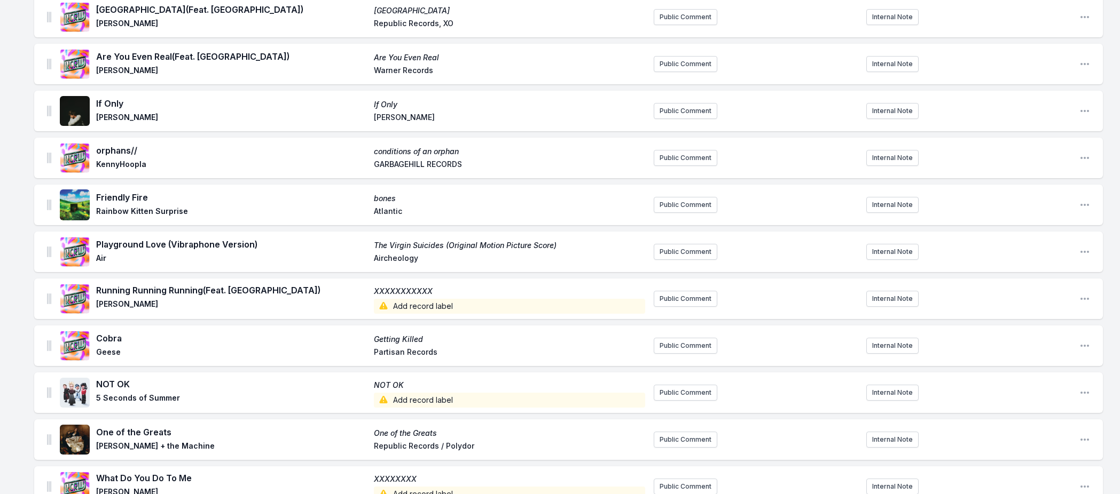
click at [421, 307] on span "Add record label" at bounding box center [509, 306] width 271 height 15
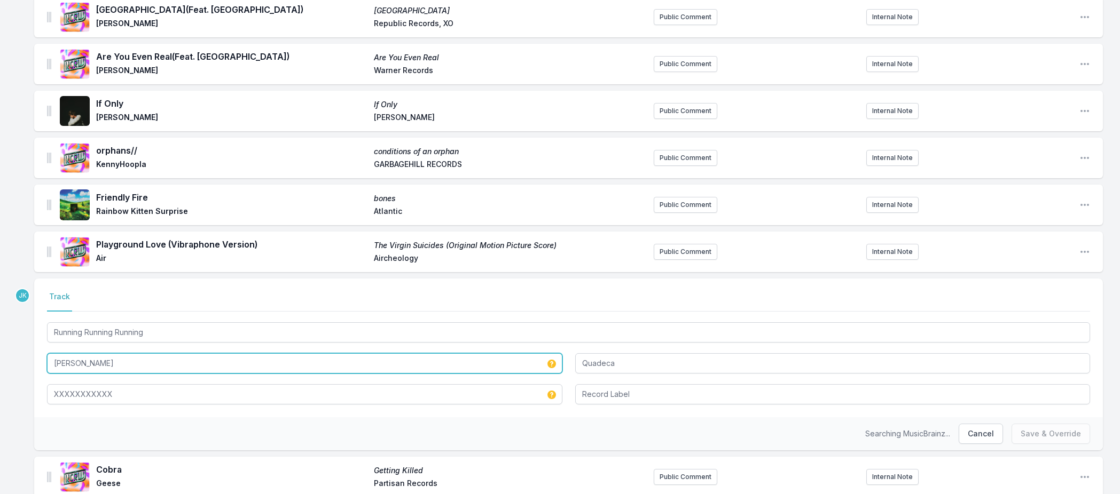
click at [124, 368] on input "[PERSON_NAME]" at bounding box center [304, 363] width 515 height 20
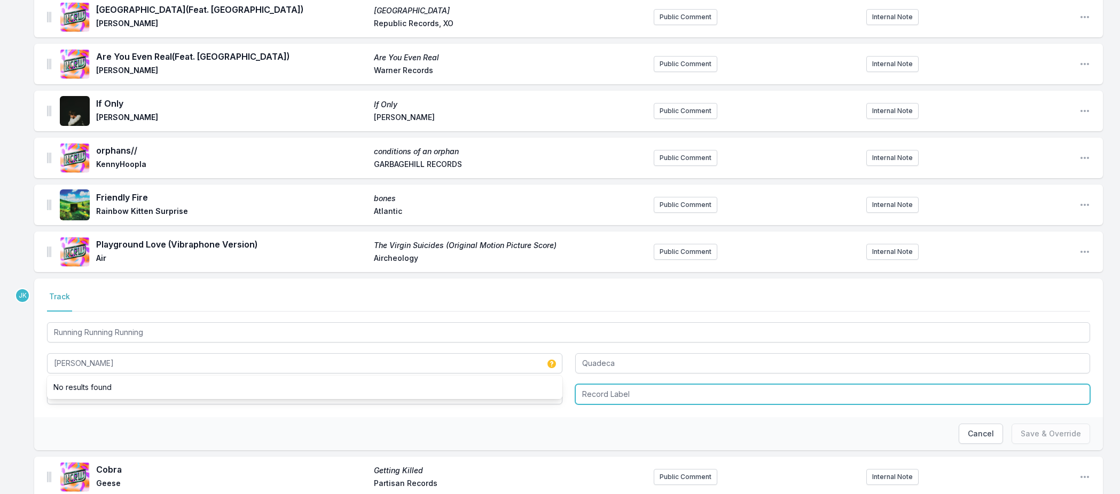
click at [622, 397] on input "Record Label" at bounding box center [832, 394] width 515 height 20
paste input "[PERSON_NAME]"
type input "[PERSON_NAME]"
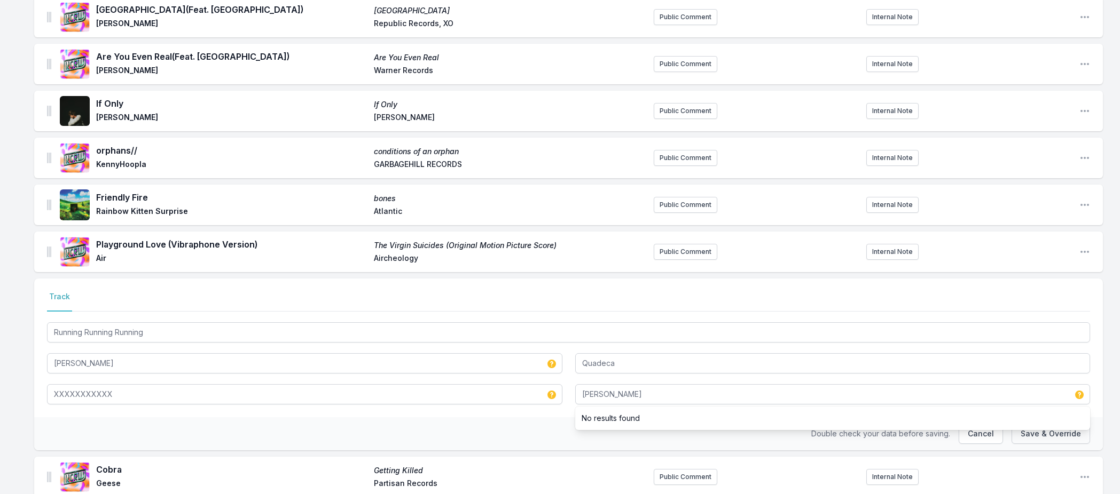
drag, startPoint x: 1043, startPoint y: 438, endPoint x: 1032, endPoint y: 437, distance: 11.3
click at [1043, 439] on button "Save & Override" at bounding box center [1050, 434] width 78 height 20
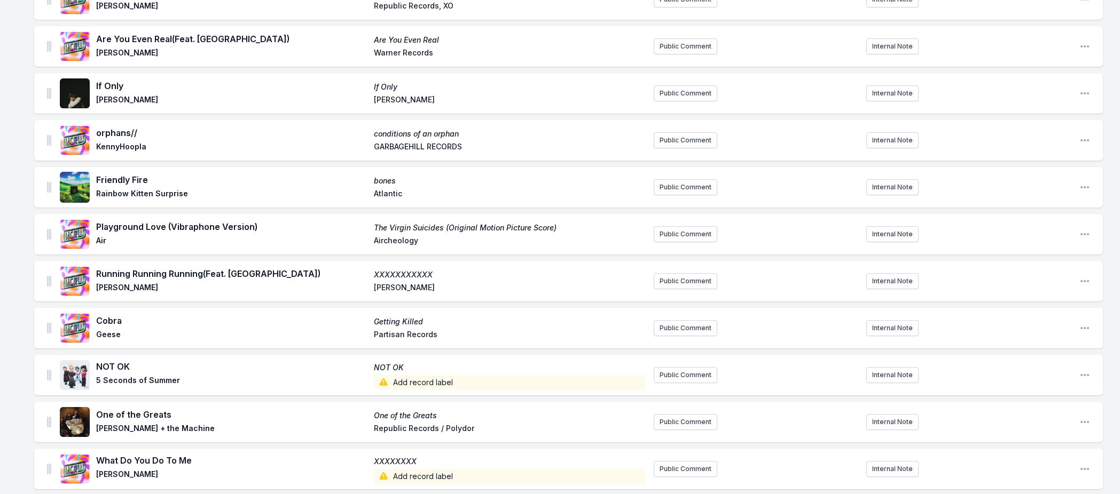
scroll to position [498, 0]
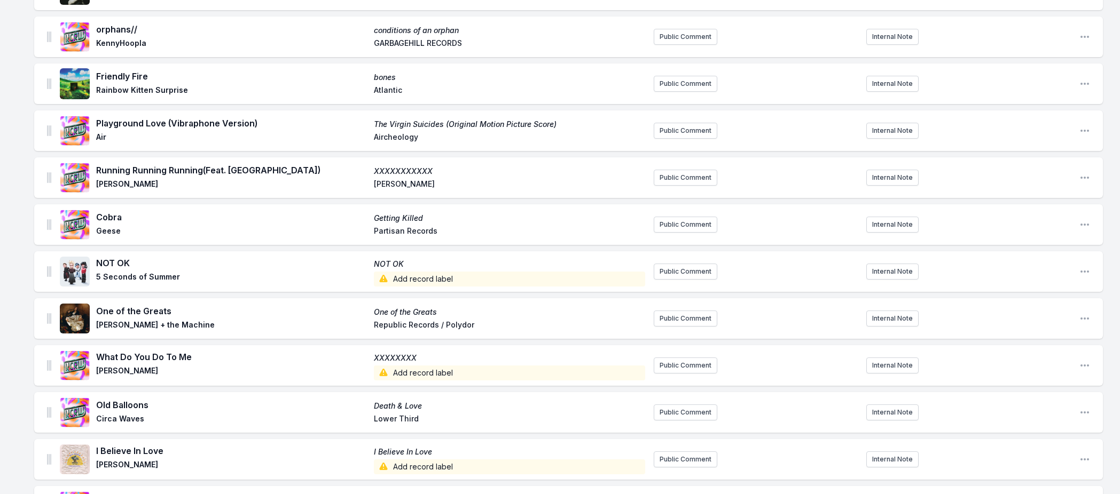
click at [404, 277] on span "Add record label" at bounding box center [509, 279] width 271 height 15
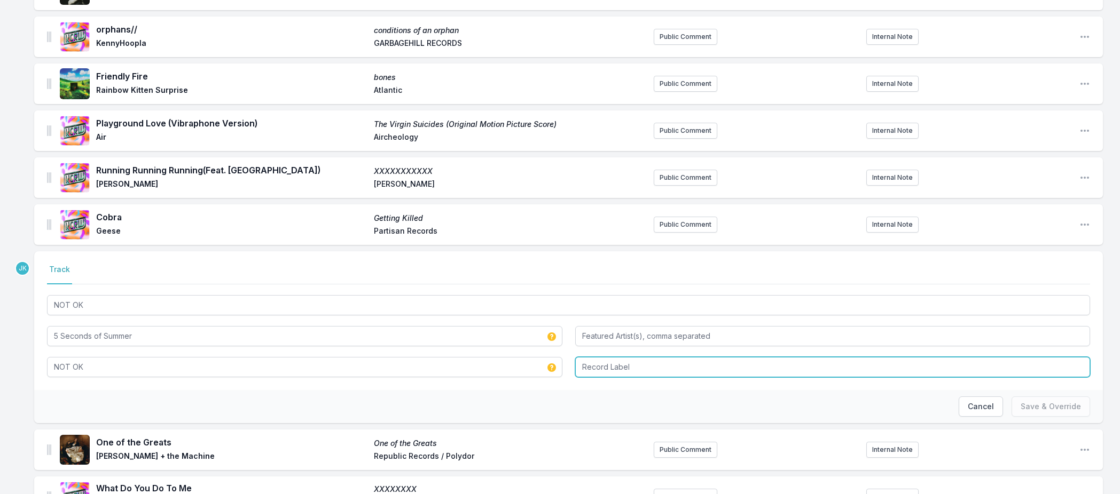
click at [629, 362] on input "Record Label" at bounding box center [832, 367] width 515 height 20
type input "Republic Records"
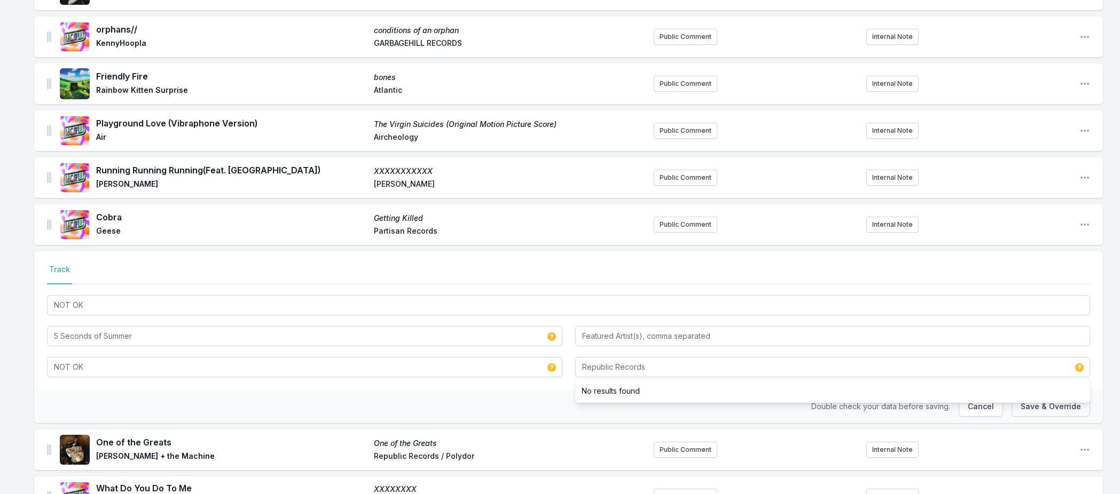
click at [1044, 411] on button "Save & Override" at bounding box center [1050, 407] width 78 height 20
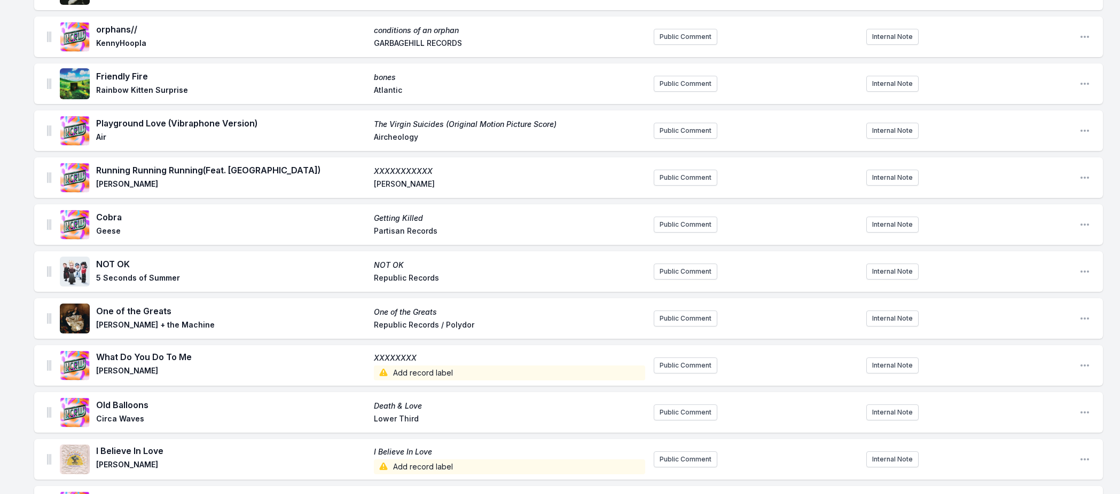
scroll to position [509, 0]
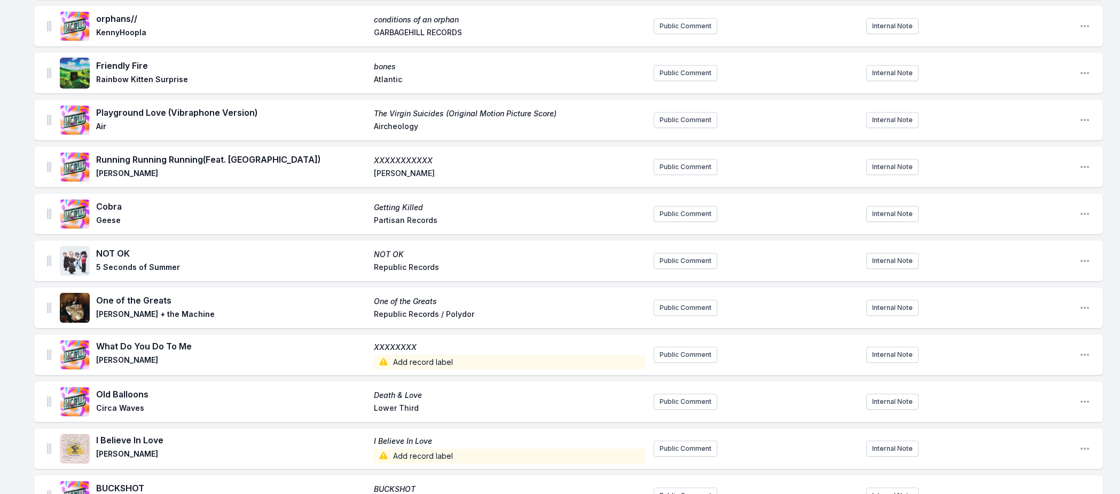
click at [408, 359] on span "Add record label" at bounding box center [509, 362] width 271 height 15
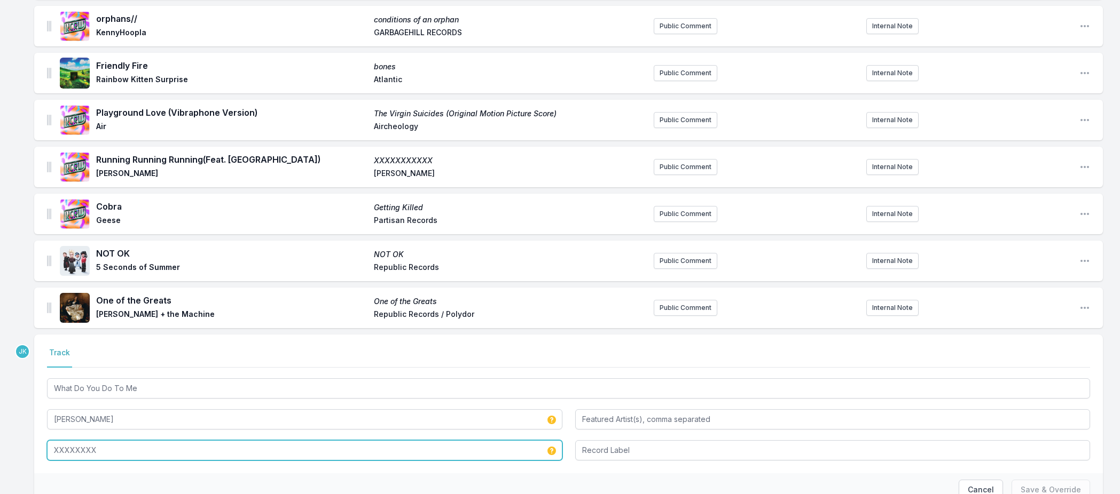
click at [99, 453] on input "XXXXXXXX" at bounding box center [304, 451] width 515 height 20
type input "Big Lucky"
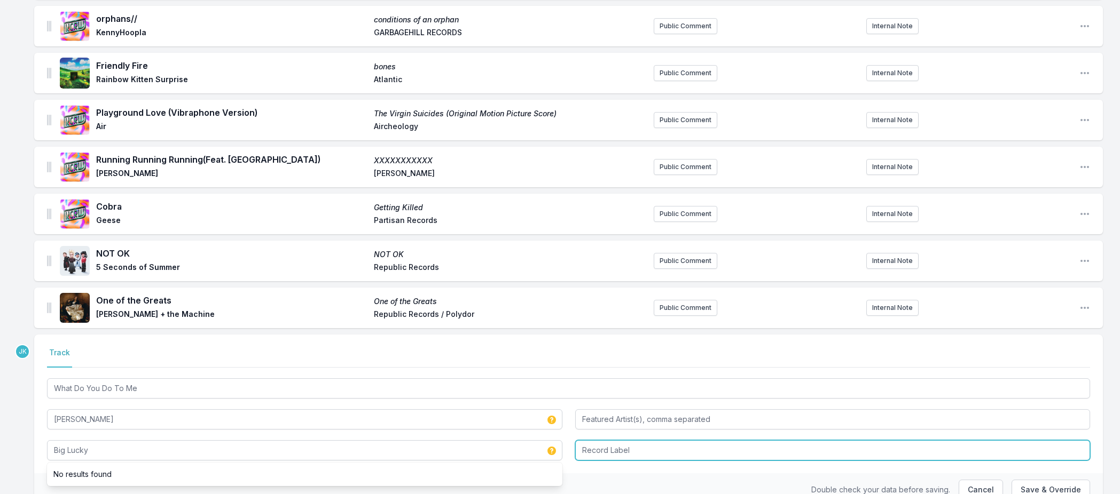
click at [584, 451] on input "Record Label" at bounding box center [832, 451] width 515 height 20
paste input "West End Productions"
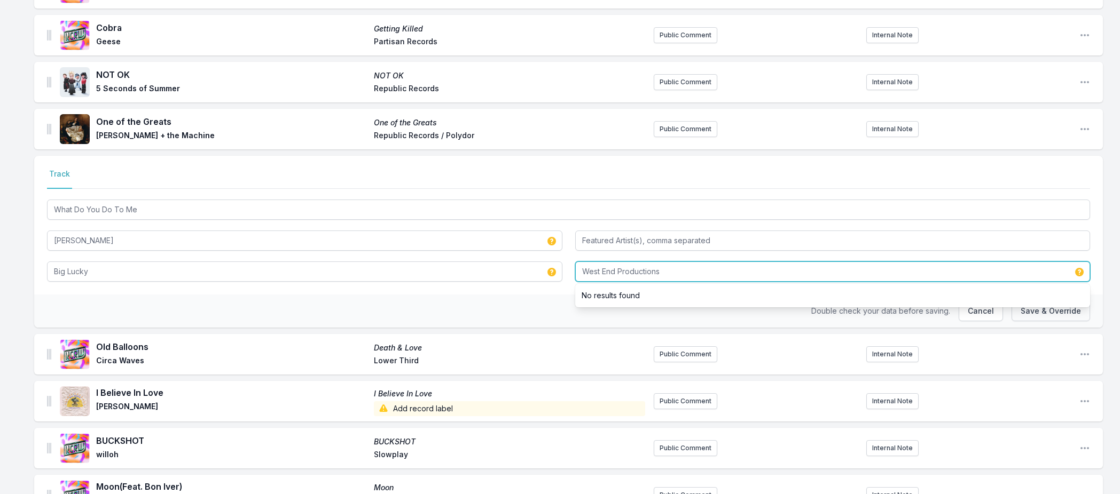
type input "West End Productions"
click at [1065, 309] on button "Save & Override" at bounding box center [1050, 311] width 78 height 20
type input "XXXXXXXX"
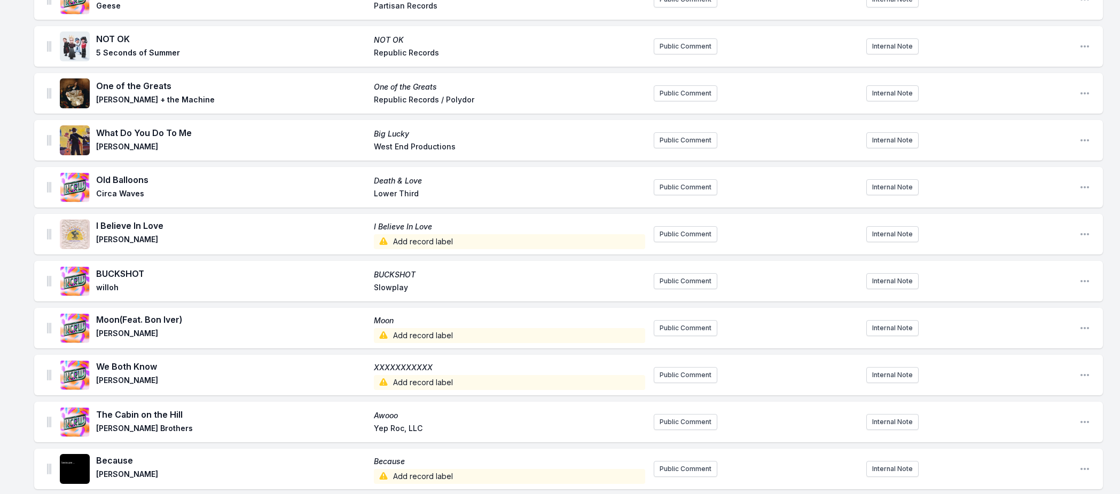
scroll to position [757, 0]
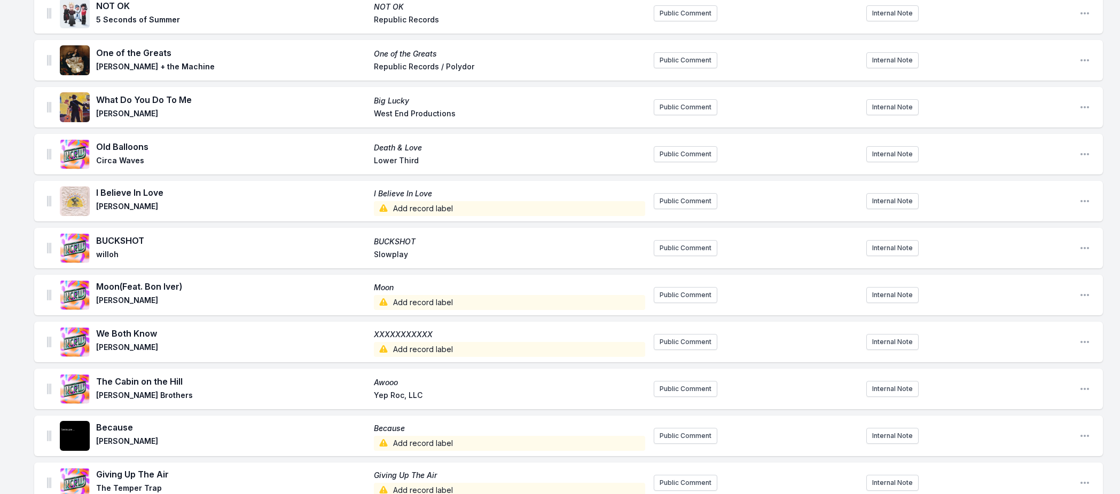
click at [414, 207] on span "Add record label" at bounding box center [509, 208] width 271 height 15
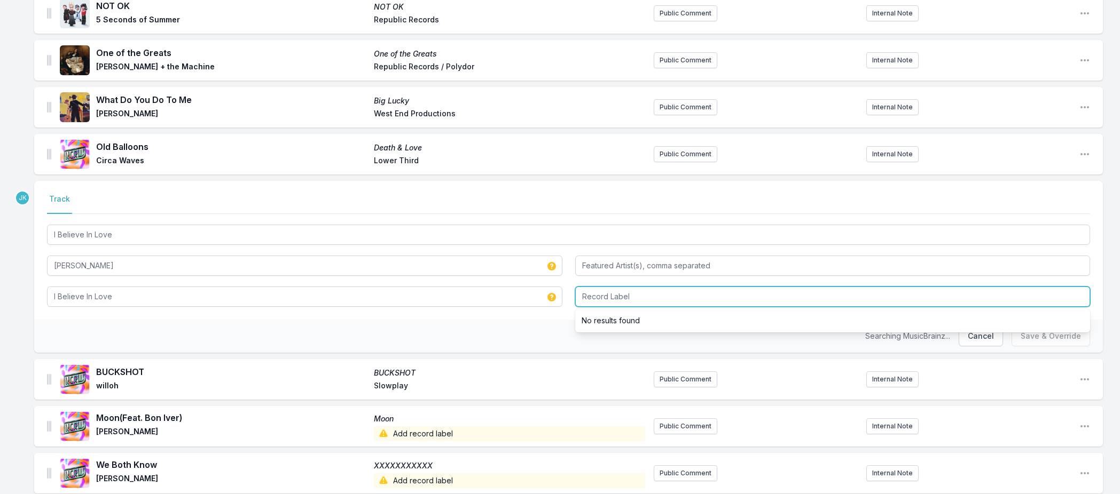
click at [608, 294] on input "Record Label" at bounding box center [832, 297] width 515 height 20
paste input "Rough Trade Records Ltd"
type input "Rough Trade Records Ltd"
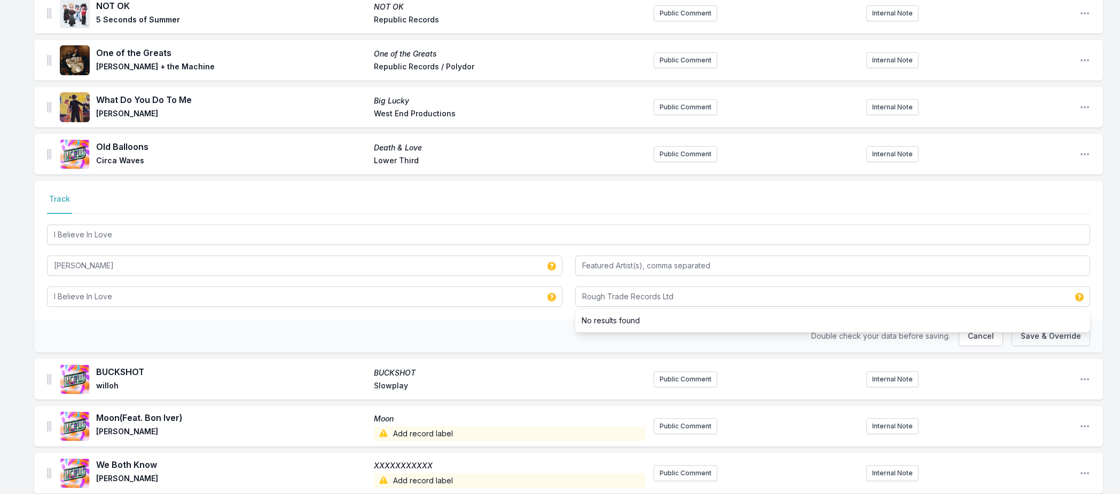
click at [1029, 335] on button "Save & Override" at bounding box center [1050, 336] width 78 height 20
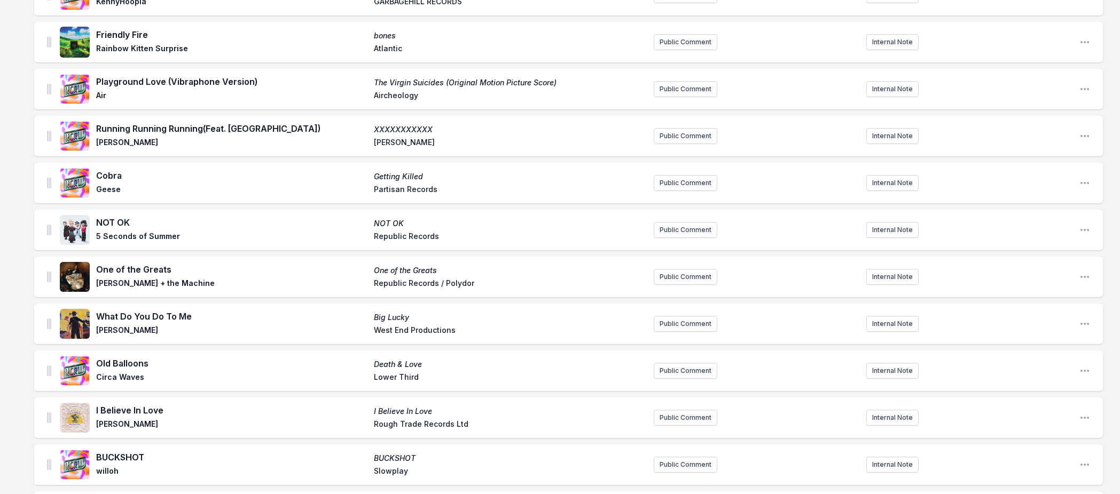
scroll to position [549, 0]
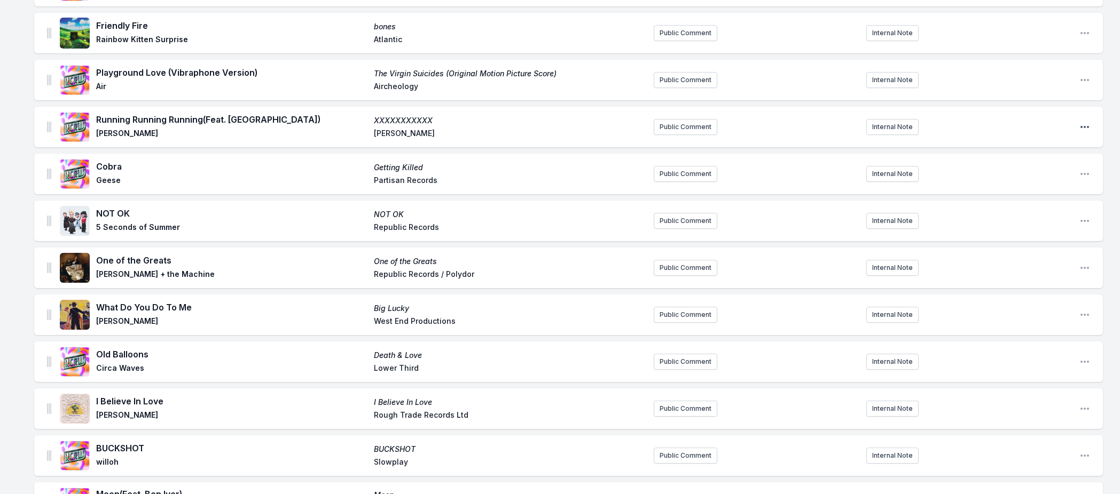
click at [1085, 123] on icon "Open playlist item options" at bounding box center [1084, 127] width 11 height 11
click at [996, 150] on button "Edit Track Details" at bounding box center [1030, 148] width 120 height 19
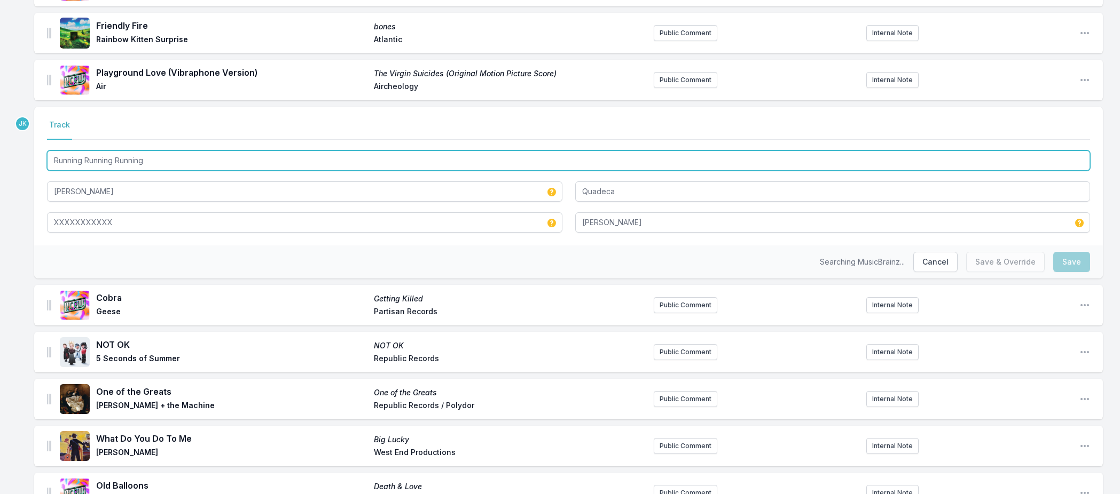
click at [160, 162] on input "Running Running Running" at bounding box center [568, 161] width 1043 height 20
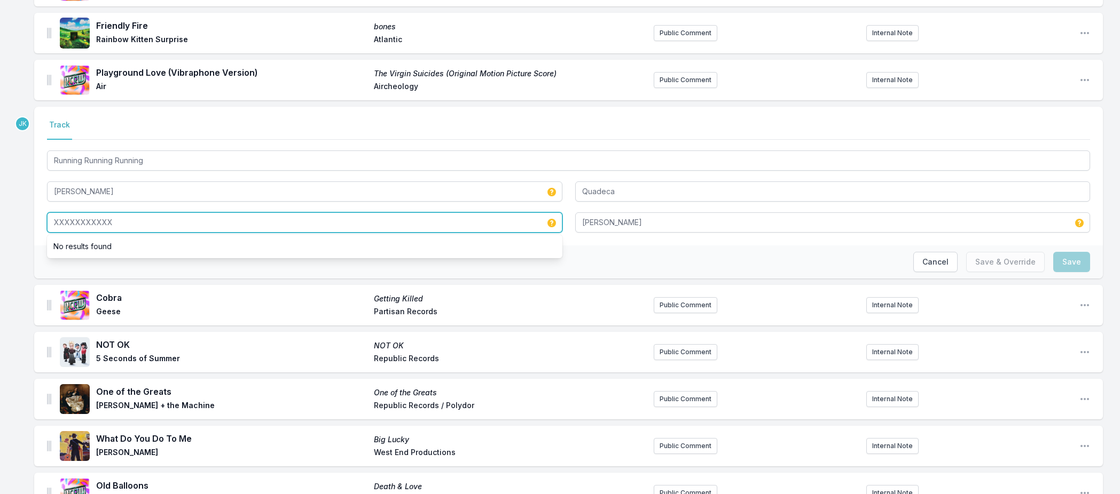
click at [101, 221] on input "XXXXXXXXXXX" at bounding box center [304, 223] width 515 height 20
paste input "Running Running Running"
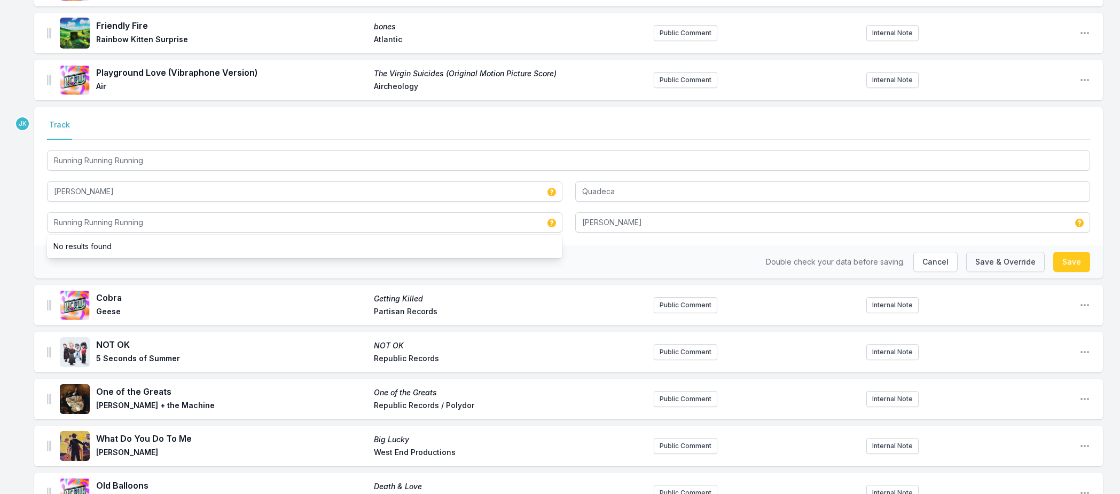
click at [1014, 260] on button "Save & Override" at bounding box center [1005, 262] width 78 height 20
type input "XXXXXXXXXXX"
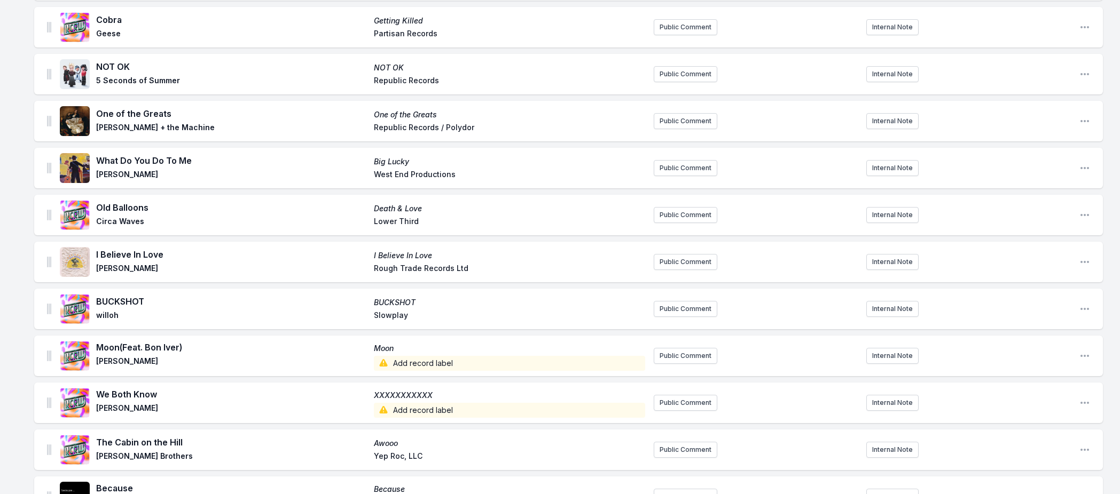
scroll to position [739, 0]
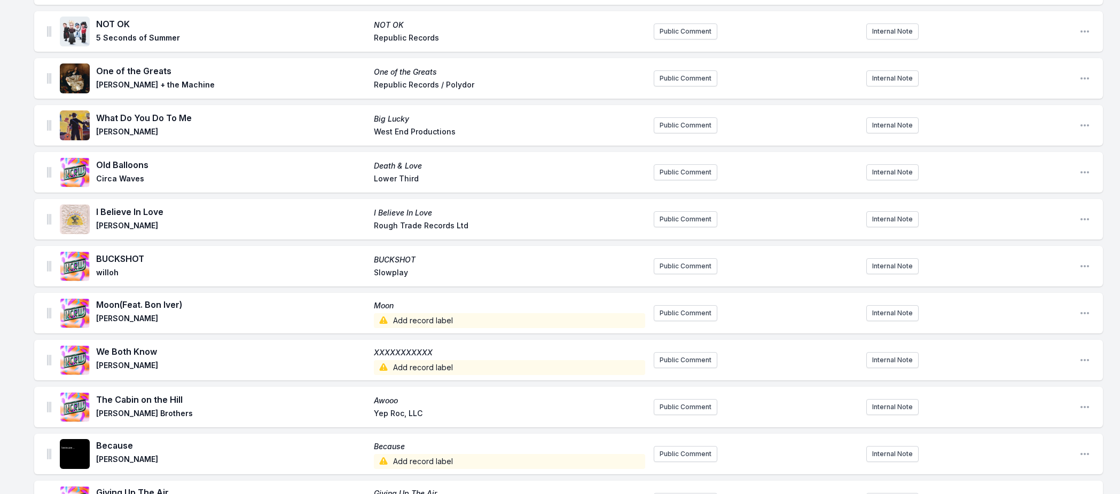
click at [405, 320] on span "Add record label" at bounding box center [509, 320] width 271 height 15
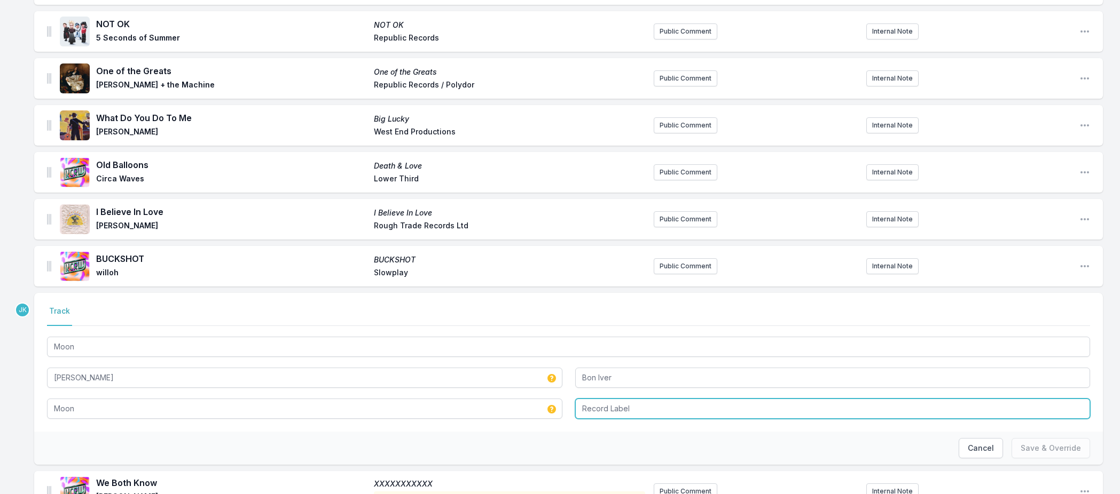
click at [605, 406] on input "Record Label" at bounding box center [832, 409] width 515 height 20
click at [606, 406] on input "Record Label" at bounding box center [832, 409] width 515 height 20
type input "Republic Records"
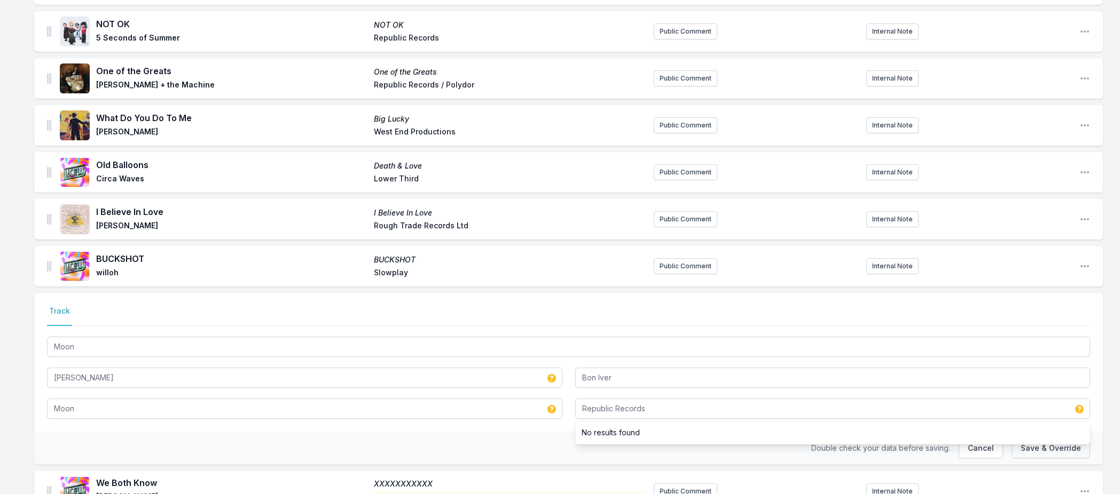
click at [1032, 453] on button "Save & Override" at bounding box center [1050, 448] width 78 height 20
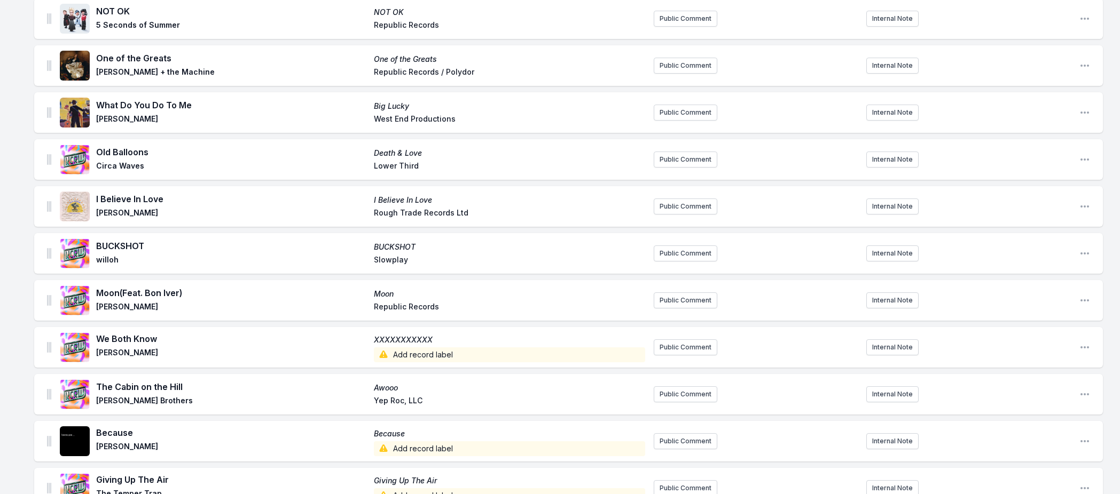
scroll to position [787, 0]
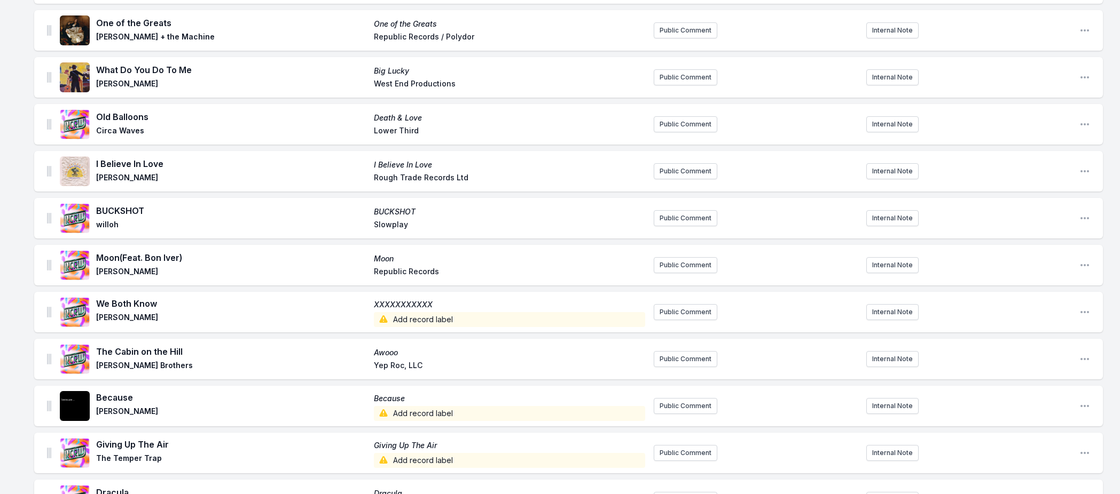
click at [404, 319] on span "Add record label" at bounding box center [509, 319] width 271 height 15
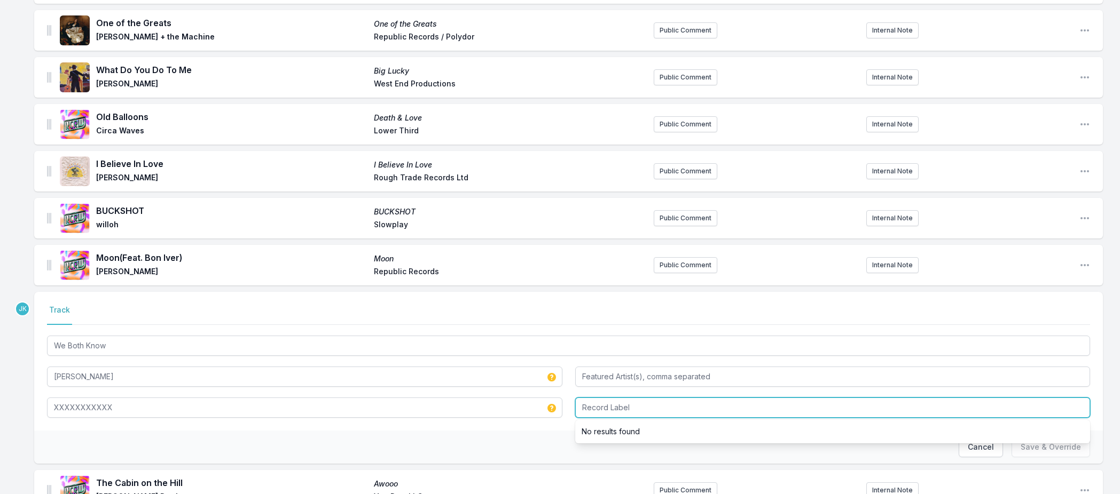
click at [594, 406] on input "Record Label" at bounding box center [832, 408] width 515 height 20
paste input "Hall of Fame Records"
type input "Hall of Fame Records"
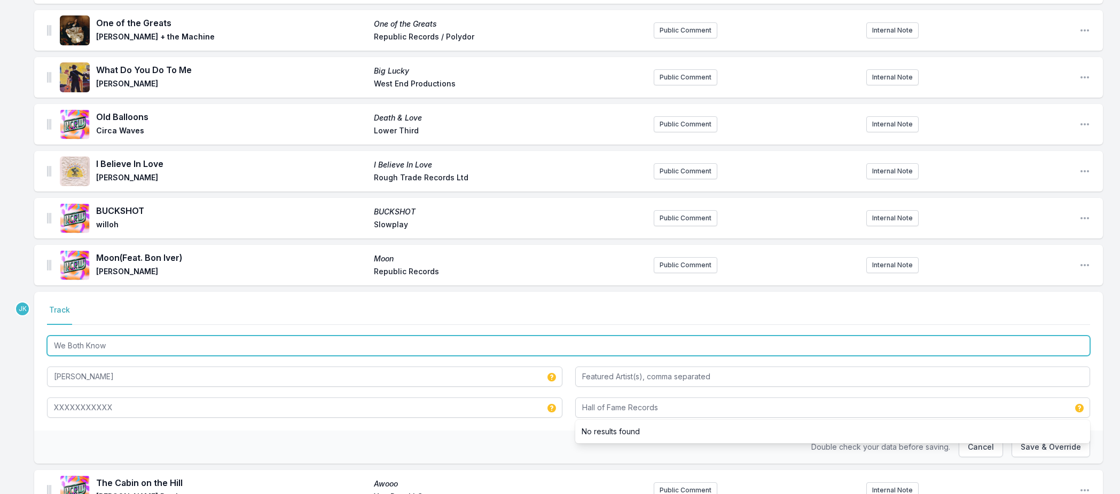
click at [112, 347] on input "We Both Know" at bounding box center [568, 346] width 1043 height 20
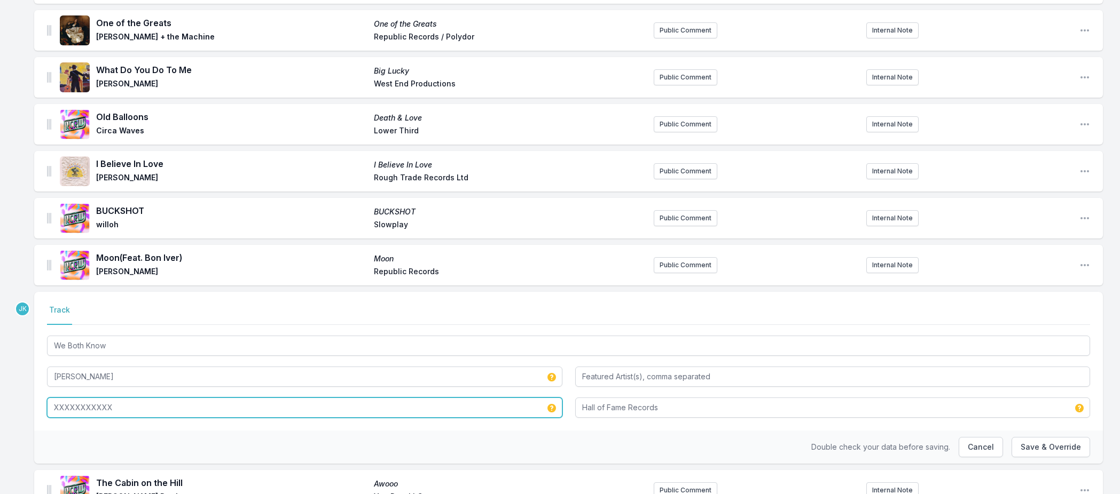
click at [89, 409] on input "XXXXXXXXXXX" at bounding box center [304, 408] width 515 height 20
paste input "We Both Know"
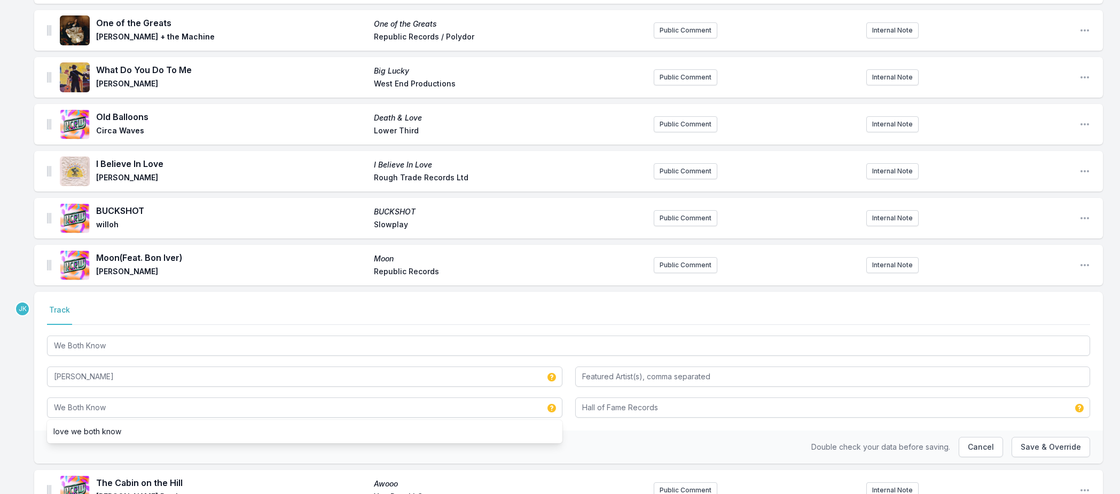
drag, startPoint x: 1040, startPoint y: 448, endPoint x: 957, endPoint y: 436, distance: 83.7
click at [1040, 448] on button "Save & Override" at bounding box center [1050, 447] width 78 height 20
type input "XXXXXXXXXXX"
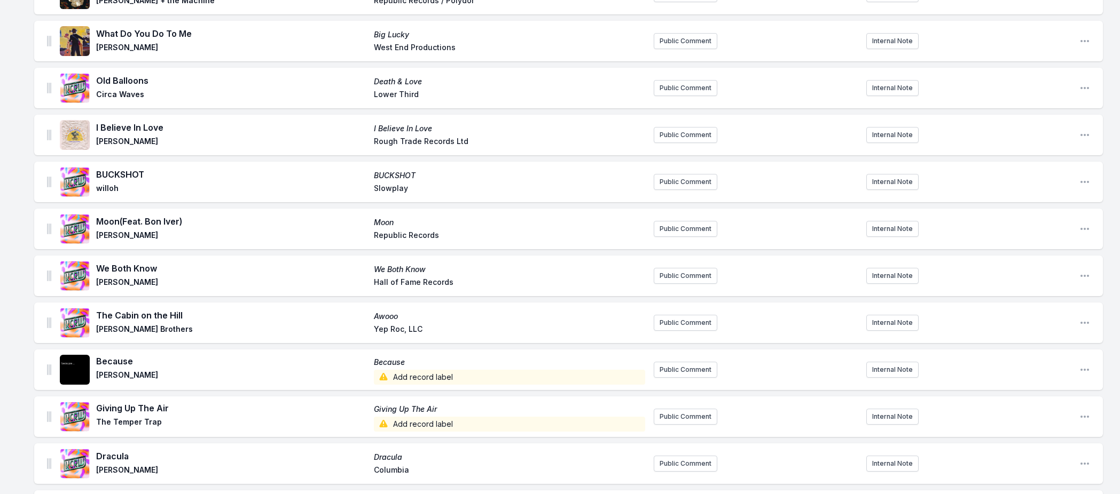
scroll to position [877, 0]
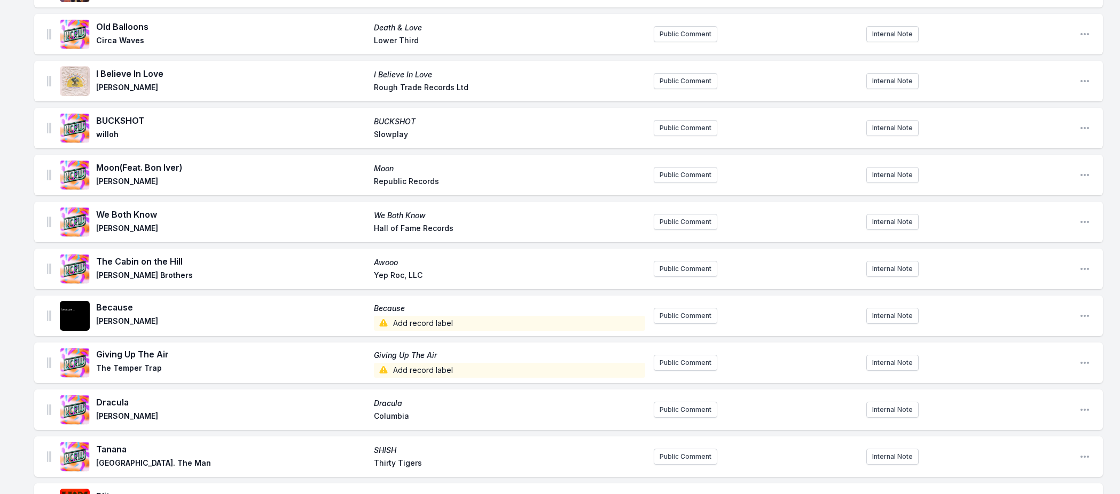
click at [413, 319] on span "Add record label" at bounding box center [509, 323] width 271 height 15
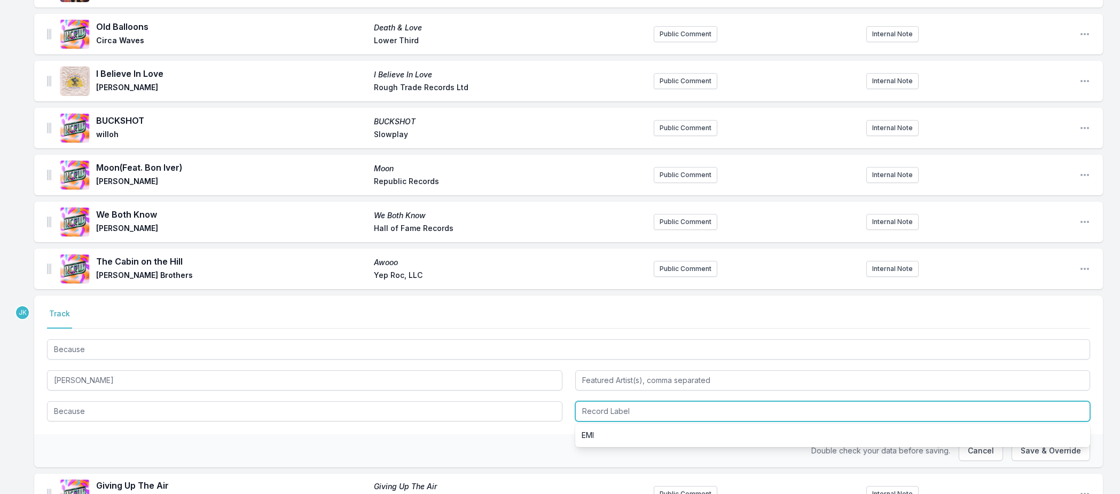
click at [620, 408] on input "Record Label" at bounding box center [832, 412] width 515 height 20
paste input "MUSIC FROM ANOTHER ROOM"
type input "MUSIC FROM ANOTHER ROOM"
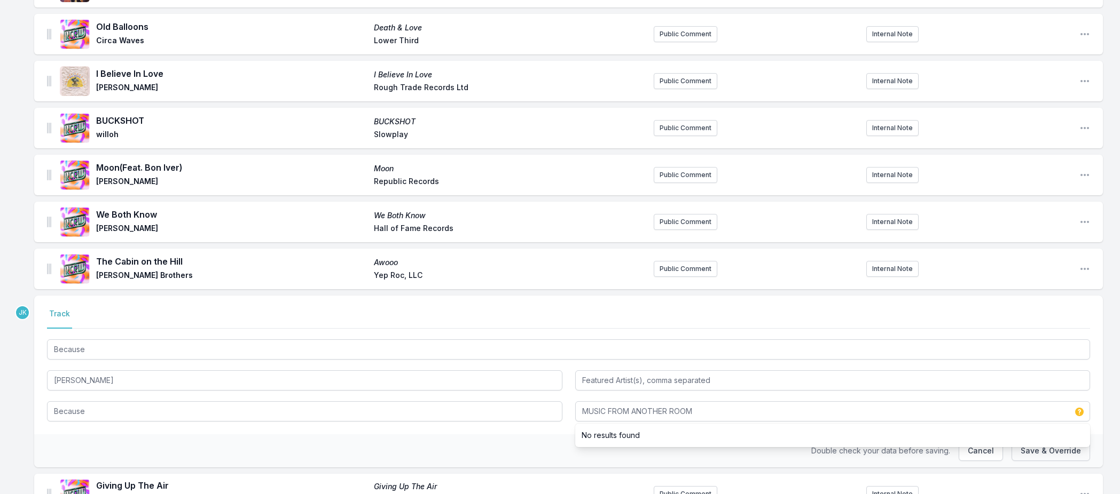
click at [1070, 454] on button "Save & Override" at bounding box center [1050, 451] width 78 height 20
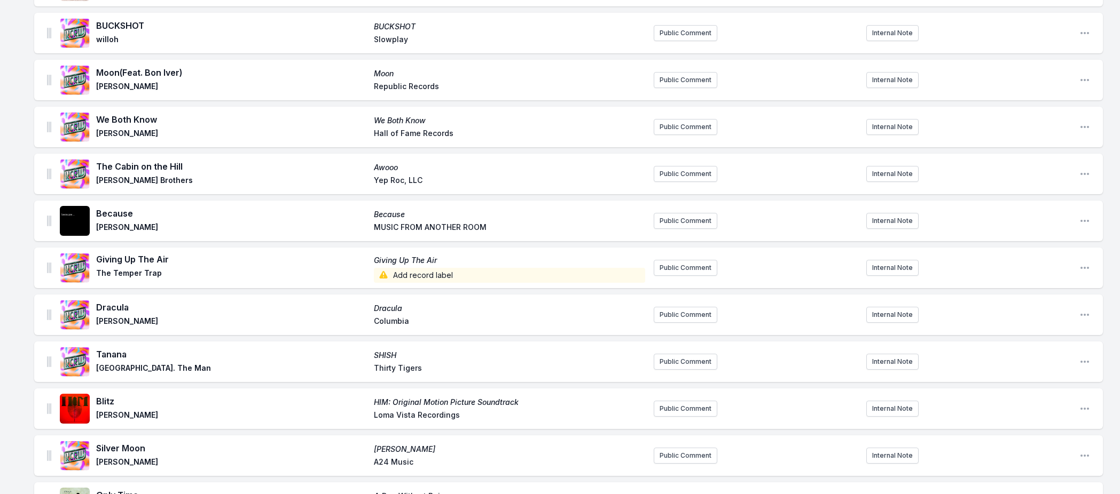
scroll to position [1031, 0]
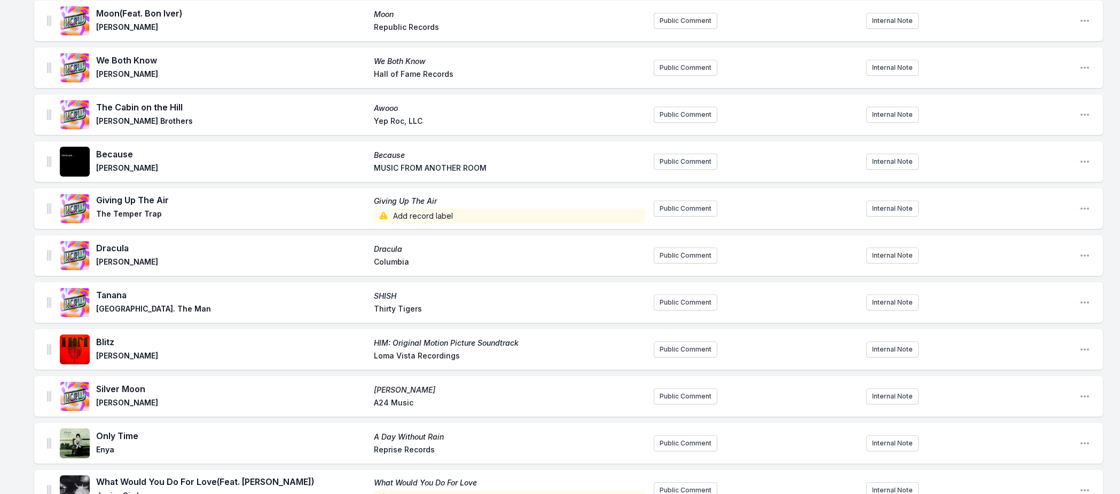
click at [420, 213] on span "Add record label" at bounding box center [509, 216] width 271 height 15
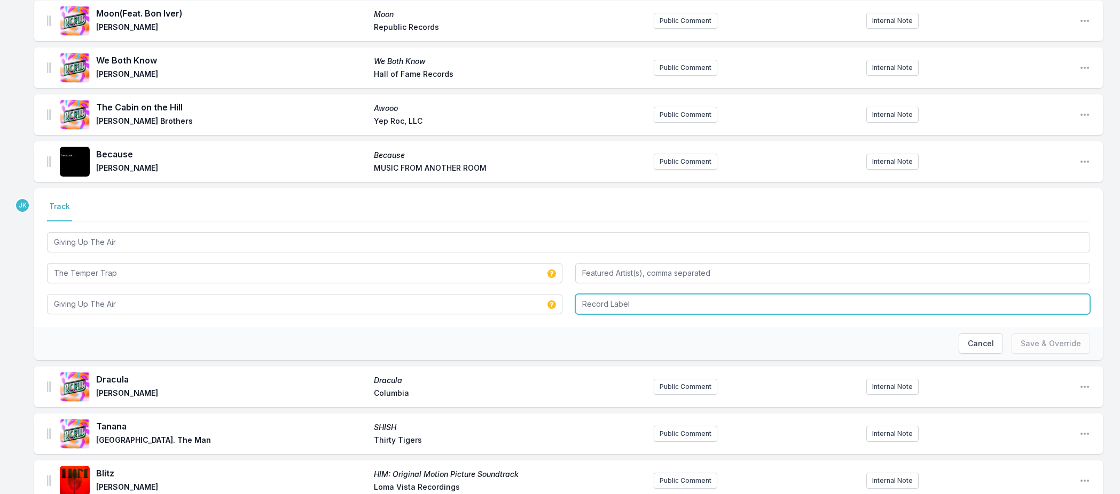
click at [611, 303] on input "Record Label" at bounding box center [832, 304] width 515 height 20
paste input "Mushroom Music"
type input "Mushroom Music"
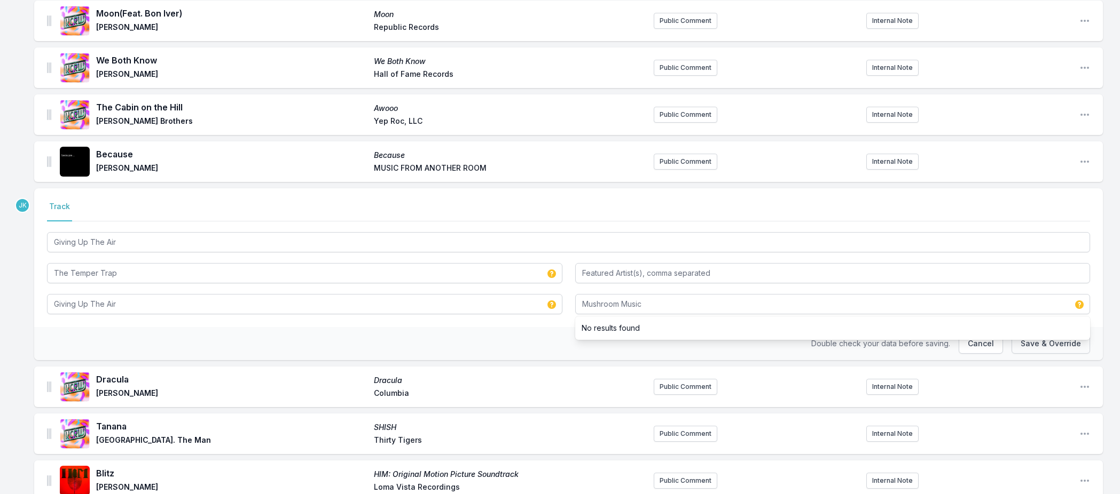
click at [1060, 345] on button "Save & Override" at bounding box center [1050, 344] width 78 height 20
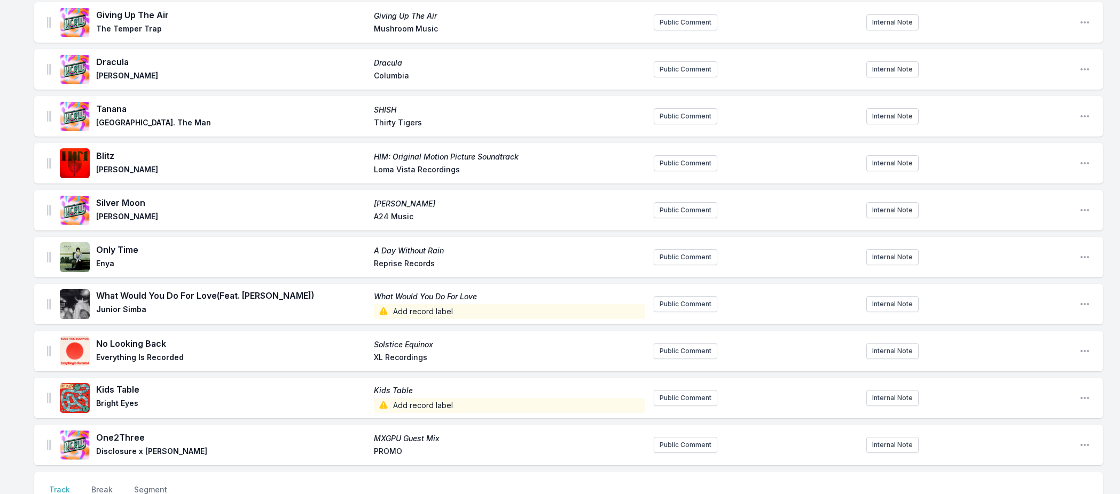
scroll to position [1303, 0]
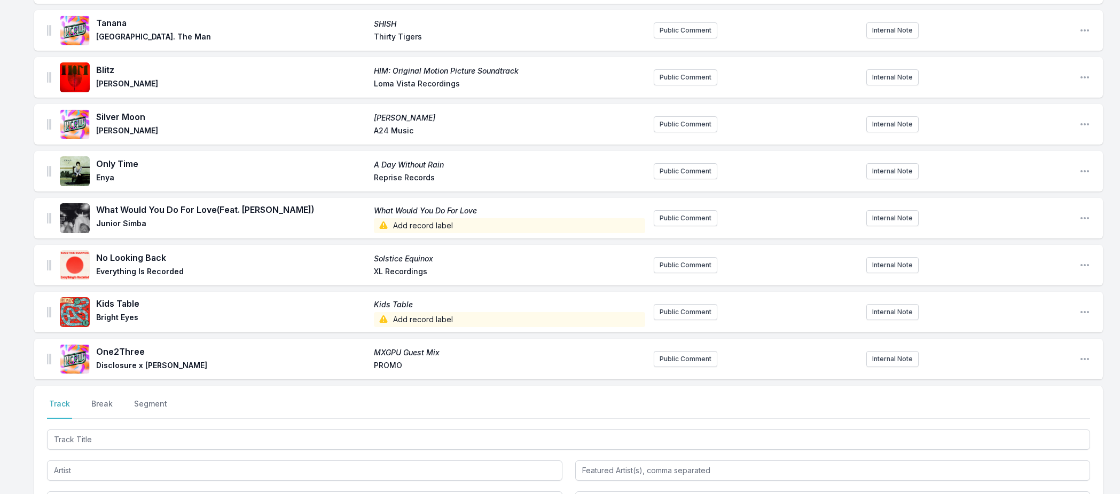
click at [404, 221] on span "Add record label" at bounding box center [509, 225] width 271 height 15
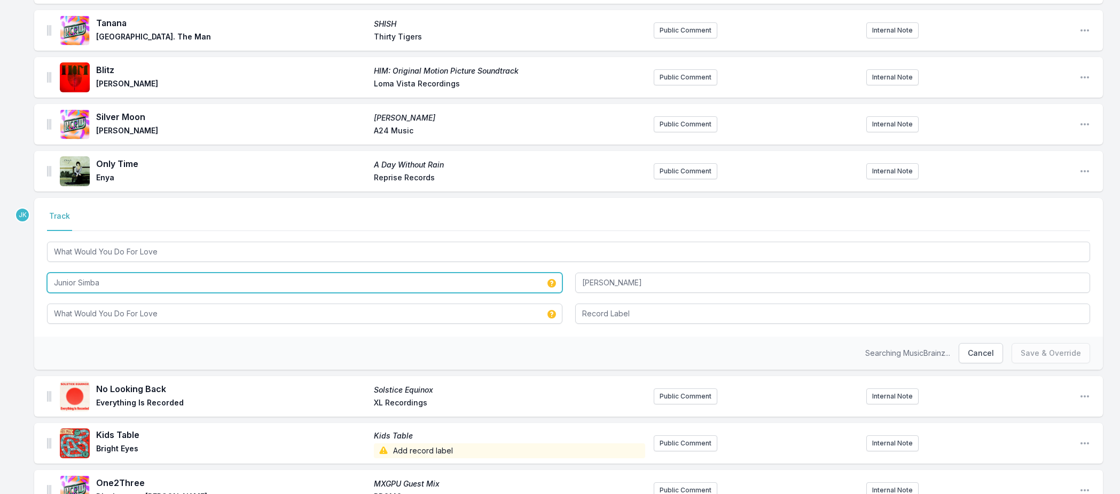
click at [85, 282] on input "Junior Simba" at bounding box center [304, 283] width 515 height 20
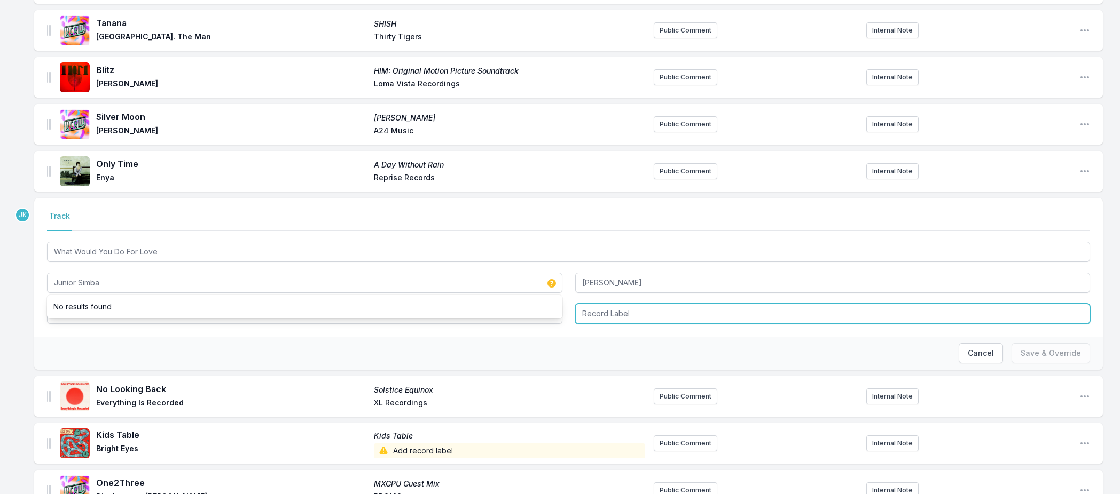
click at [611, 310] on input "Record Label" at bounding box center [832, 314] width 515 height 20
paste input "Silver Bear Recordings"
type input "Silver Bear Recordings"
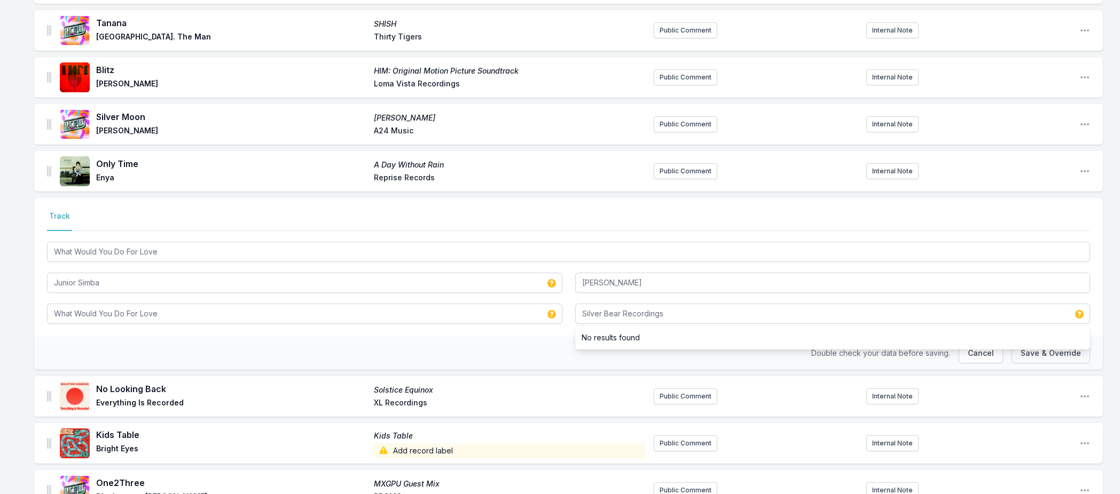
click at [1026, 353] on button "Save & Override" at bounding box center [1050, 353] width 78 height 20
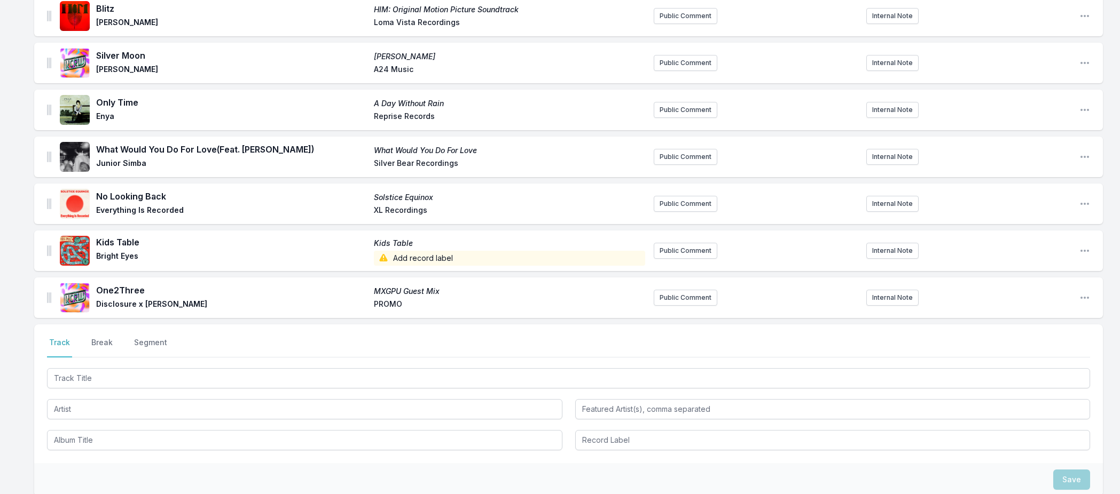
scroll to position [1409, 0]
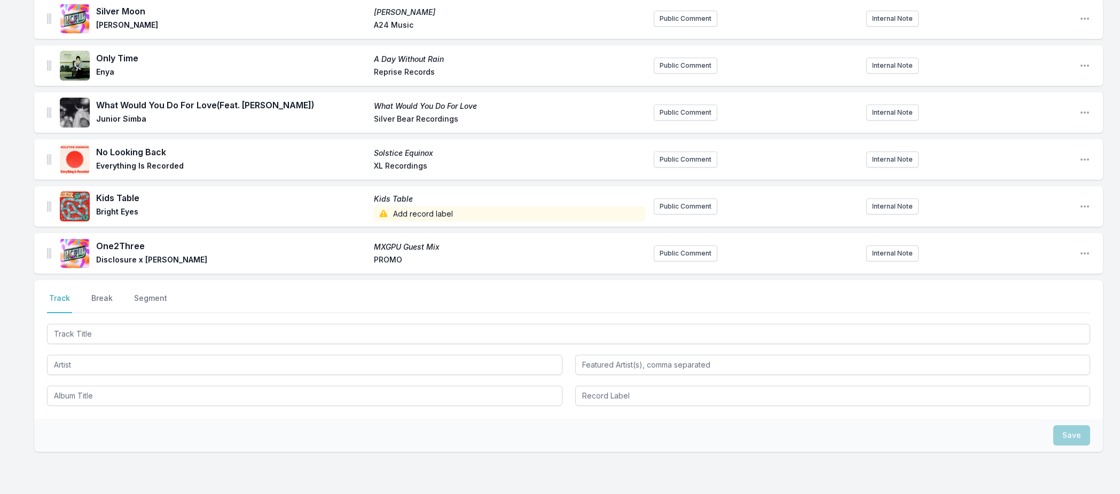
click at [418, 214] on span "Add record label" at bounding box center [509, 214] width 271 height 15
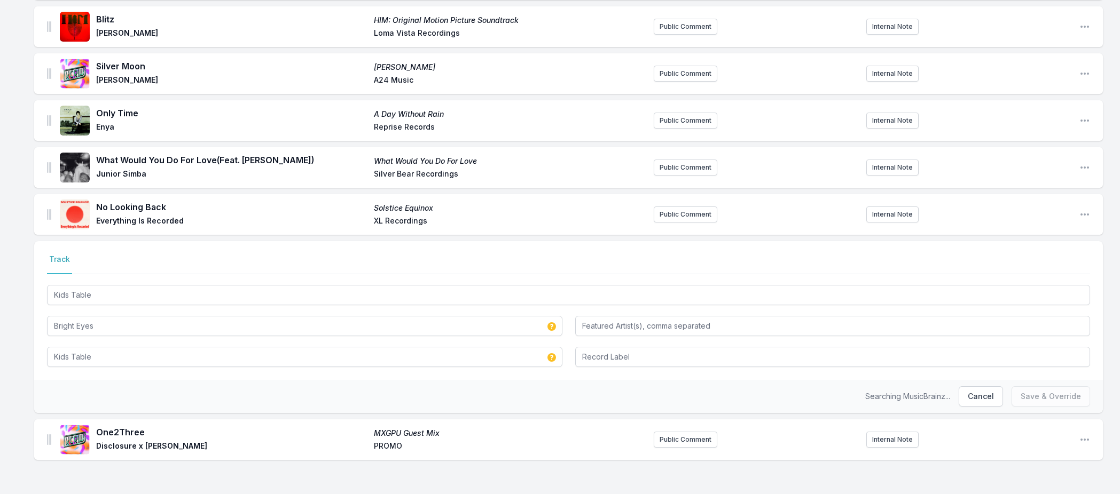
scroll to position [1354, 0]
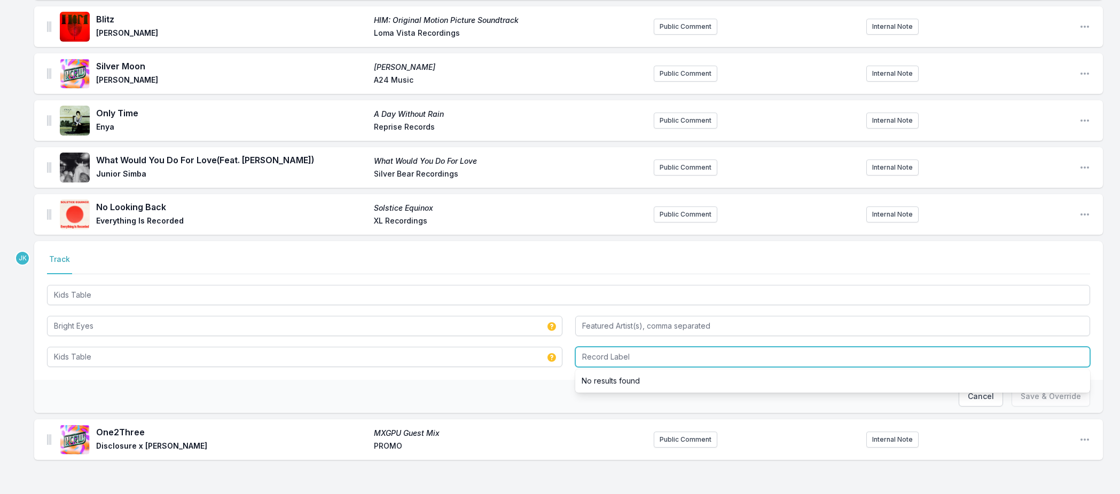
click at [590, 354] on input "Record Label" at bounding box center [832, 357] width 515 height 20
paste input "Dead Oceans"
type input "Dead Oceans"
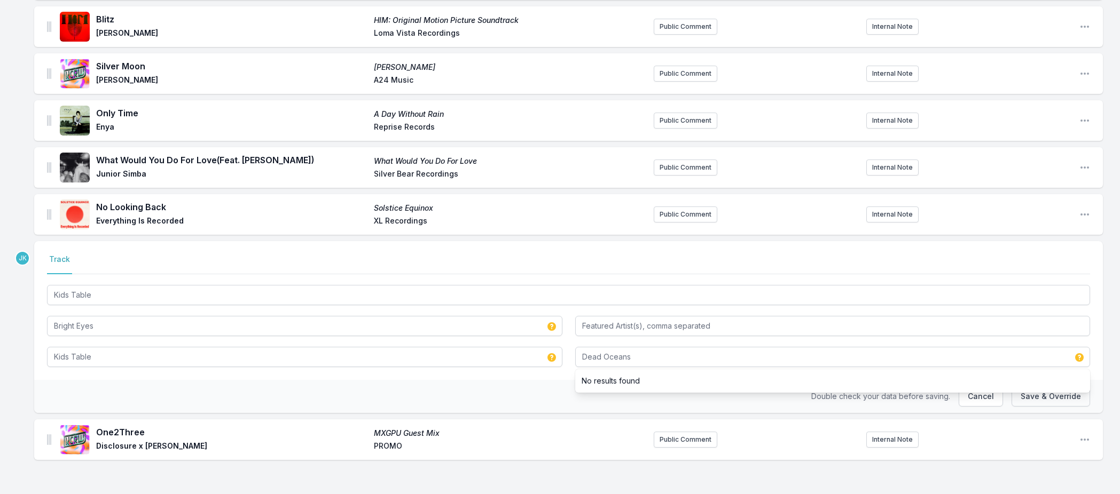
click at [1032, 400] on button "Save & Override" at bounding box center [1050, 397] width 78 height 20
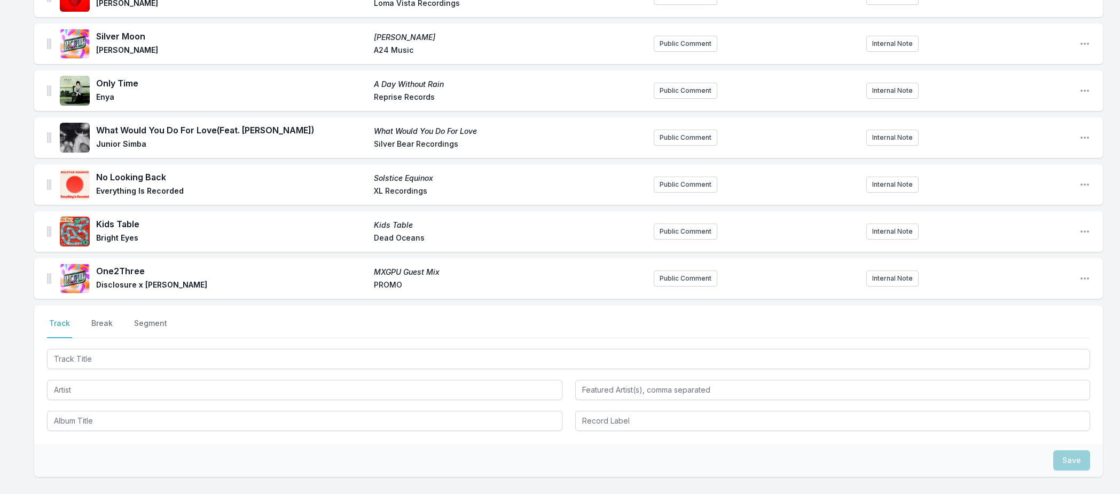
scroll to position [1358, 0]
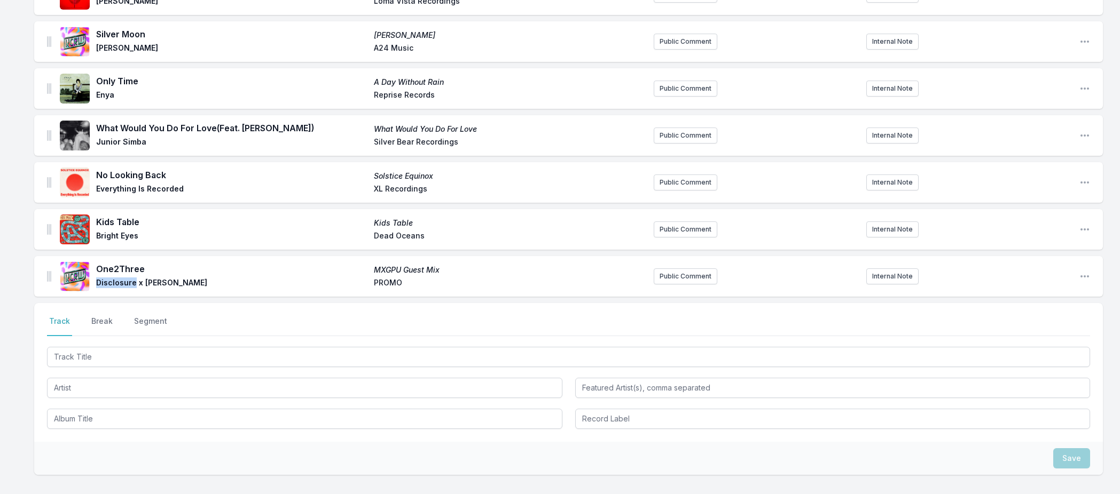
drag, startPoint x: 133, startPoint y: 282, endPoint x: 109, endPoint y: 285, distance: 23.6
click at [95, 282] on div "One2Three MXGPU Guest Mix Disclosure x [PERSON_NAME] PROMO" at bounding box center [352, 277] width 585 height 34
copy span "Disclosure"
click at [131, 266] on span "One2Three" at bounding box center [231, 269] width 271 height 13
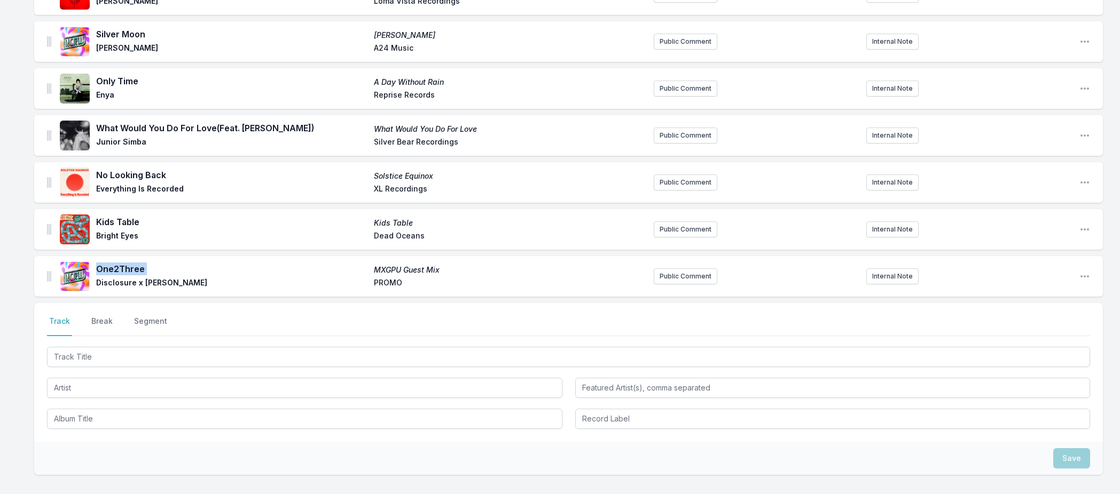
click at [131, 266] on span "One2Three" at bounding box center [231, 269] width 271 height 13
copy span "One2Three"
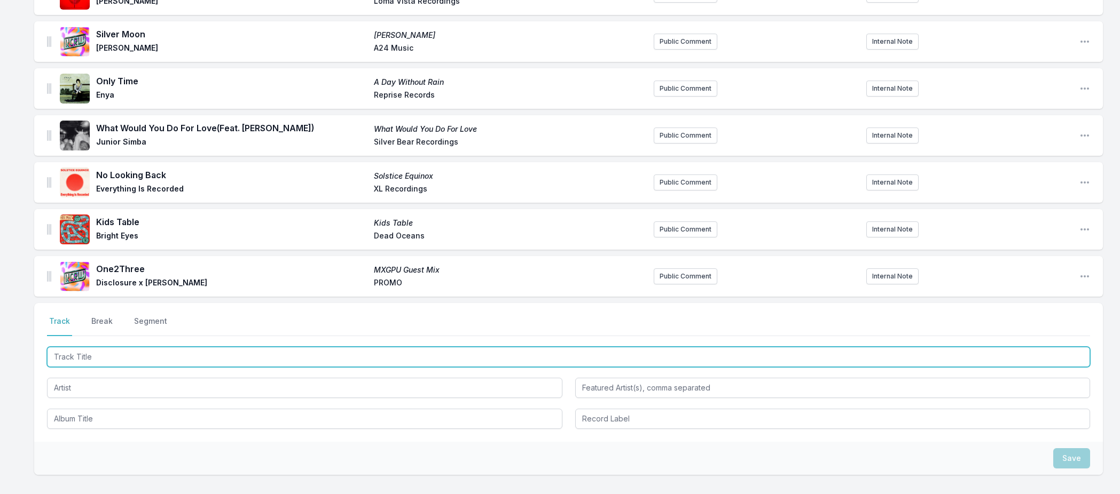
click at [92, 356] on input "Track Title" at bounding box center [568, 357] width 1043 height 20
paste input "One2Three"
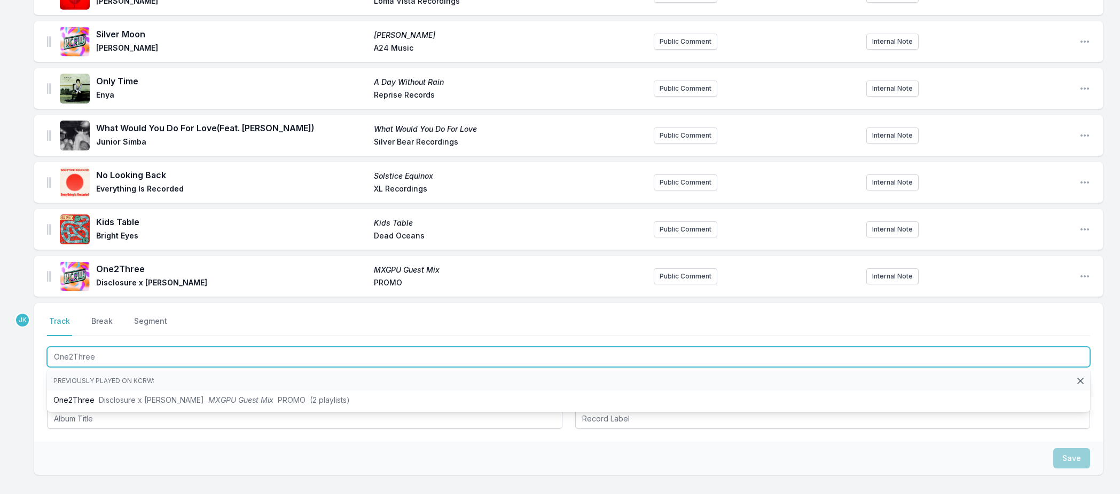
type input "One2Three"
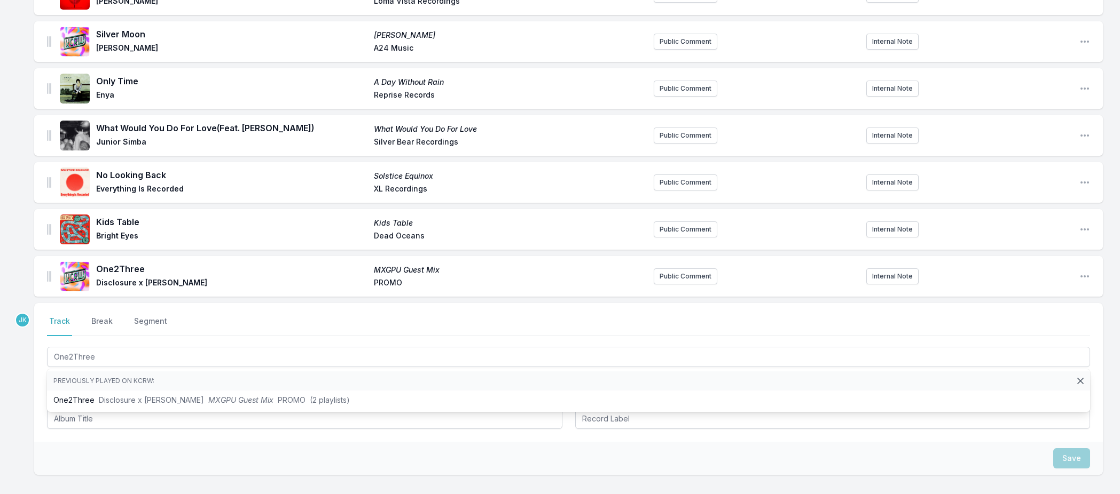
click at [98, 457] on div "Save" at bounding box center [568, 458] width 1069 height 33
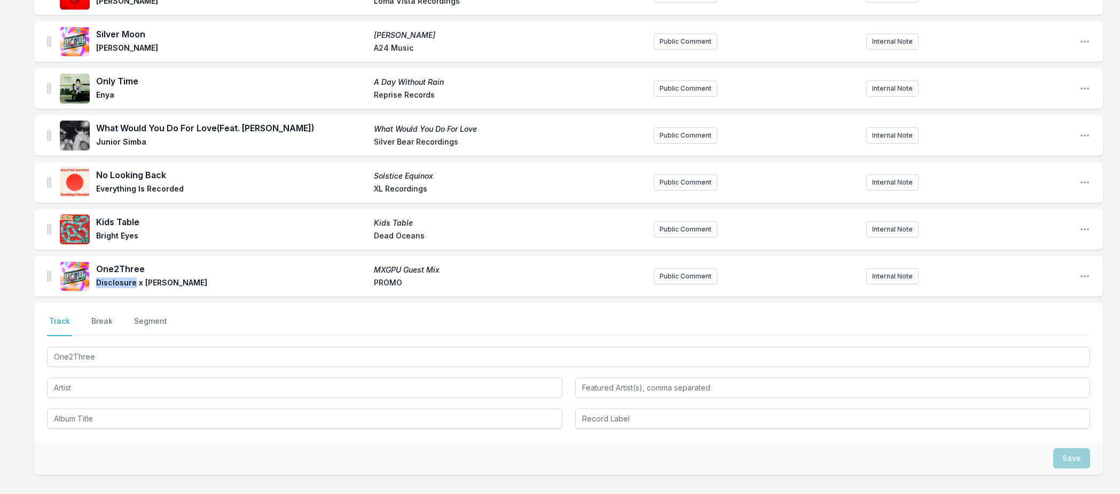
drag, startPoint x: 133, startPoint y: 282, endPoint x: 108, endPoint y: 284, distance: 25.7
click at [98, 284] on span "Disclosure x [PERSON_NAME]" at bounding box center [231, 284] width 271 height 13
copy span "Disclosure"
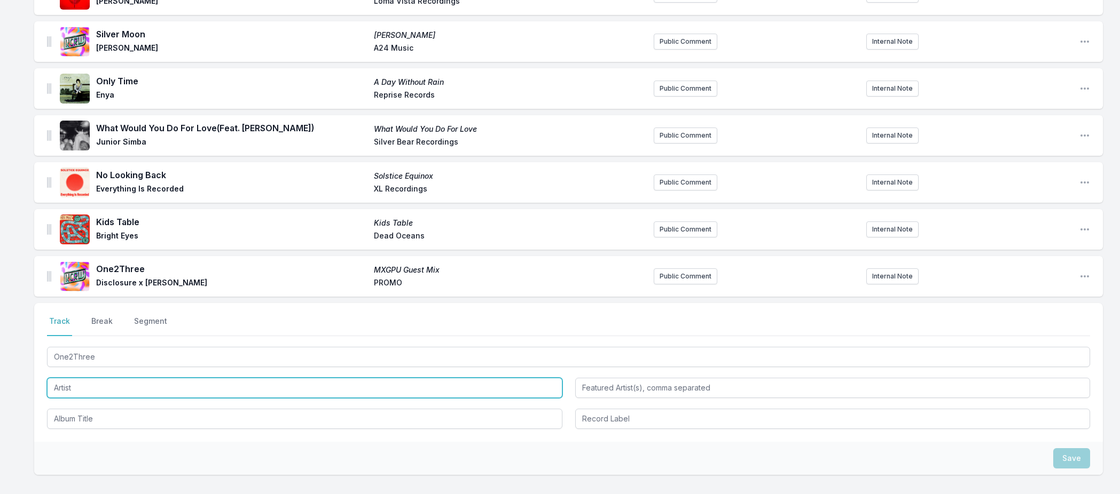
click at [79, 386] on input "Artist" at bounding box center [304, 388] width 515 height 20
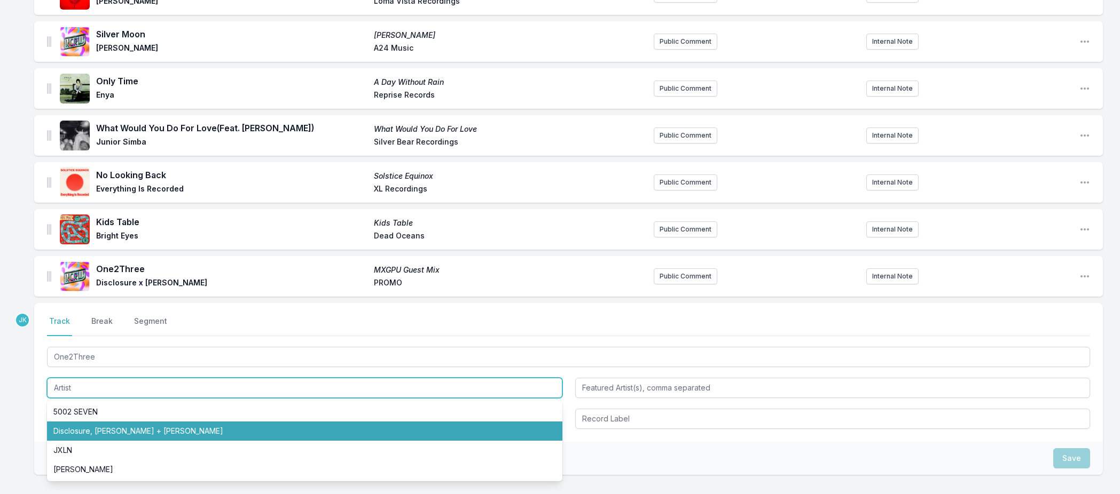
click at [88, 426] on li "Disclosure, [PERSON_NAME] + [PERSON_NAME]" at bounding box center [304, 431] width 515 height 19
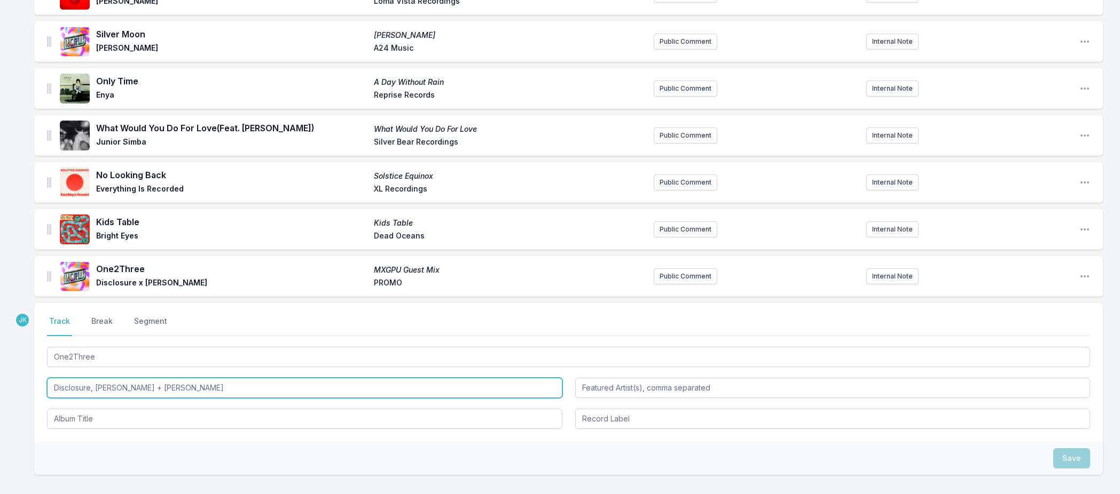
drag, startPoint x: 96, startPoint y: 387, endPoint x: 209, endPoint y: 396, distance: 113.1
click at [209, 396] on input "Disclosure, [PERSON_NAME] + [PERSON_NAME]" at bounding box center [304, 388] width 515 height 20
type input "Disclosure"
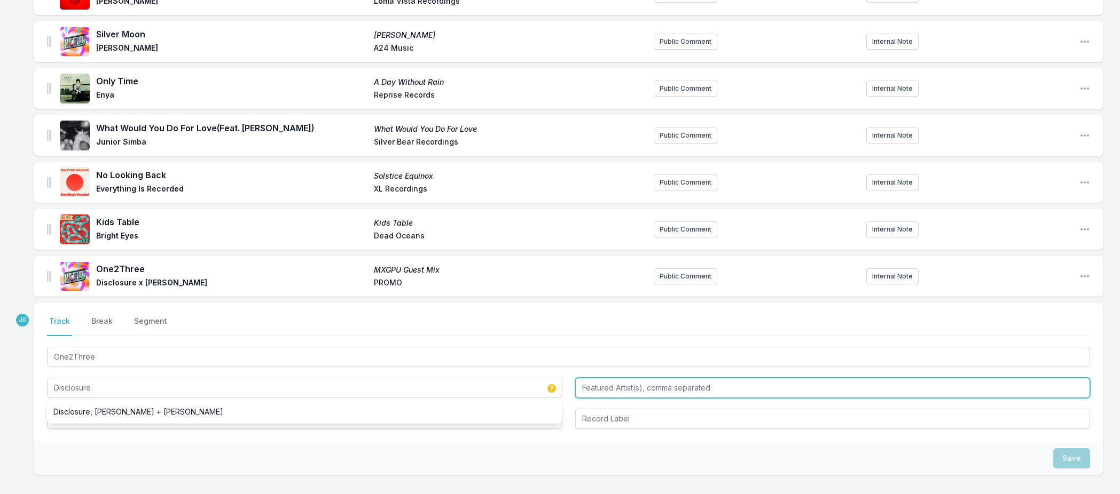
paste input "[PERSON_NAME] + Leven [PERSON_NAME]"
click at [626, 388] on input "[PERSON_NAME] + Leven [PERSON_NAME]" at bounding box center [832, 388] width 515 height 20
click at [676, 389] on input "[PERSON_NAME], [PERSON_NAME]" at bounding box center [832, 388] width 515 height 20
type input "[PERSON_NAME], [PERSON_NAME]"
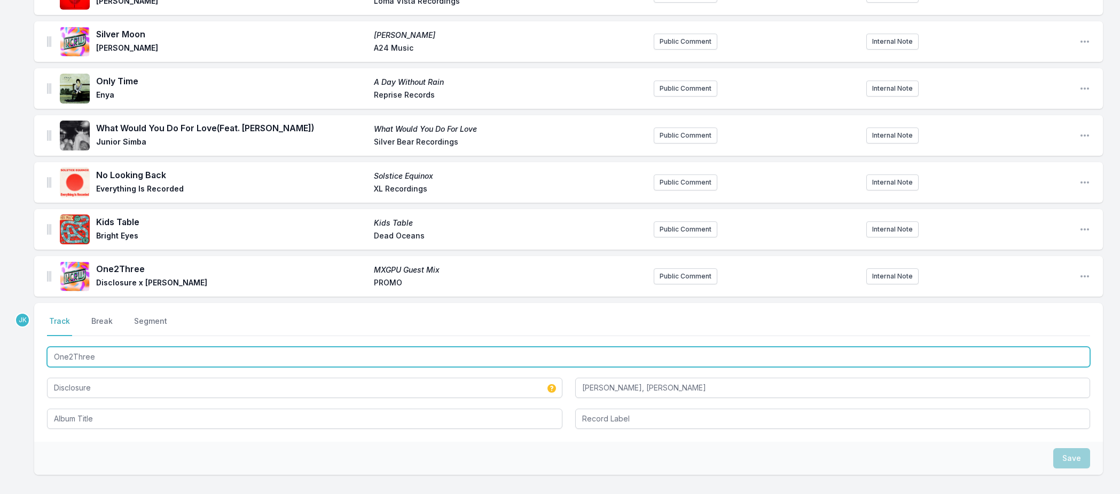
click at [111, 357] on input "One2Three" at bounding box center [568, 357] width 1043 height 20
drag, startPoint x: 111, startPoint y: 357, endPoint x: 102, endPoint y: 418, distance: 62.1
click at [102, 418] on div "One2Three Disclosure [PERSON_NAME], [PERSON_NAME]" at bounding box center [568, 387] width 1043 height 84
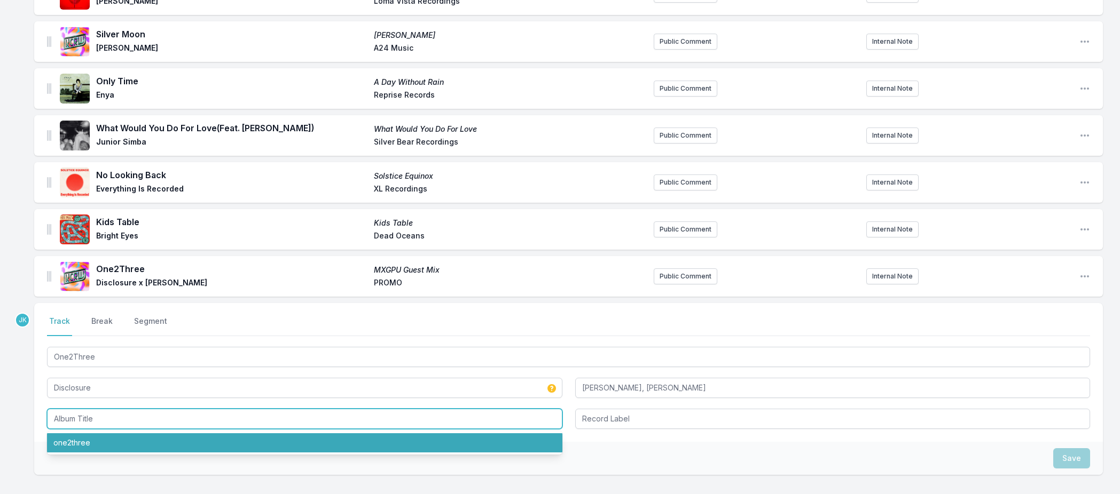
click at [85, 444] on li "one2three" at bounding box center [304, 443] width 515 height 19
type input "one2three"
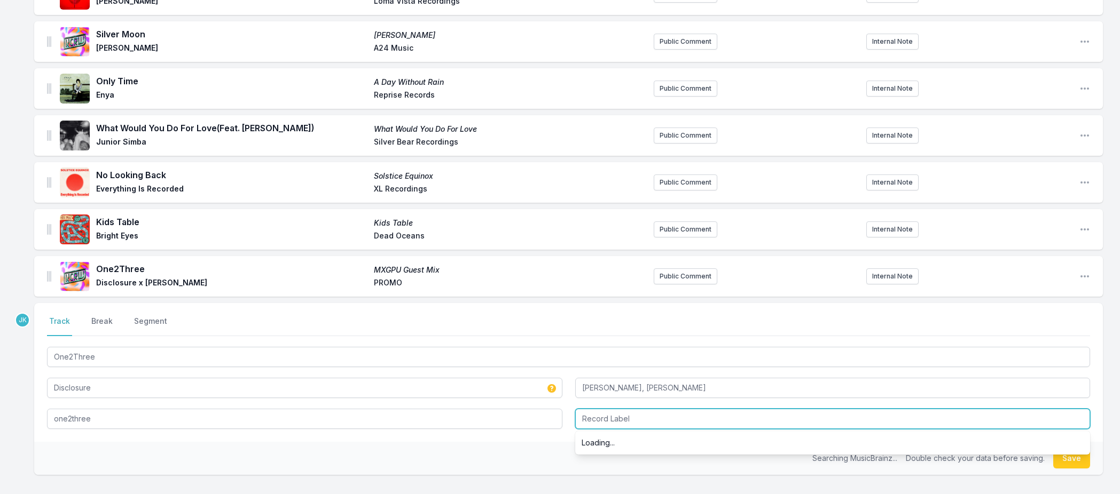
click at [627, 419] on input "Record Label" at bounding box center [832, 419] width 515 height 20
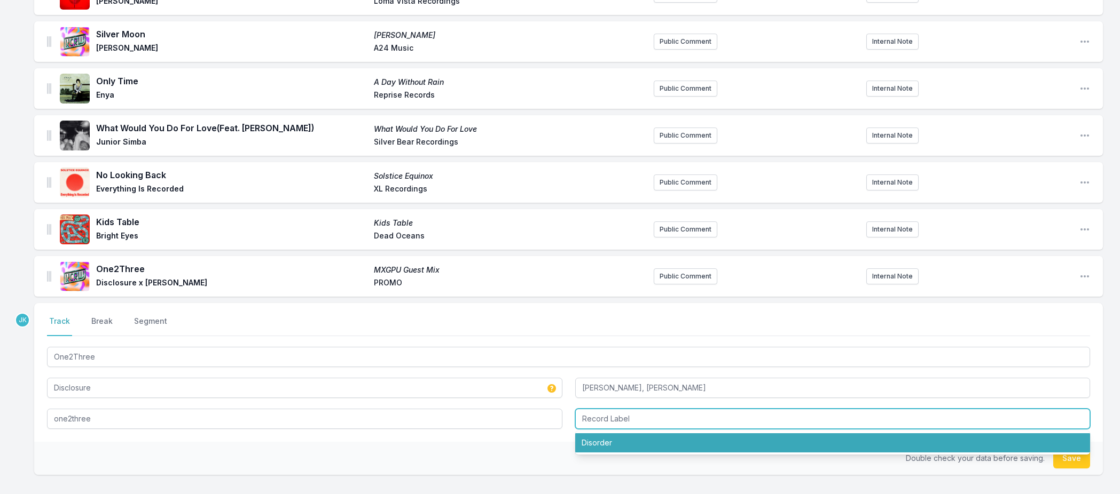
click at [628, 441] on li "Disorder" at bounding box center [832, 443] width 515 height 19
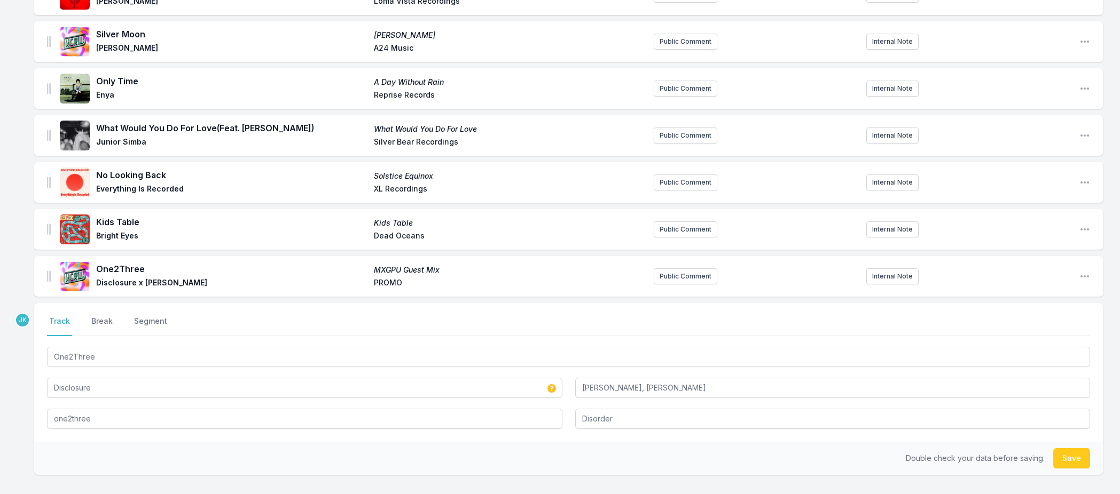
click at [1069, 460] on button "Save" at bounding box center [1071, 459] width 37 height 20
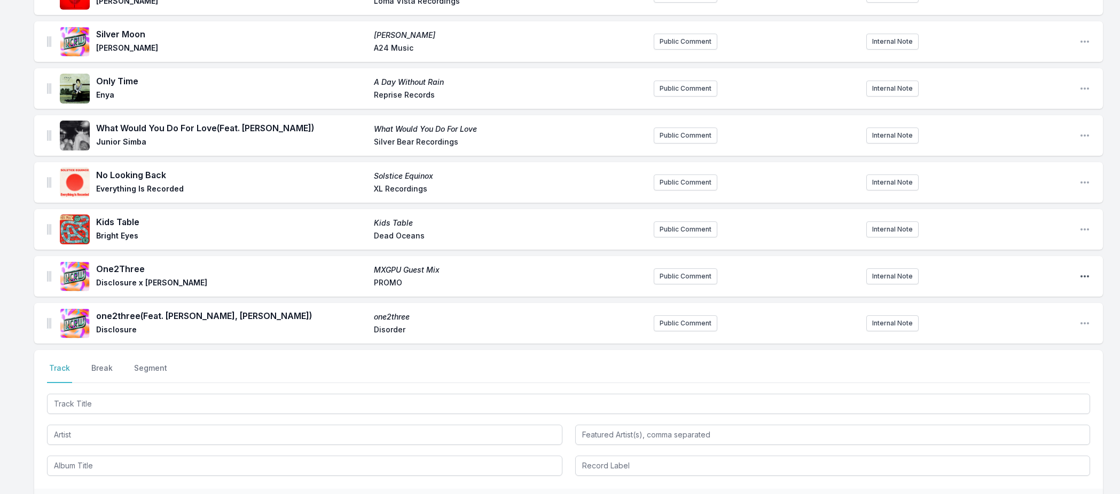
click at [1081, 275] on icon "Open playlist item options" at bounding box center [1084, 276] width 11 height 11
click at [995, 317] on button "Delete Entry" at bounding box center [1030, 317] width 120 height 19
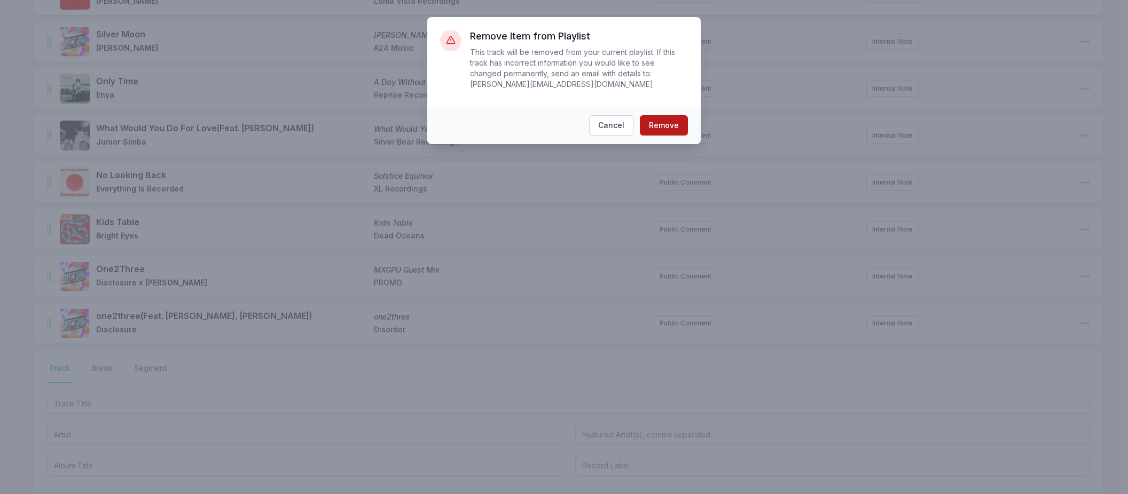
click at [657, 133] on button "Remove" at bounding box center [664, 125] width 48 height 20
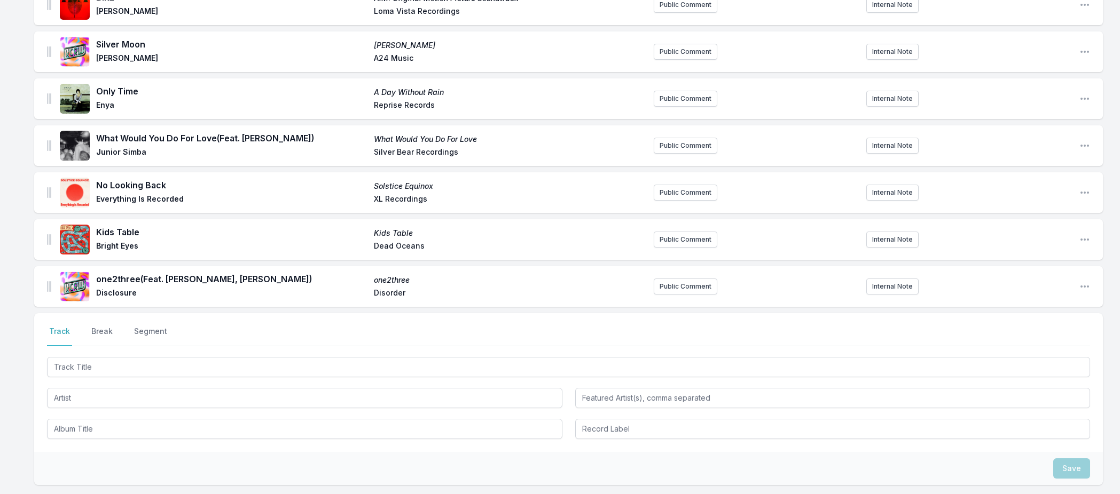
scroll to position [1442, 0]
